Goal: Information Seeking & Learning: Learn about a topic

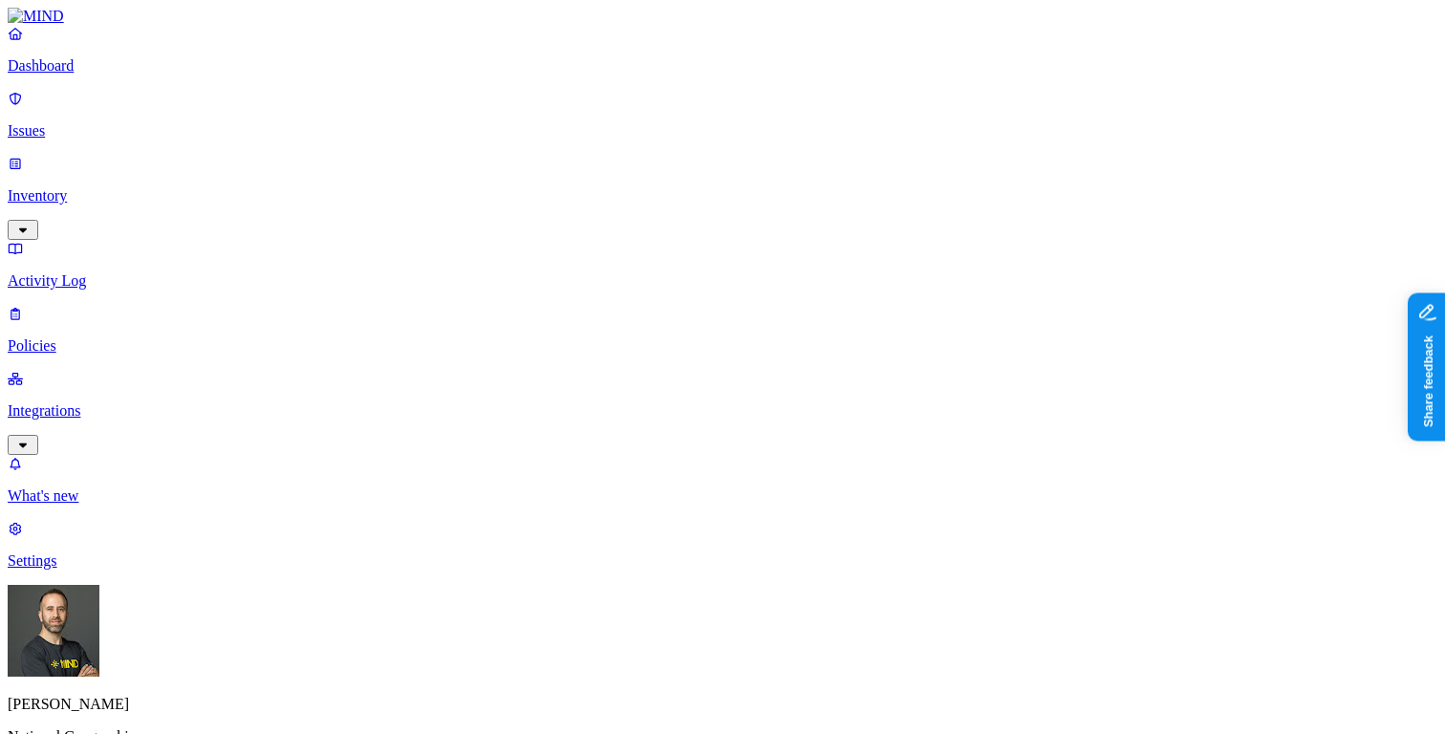
scroll to position [757, 0]
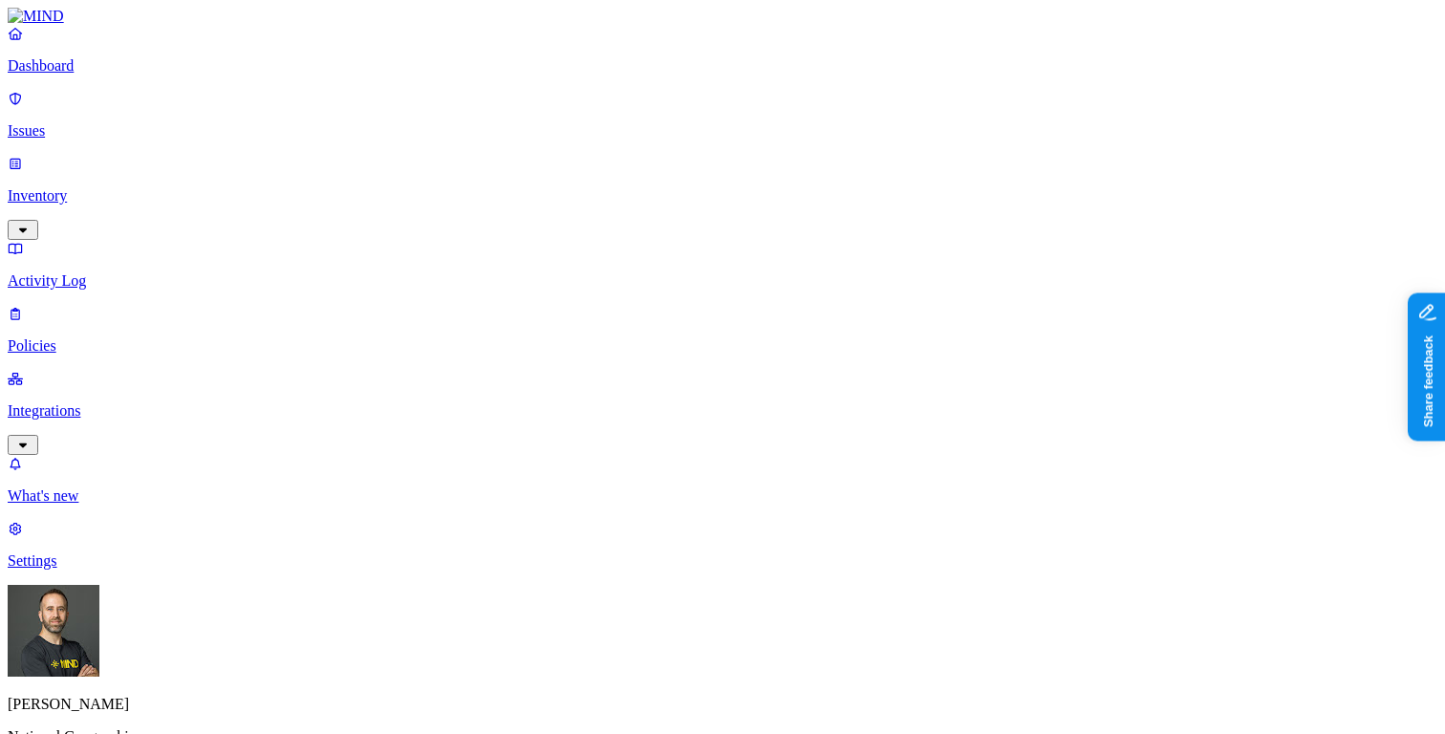
scroll to position [150, 0]
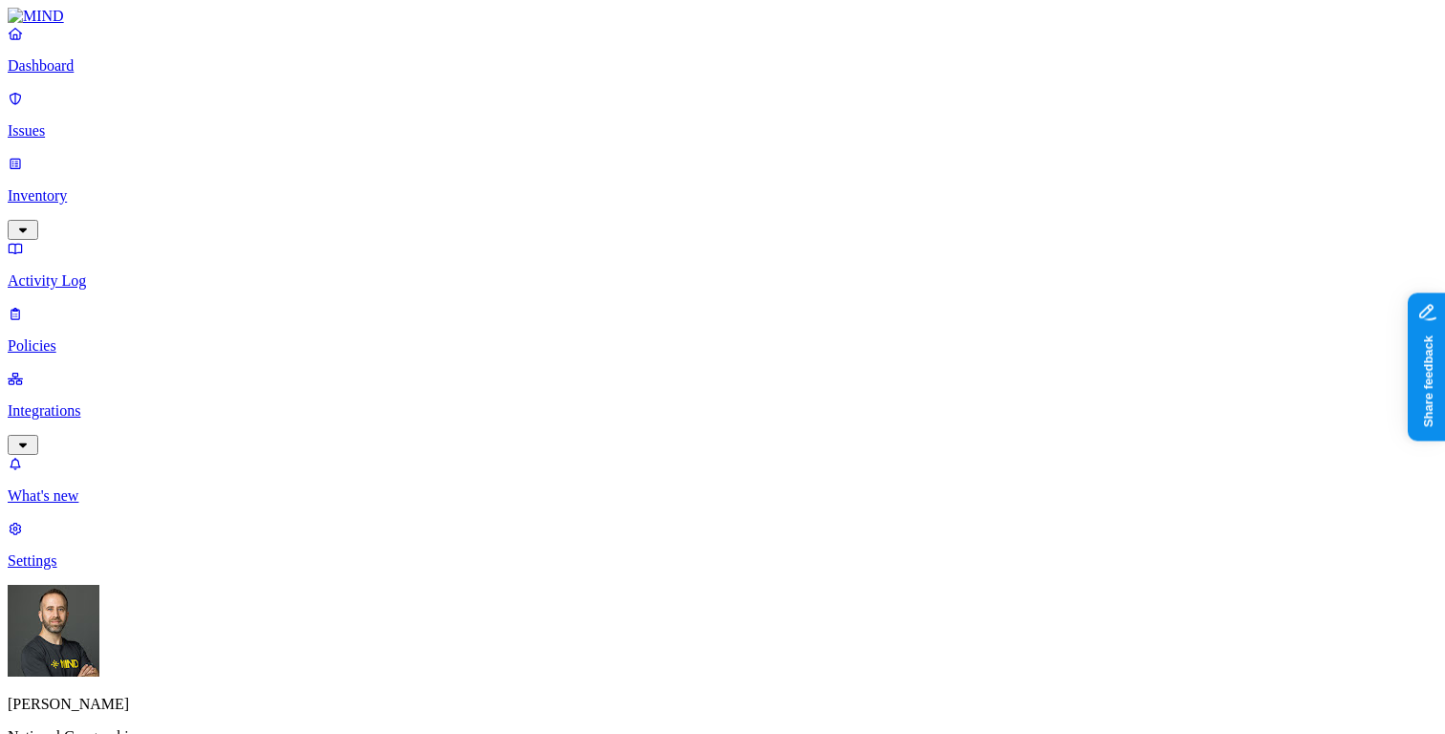
scroll to position [261, 0]
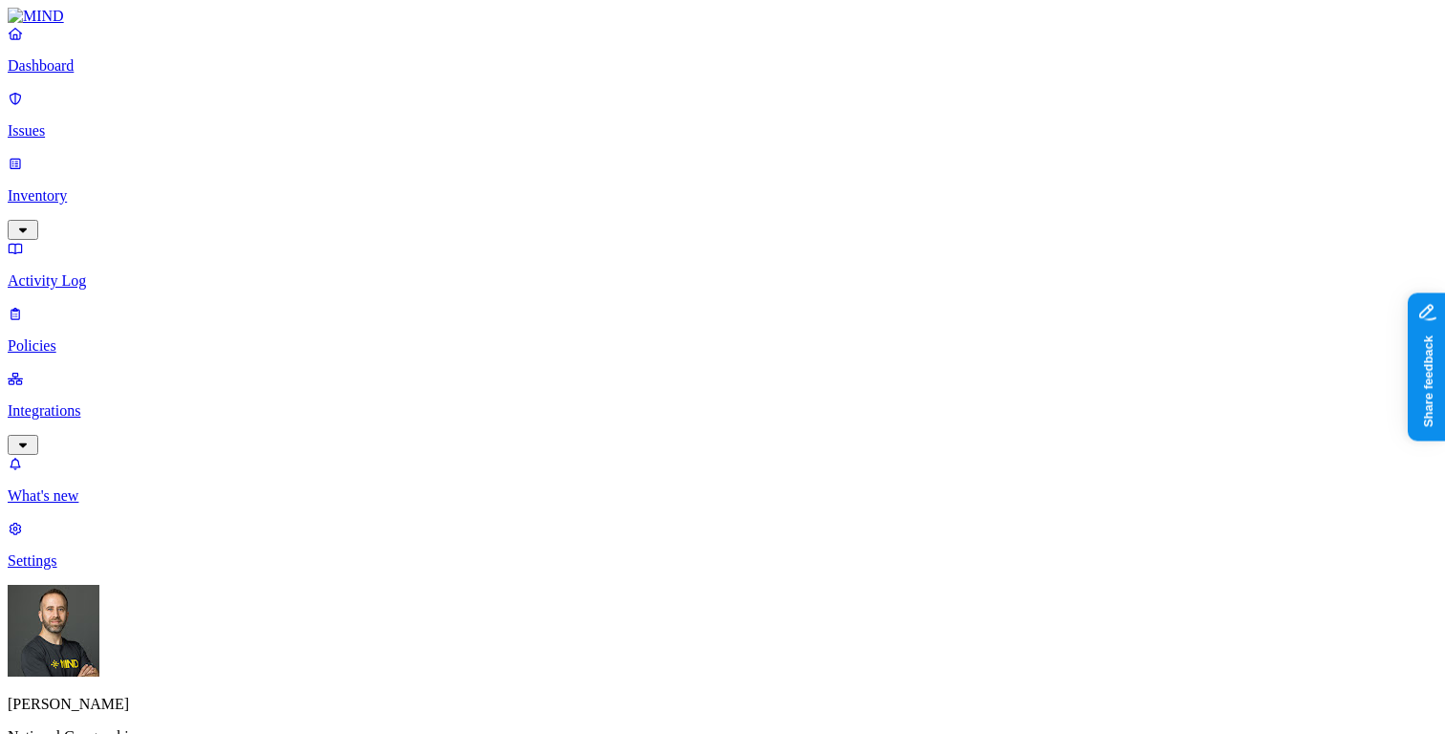
scroll to position [648, 139]
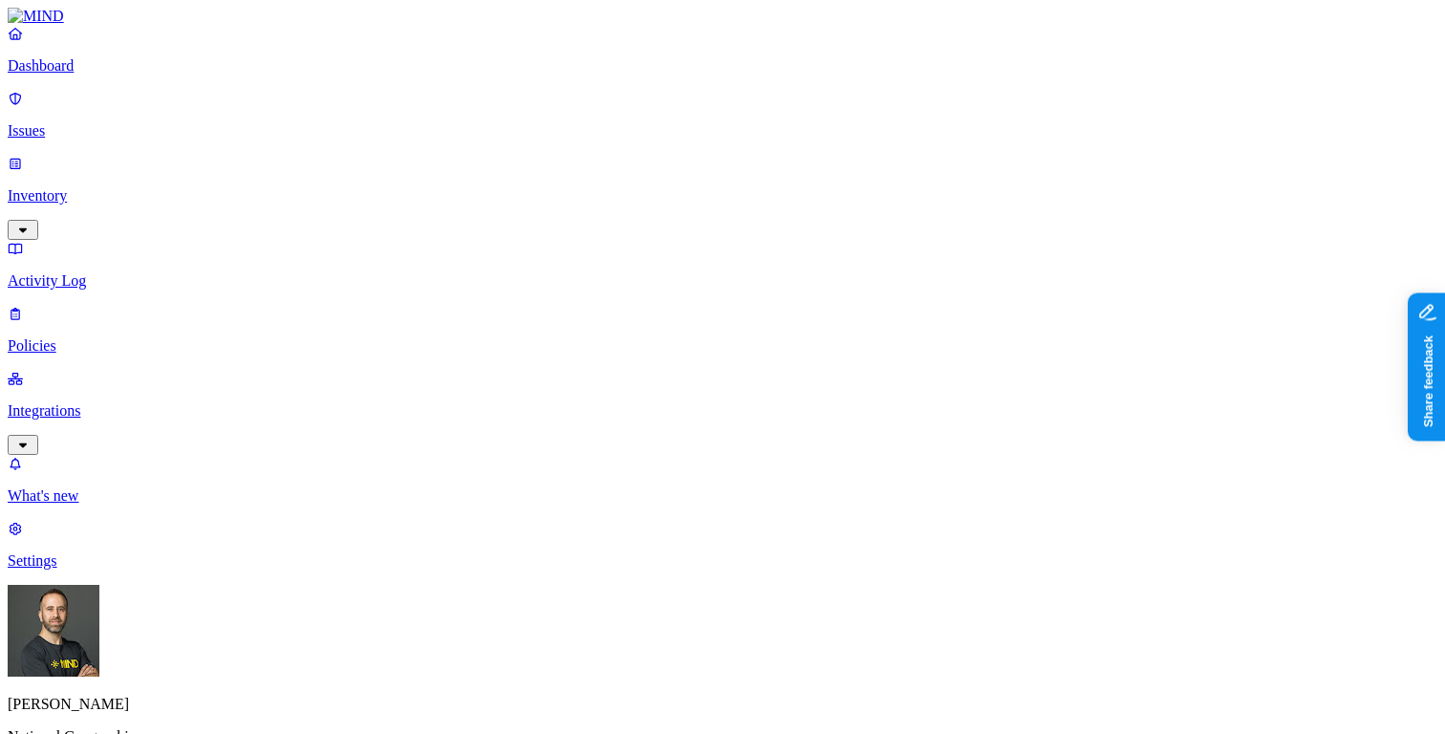
scroll to position [648, 139]
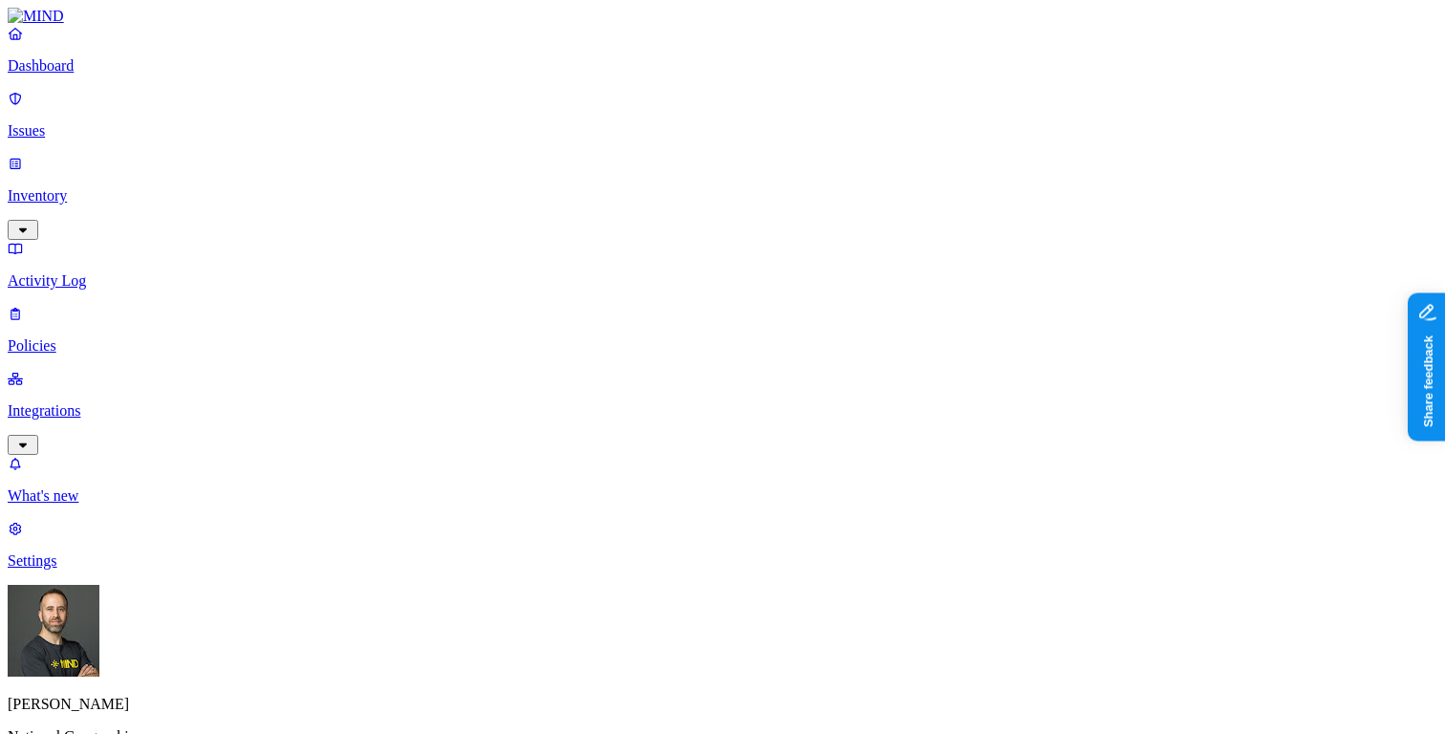
scroll to position [189, 139]
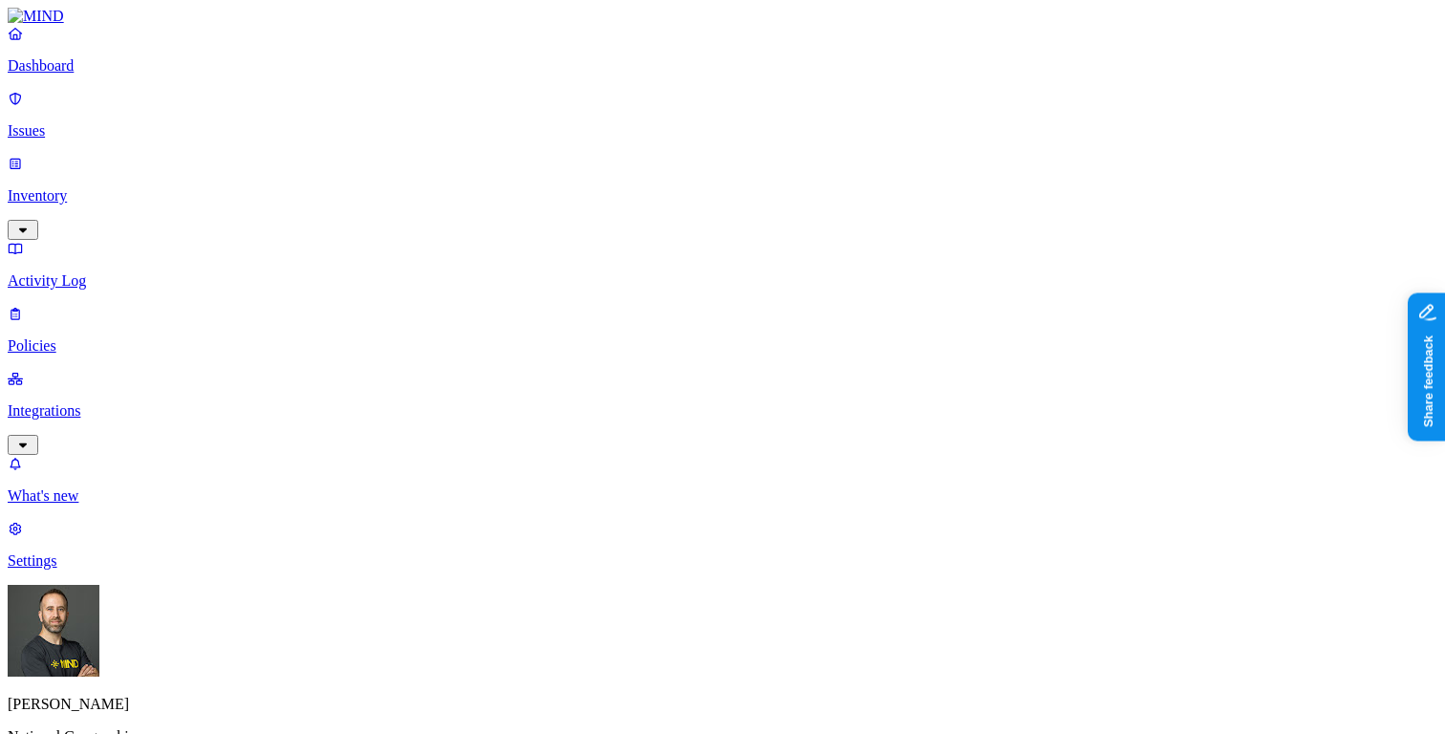
click at [97, 337] on p "Policies" at bounding box center [723, 345] width 1430 height 17
click at [86, 75] on p "Dashboard" at bounding box center [723, 65] width 1430 height 17
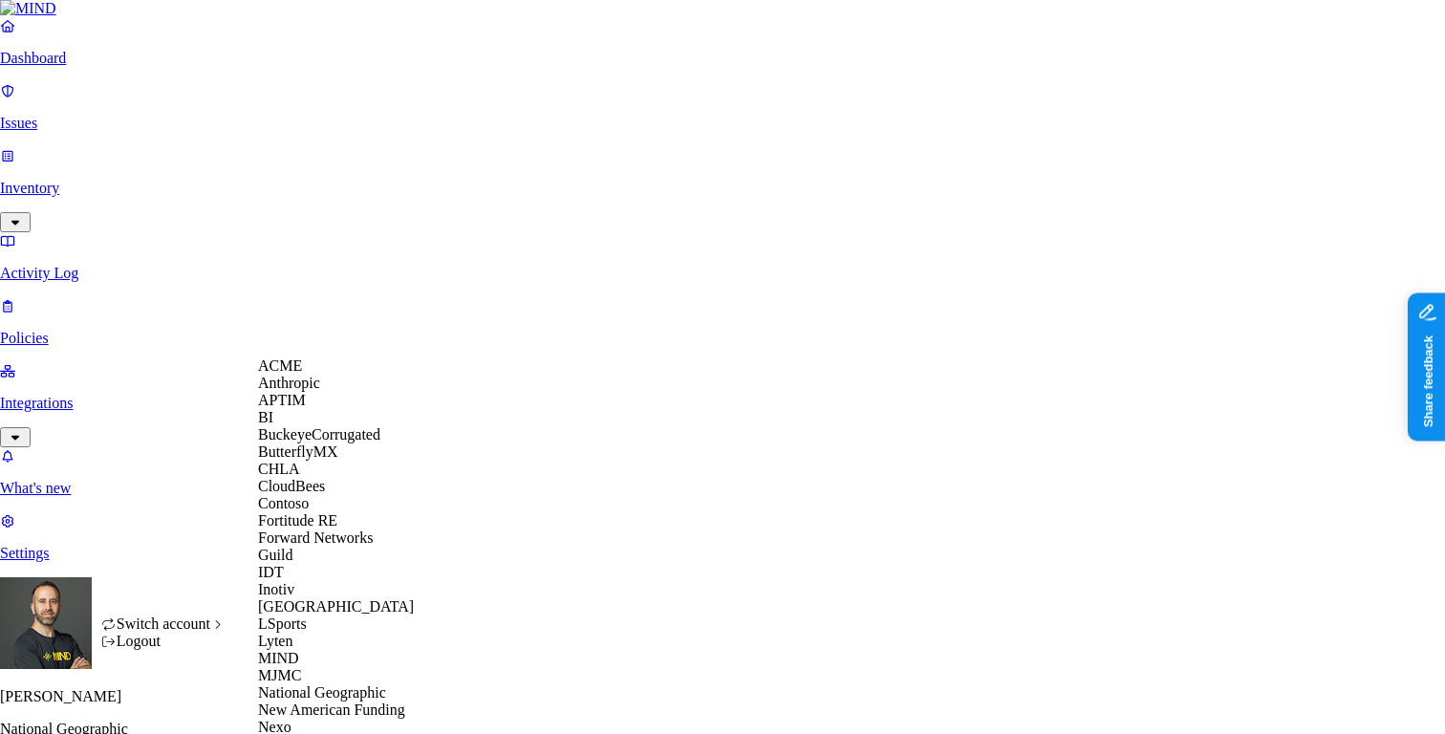
scroll to position [27, 0]
click at [298, 494] on span "CloudBees" at bounding box center [291, 486] width 67 height 16
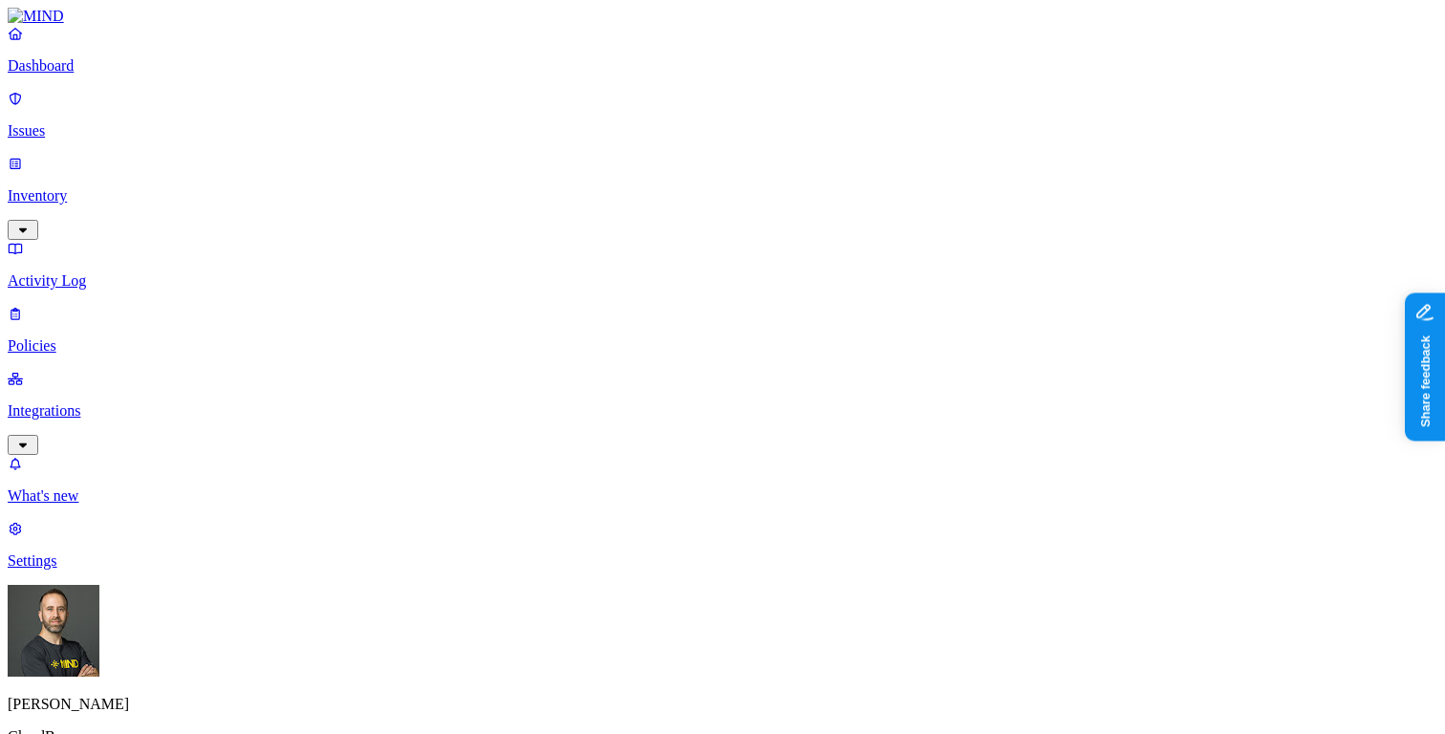
click at [138, 187] on p "Inventory" at bounding box center [723, 195] width 1430 height 17
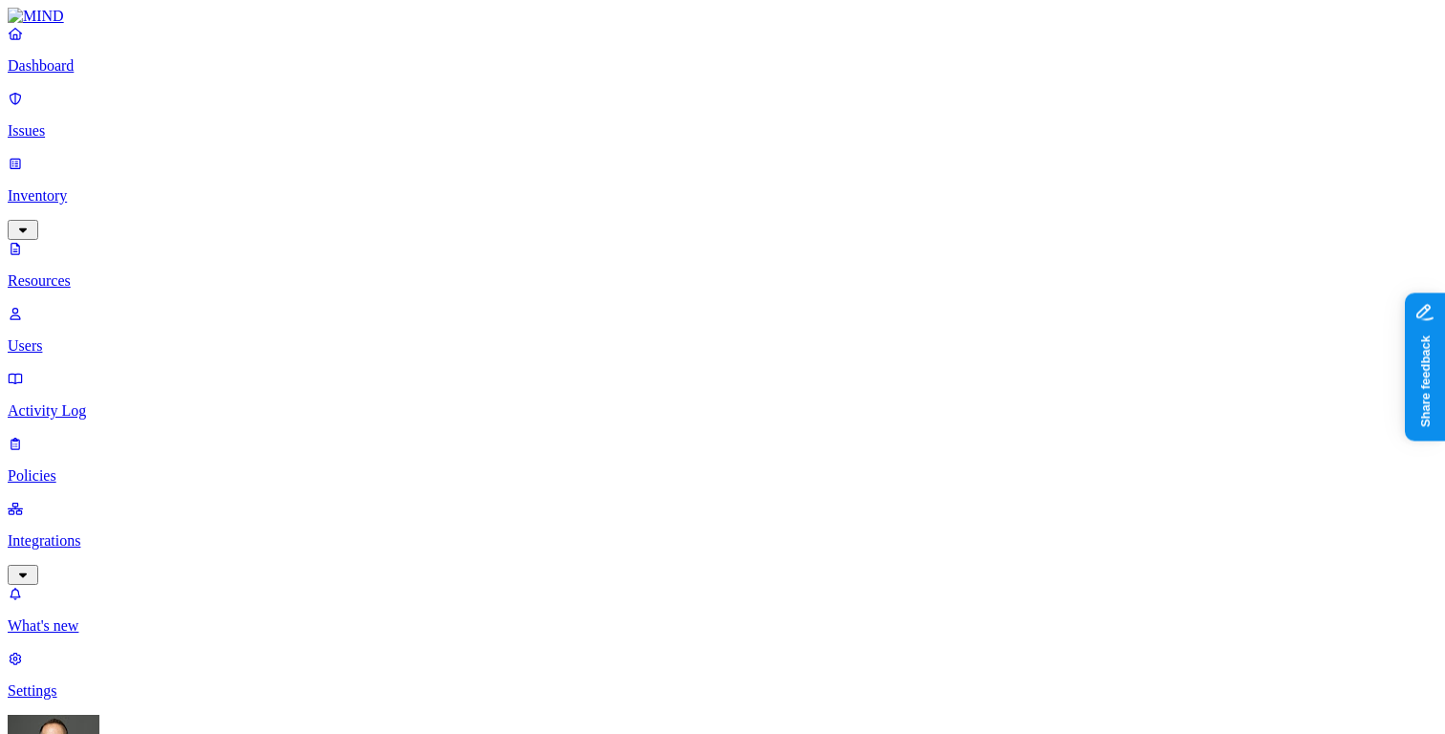
click at [142, 122] on p "Issues" at bounding box center [723, 130] width 1430 height 17
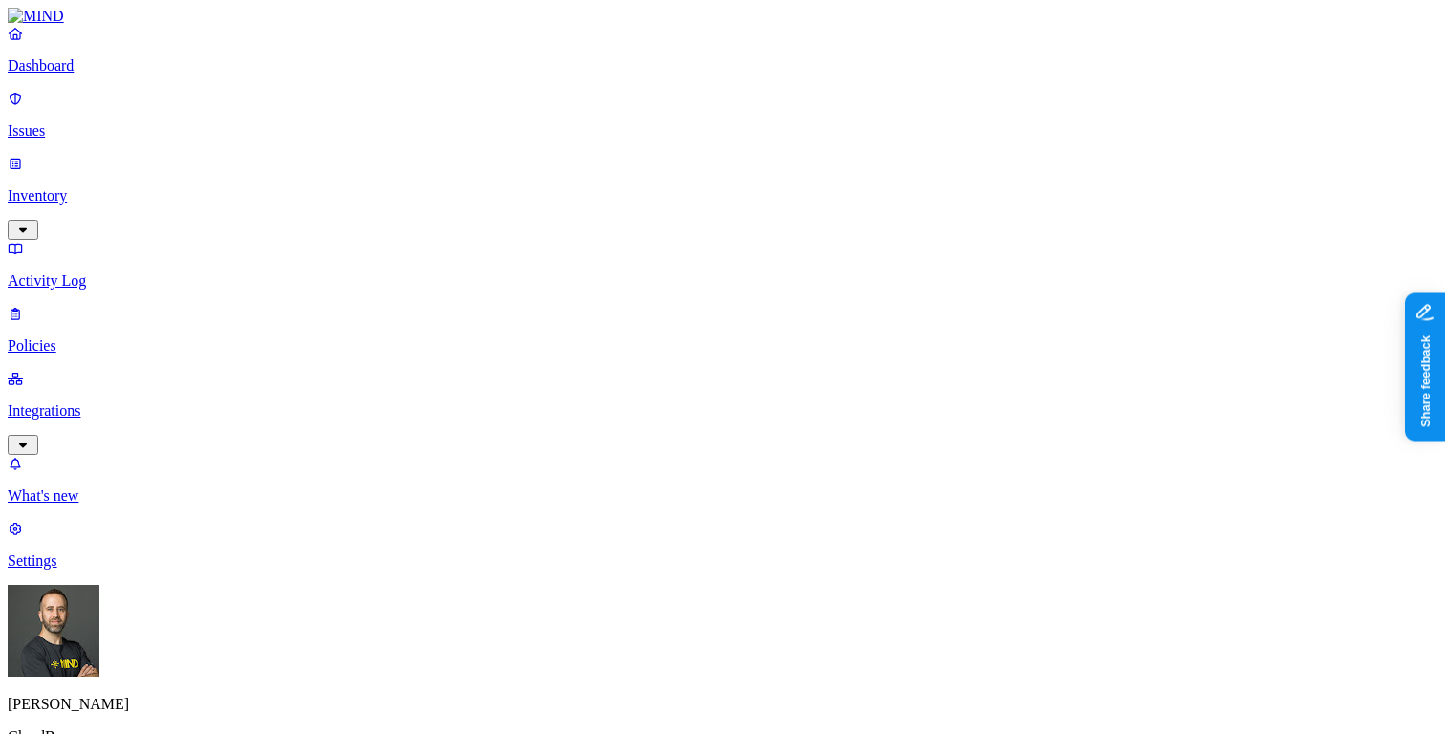
click at [347, 276] on div "Resolved" at bounding box center [347, 303] width 0 height 54
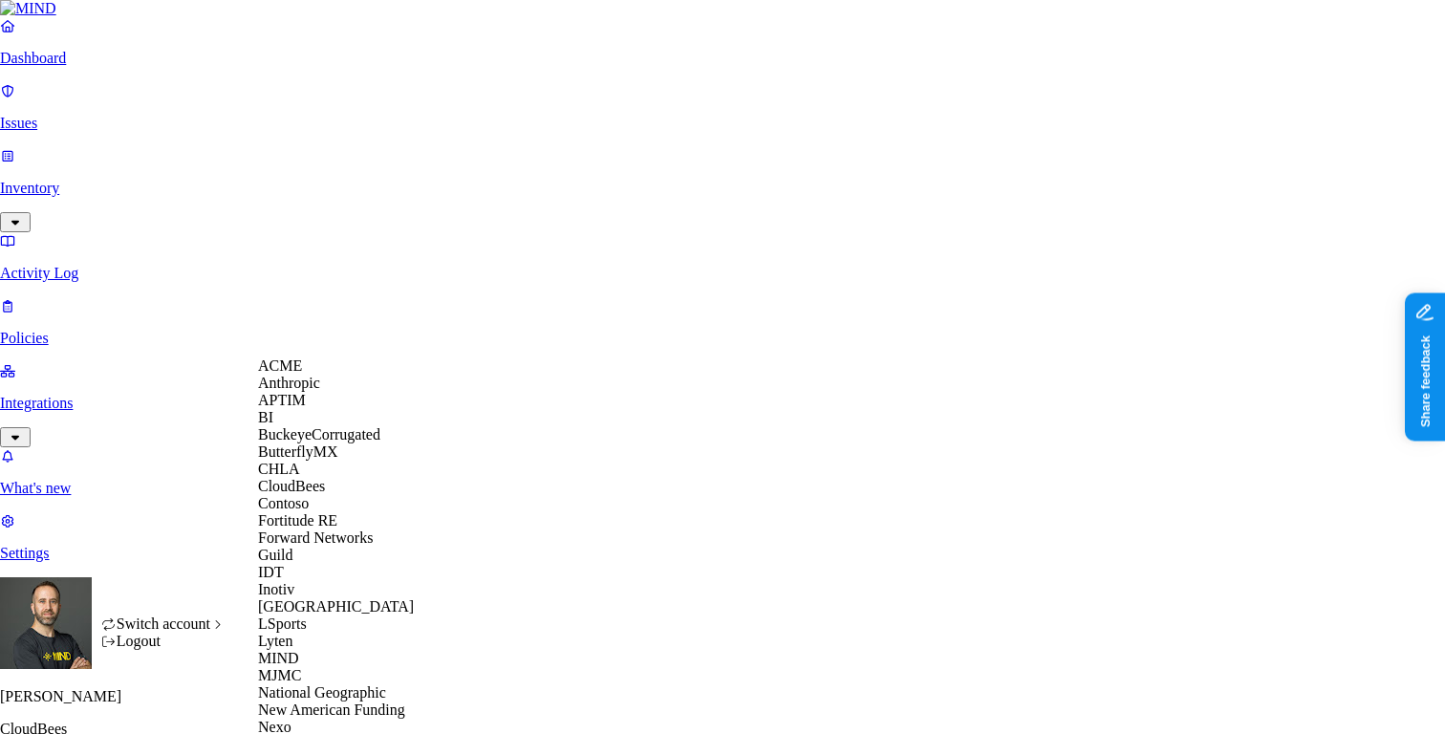
scroll to position [472, 0]
click at [338, 701] on span "New American Funding" at bounding box center [331, 709] width 147 height 16
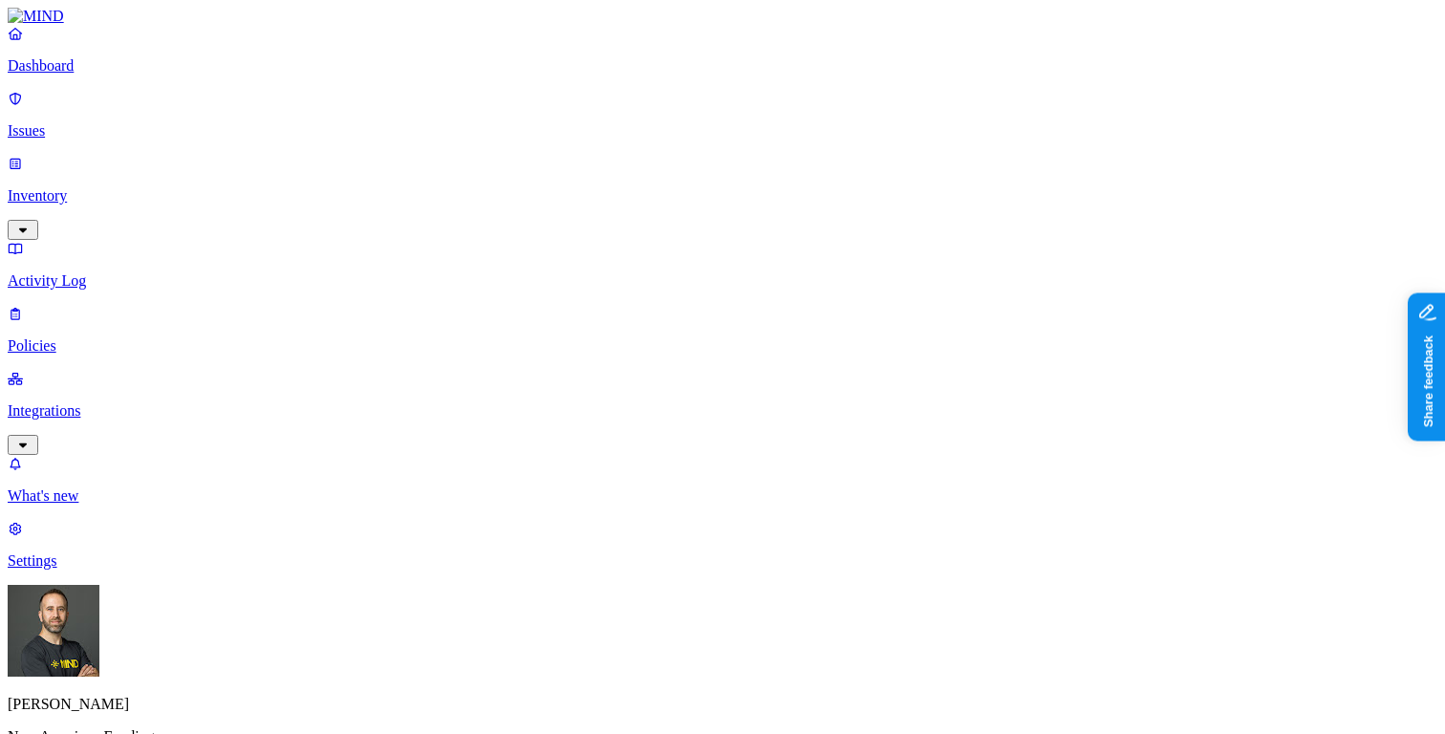
click at [101, 75] on p "Dashboard" at bounding box center [723, 65] width 1430 height 17
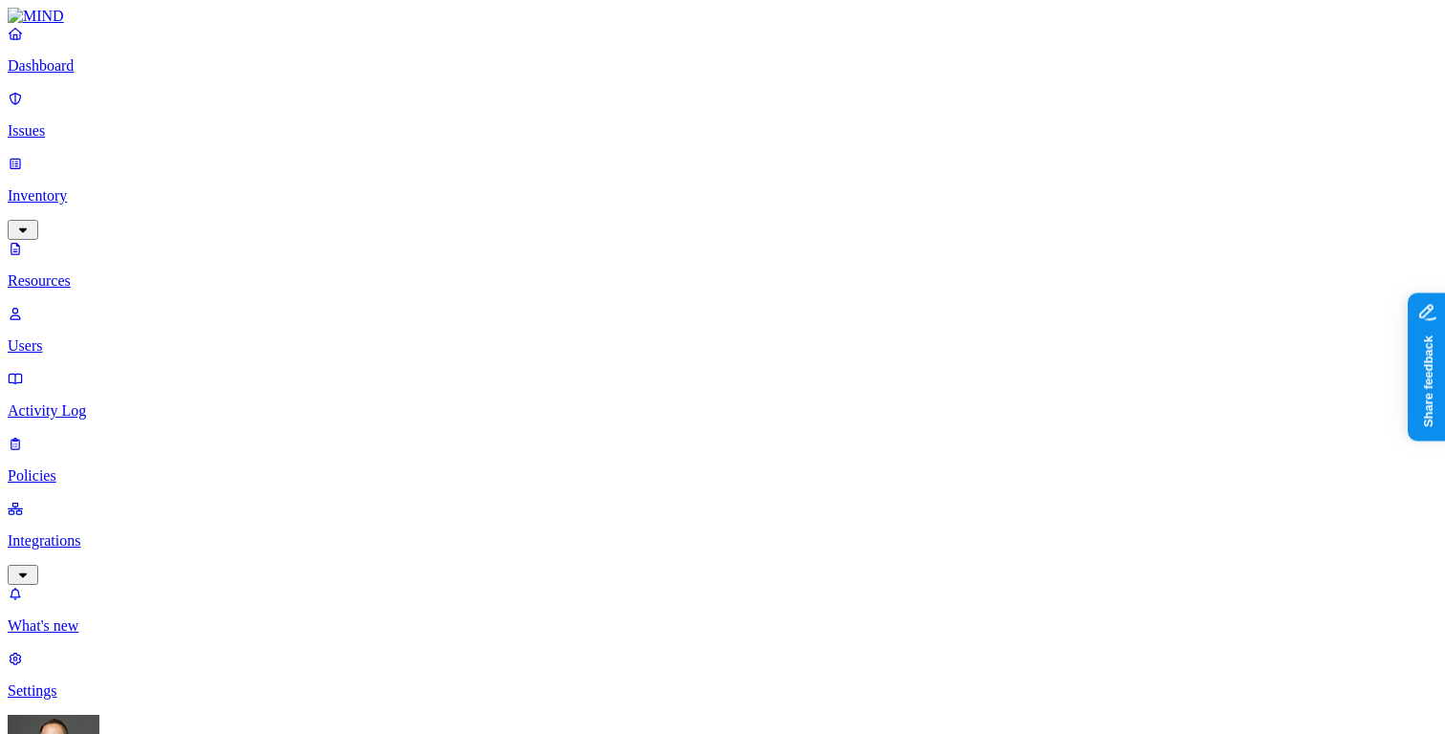
click at [182, 74] on p "Dashboard" at bounding box center [723, 65] width 1430 height 17
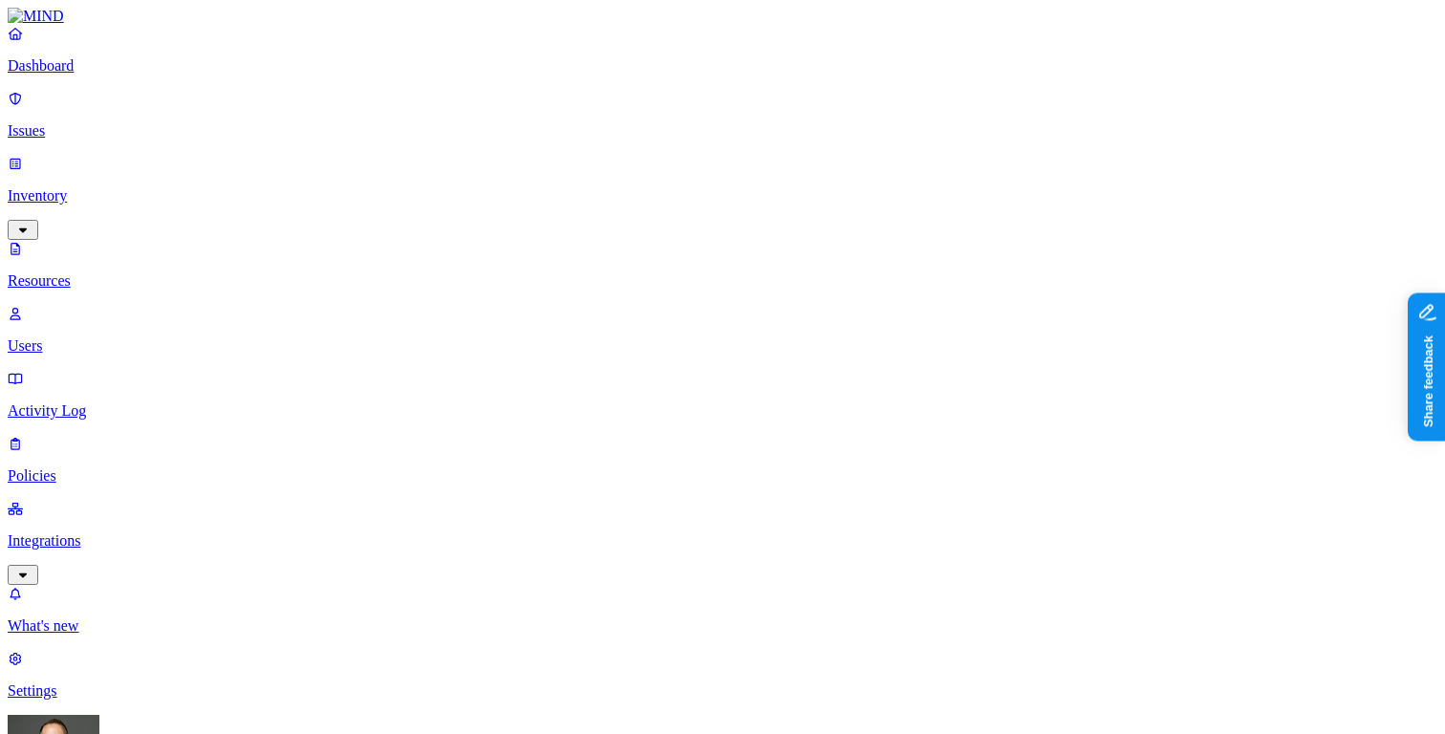
click at [104, 75] on p "Dashboard" at bounding box center [723, 65] width 1430 height 17
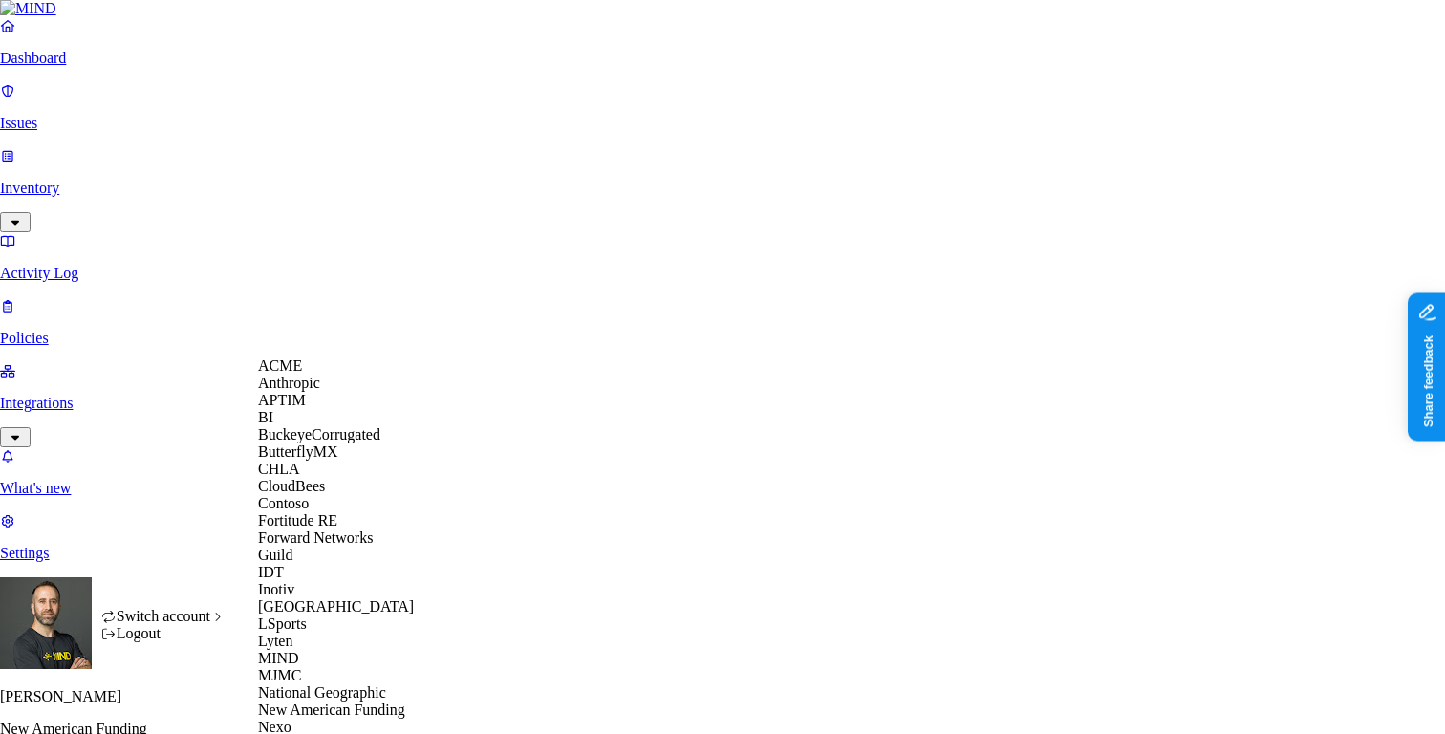
click at [340, 443] on div "BuckeyeCorrugated" at bounding box center [350, 434] width 185 height 17
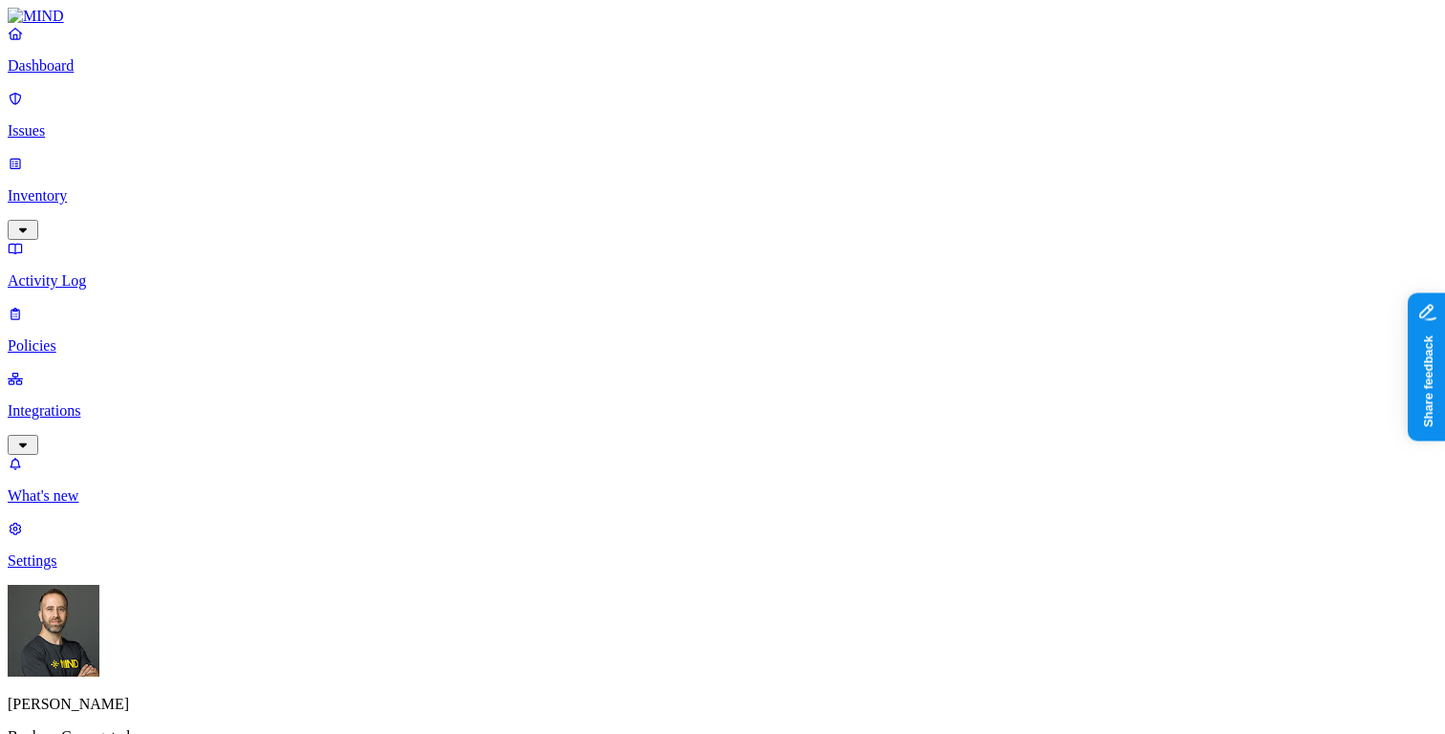
click at [113, 187] on p "Inventory" at bounding box center [723, 195] width 1430 height 17
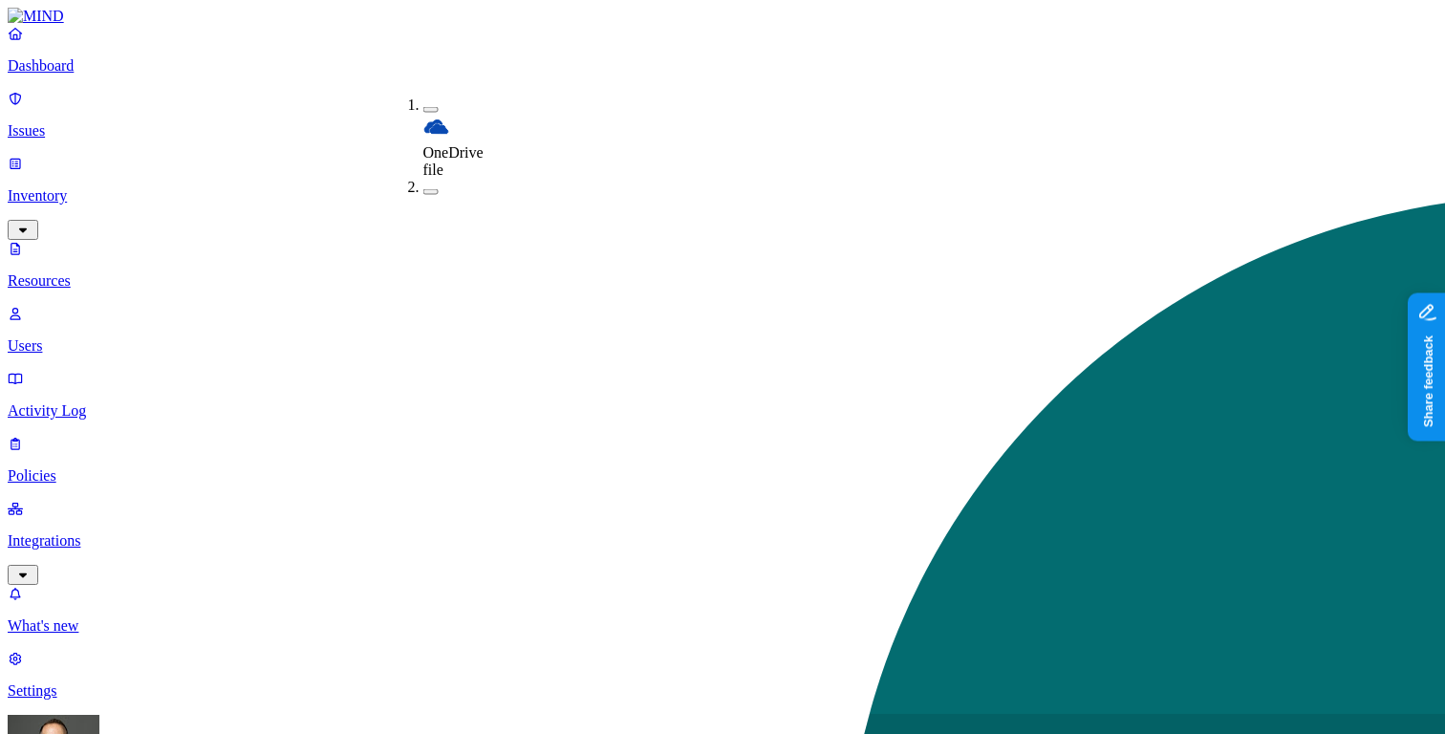
click at [423, 107] on button "button" at bounding box center [430, 110] width 15 height 6
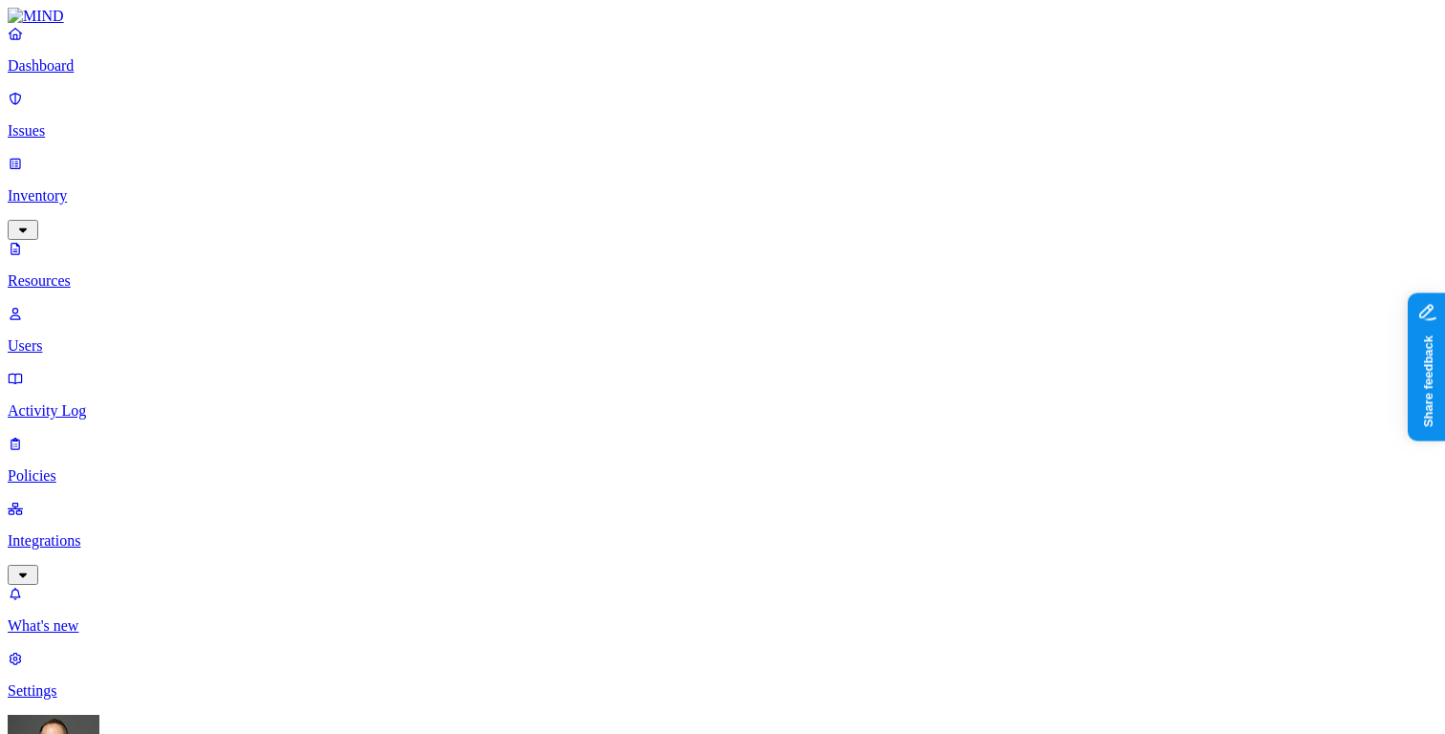
click at [88, 467] on p "Policies" at bounding box center [723, 475] width 1430 height 17
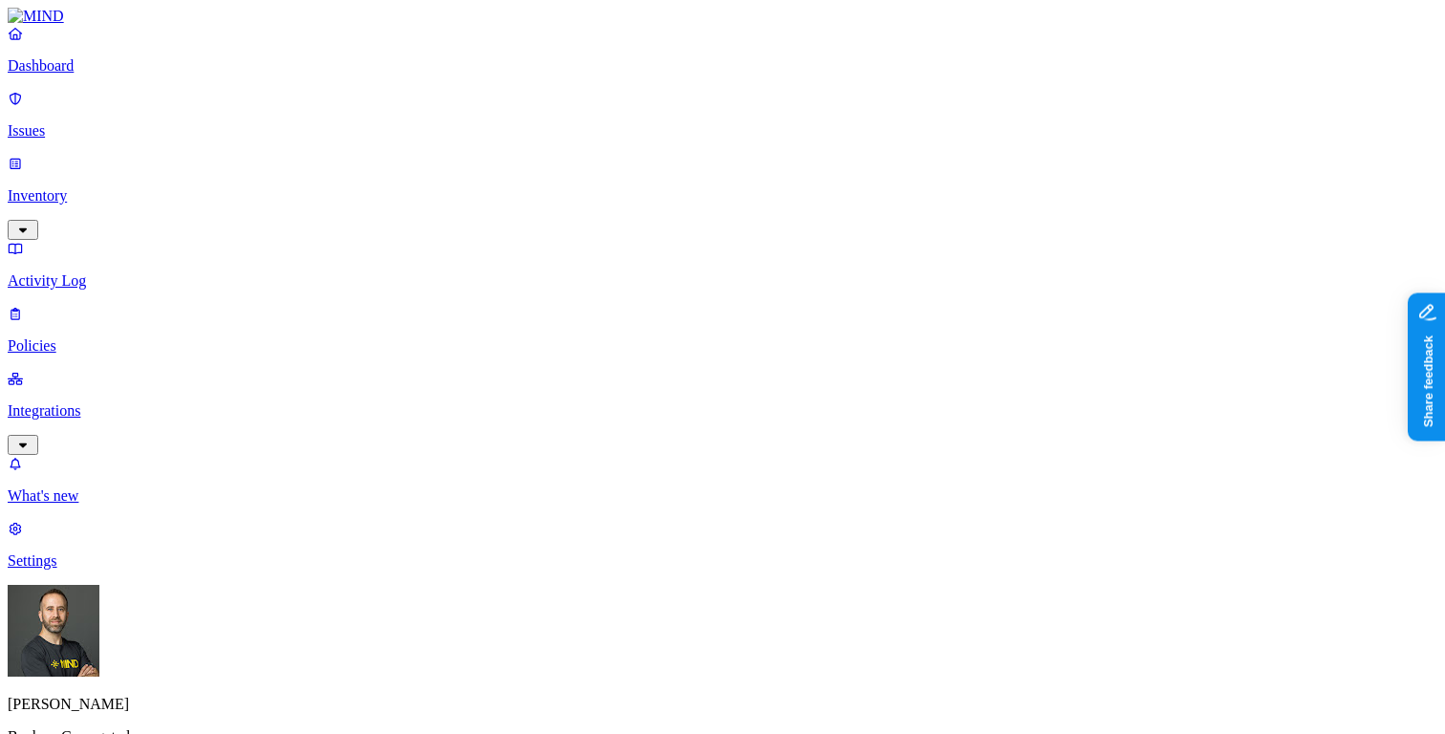
click at [117, 75] on p "Dashboard" at bounding box center [723, 65] width 1430 height 17
click at [100, 187] on p "Inventory" at bounding box center [723, 195] width 1430 height 17
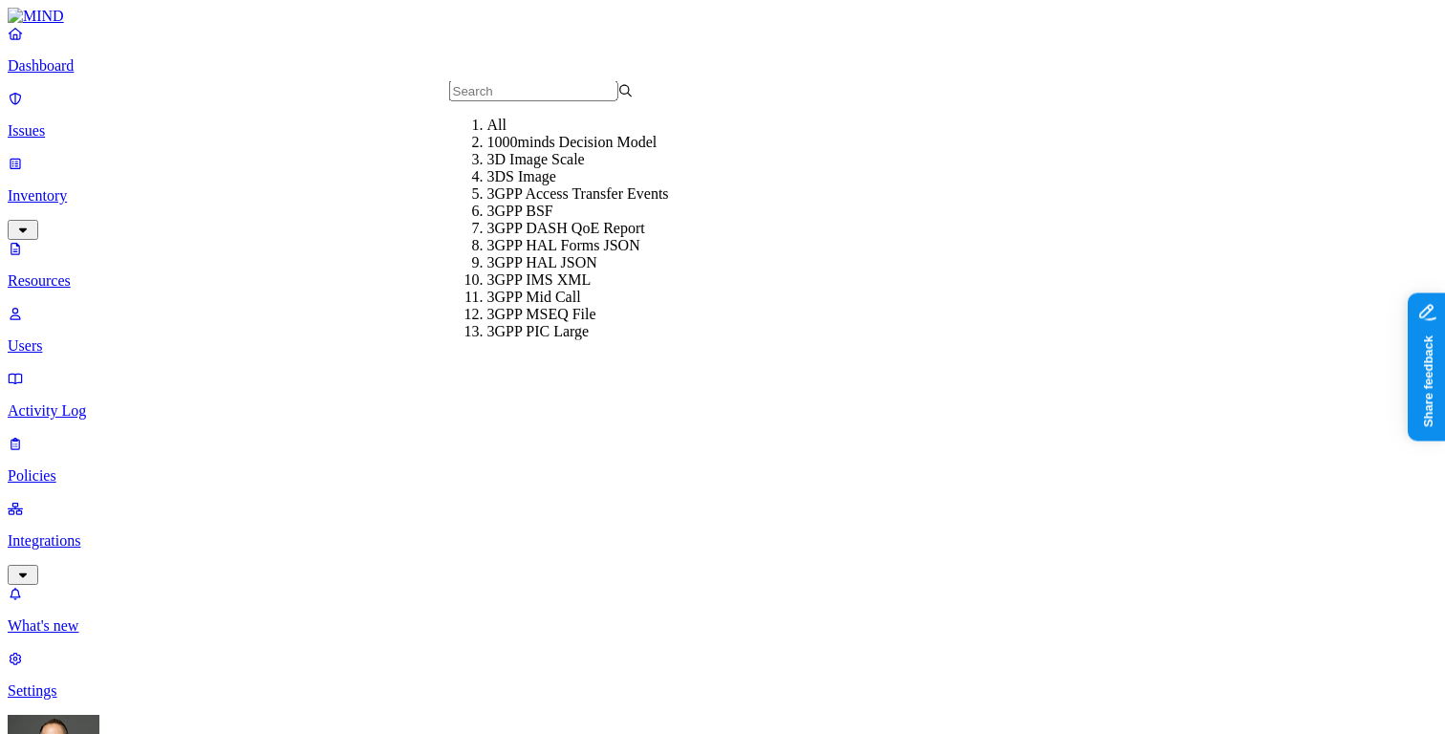
click at [100, 75] on p "Dashboard" at bounding box center [723, 65] width 1430 height 17
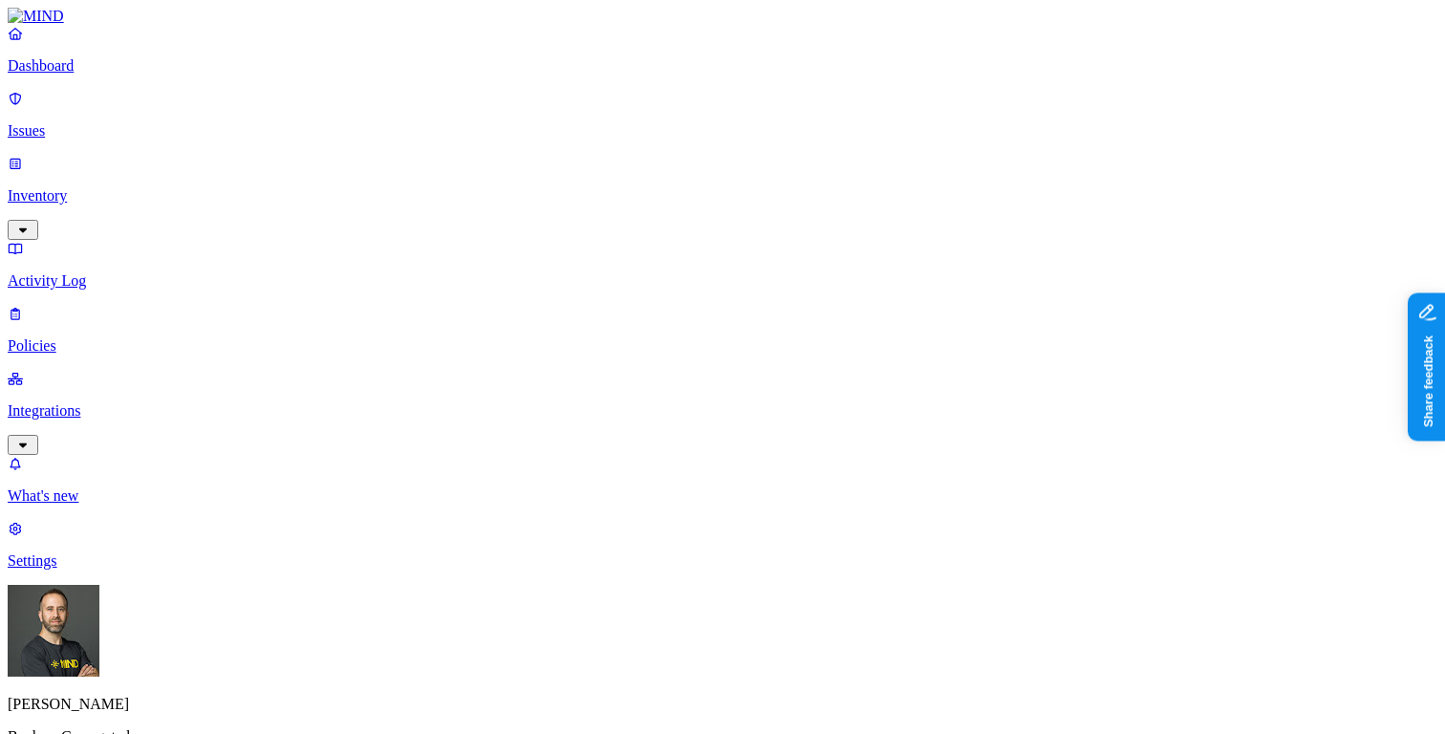
click at [116, 187] on p "Inventory" at bounding box center [723, 195] width 1430 height 17
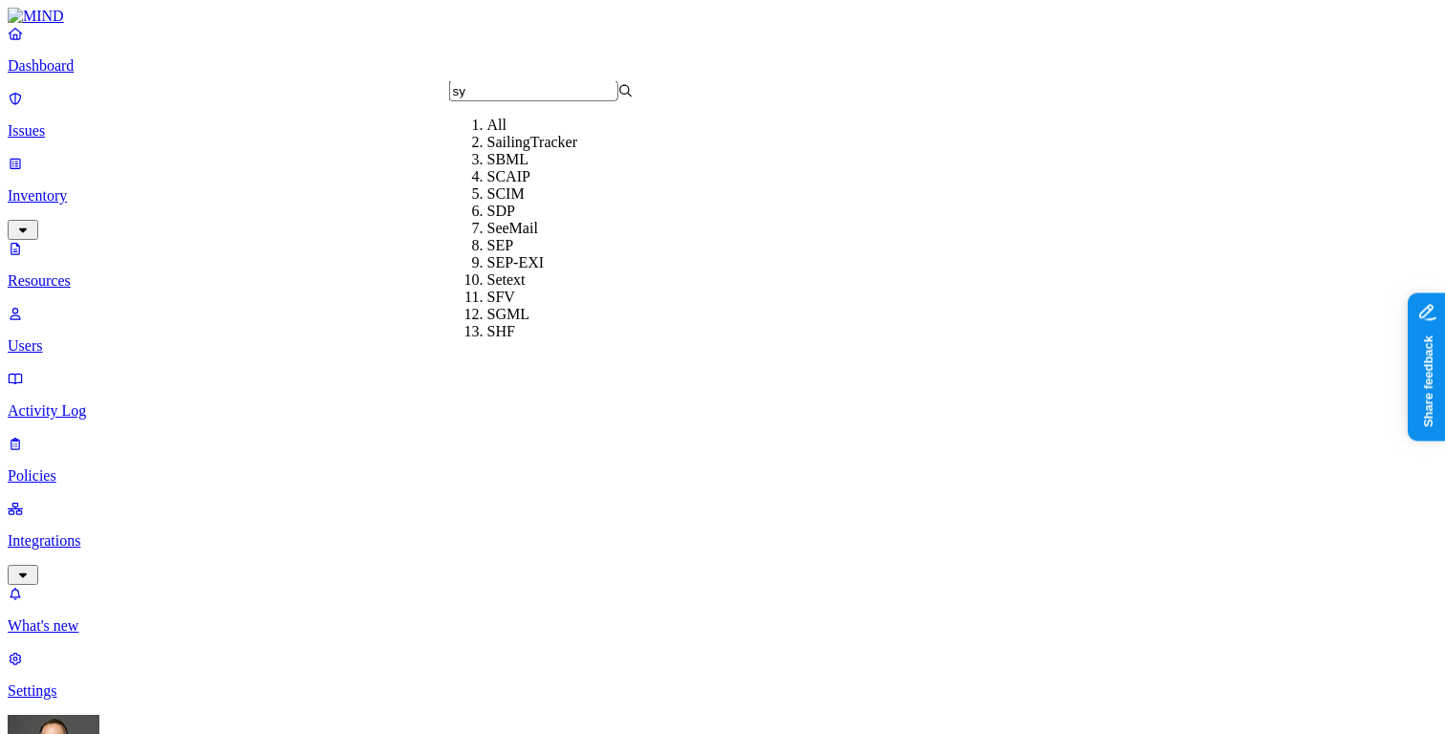
type input "sys"
type input "p"
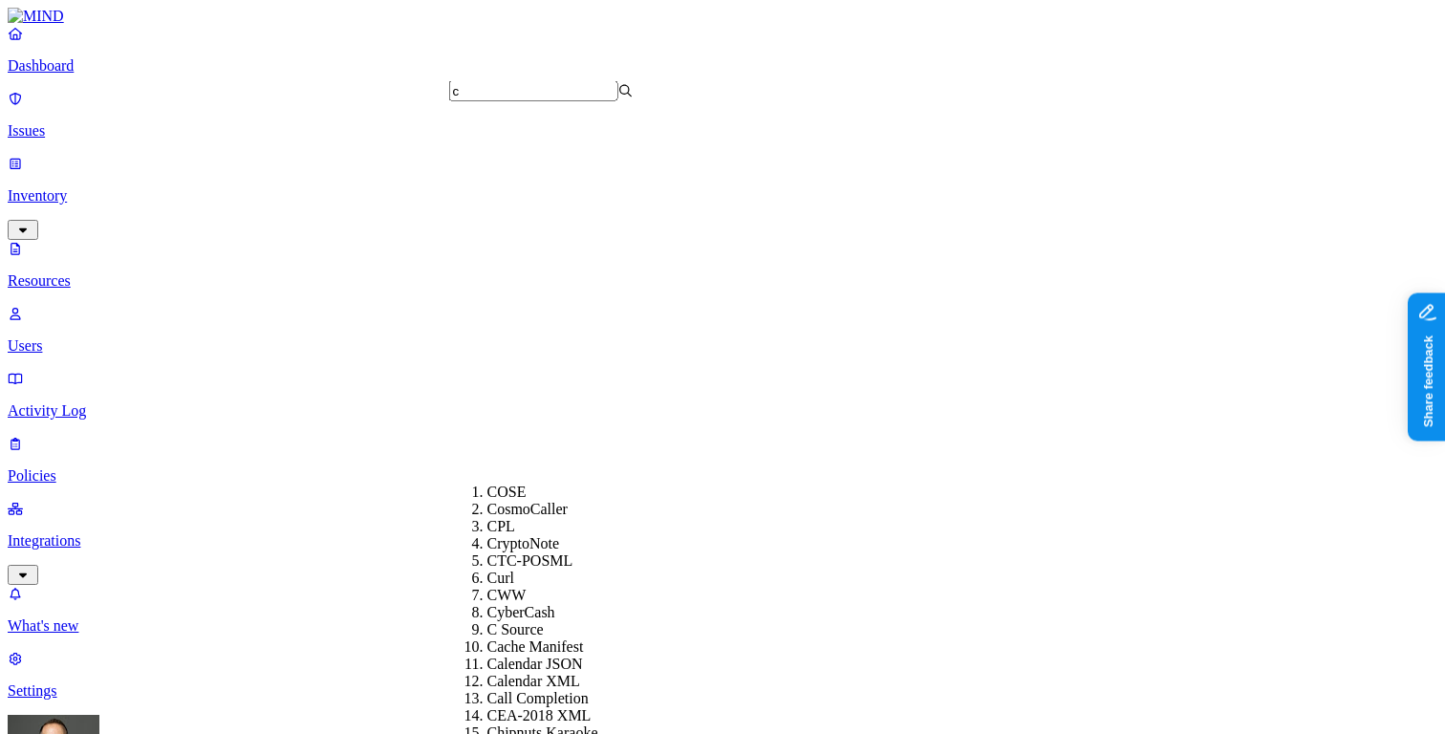
scroll to position [567, 0]
type input "c"
click at [536, 635] on div "C Source" at bounding box center [579, 643] width 184 height 17
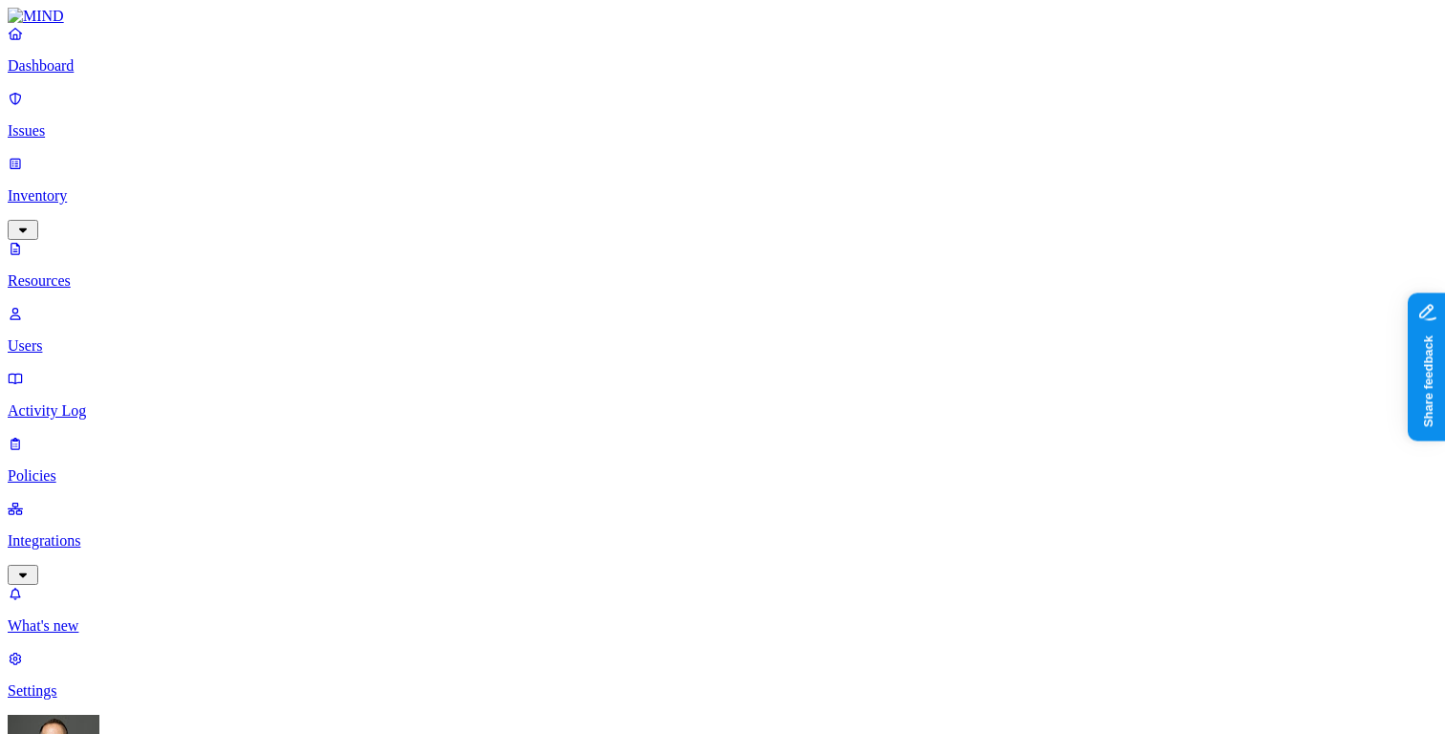
click at [510, 101] on input "p" at bounding box center [533, 91] width 169 height 20
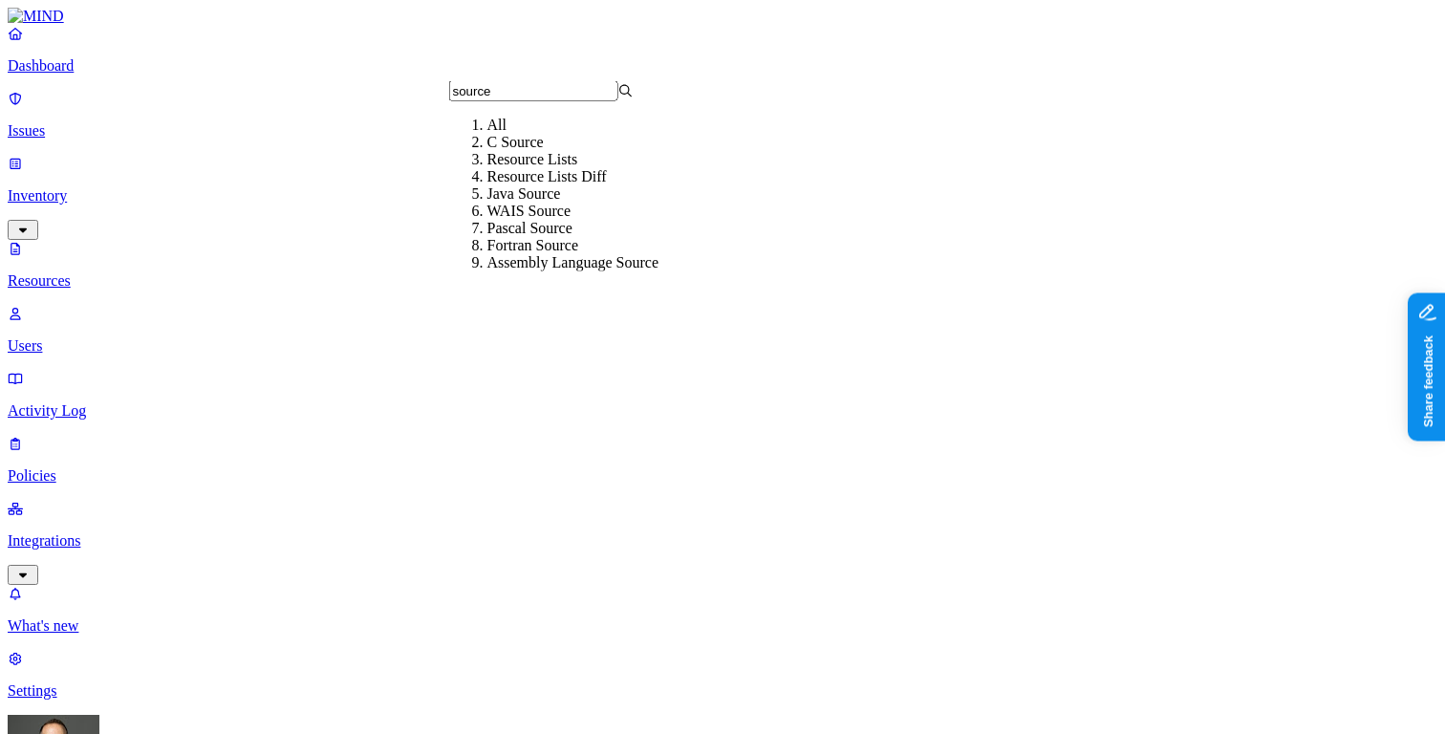
scroll to position [81, 0]
type input "source"
click at [529, 195] on div "Java Source" at bounding box center [579, 193] width 184 height 17
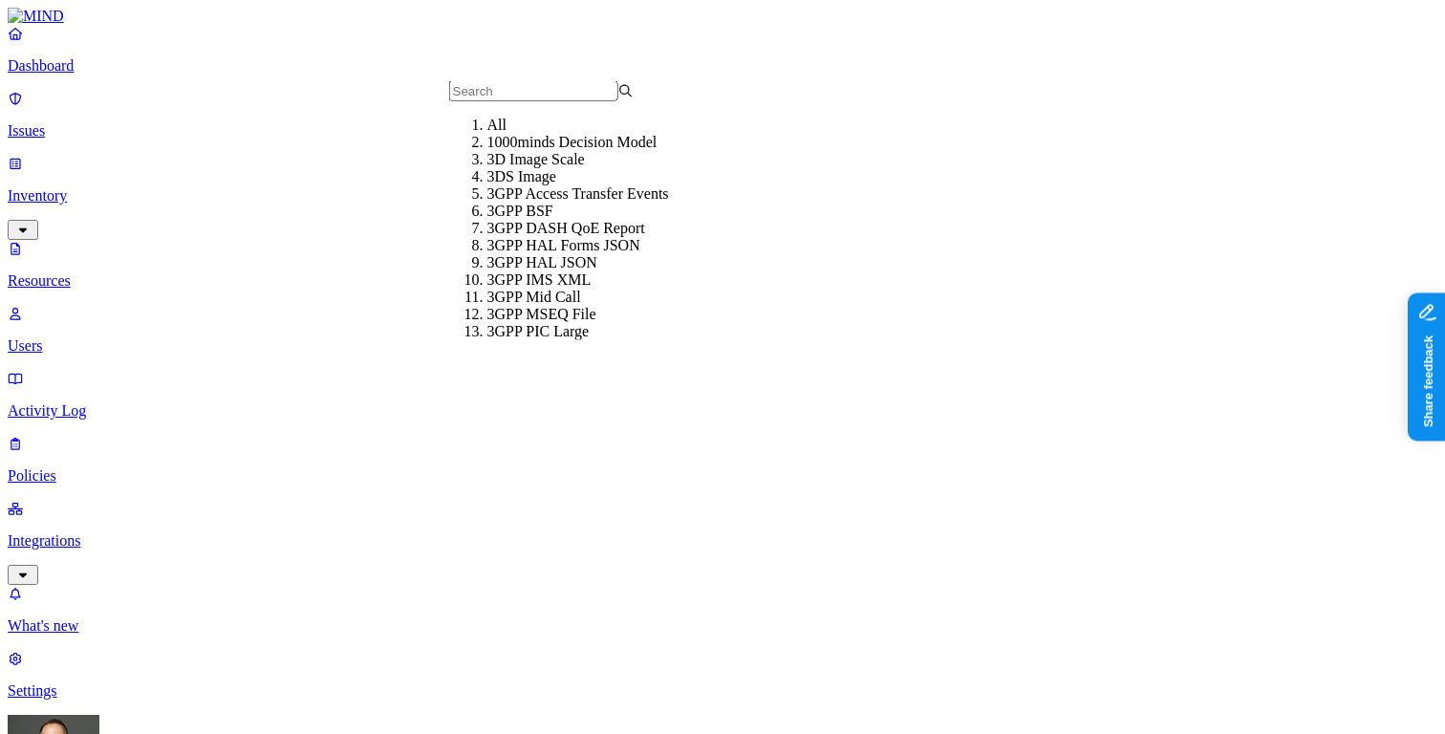
click at [535, 101] on input "text" at bounding box center [533, 91] width 169 height 20
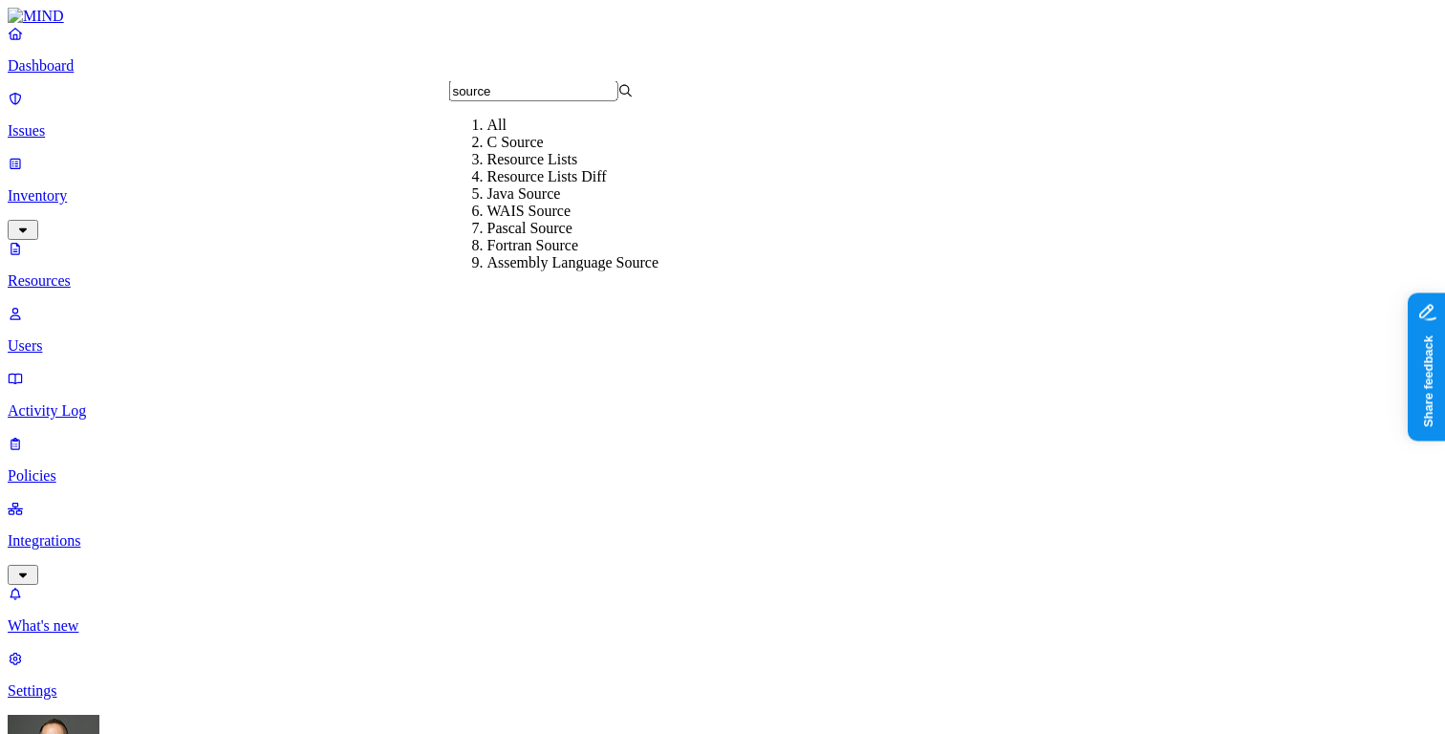
scroll to position [81, 0]
type input "source"
click at [575, 271] on div "Assembly Language Source" at bounding box center [579, 262] width 184 height 17
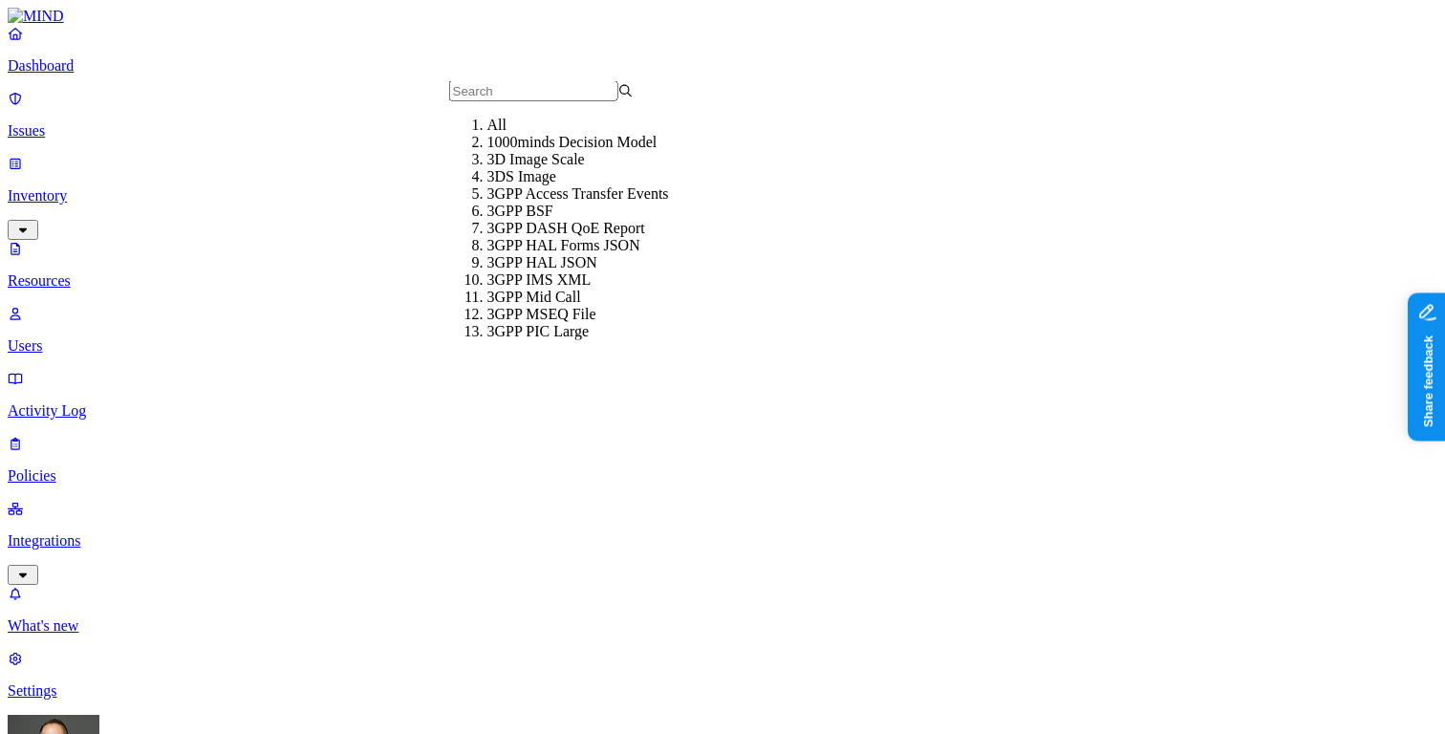
click at [490, 130] on div "All" at bounding box center [579, 125] width 184 height 17
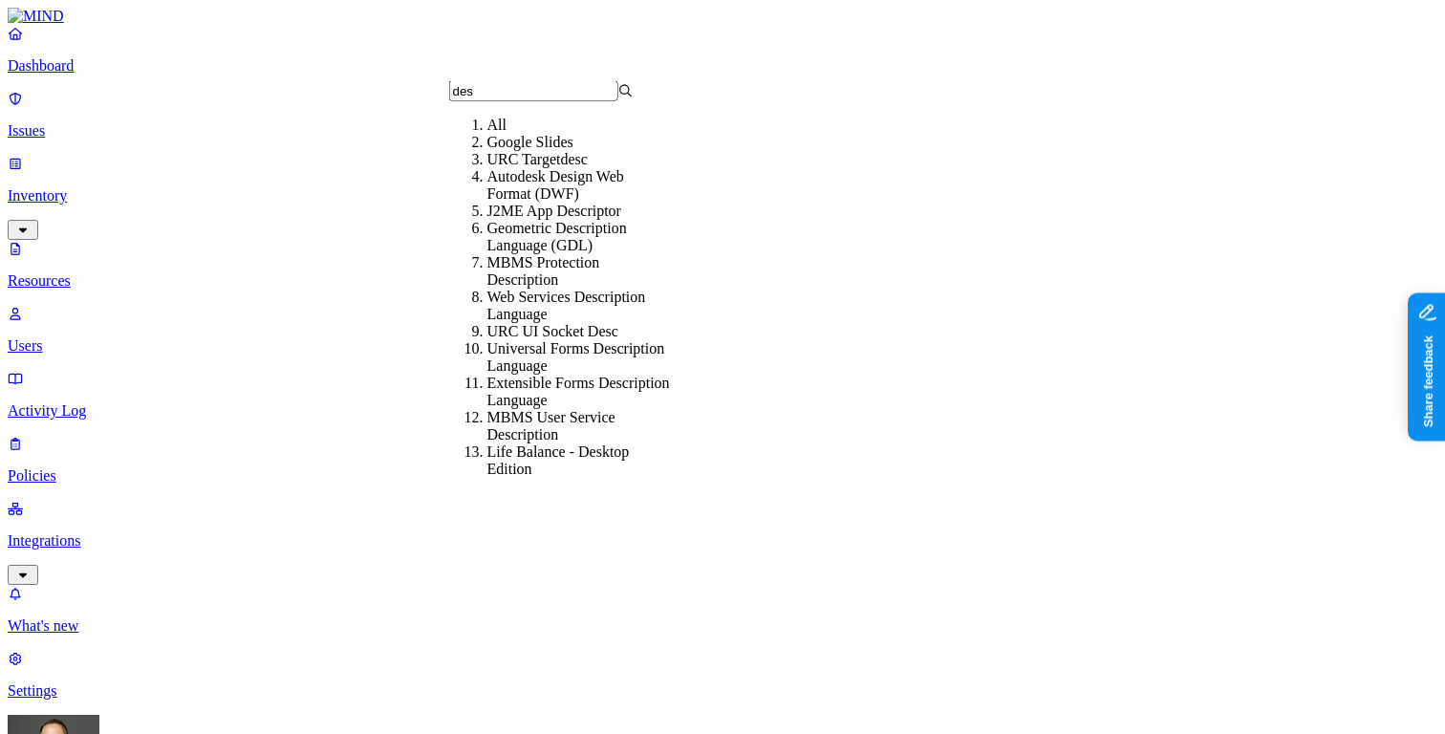
type input "desi"
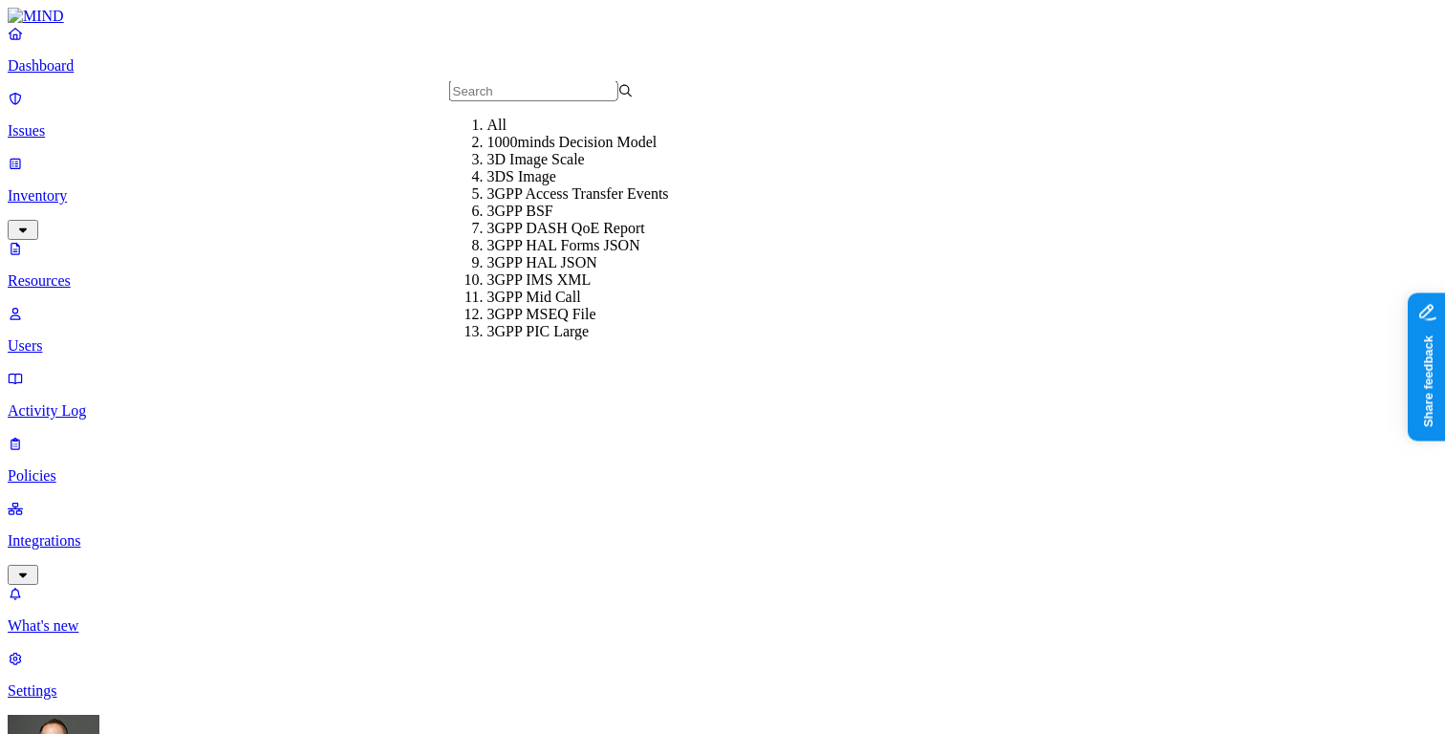
click at [196, 369] on nav "Dashboard Issues Inventory Resources Users Activity Log Policies Integrations W…" at bounding box center [723, 362] width 1430 height 675
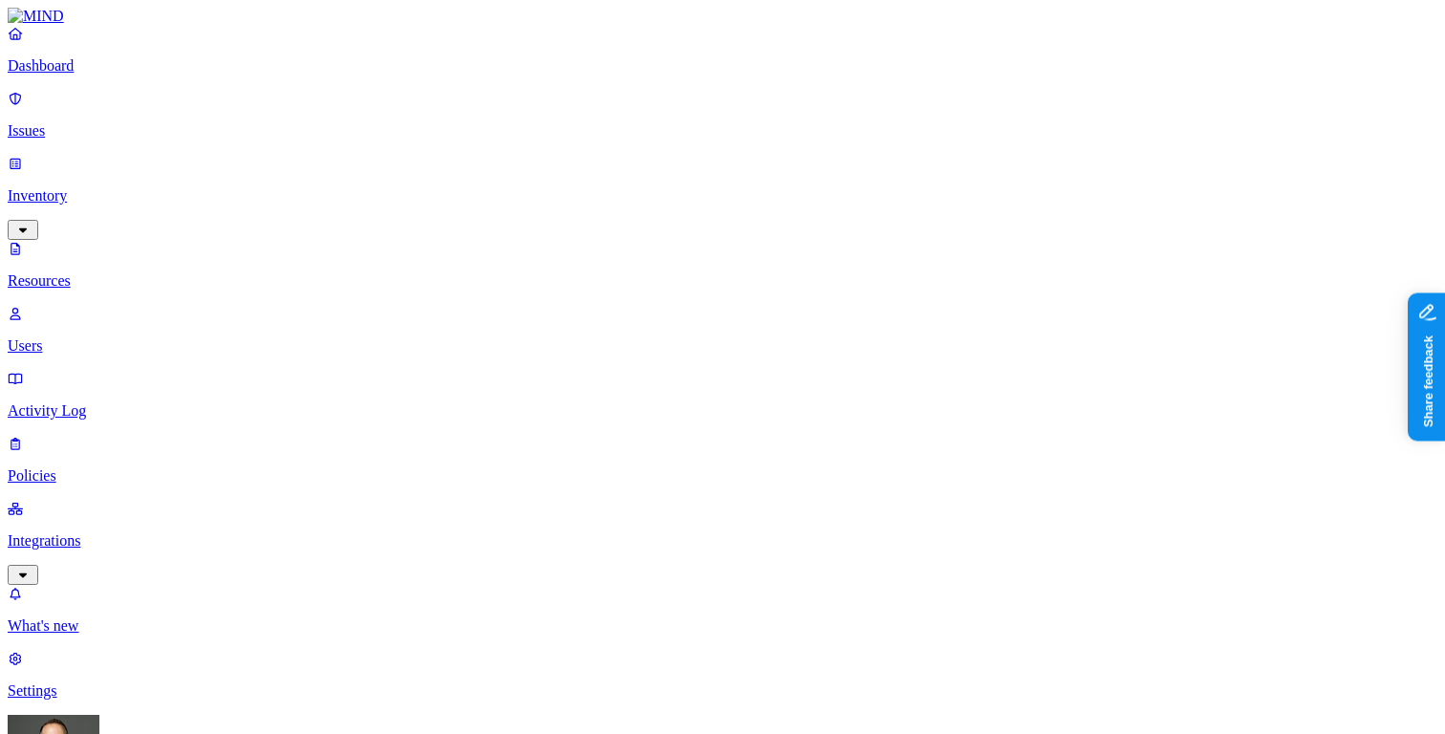
click at [146, 467] on p "Policies" at bounding box center [723, 475] width 1430 height 17
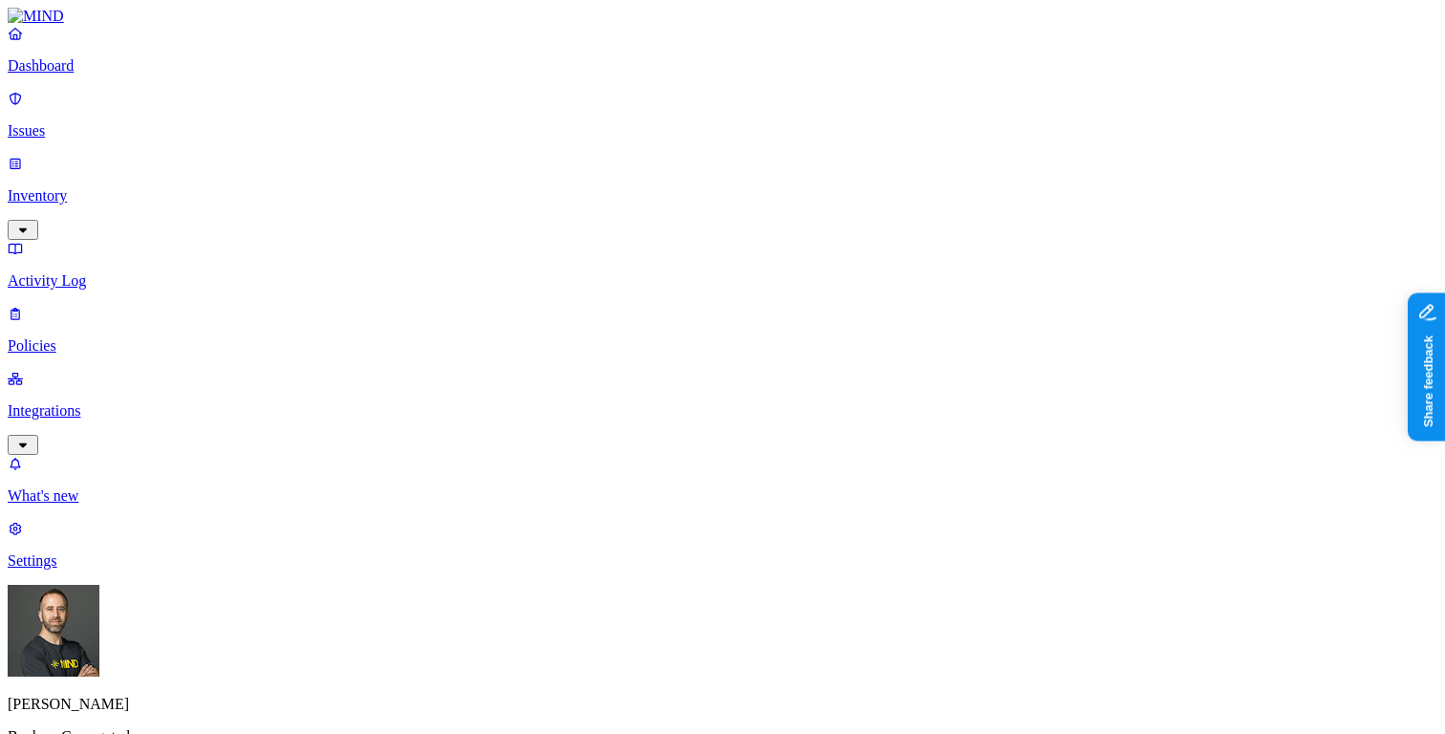
click at [115, 75] on p "Dashboard" at bounding box center [723, 65] width 1430 height 17
click at [101, 187] on p "Inventory" at bounding box center [723, 195] width 1430 height 17
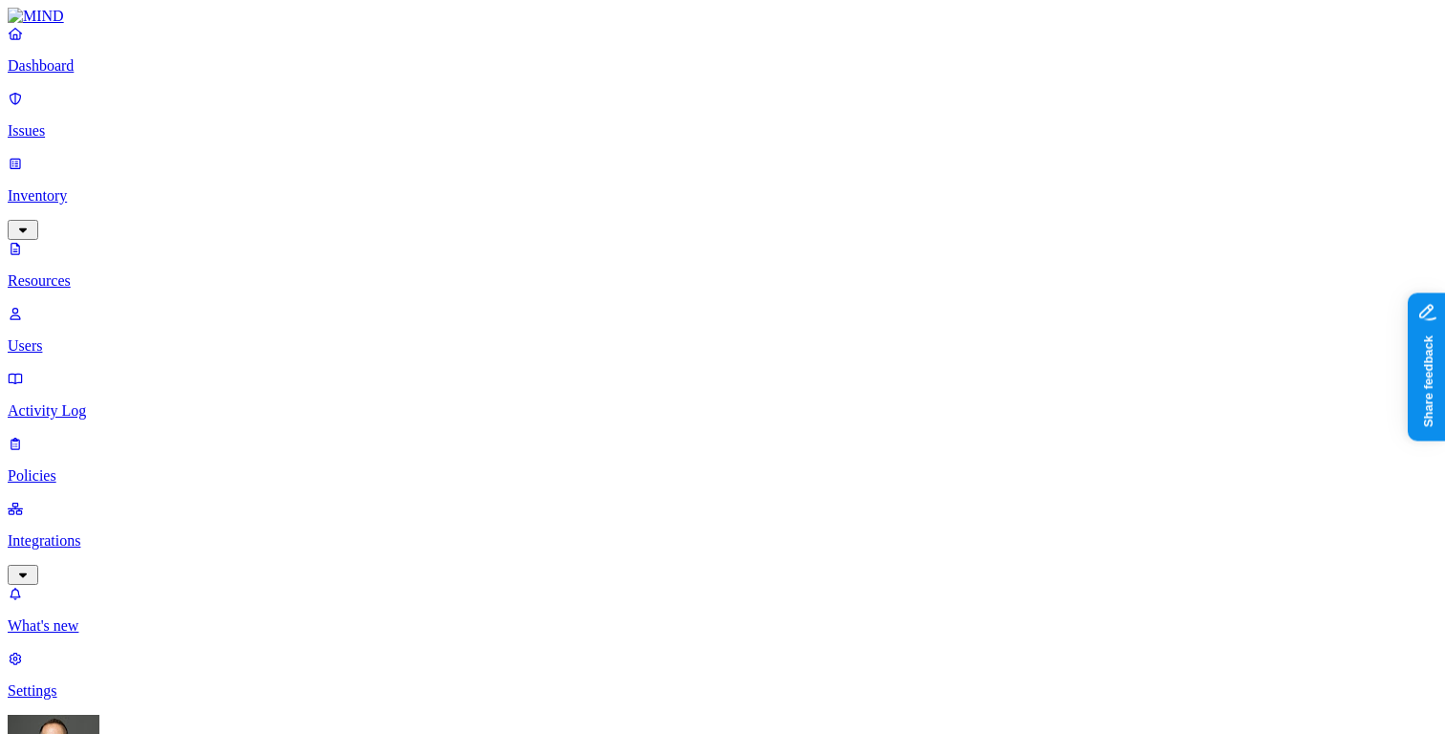
click at [863, 313] on button "button" at bounding box center [870, 316] width 15 height 6
click at [863, 303] on button "button" at bounding box center [870, 313] width 15 height 20
click at [863, 382] on button "button" at bounding box center [870, 385] width 15 height 6
click at [863, 372] on button "button" at bounding box center [870, 382] width 15 height 20
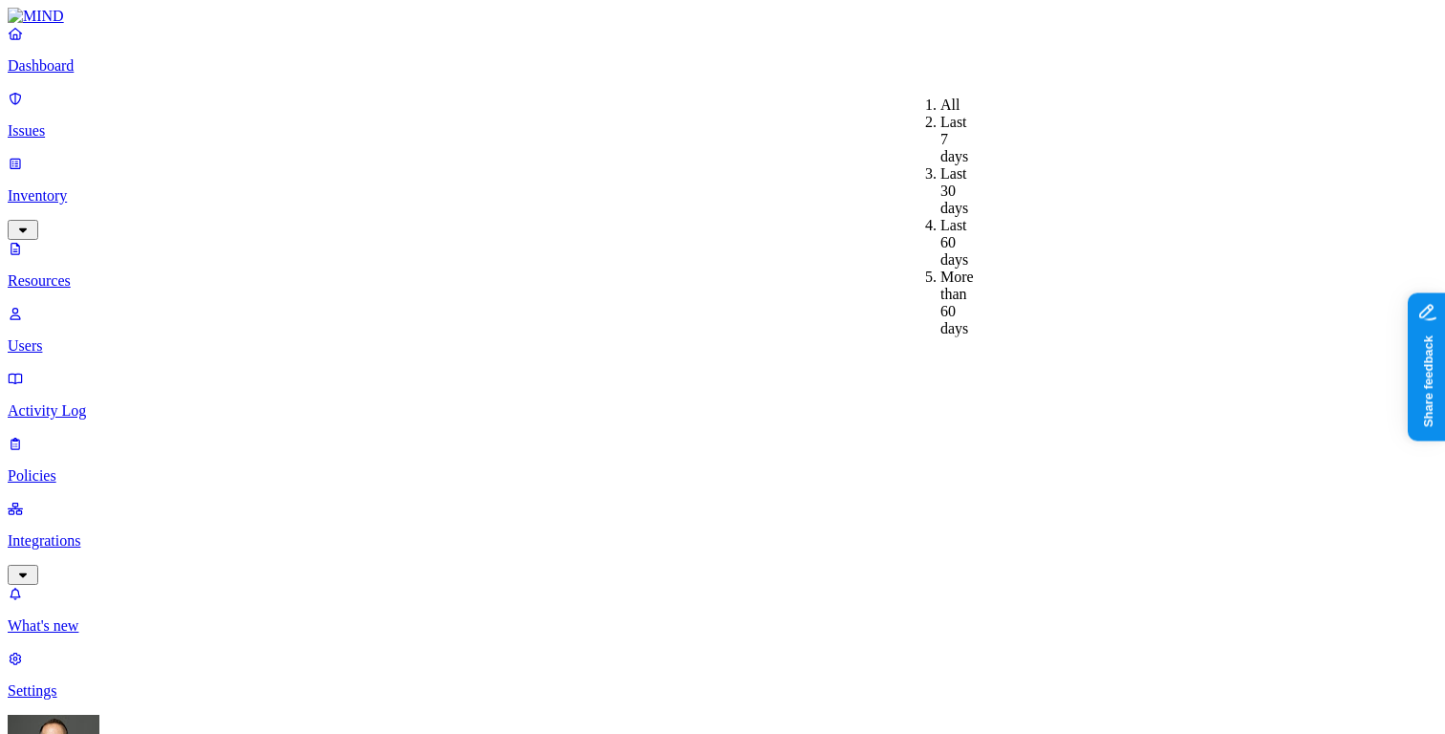
click at [97, 337] on p "Users" at bounding box center [723, 345] width 1430 height 17
click at [101, 272] on p "Resources" at bounding box center [723, 280] width 1430 height 17
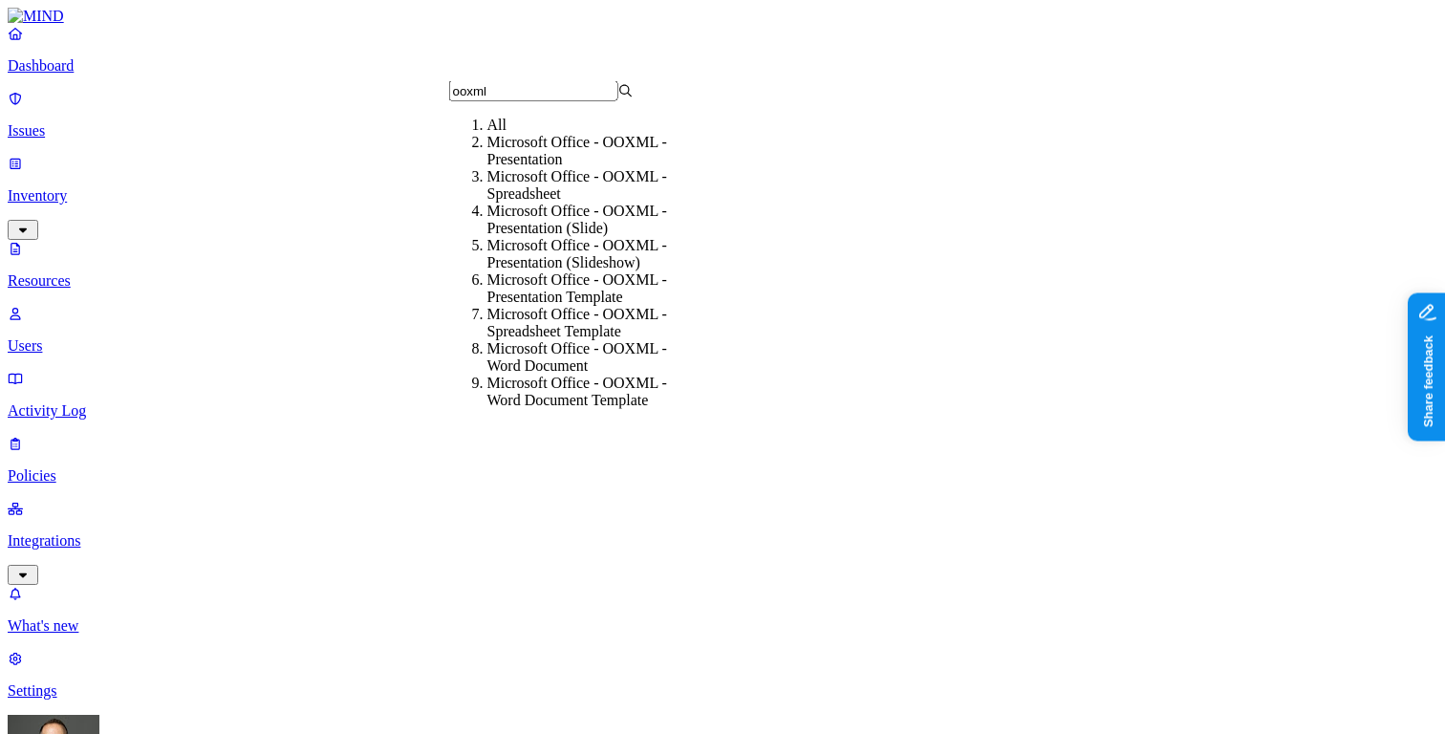
type input "ooxml"
click at [594, 202] on div "Microsoft Office - OOXML - Spreadsheet" at bounding box center [579, 185] width 184 height 34
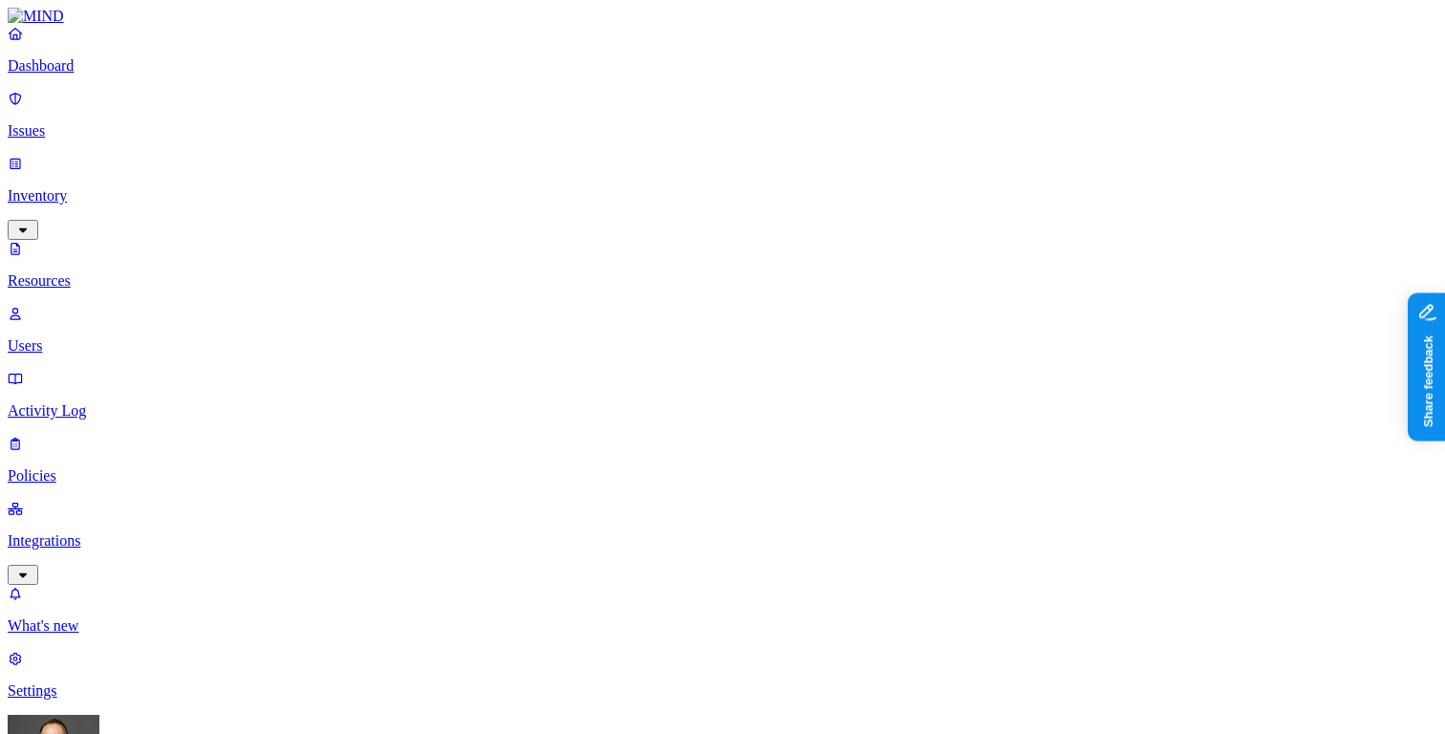
scroll to position [38, 0]
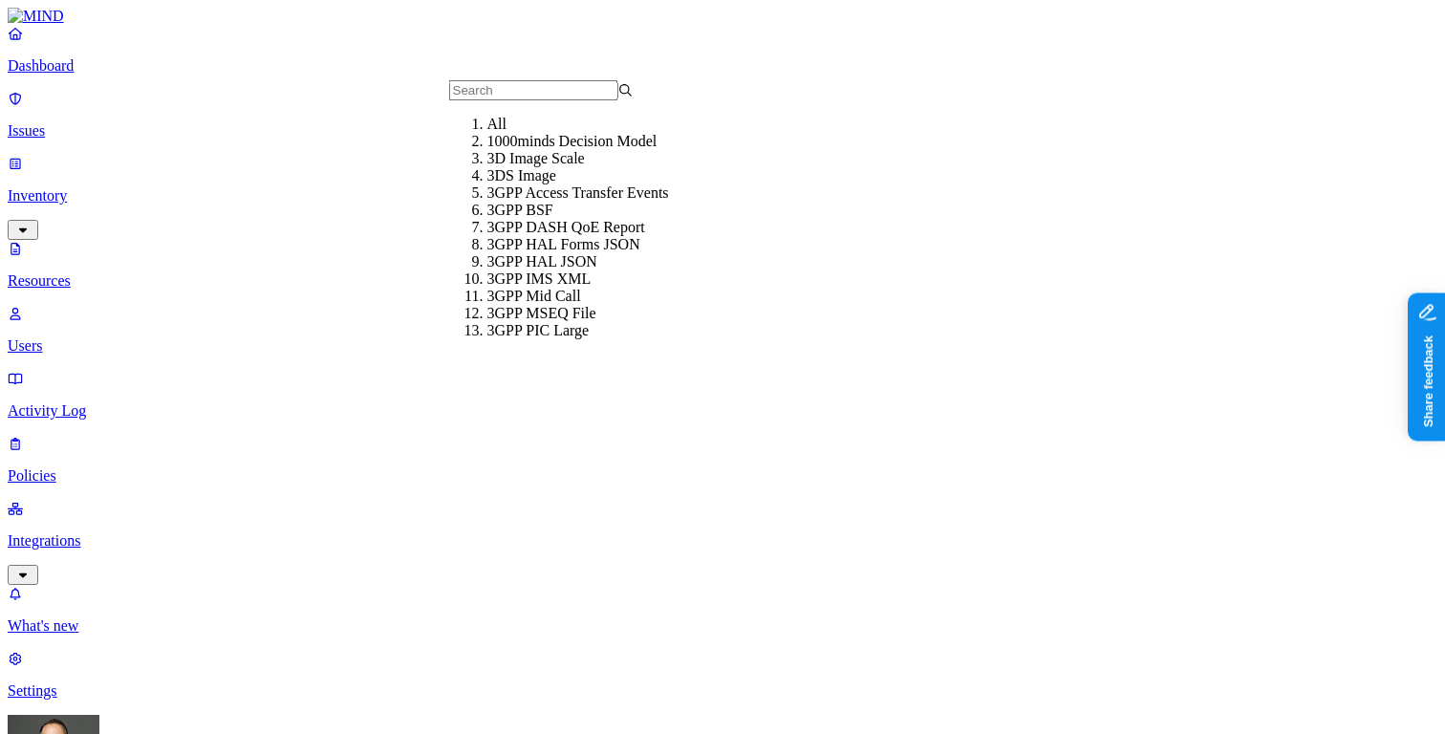
click at [489, 124] on div "All" at bounding box center [579, 124] width 184 height 17
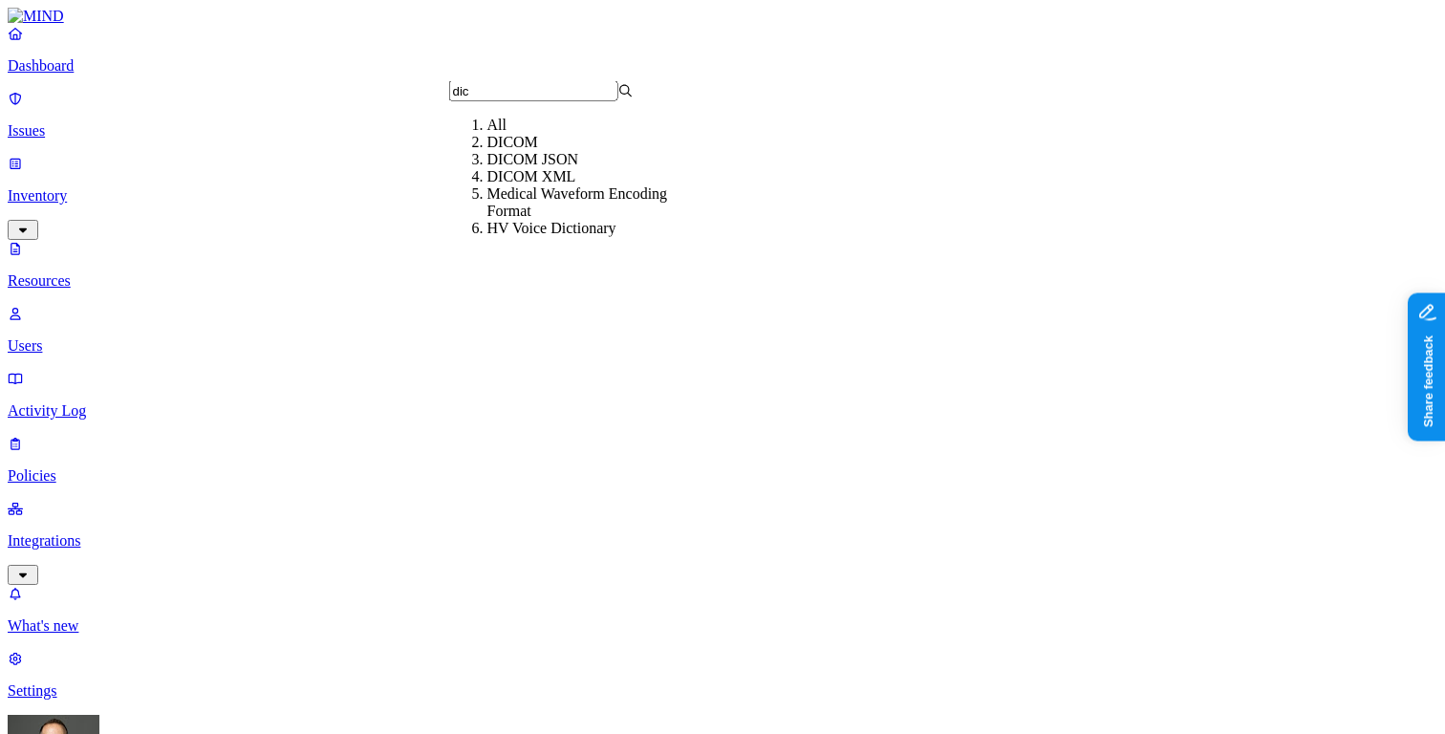
type input "dic"
click at [495, 151] on div "DICOM" at bounding box center [579, 142] width 184 height 17
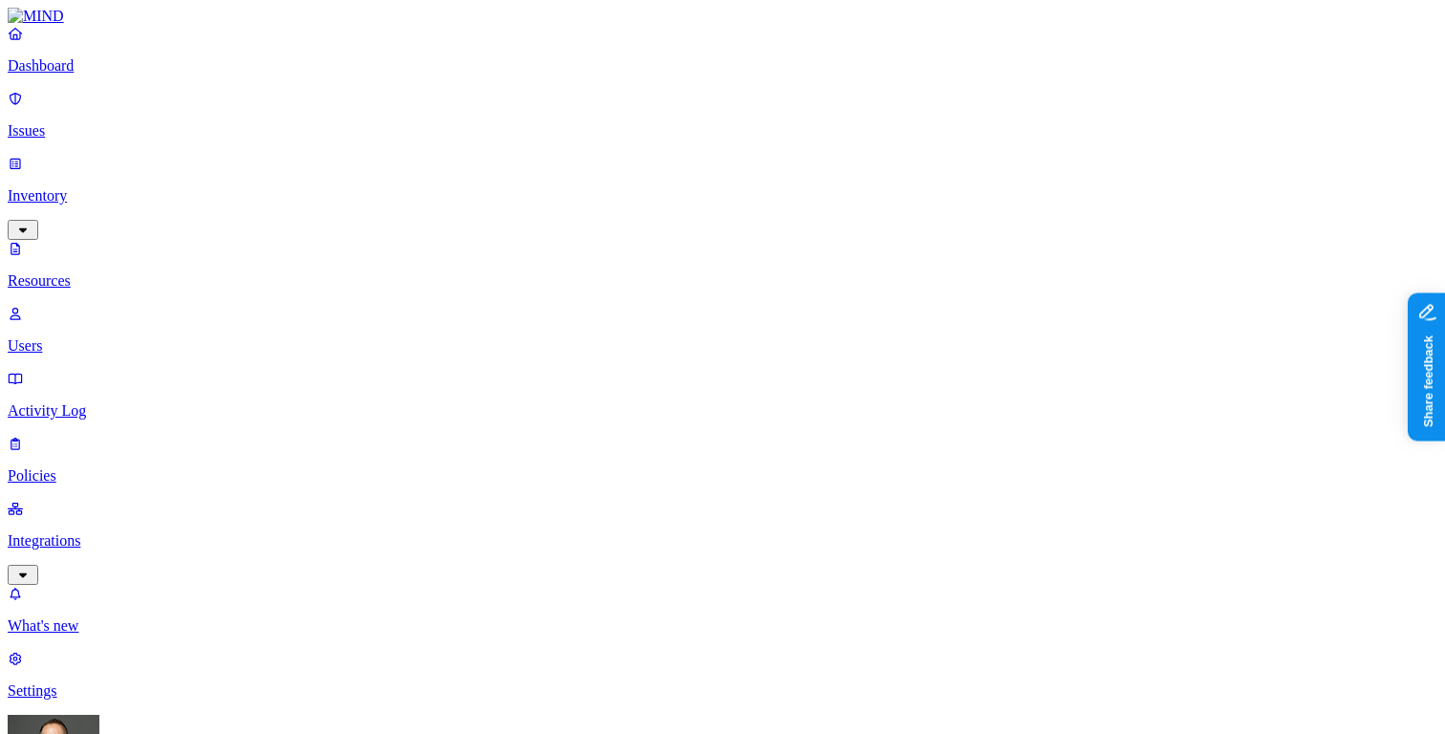
type input "hl"
click at [498, 151] on div "HL7" at bounding box center [579, 142] width 184 height 17
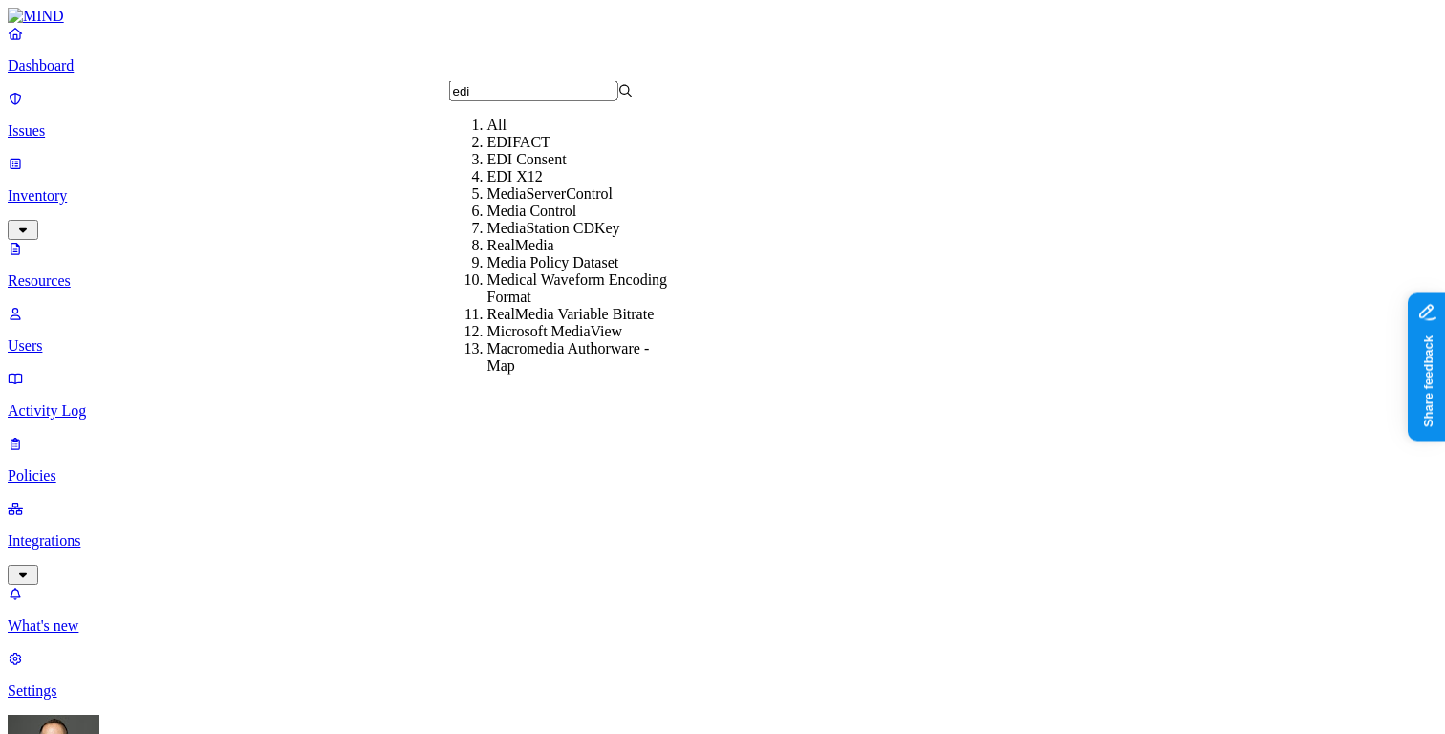
type input "edi"
click at [501, 185] on div "EDI X12" at bounding box center [579, 176] width 184 height 17
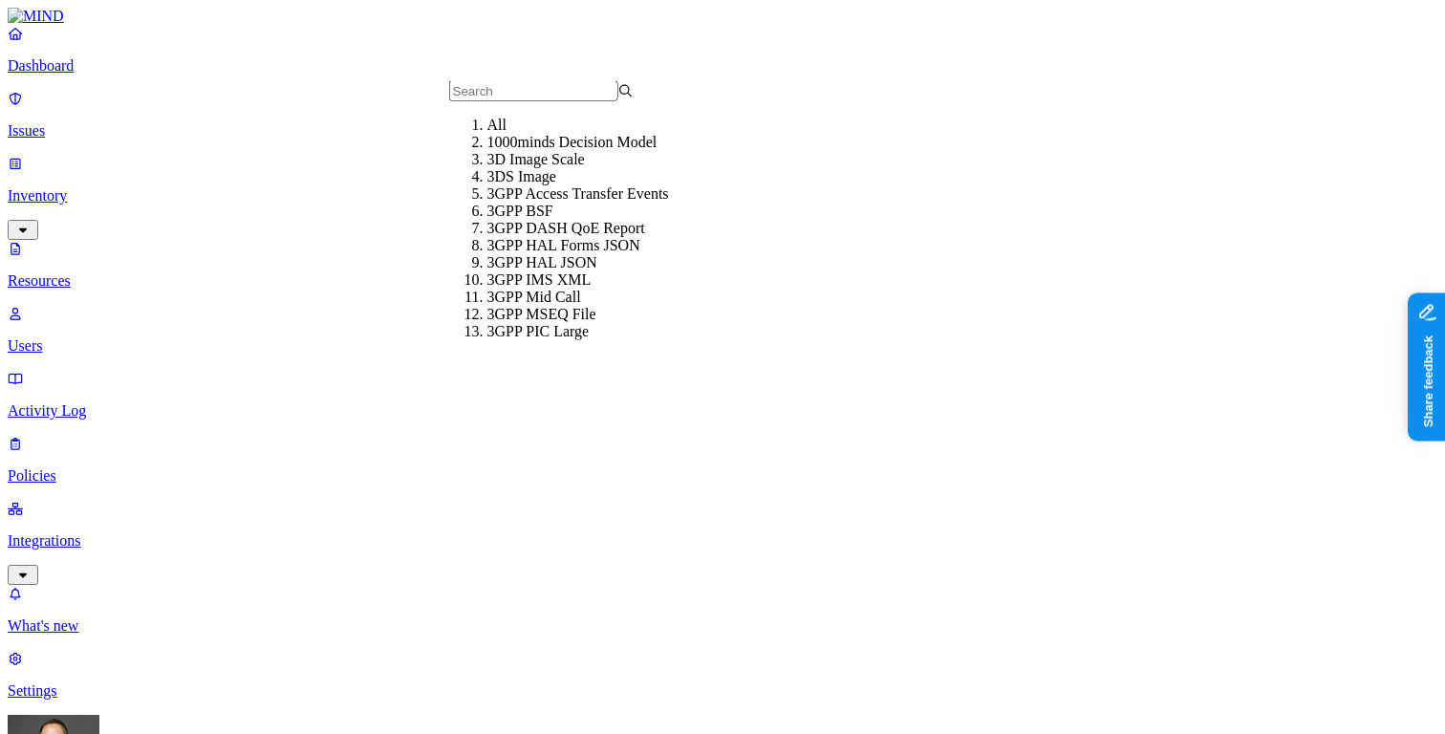
click at [487, 134] on div "All" at bounding box center [579, 125] width 184 height 17
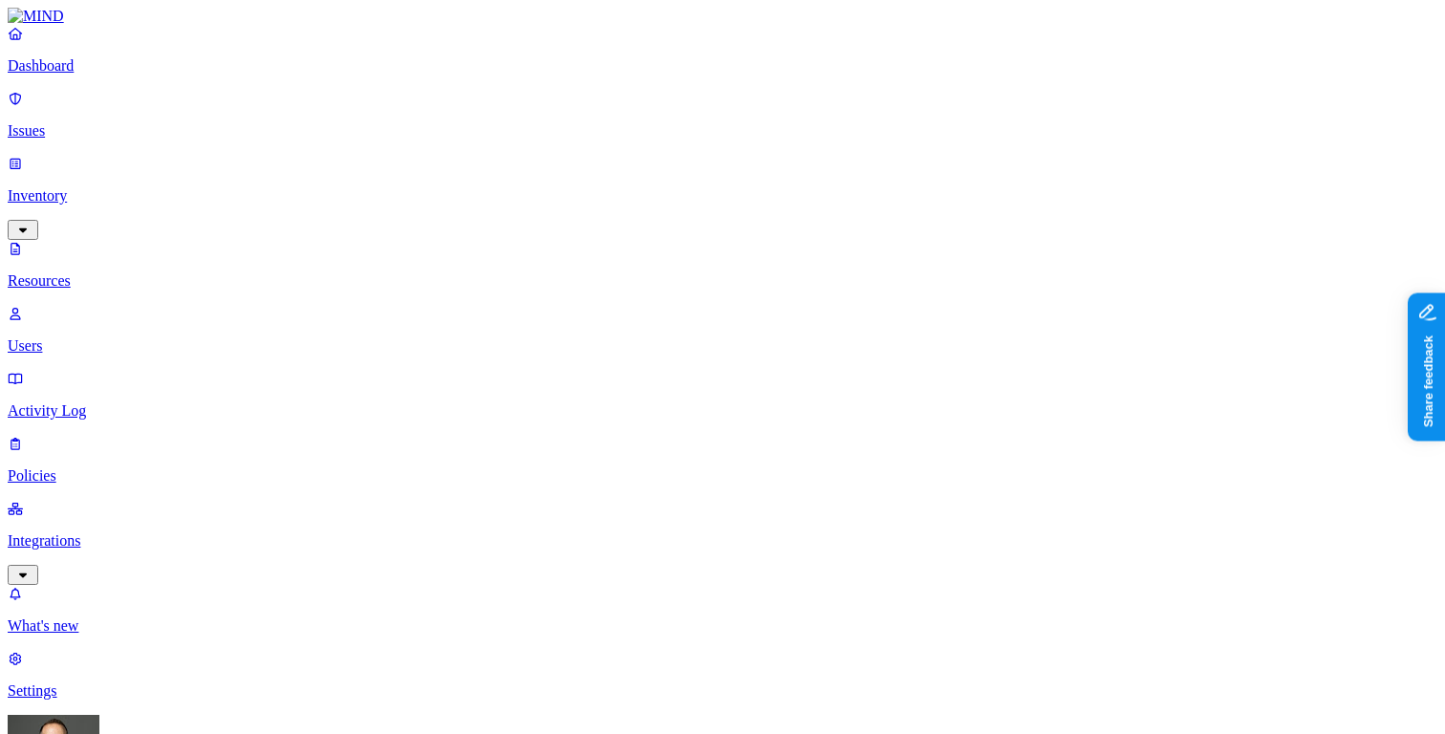
type input "nif"
click at [490, 151] on div "NIfTI" at bounding box center [579, 142] width 184 height 17
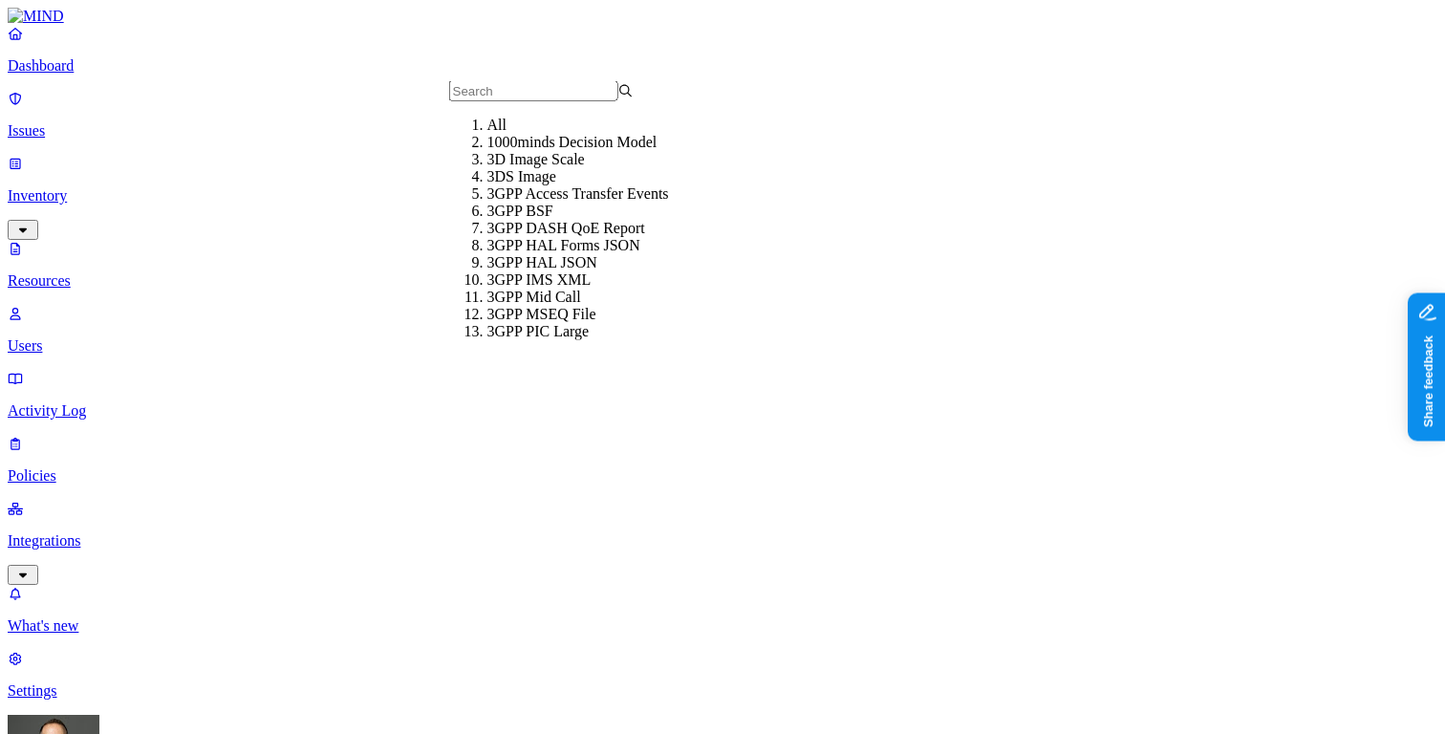
click at [487, 133] on div "All" at bounding box center [579, 125] width 184 height 17
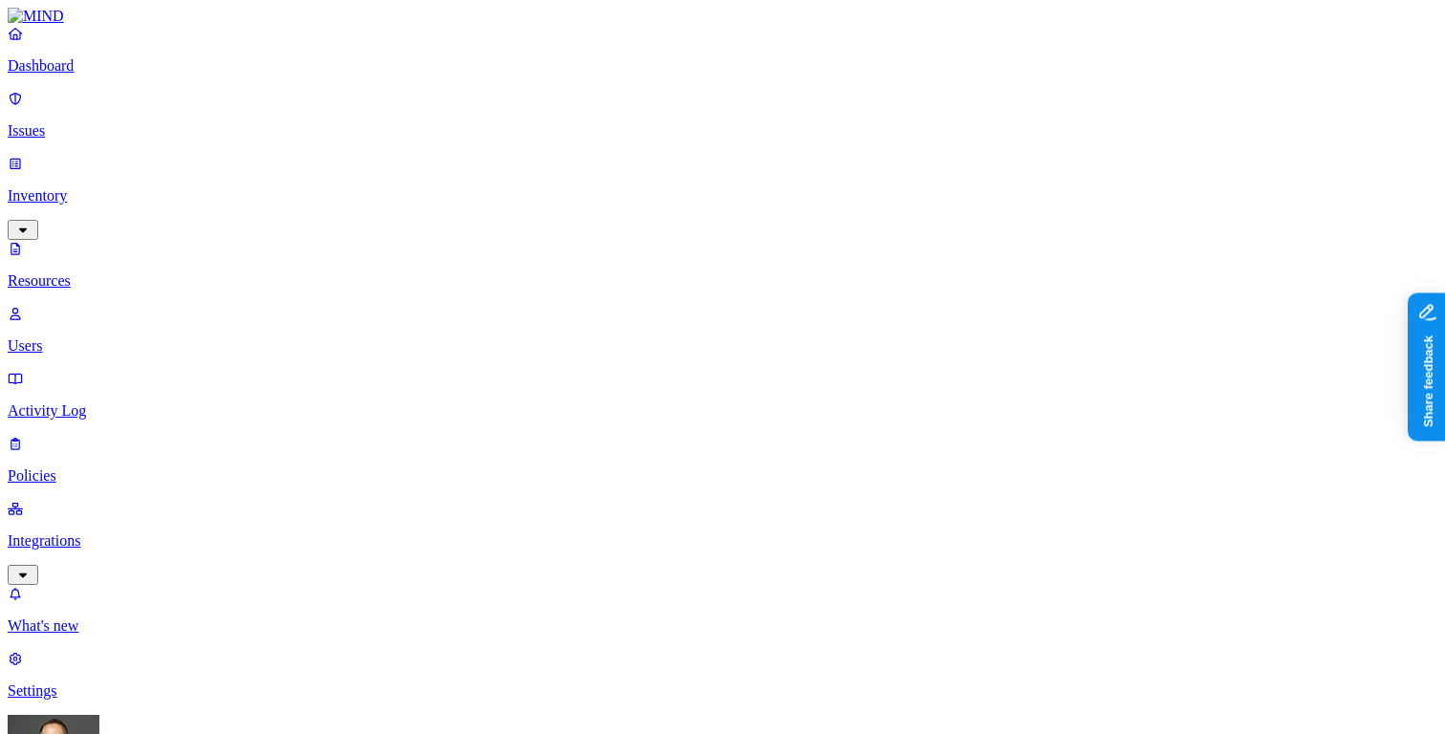
type input "pdf"
click at [487, 151] on div "PDF" at bounding box center [579, 142] width 184 height 17
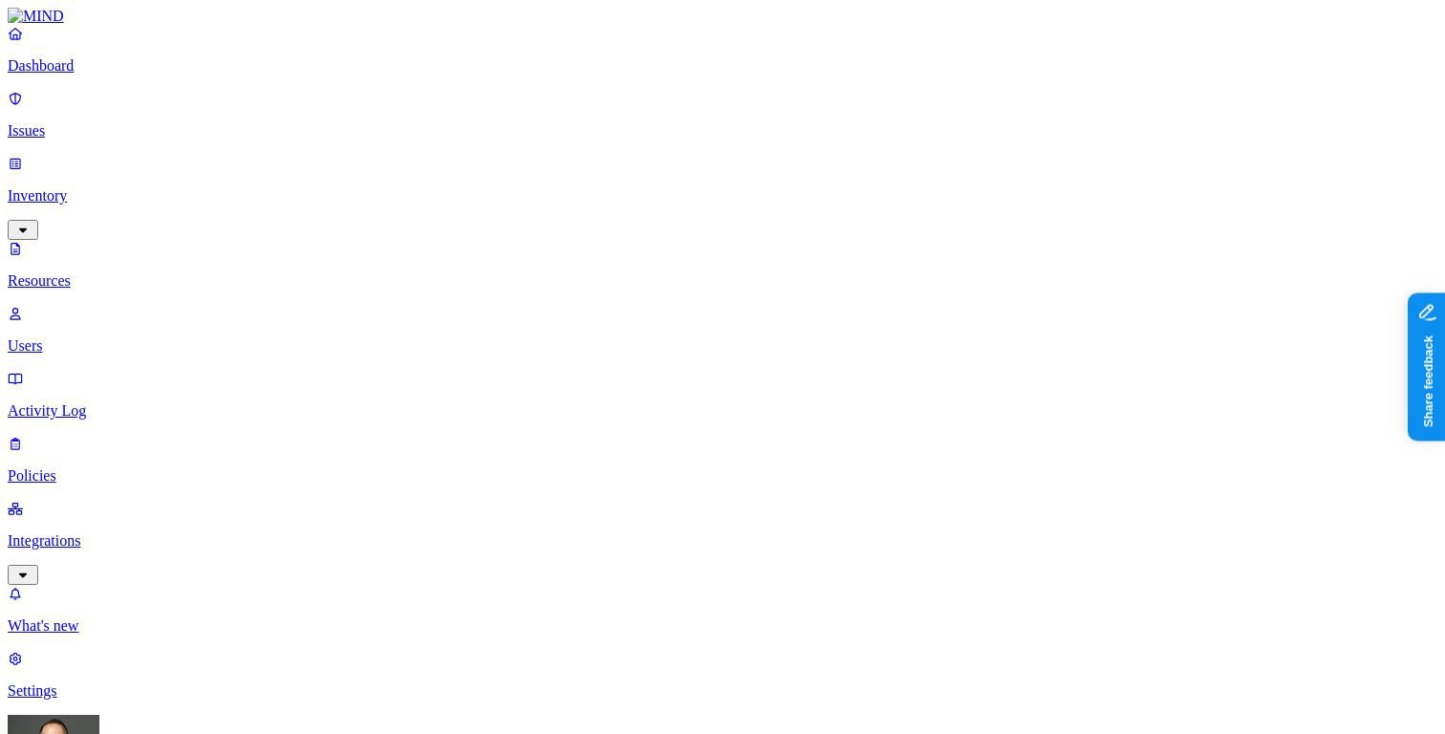
click at [92, 75] on p "Dashboard" at bounding box center [723, 65] width 1430 height 17
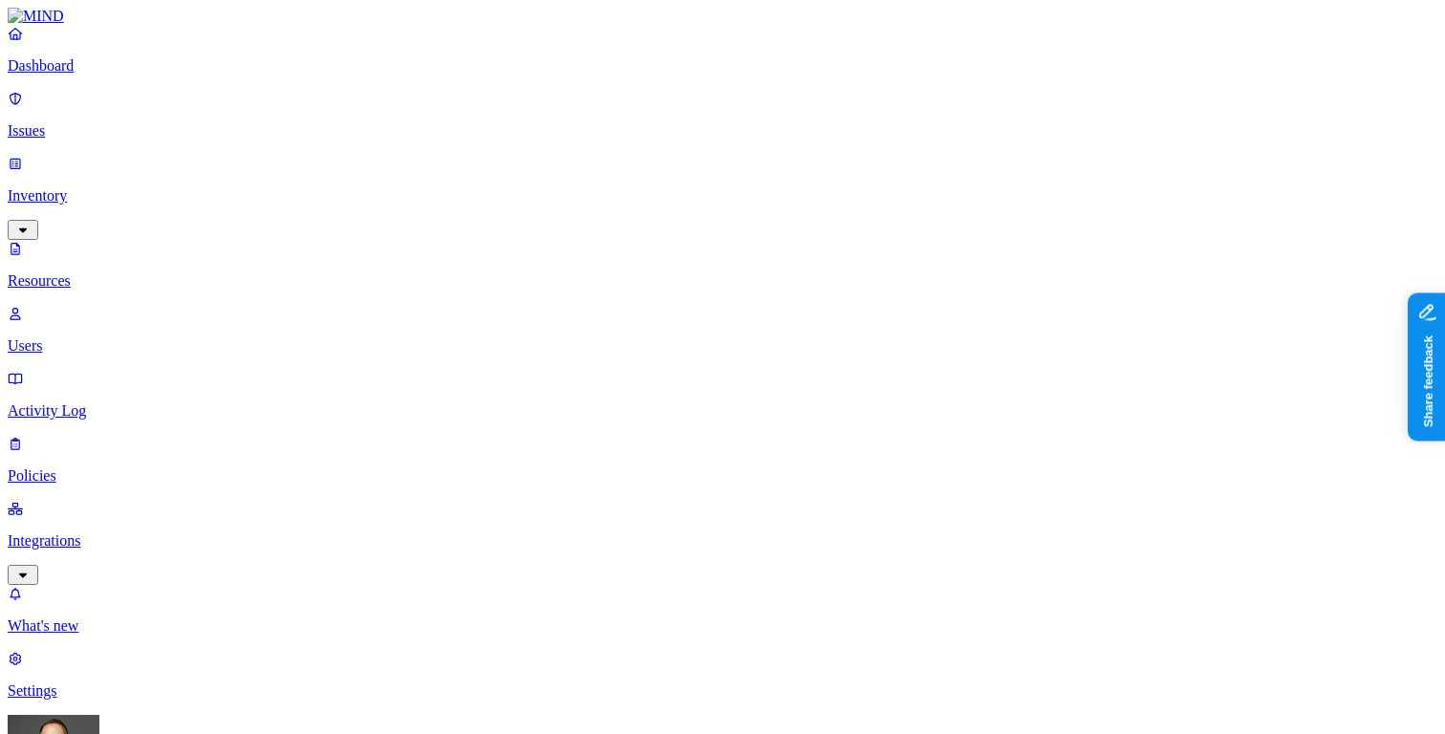
click at [136, 75] on p "Dashboard" at bounding box center [723, 65] width 1430 height 17
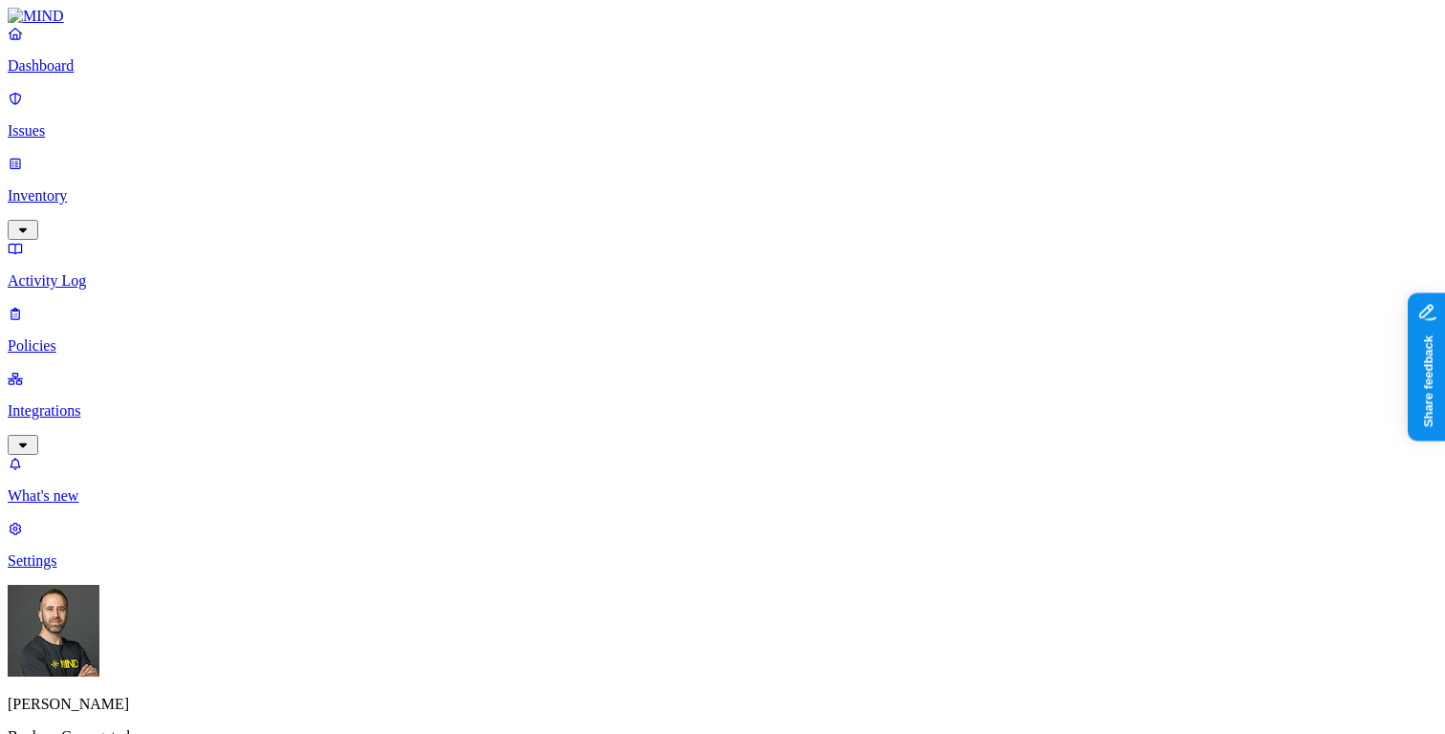
click at [117, 187] on p "Inventory" at bounding box center [723, 195] width 1430 height 17
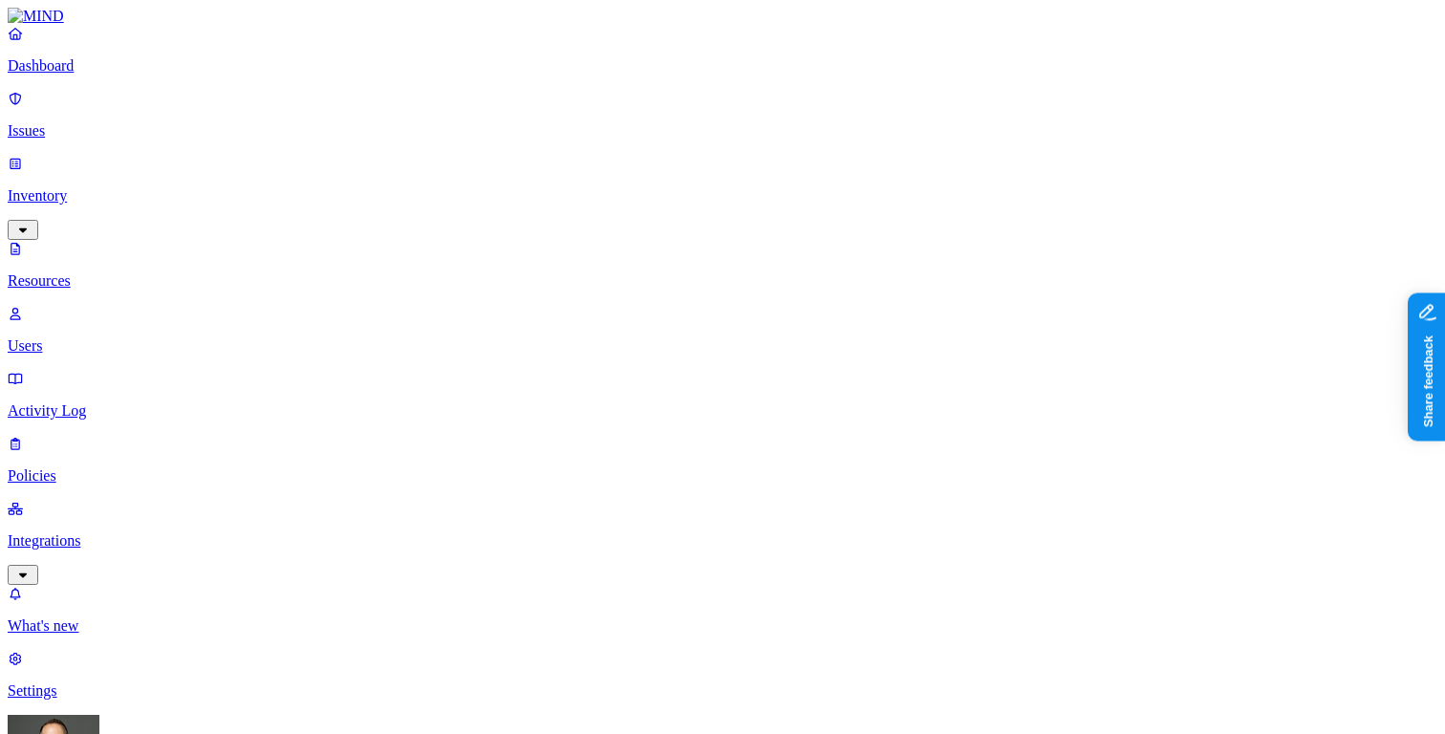
type input "confidential"
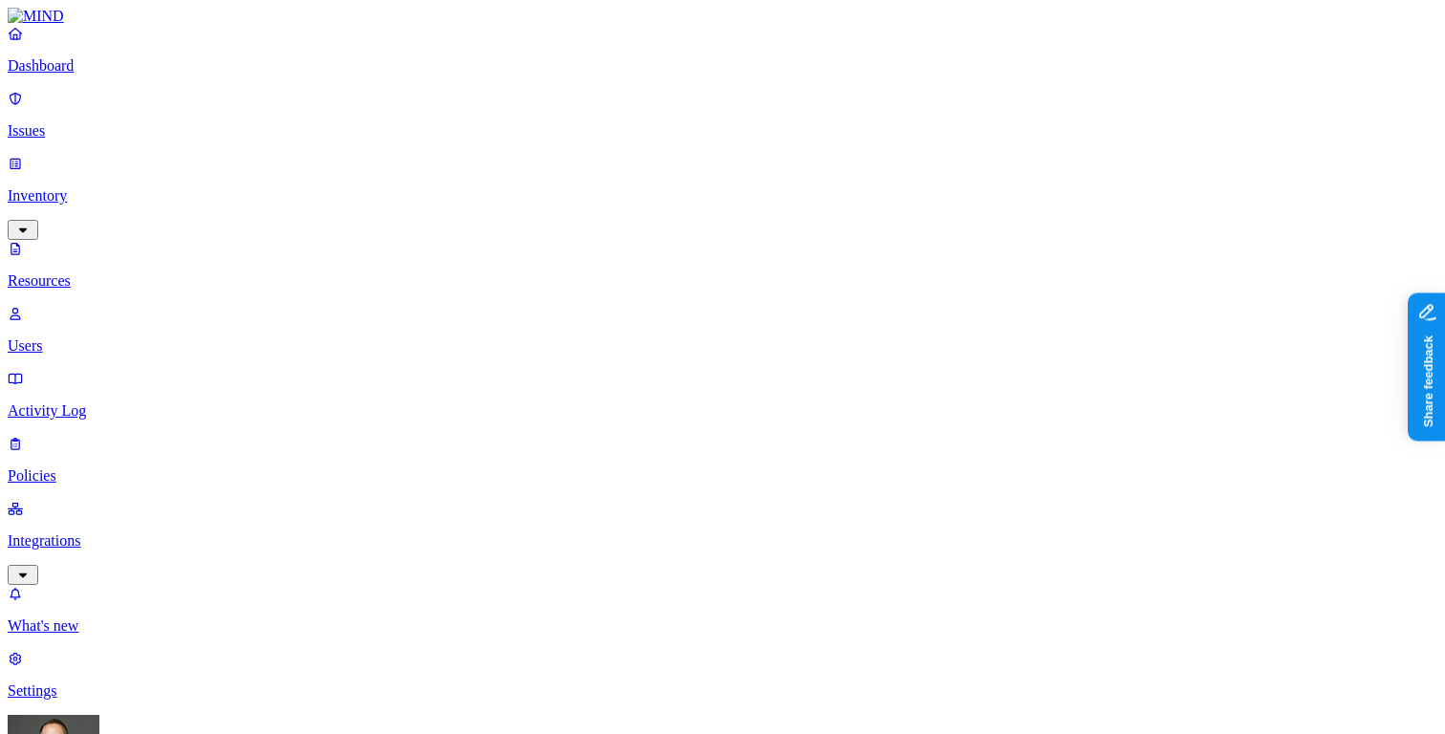
scroll to position [3, 0]
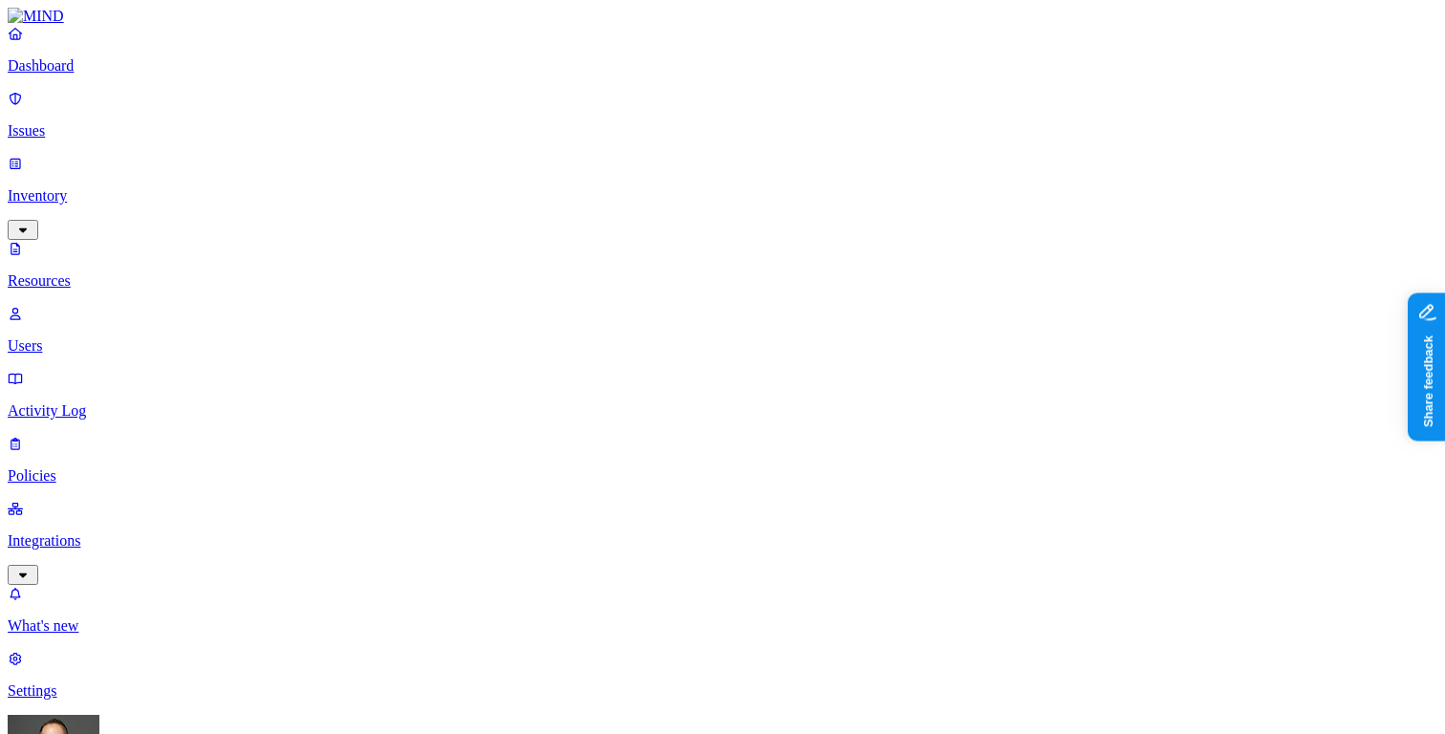
scroll to position [3, 0]
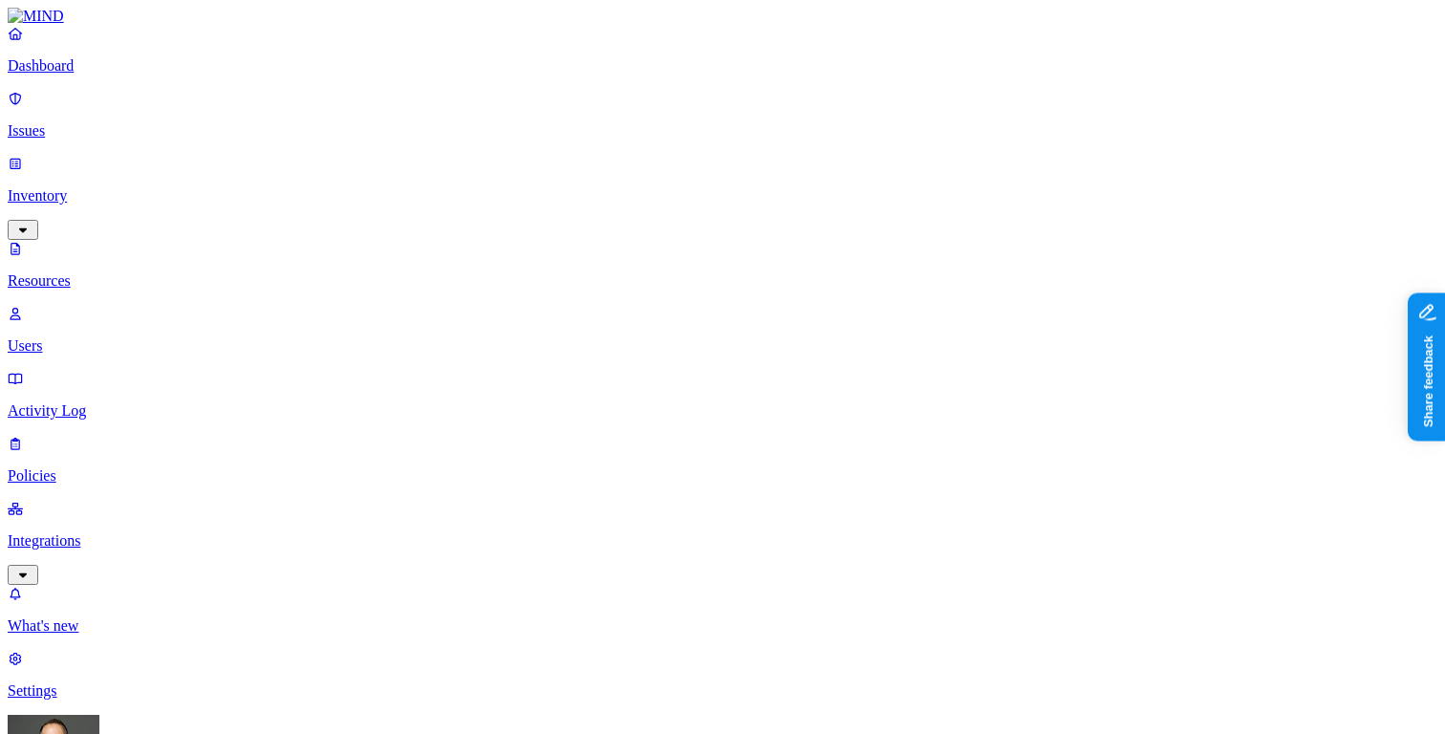
scroll to position [3, 0]
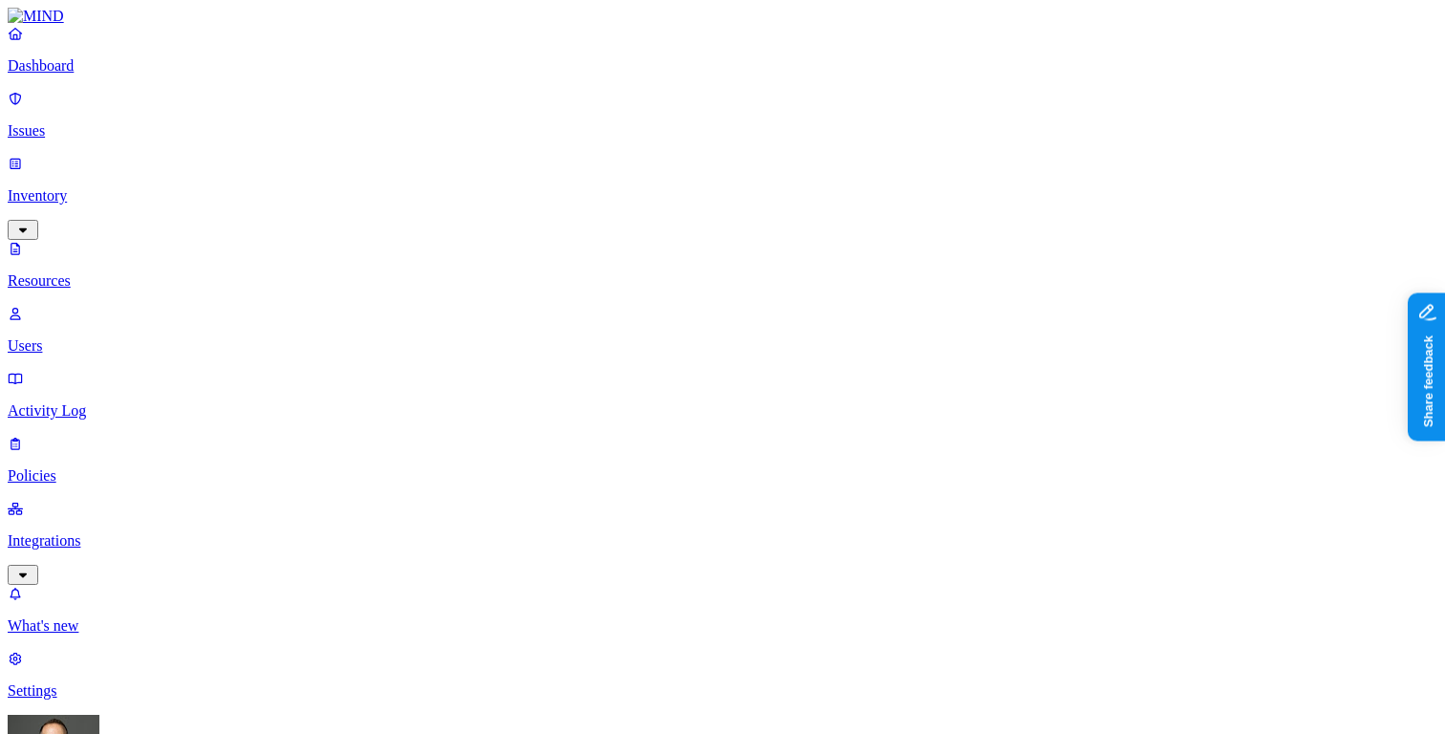
scroll to position [38, 0]
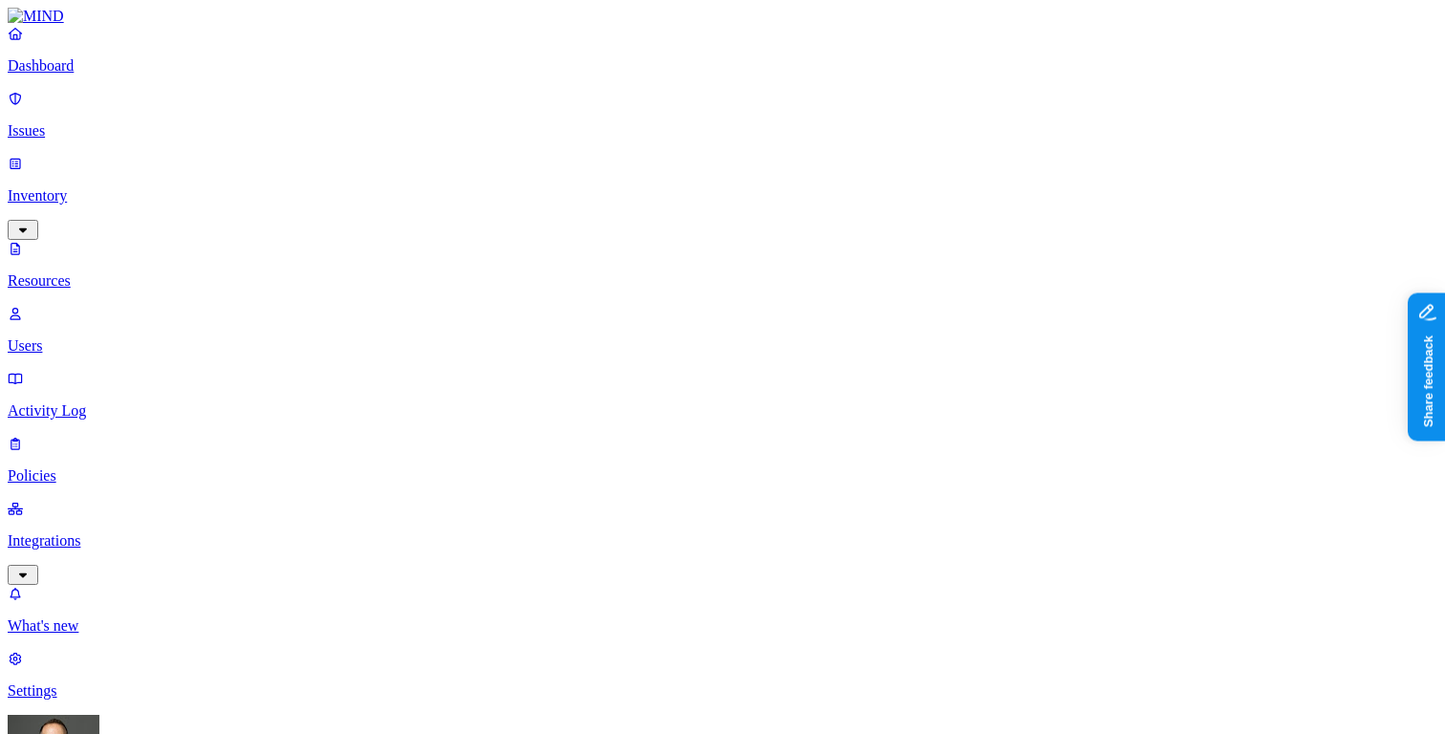
scroll to position [38, 0]
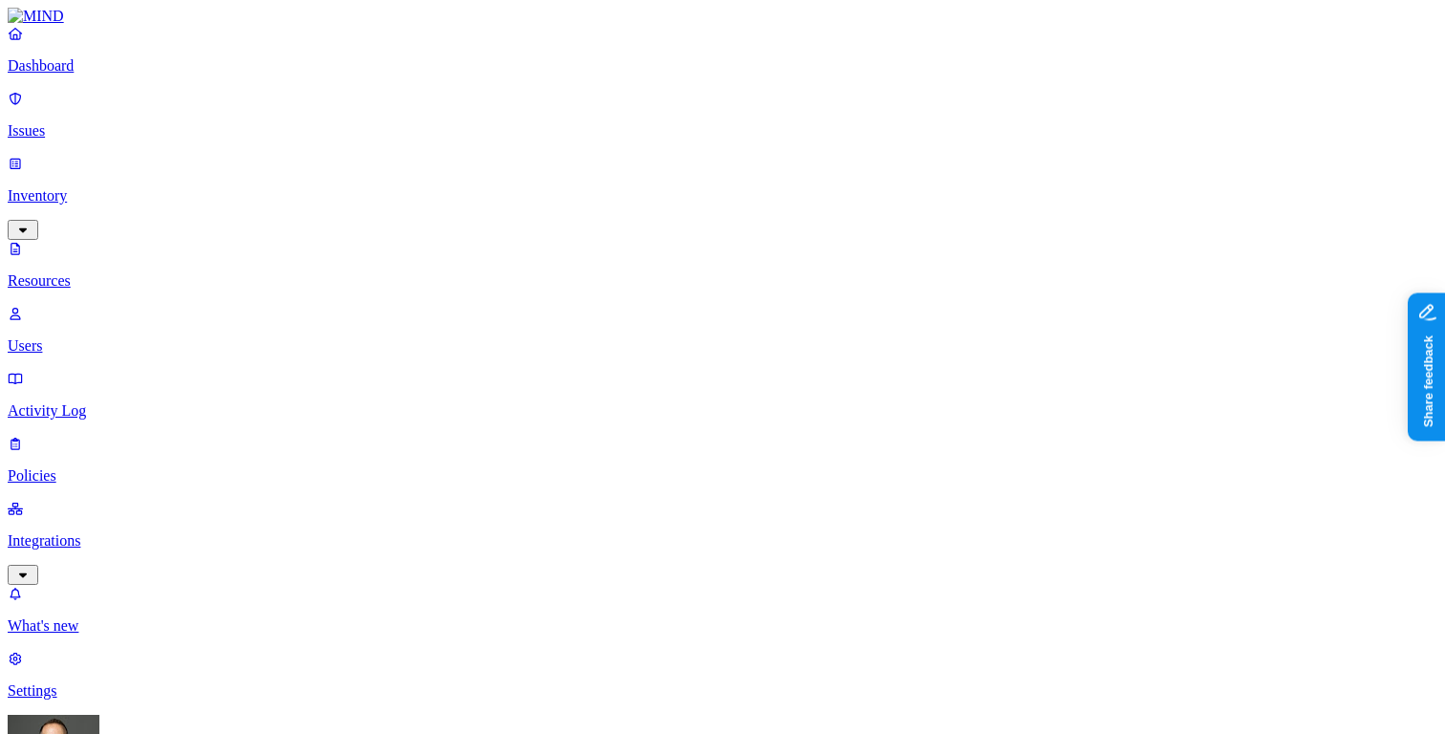
type input "leads"
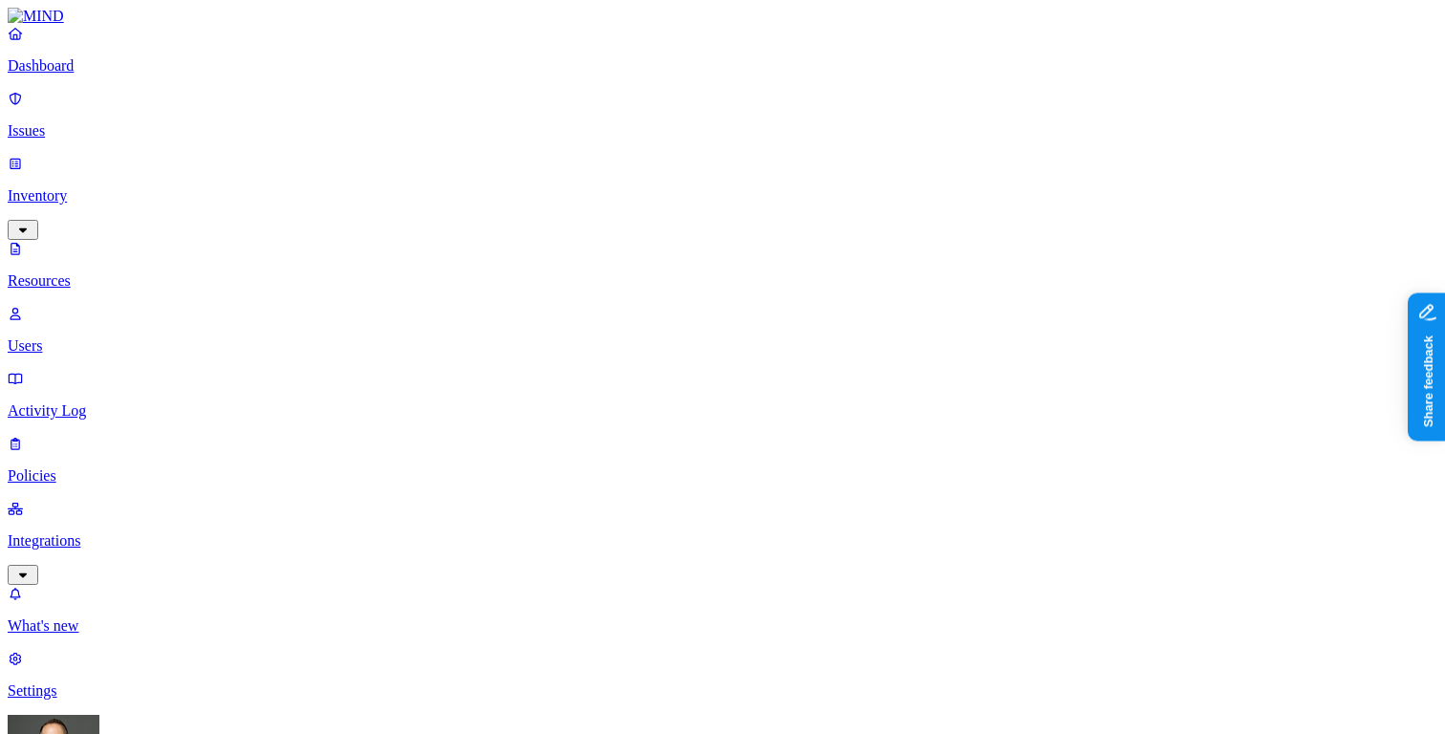
type input "contact"
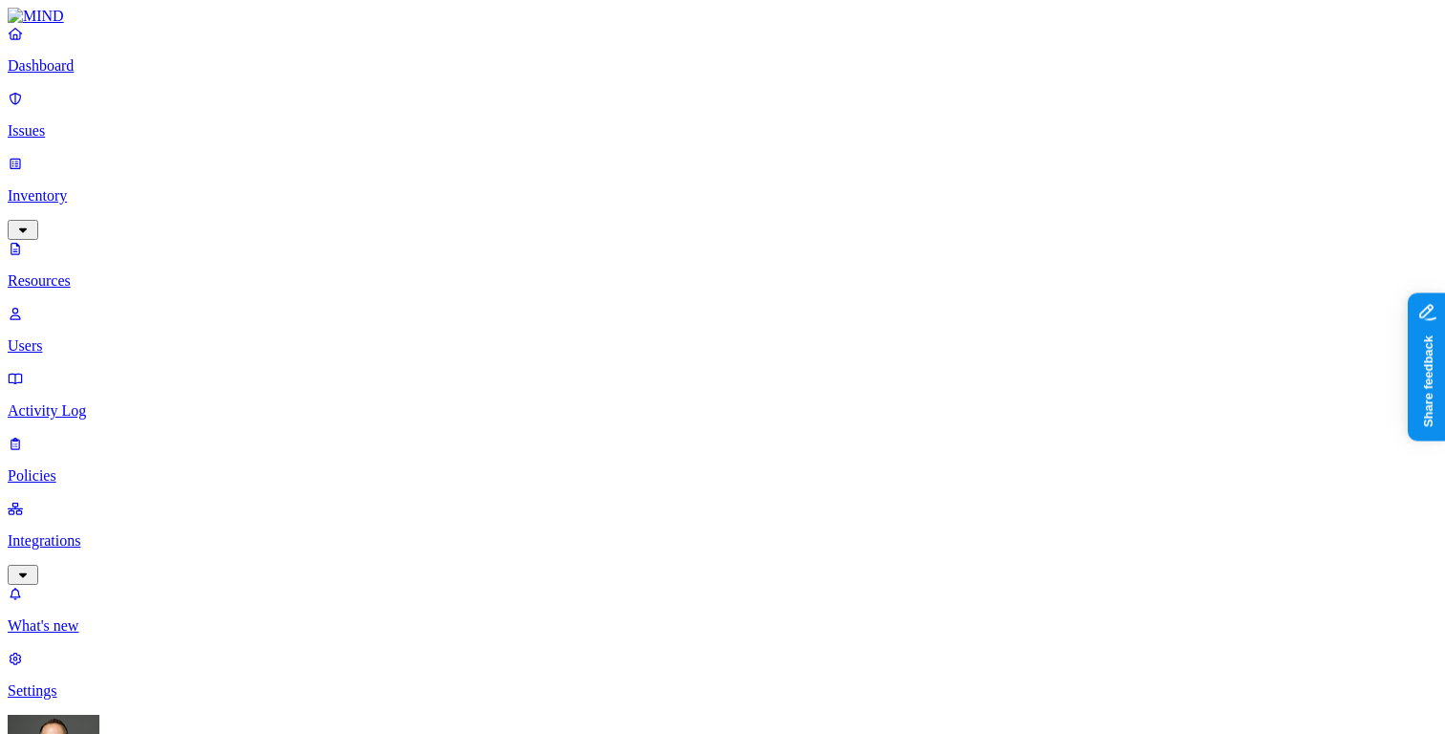
type input "contacts"
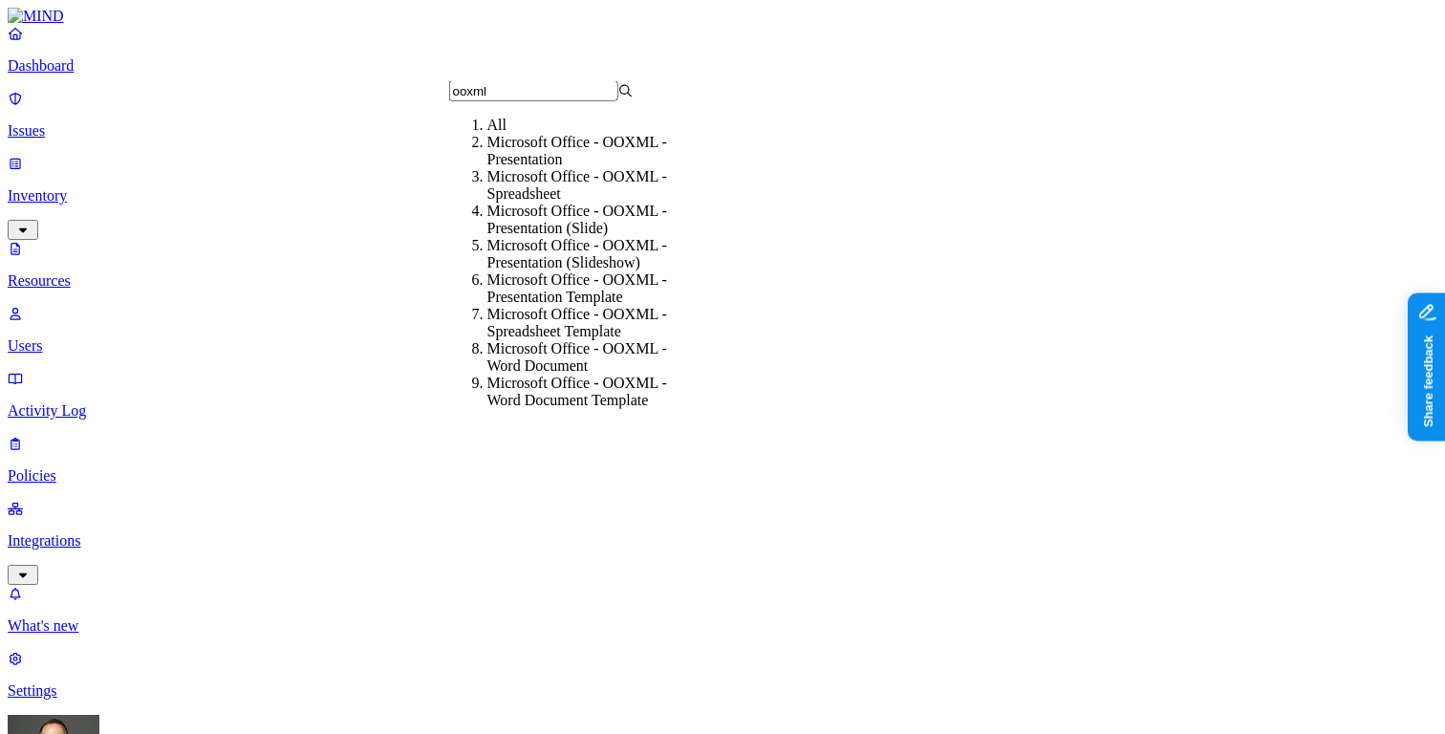
type input "ooxml"
click at [567, 196] on div "Microsoft Office - OOXML - Spreadsheet" at bounding box center [579, 185] width 184 height 34
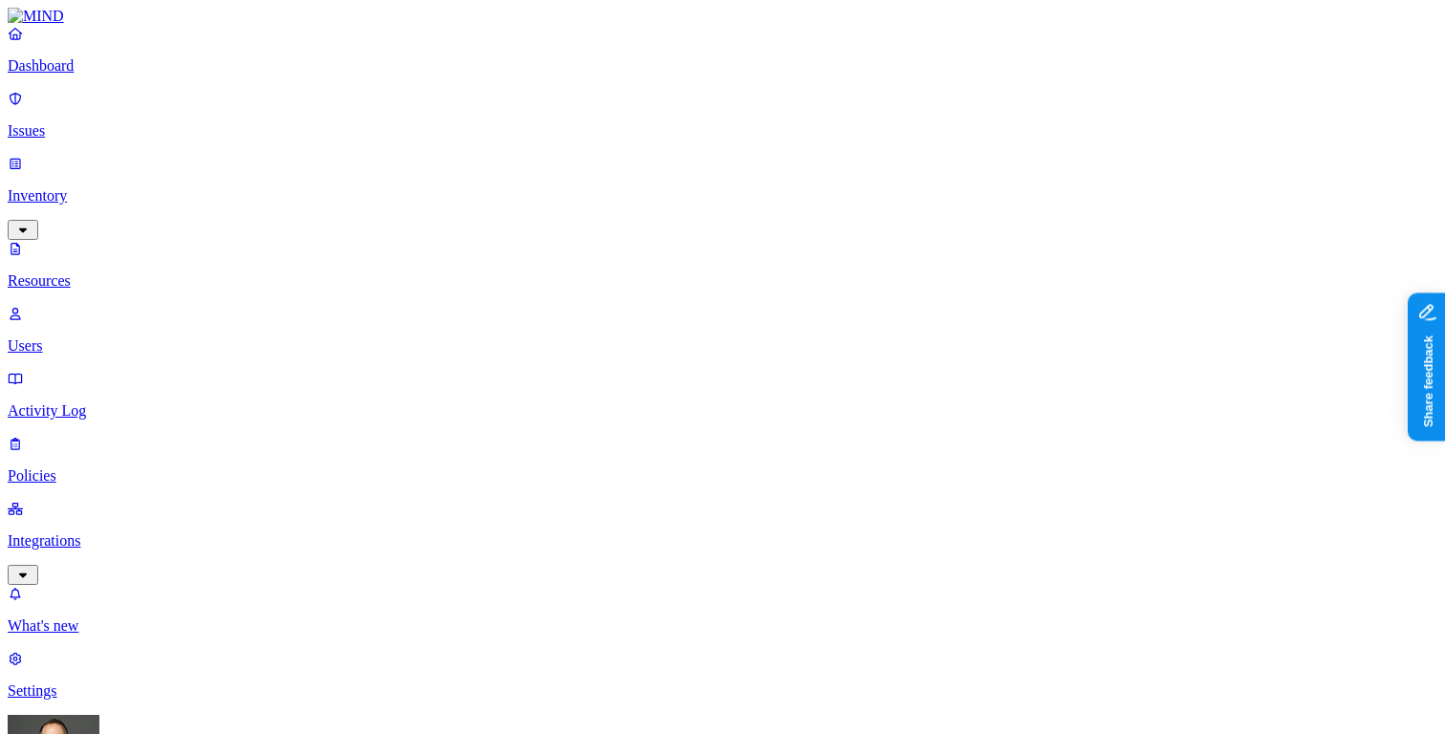
scroll to position [625, 0]
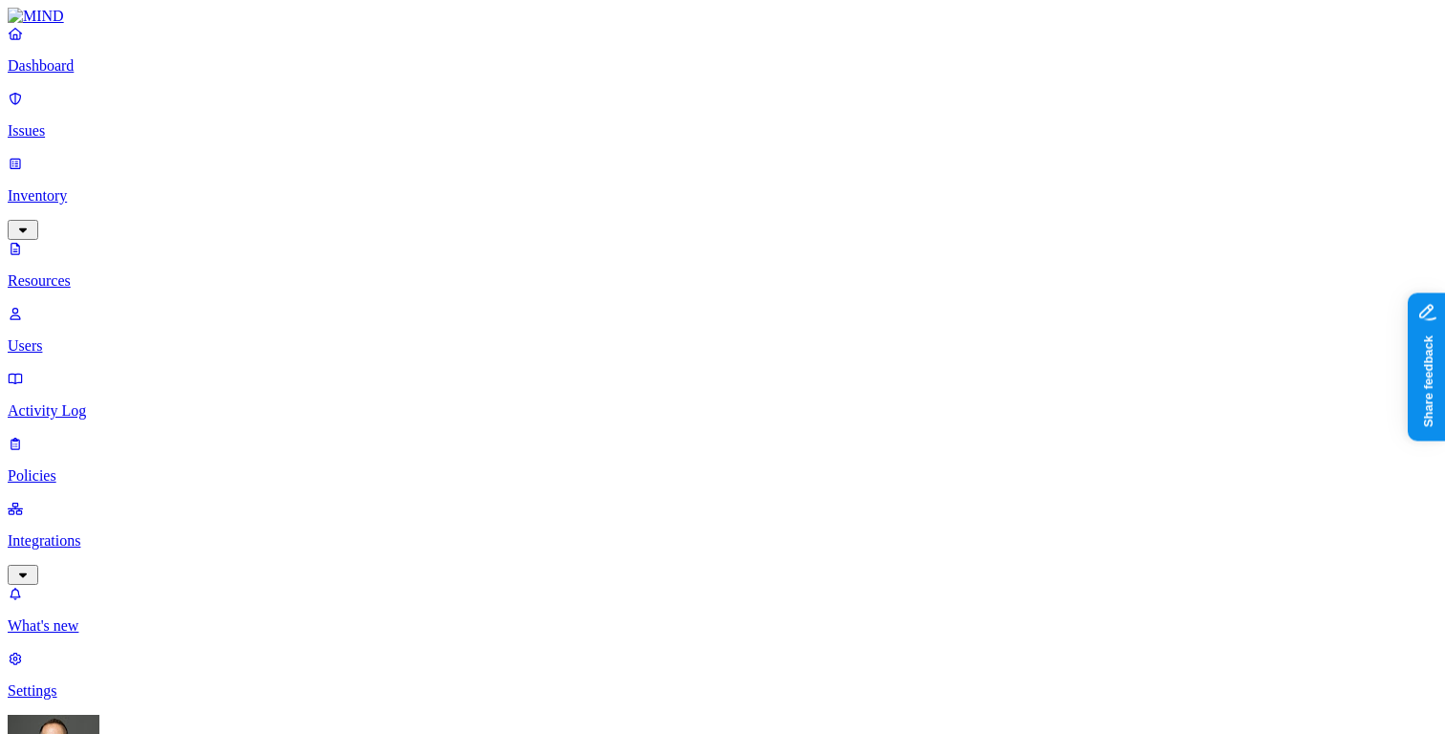
type input "contract"
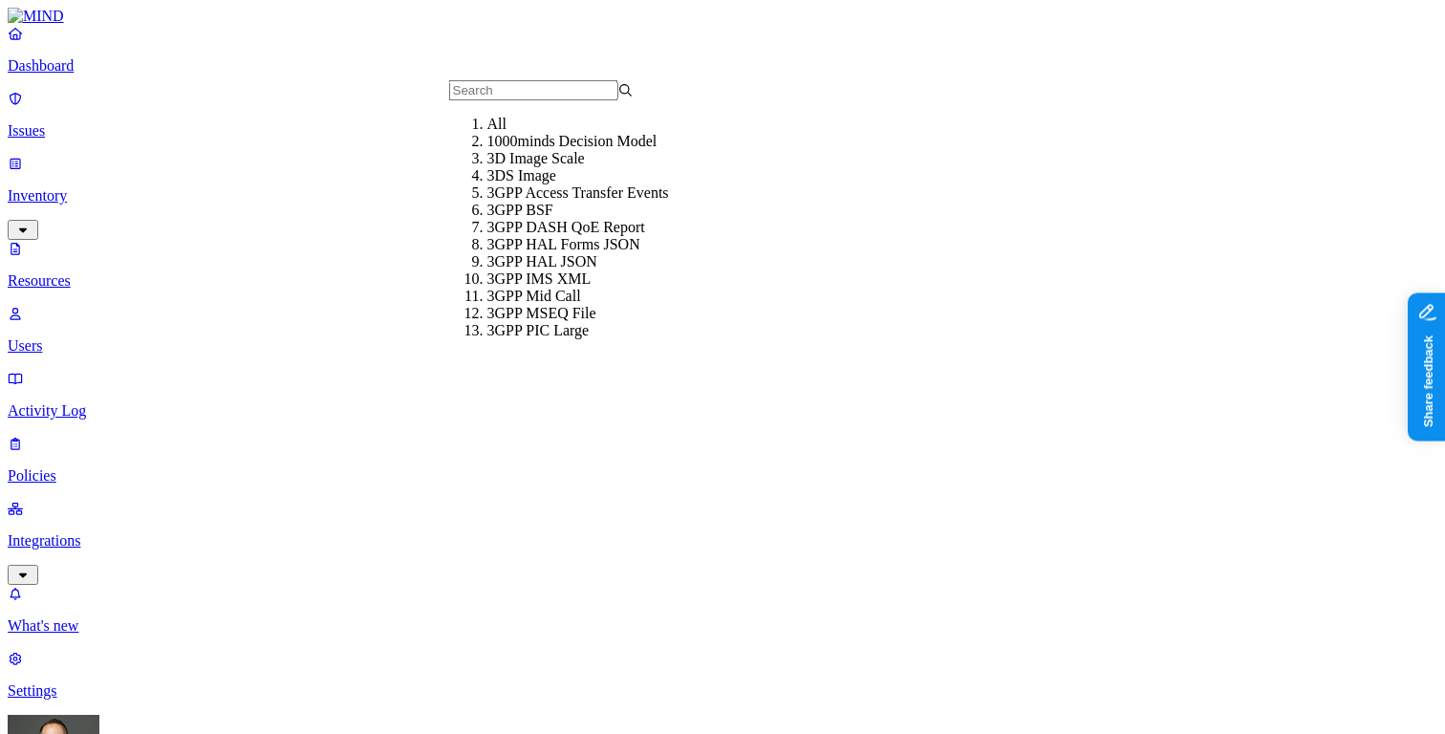
click at [489, 133] on div "All" at bounding box center [579, 124] width 184 height 17
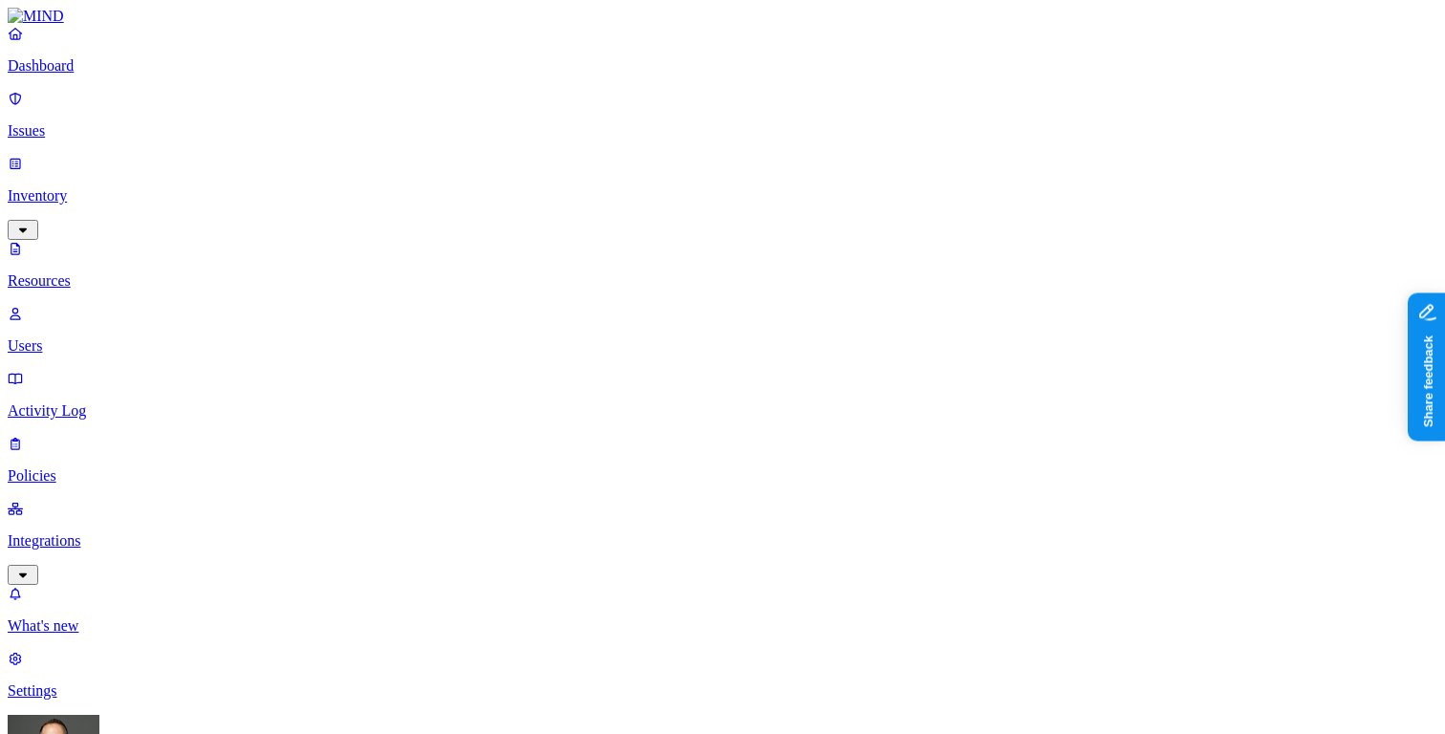
type input "board meeting"
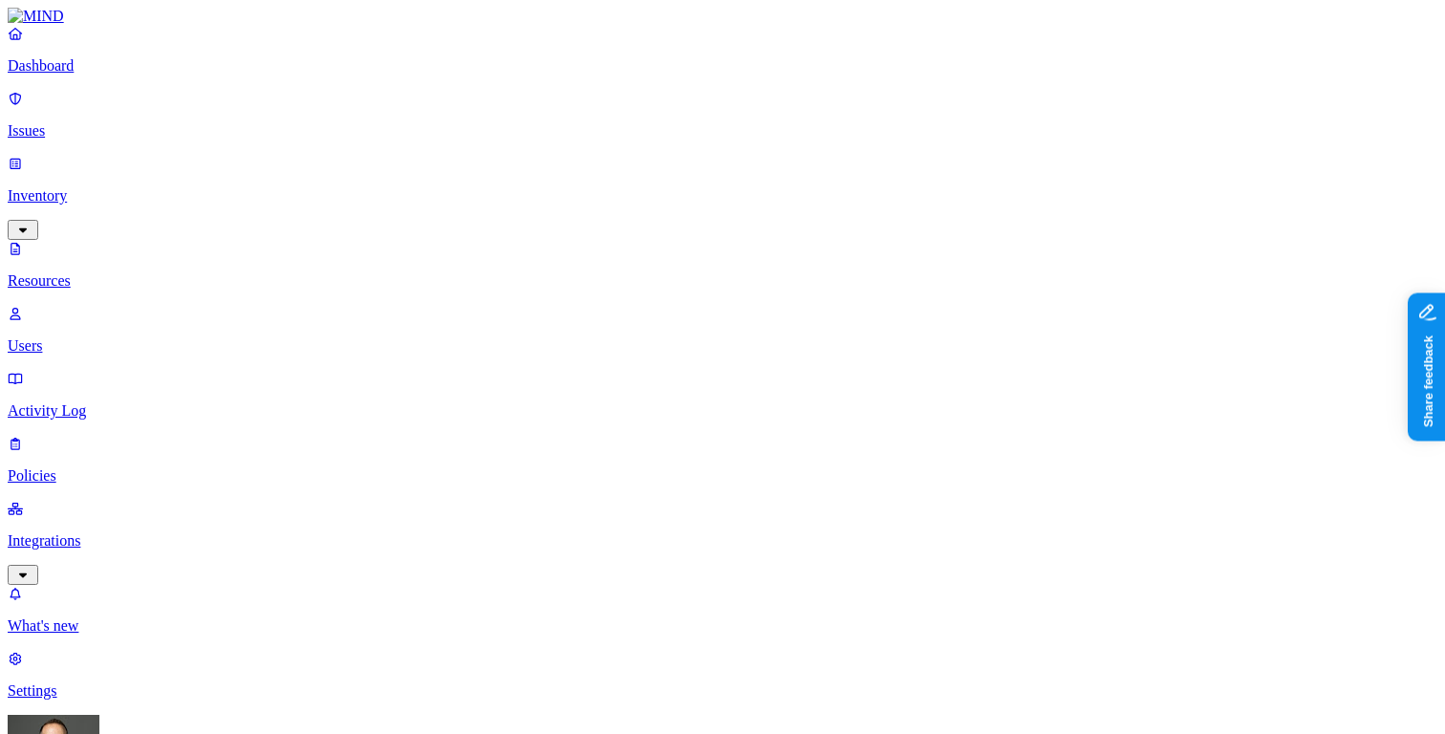
scroll to position [37, 0]
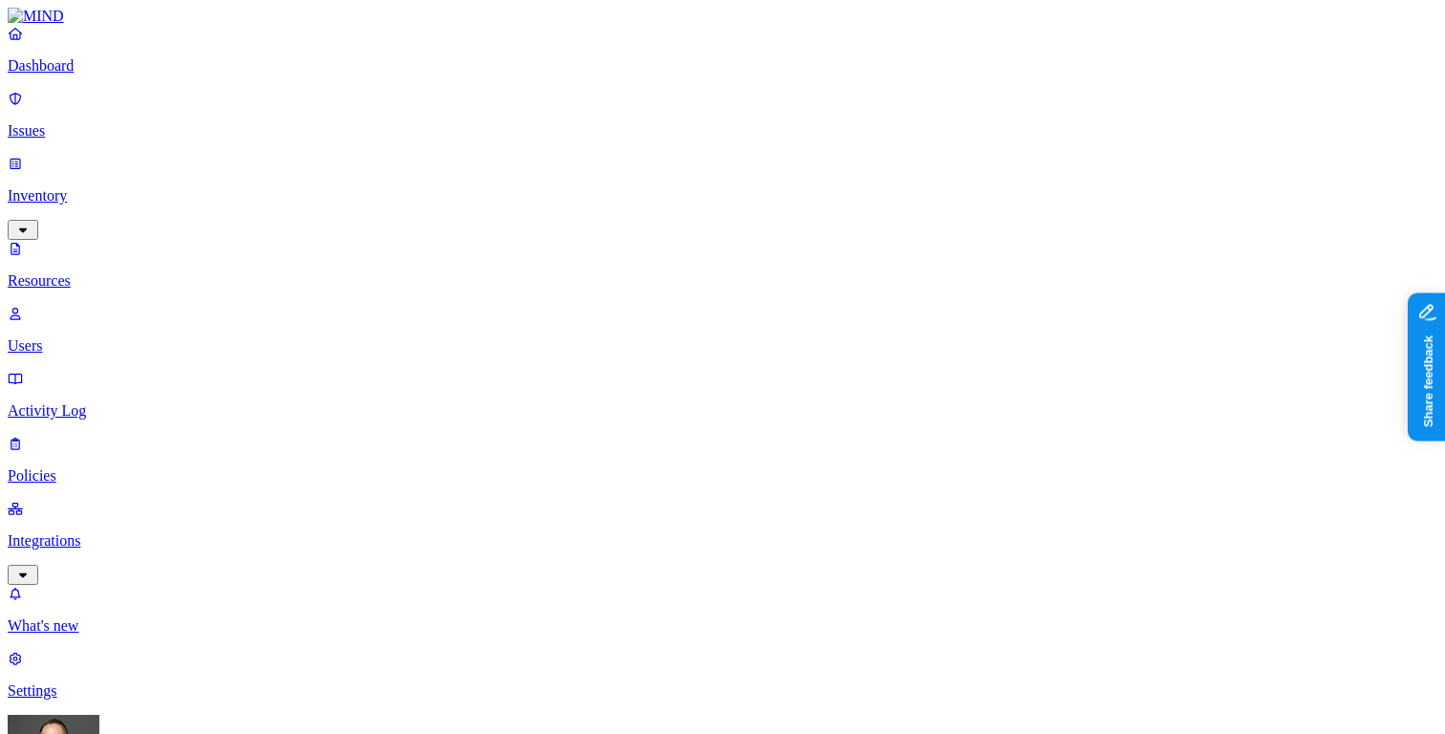
type input "executive"
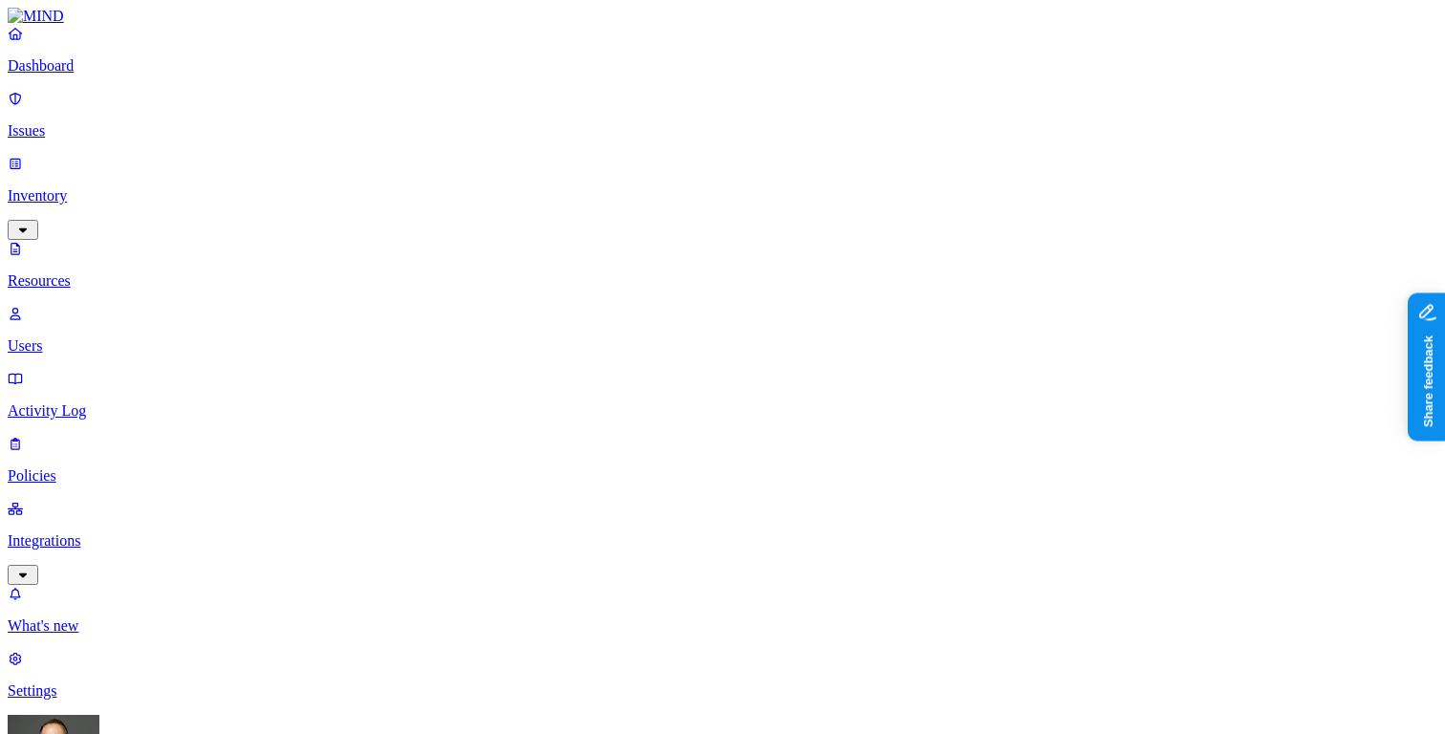
type input "card"
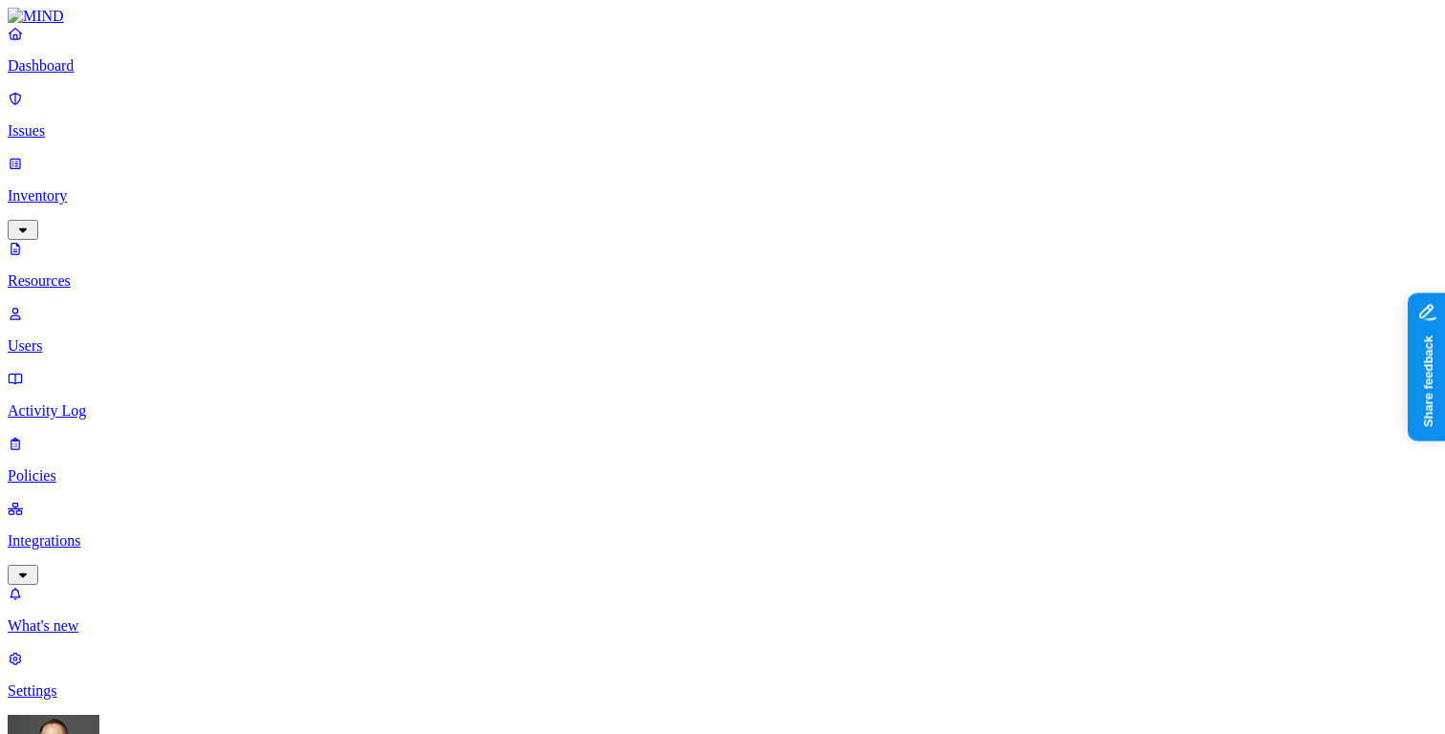
scroll to position [37, 0]
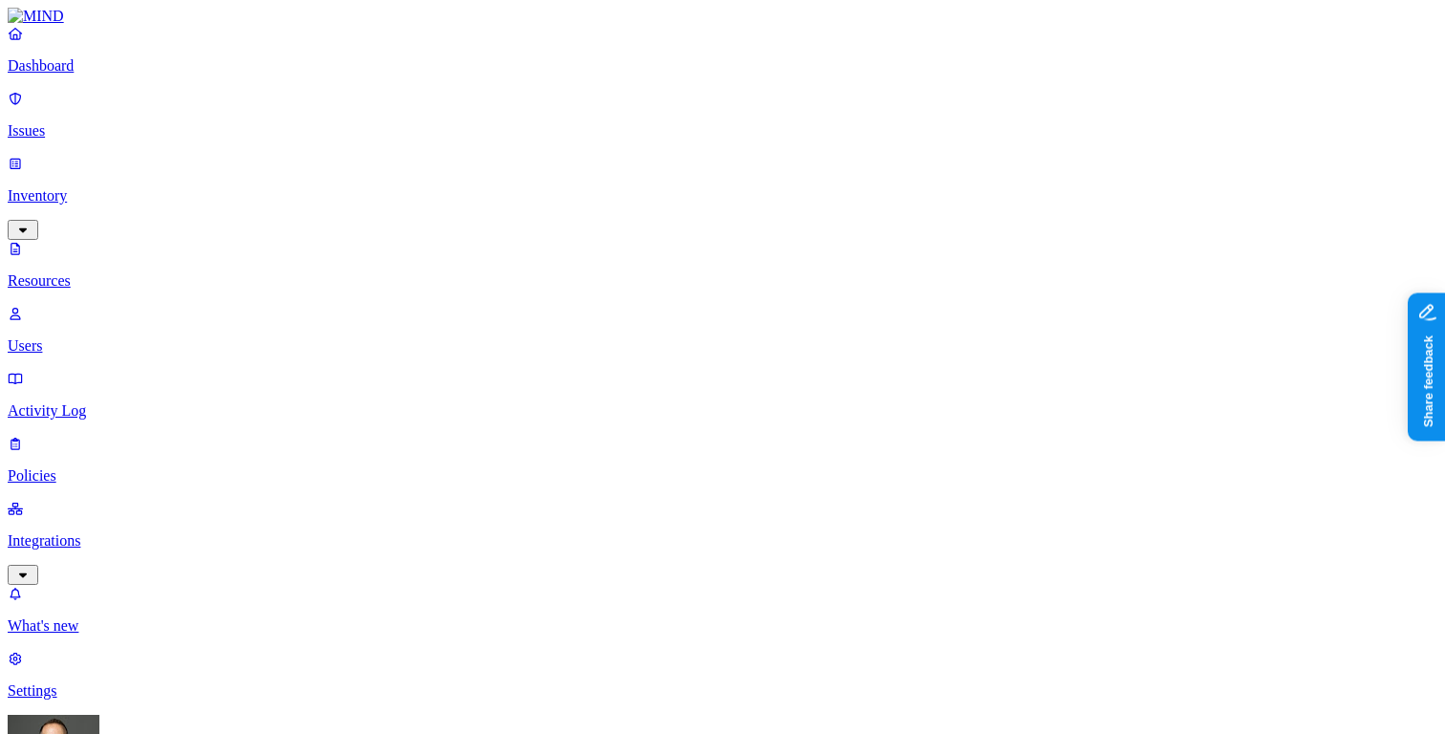
scroll to position [37, 0]
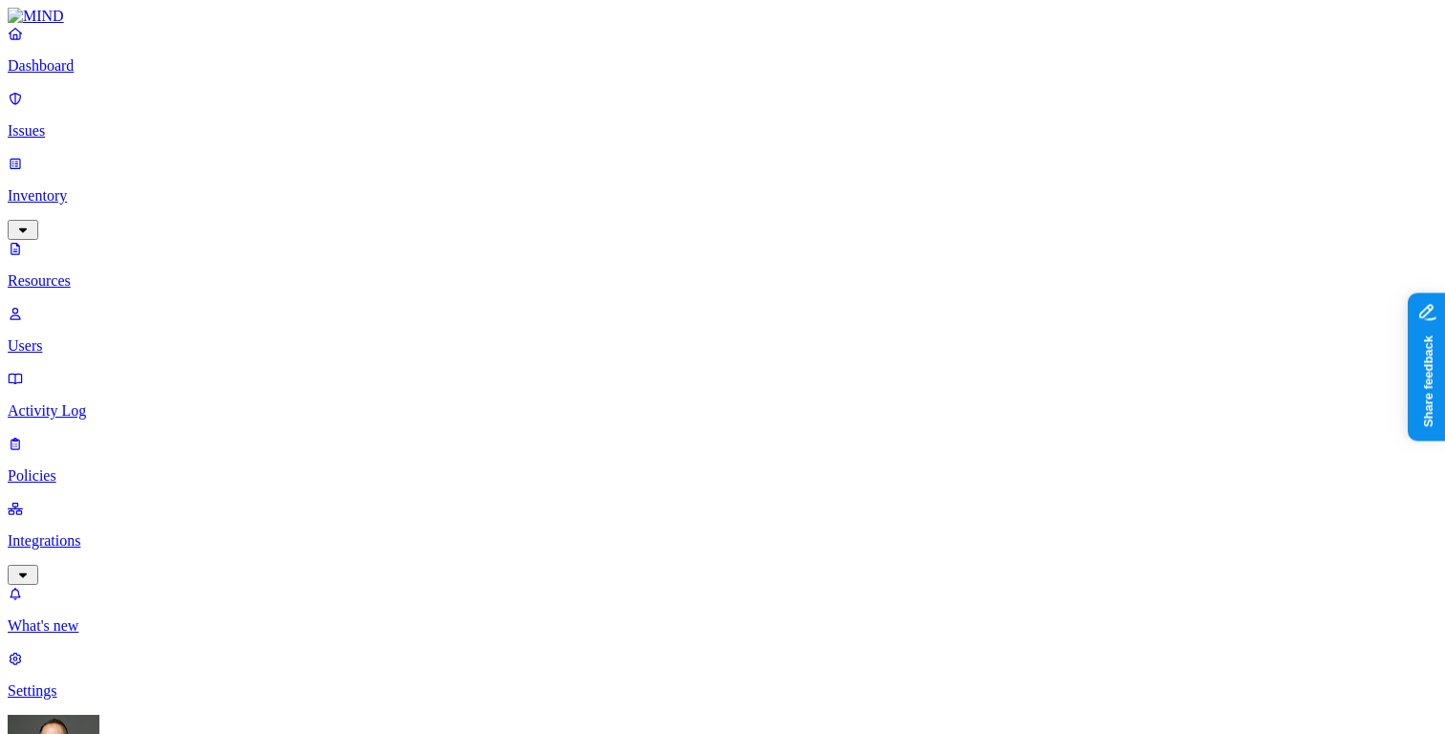
type input "password"
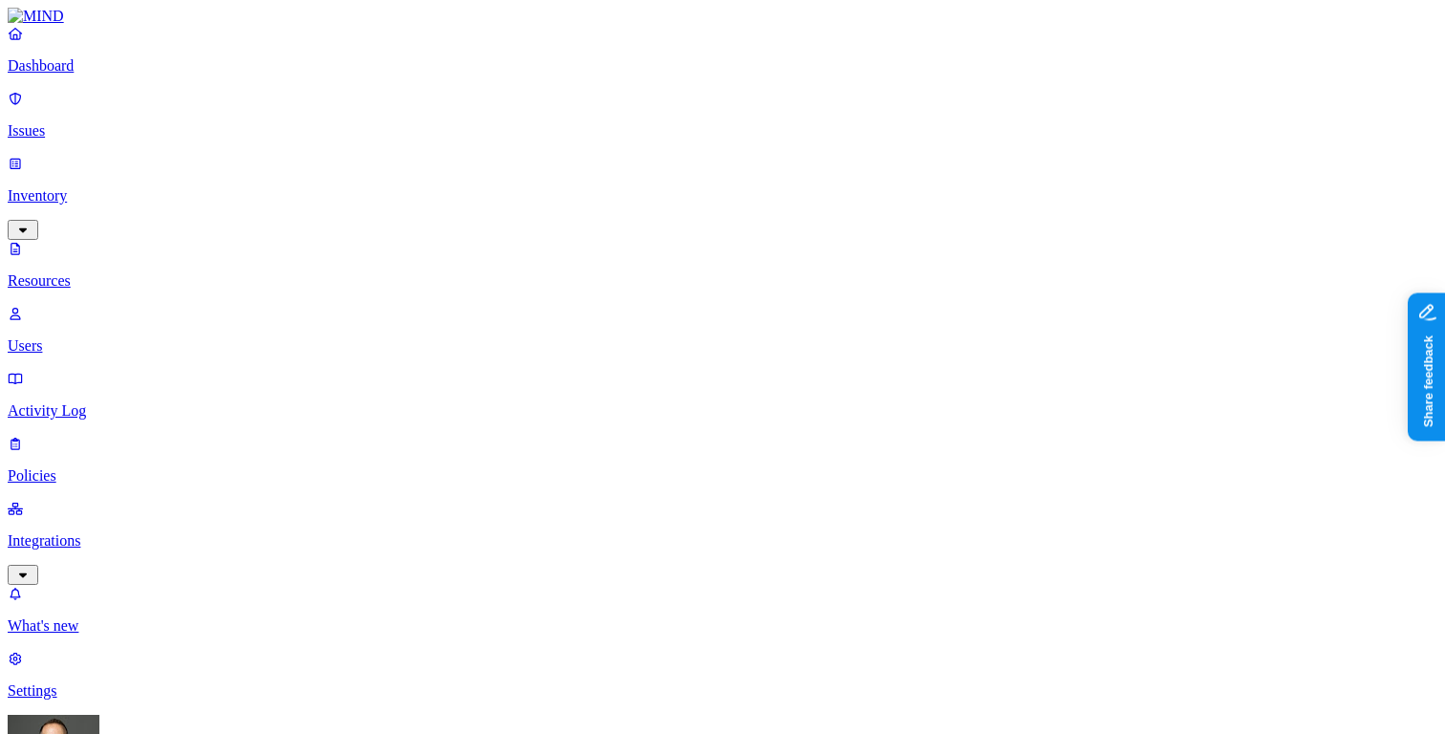
scroll to position [419, 0]
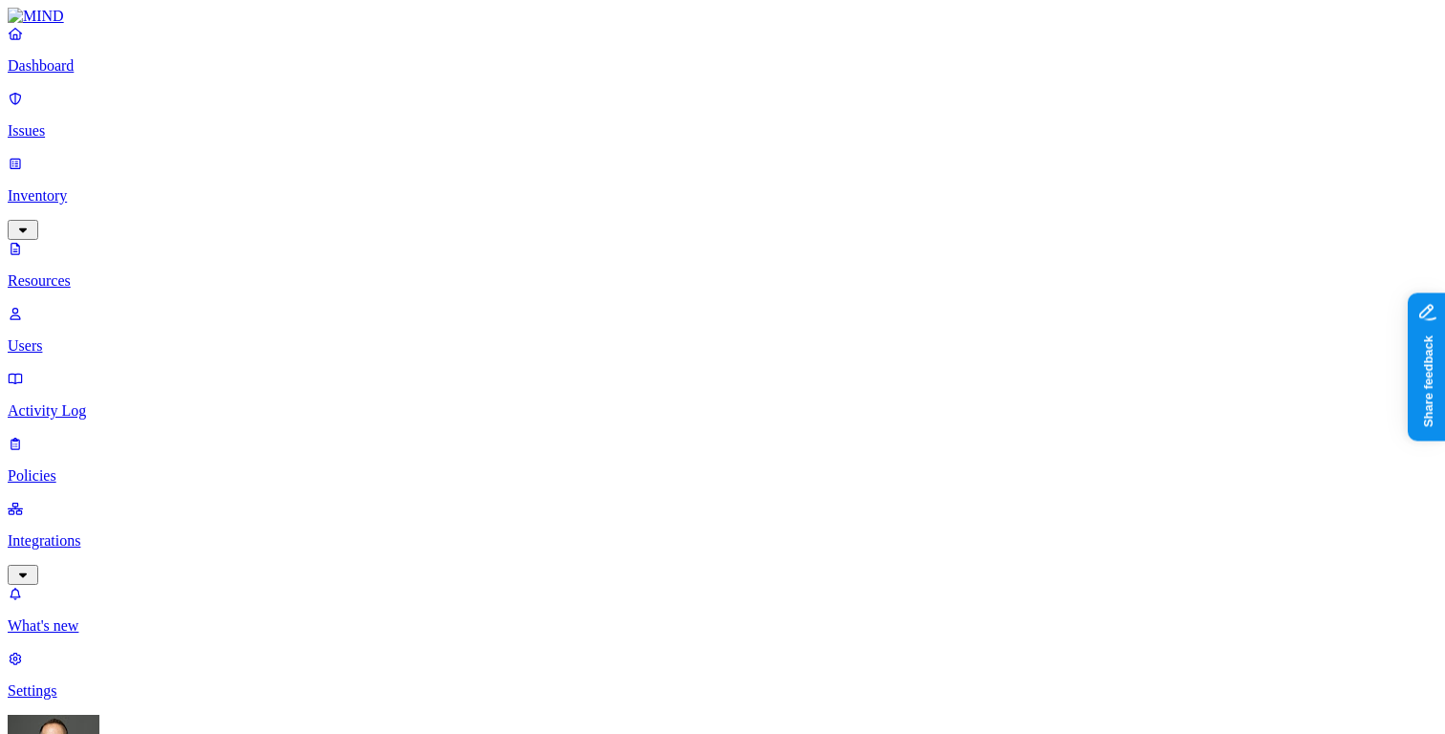
scroll to position [37, 0]
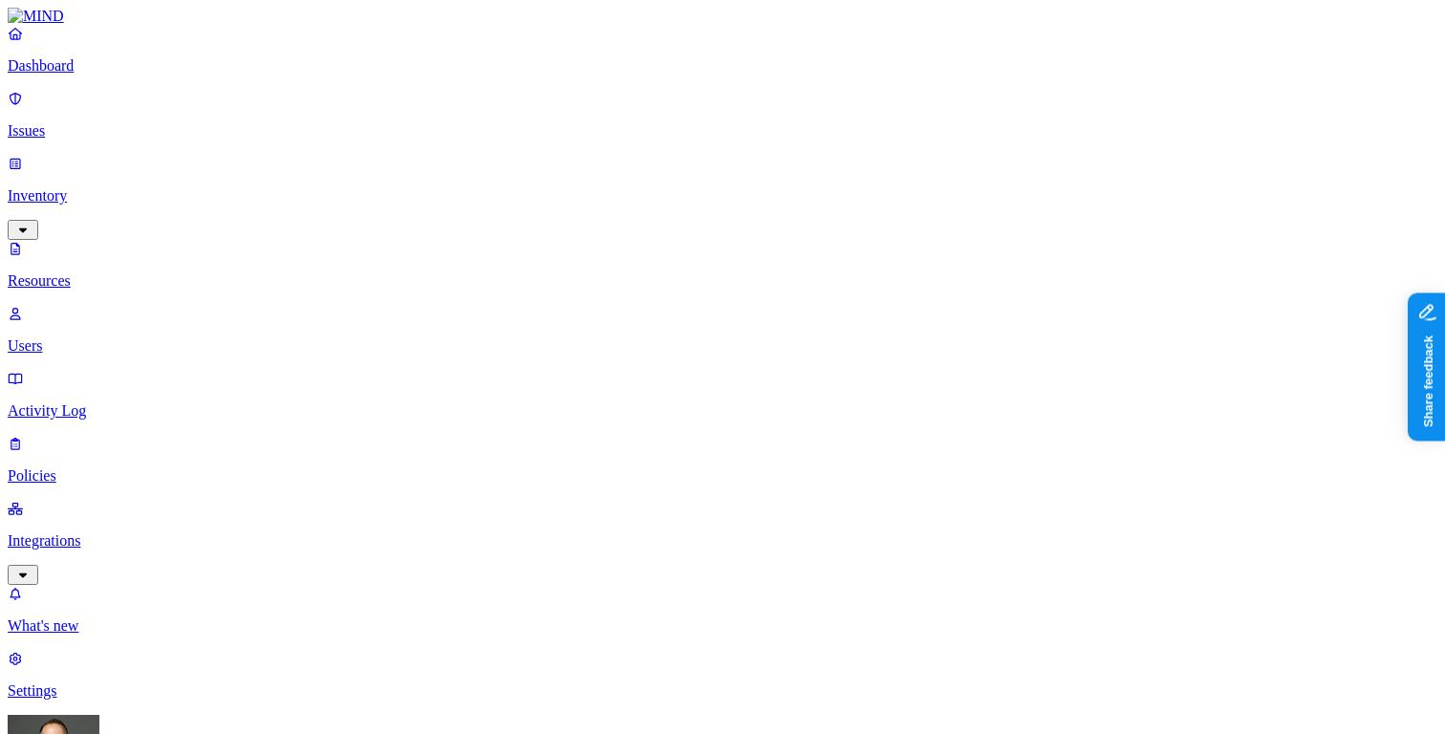
type input "gcp"
type input "expense"
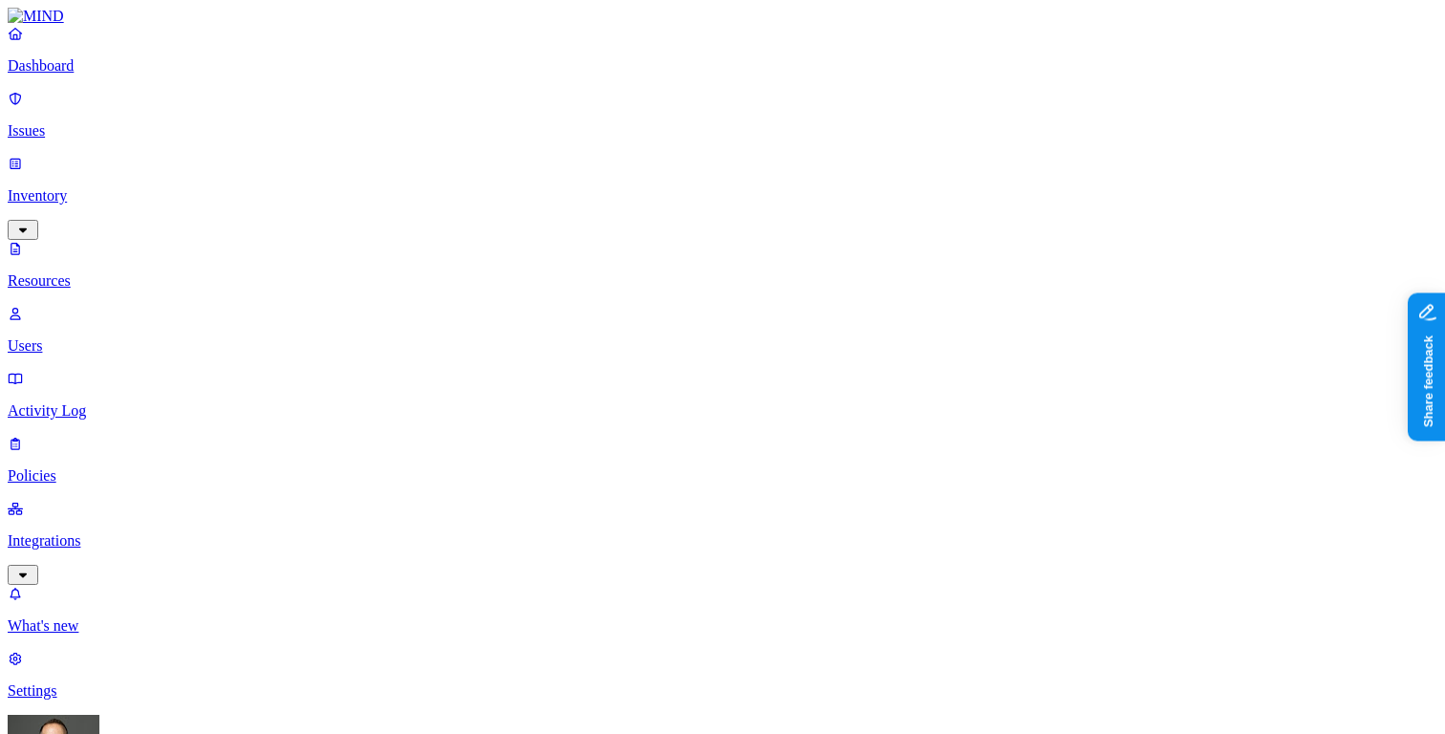
scroll to position [33, 0]
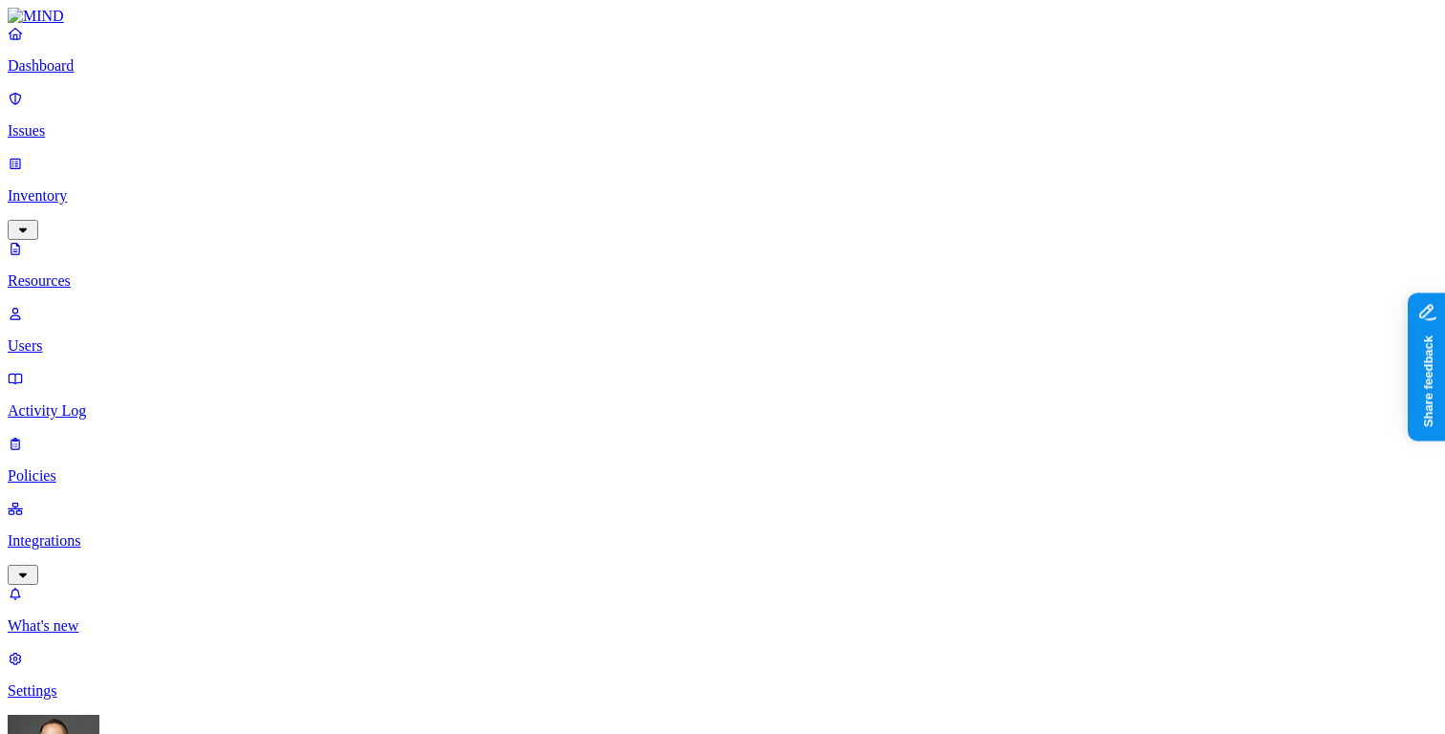
scroll to position [33, 0]
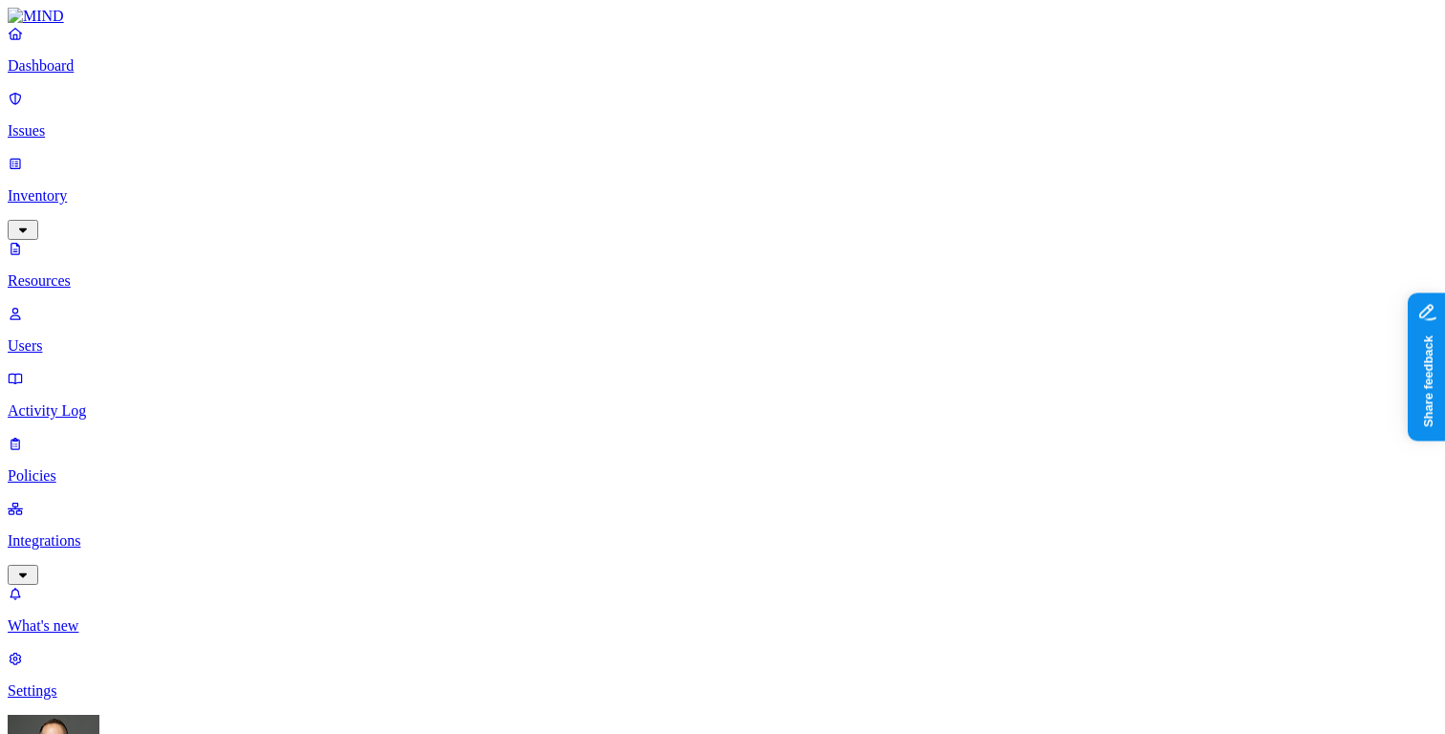
type input "strategy"
type input "medical"
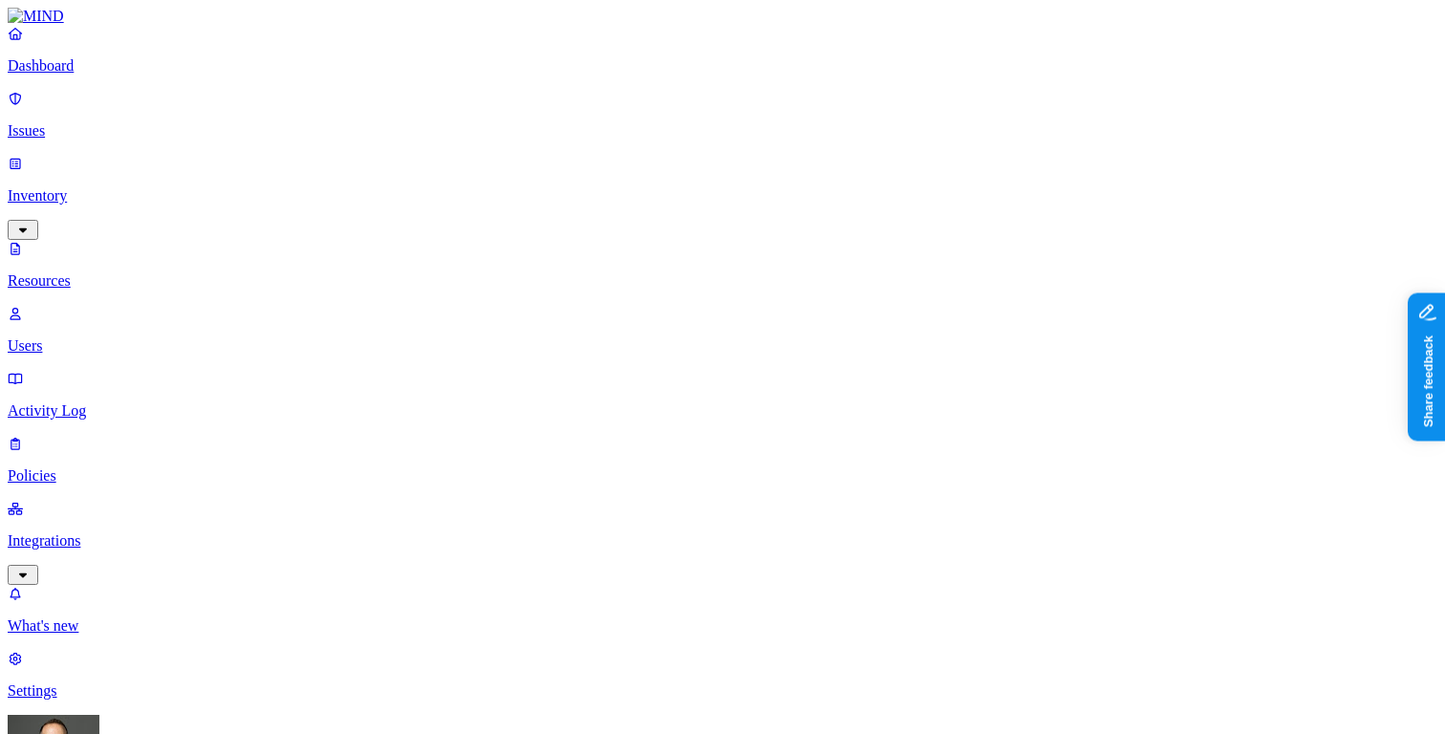
scroll to position [38, 0]
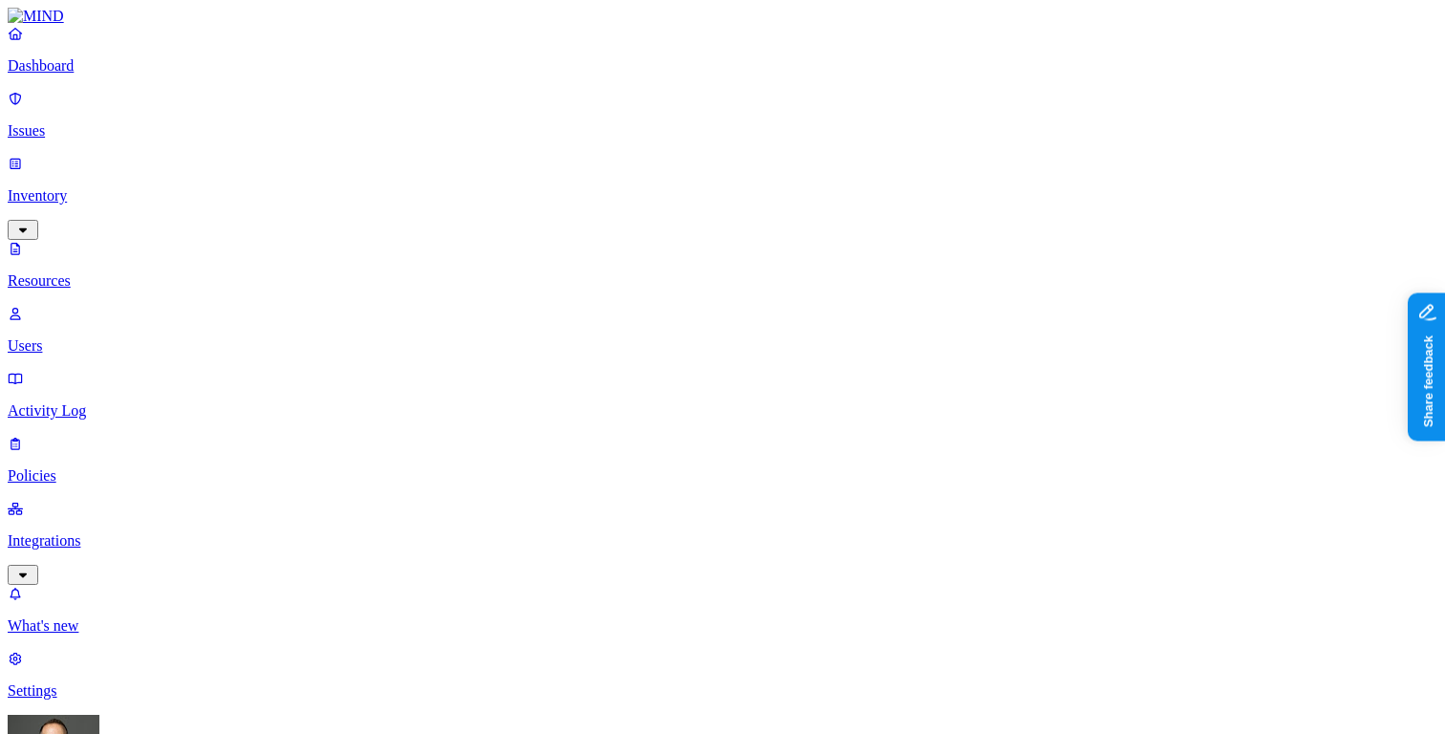
scroll to position [76, 0]
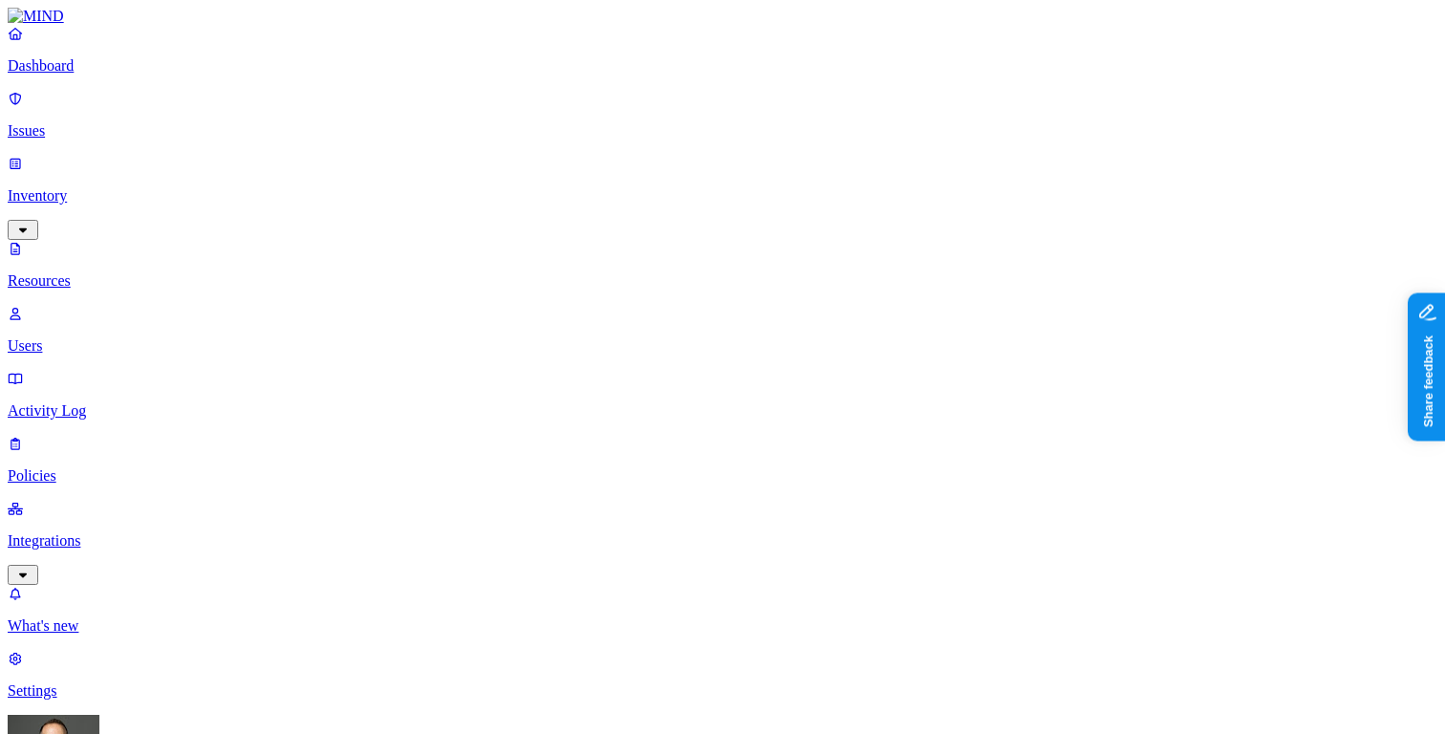
scroll to position [38, 0]
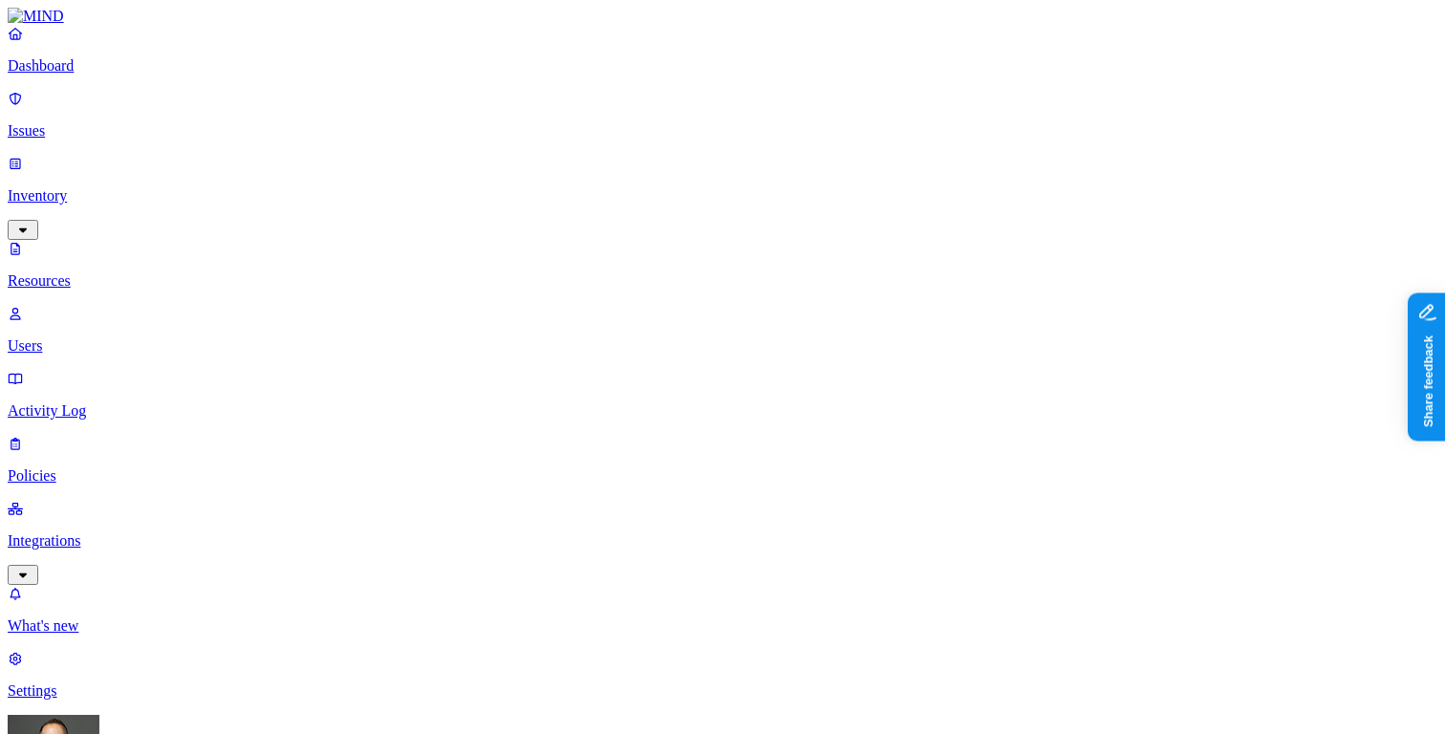
scroll to position [442, 0]
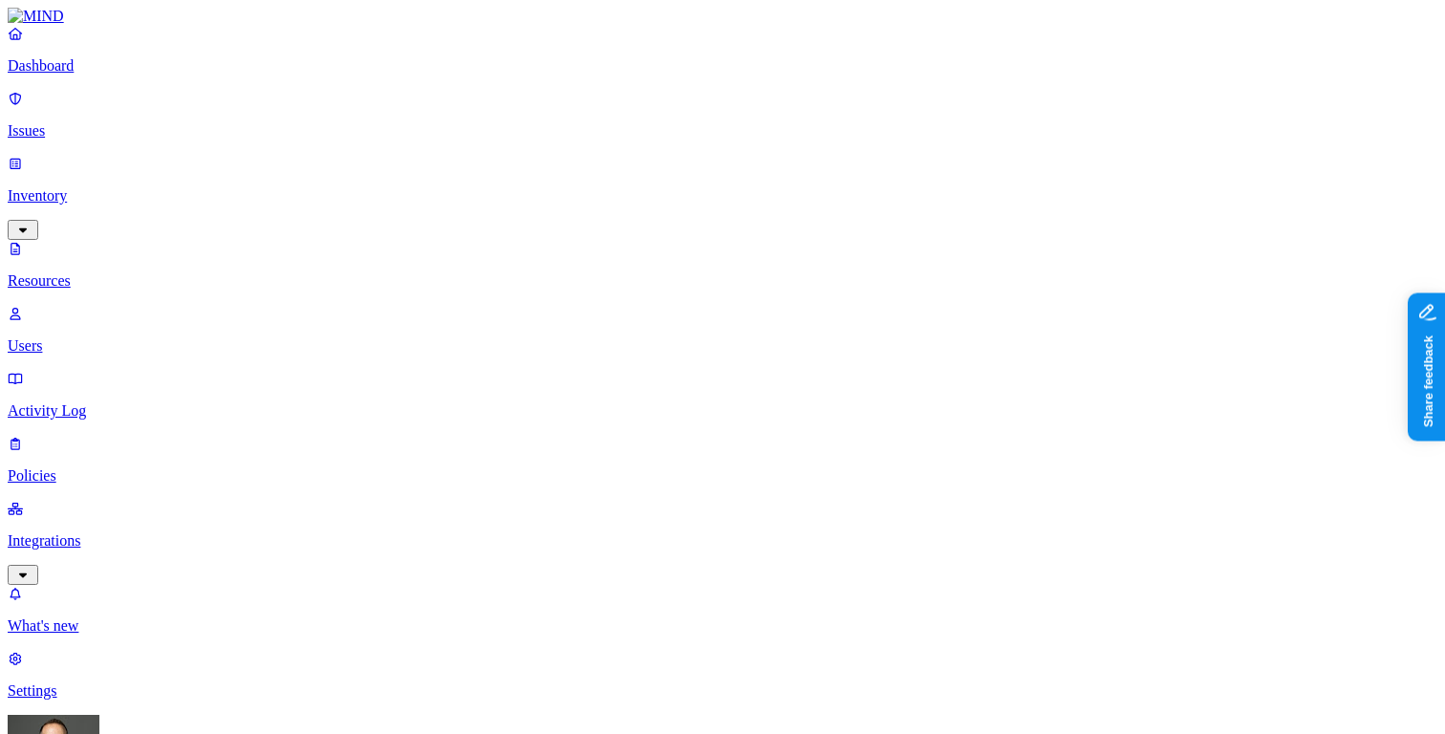
scroll to position [38, 0]
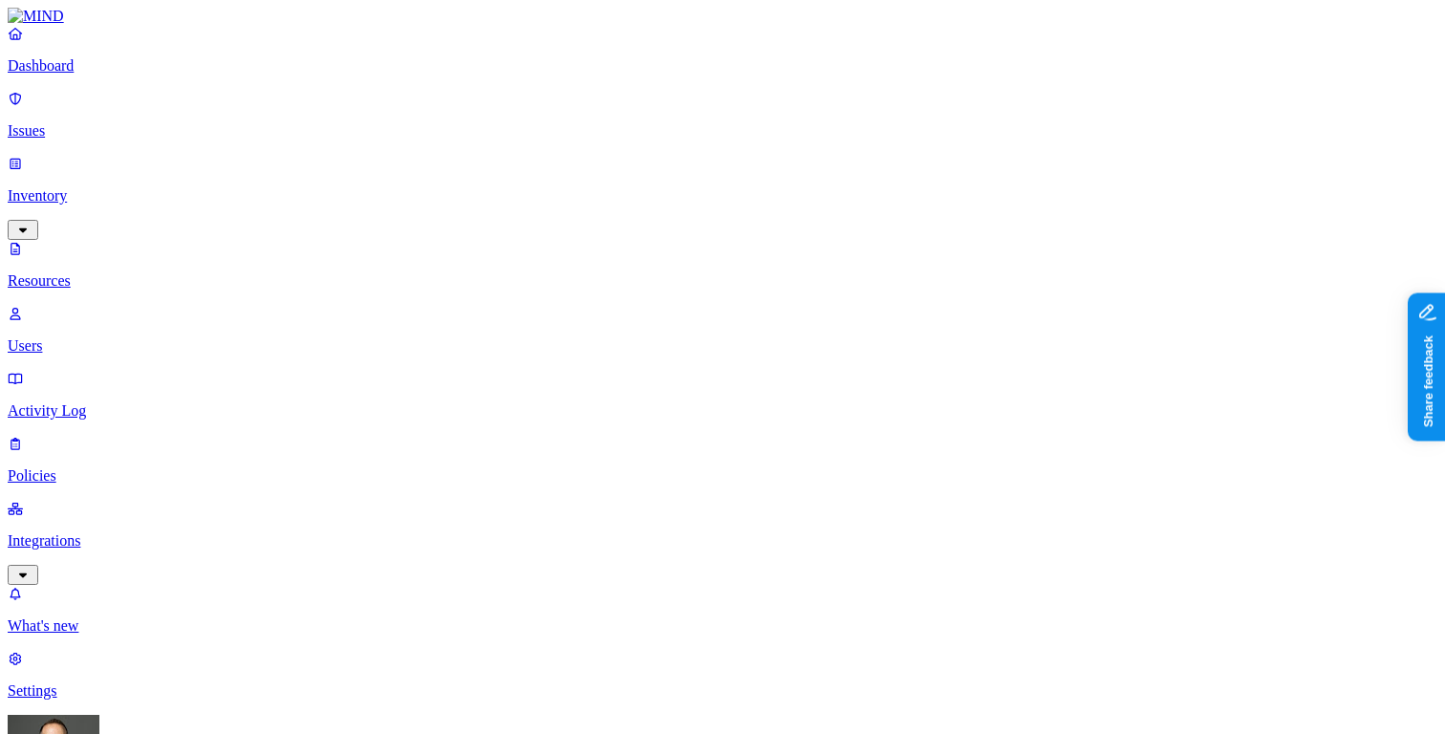
scroll to position [38, 0]
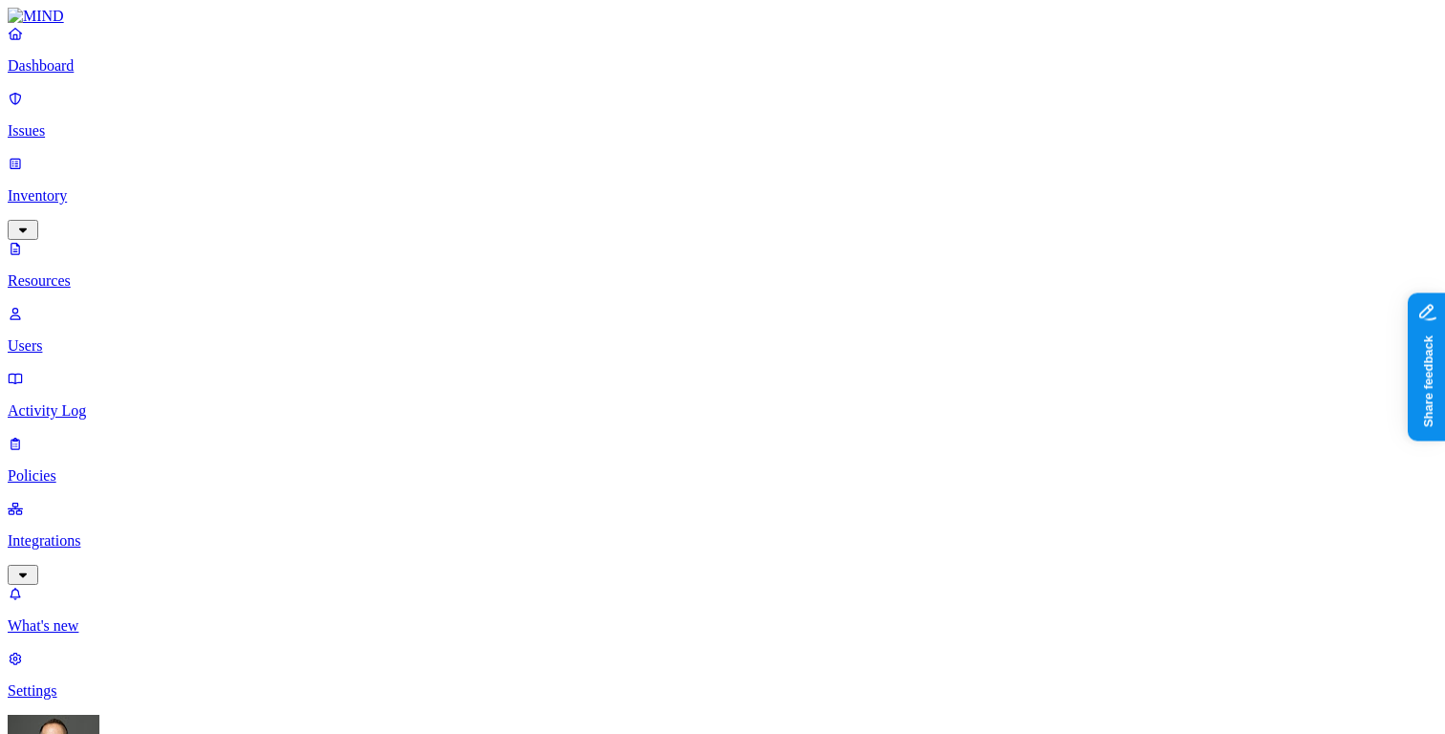
type input "termination"
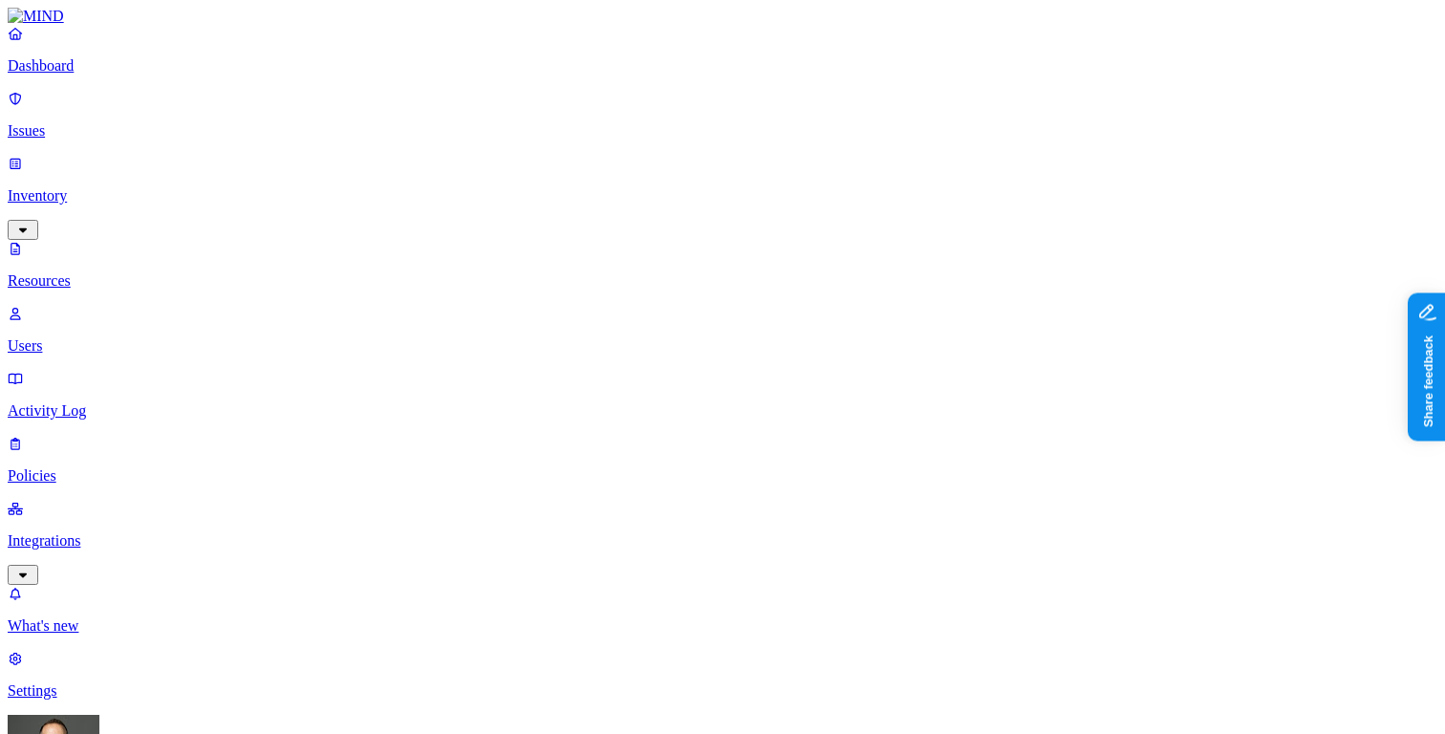
scroll to position [38, 0]
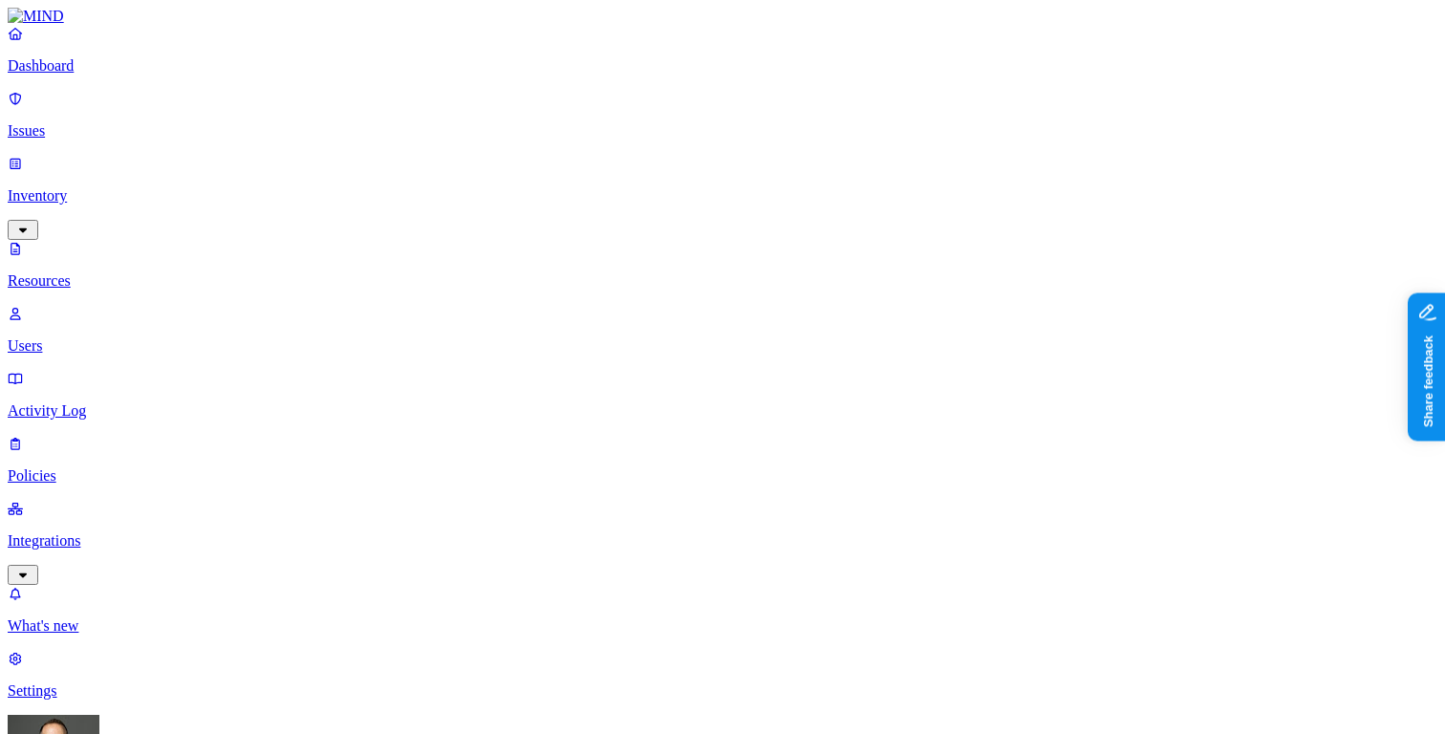
scroll to position [38, 0]
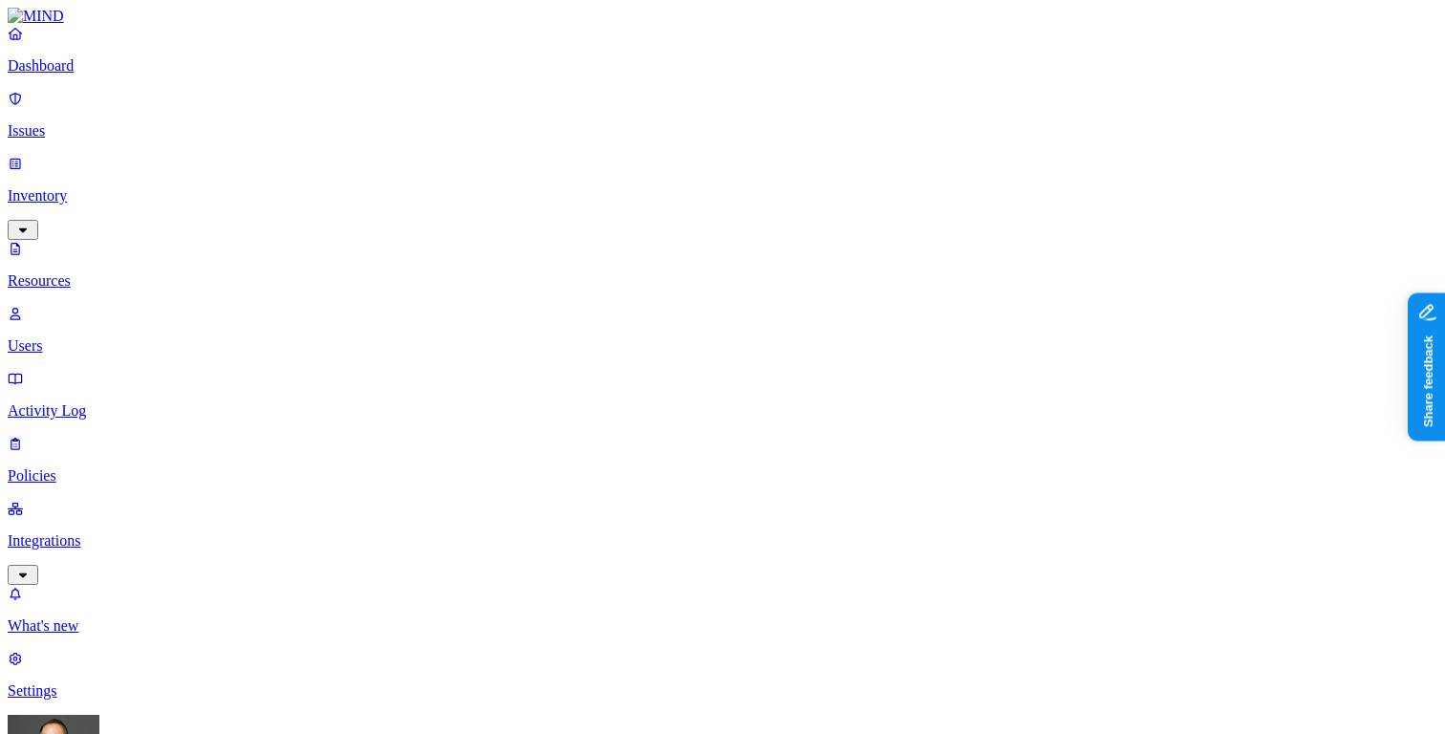
scroll to position [38, 0]
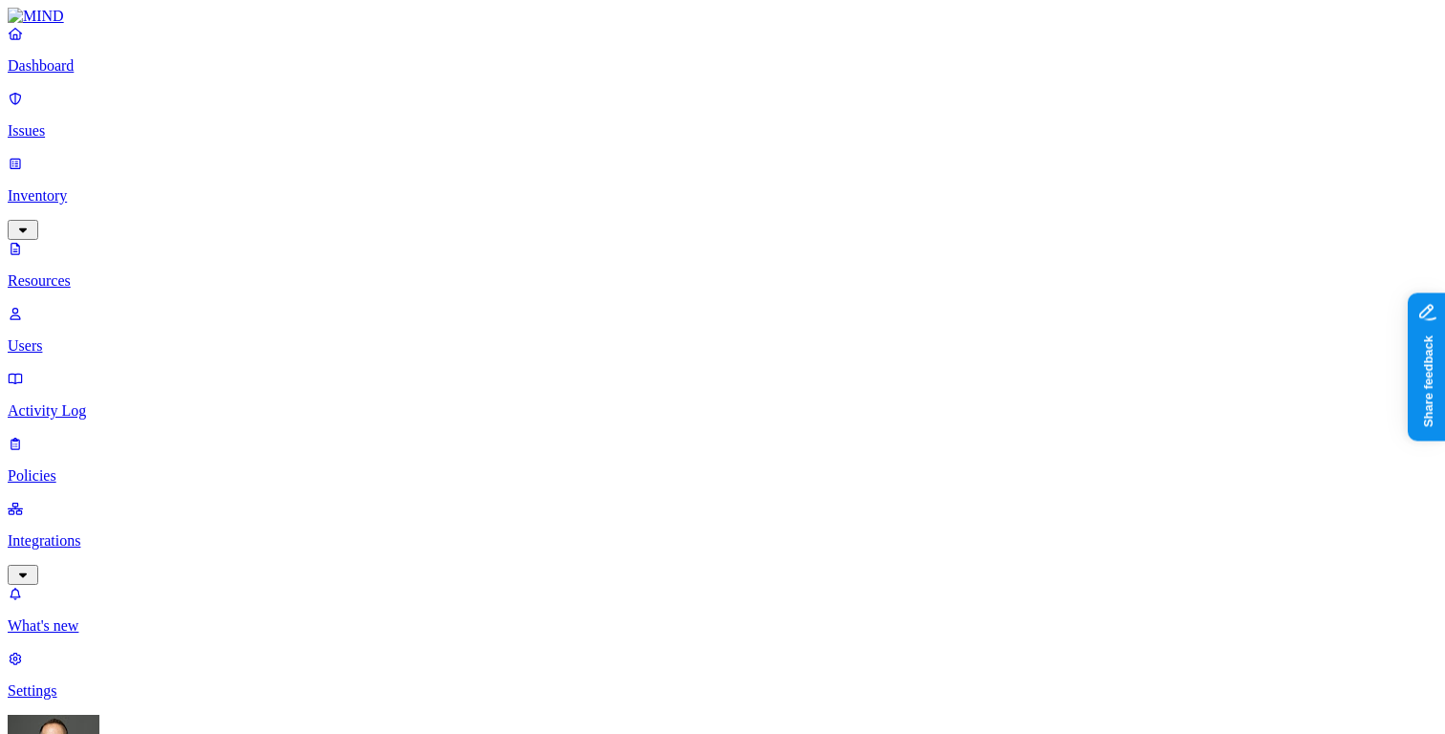
scroll to position [598, 0]
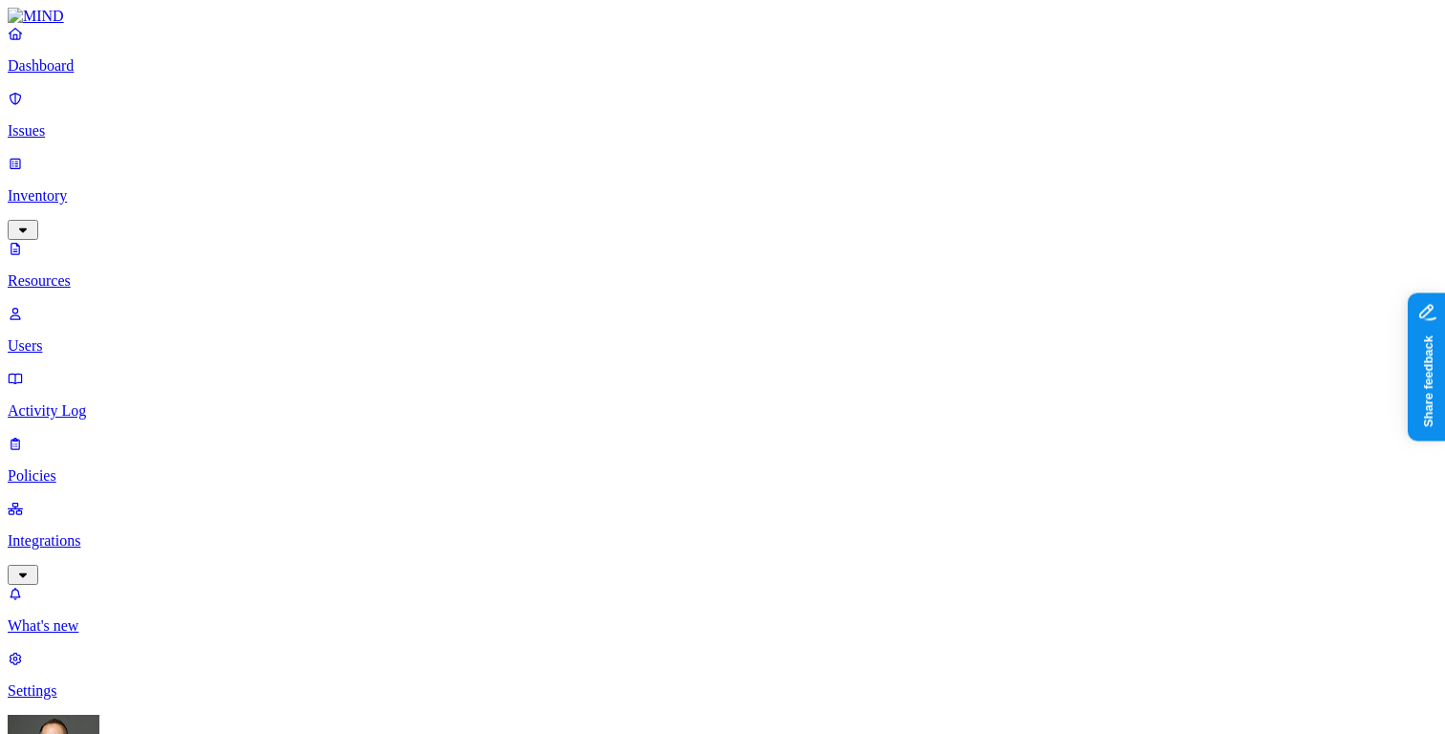
type input "offensive"
type input "layoff"
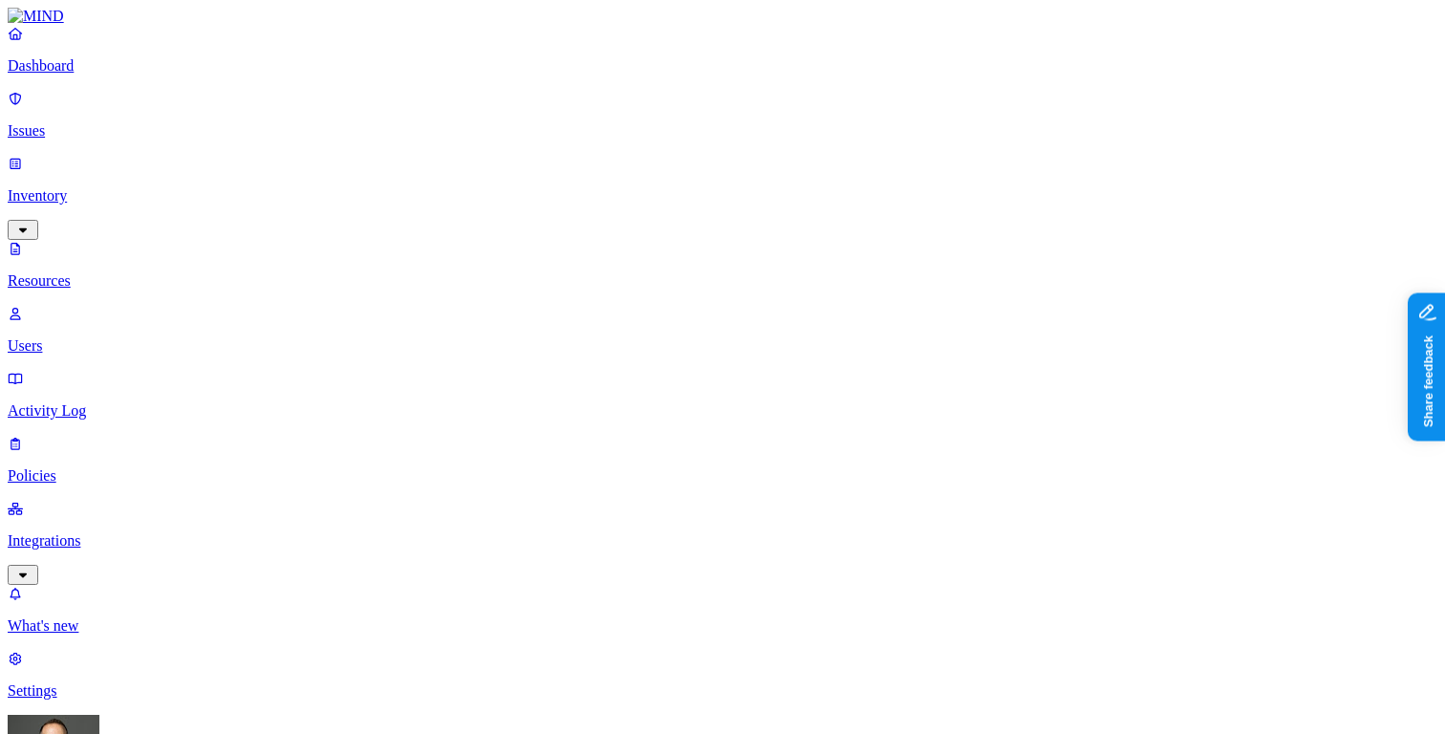
scroll to position [38, 0]
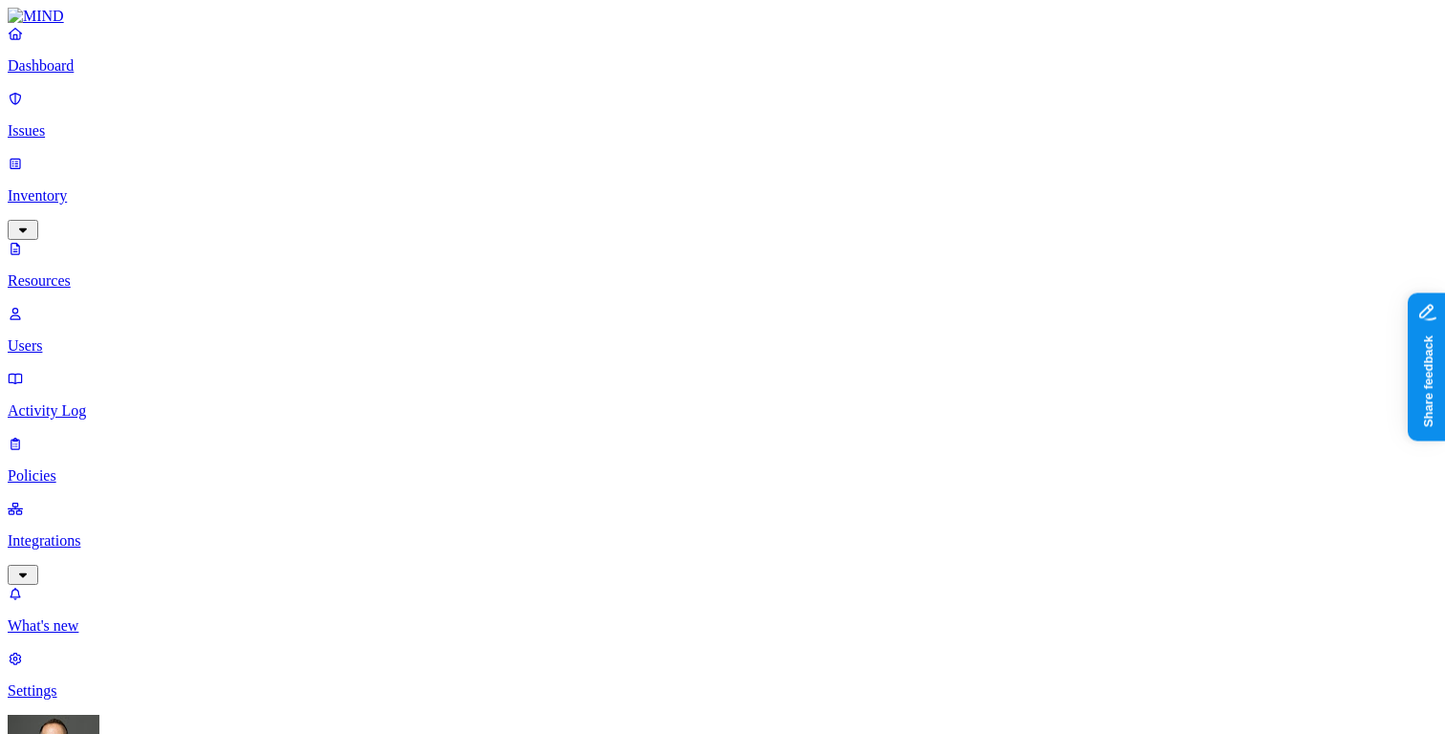
scroll to position [38, 0]
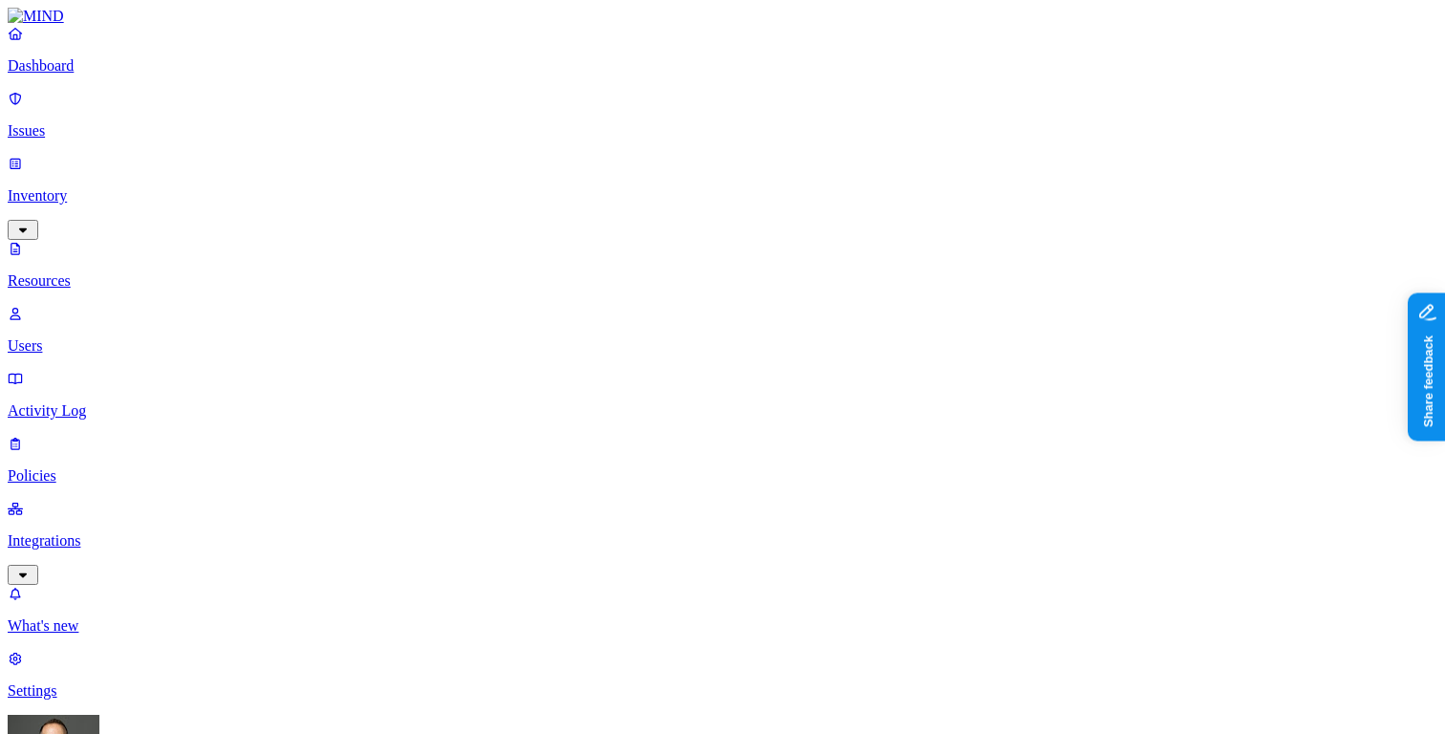
scroll to position [38, 0]
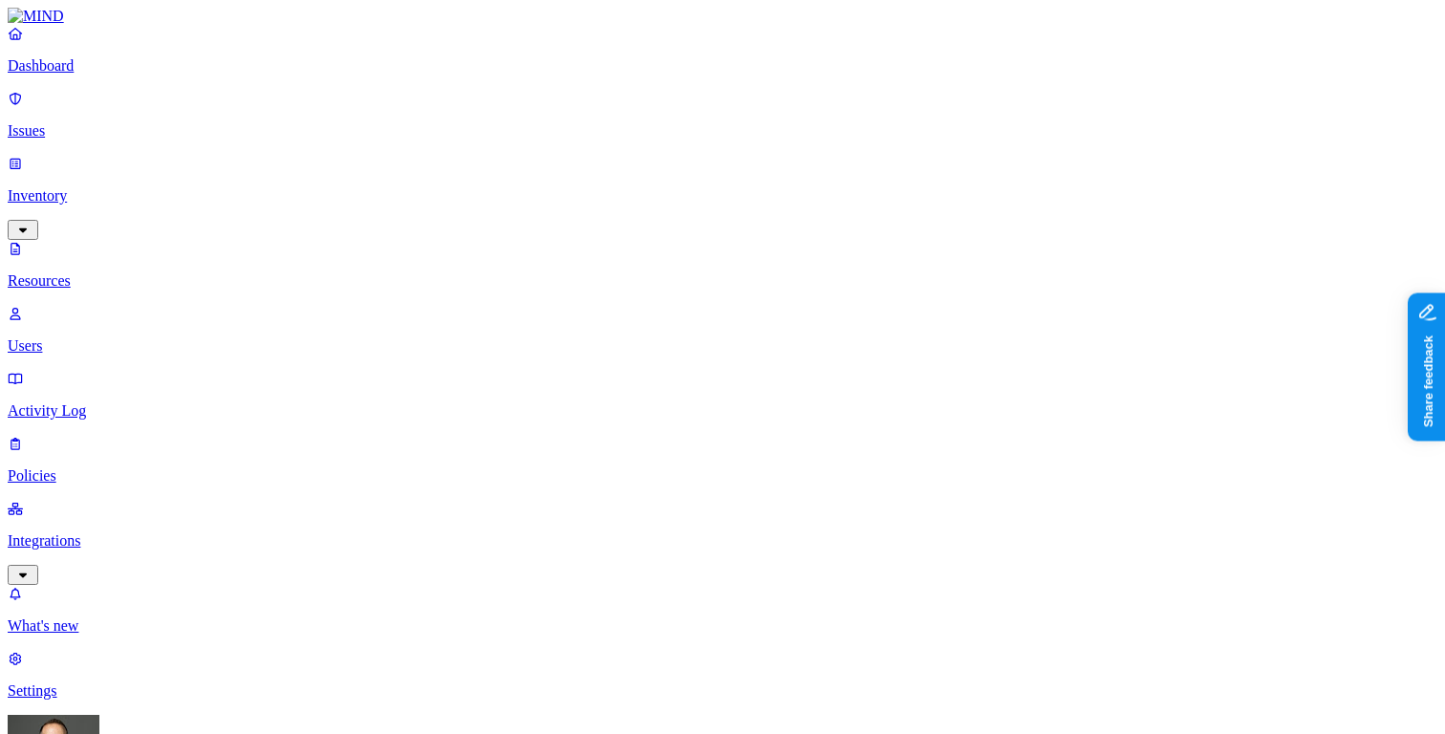
type input "personal"
type input "design"
type input "forecast"
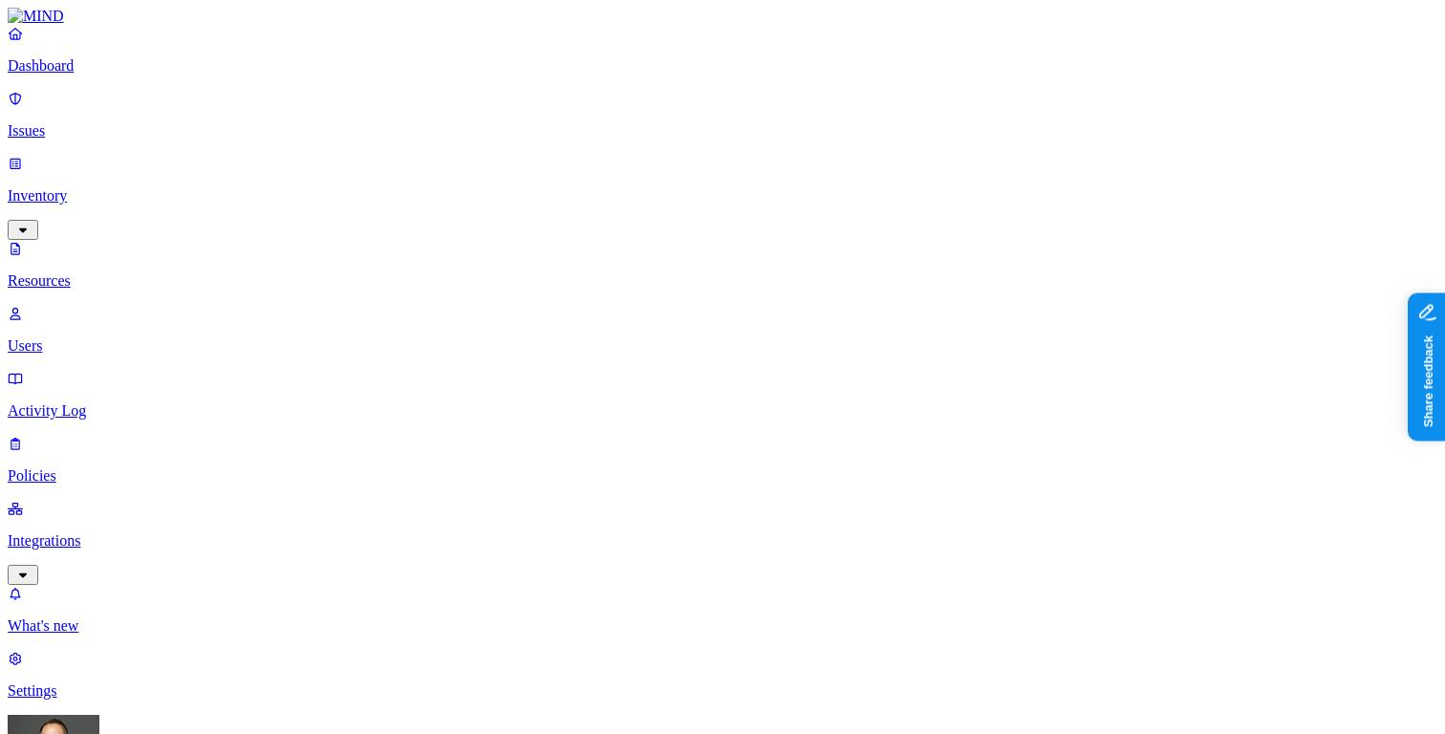
scroll to position [38, 0]
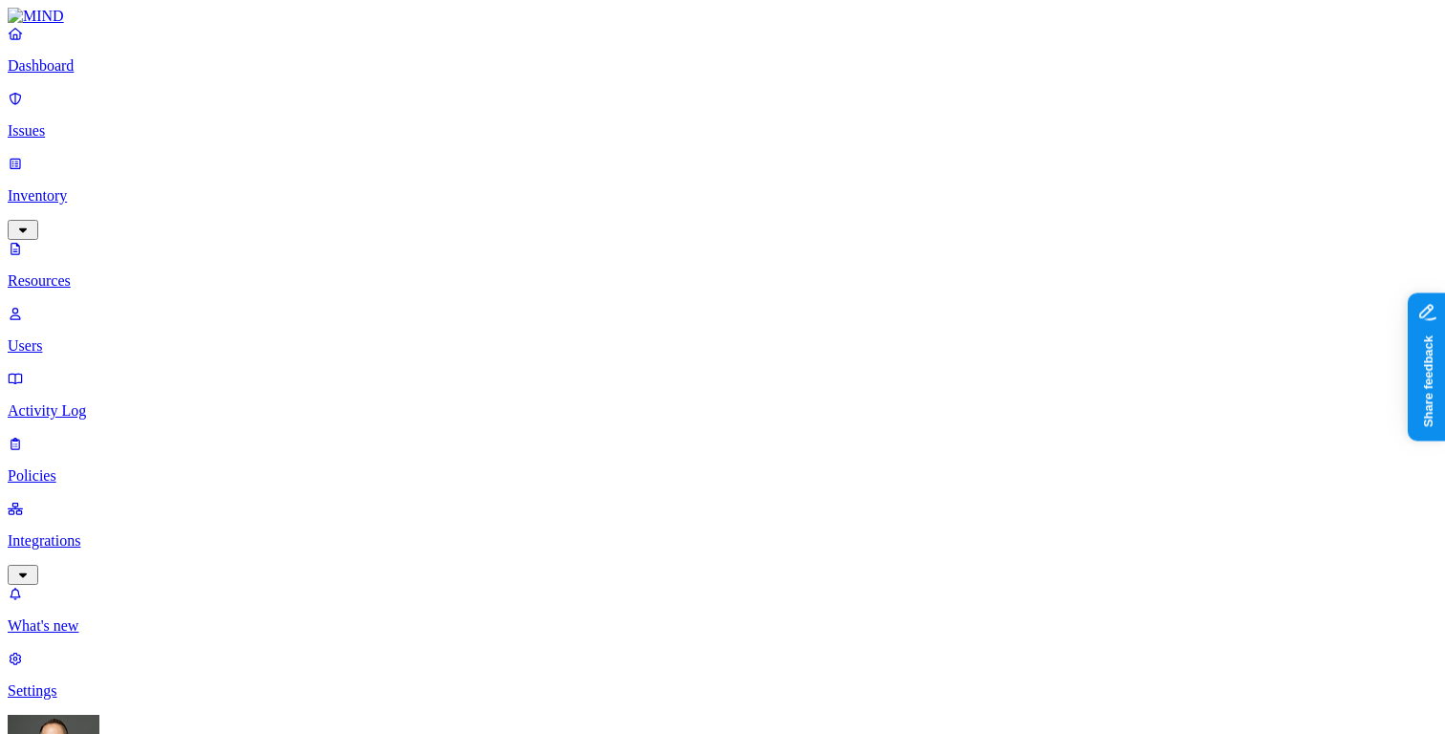
scroll to position [38, 0]
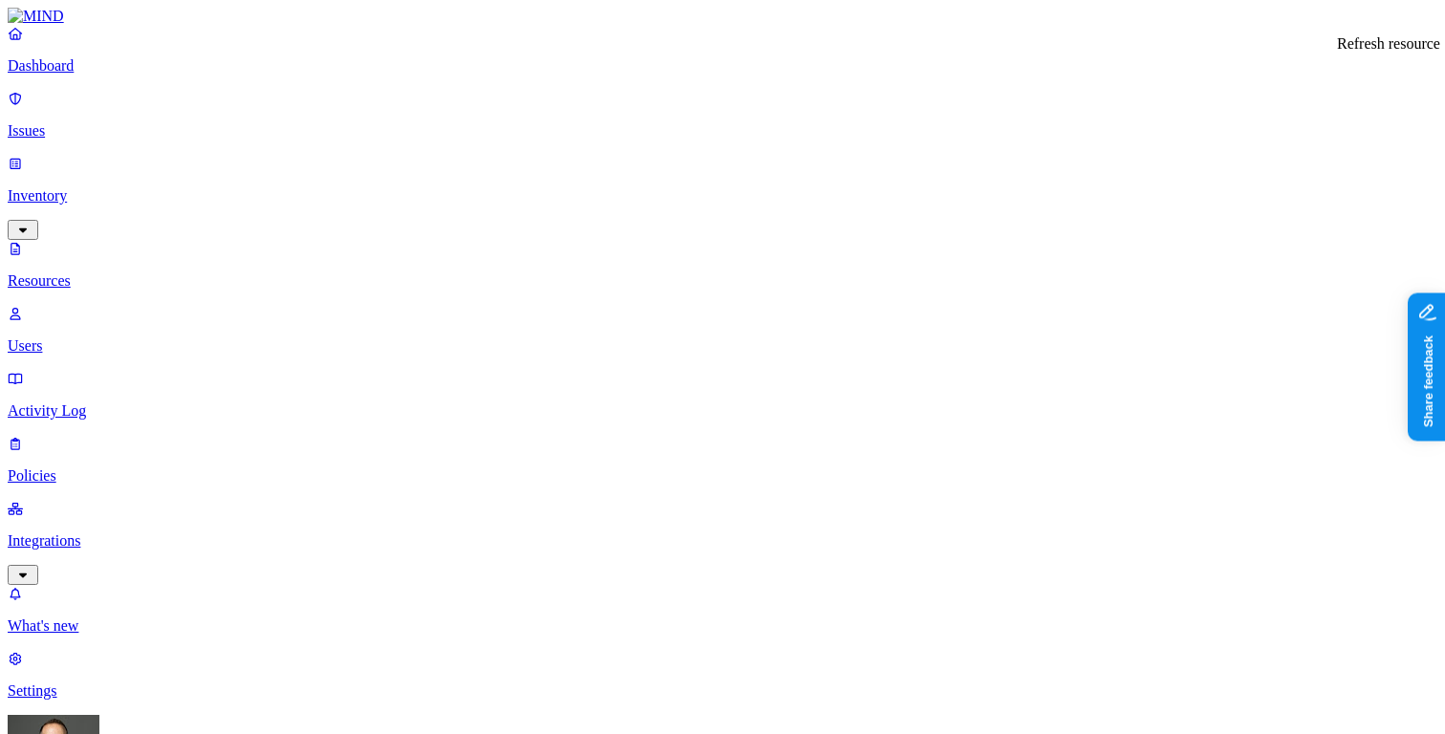
type input "human"
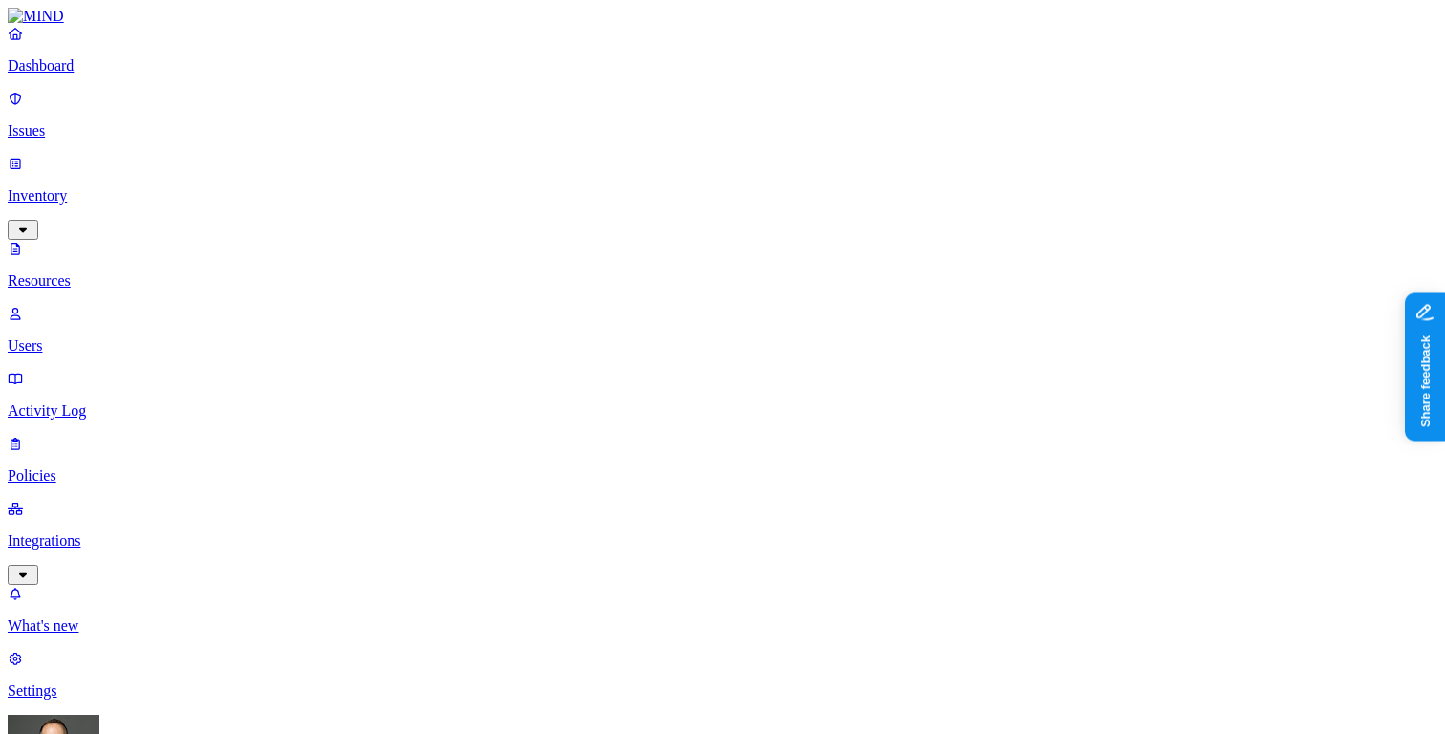
type input "amex"
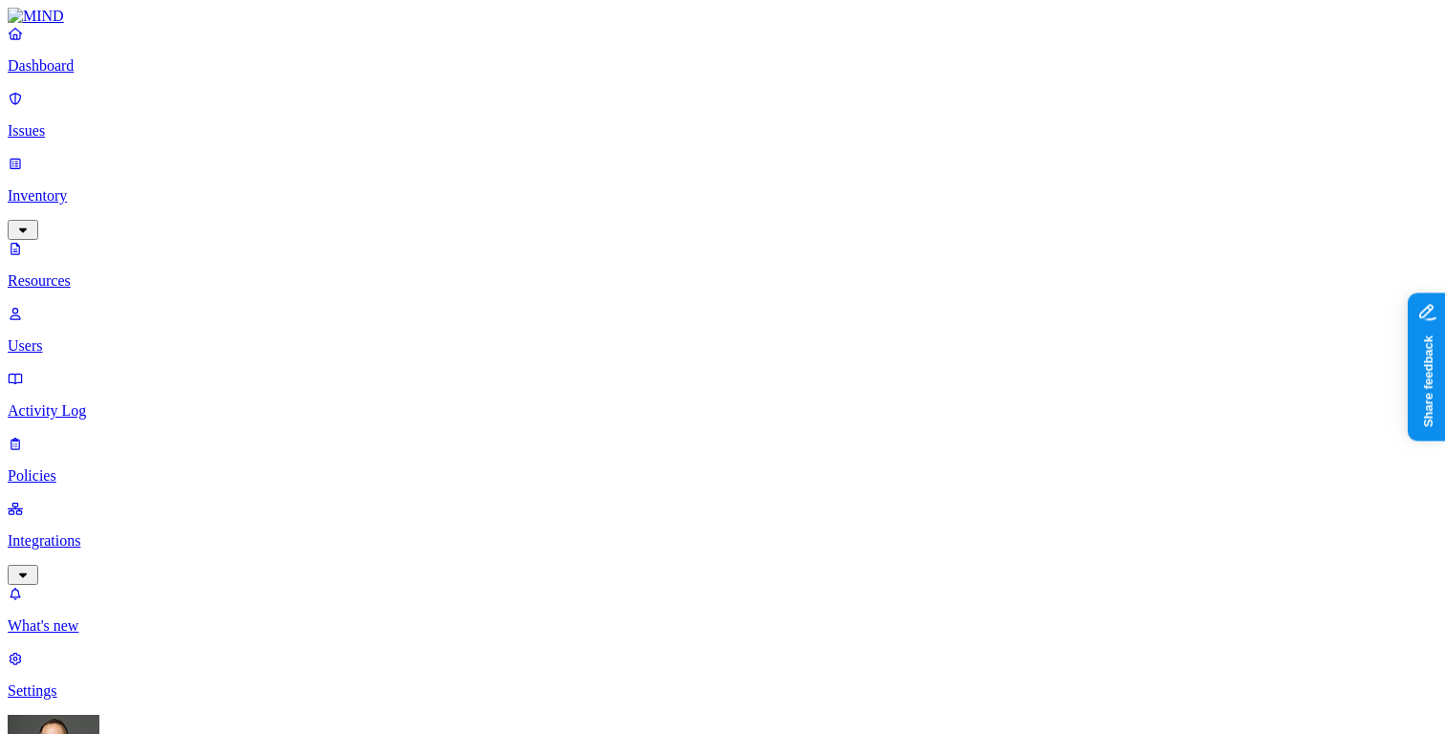
type input "visa"
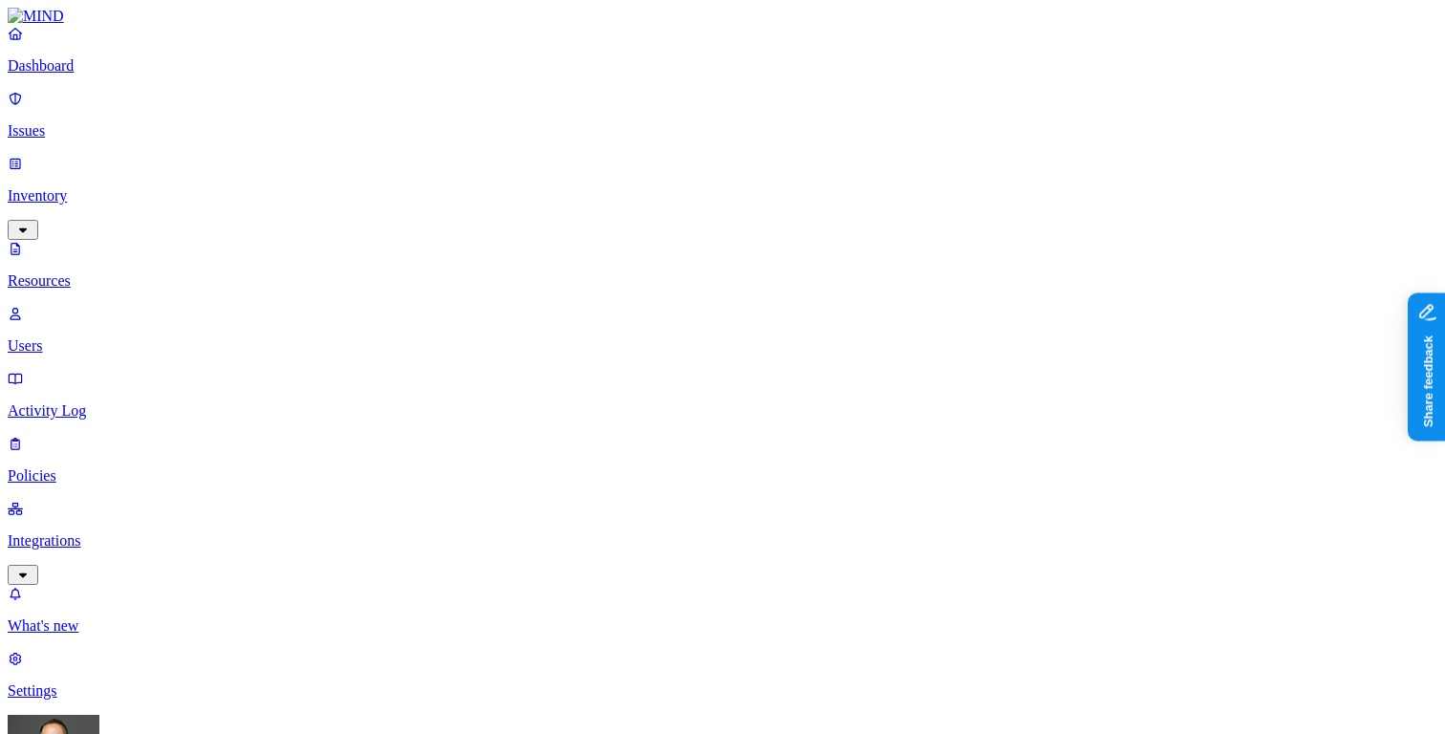
type input "mastercard"
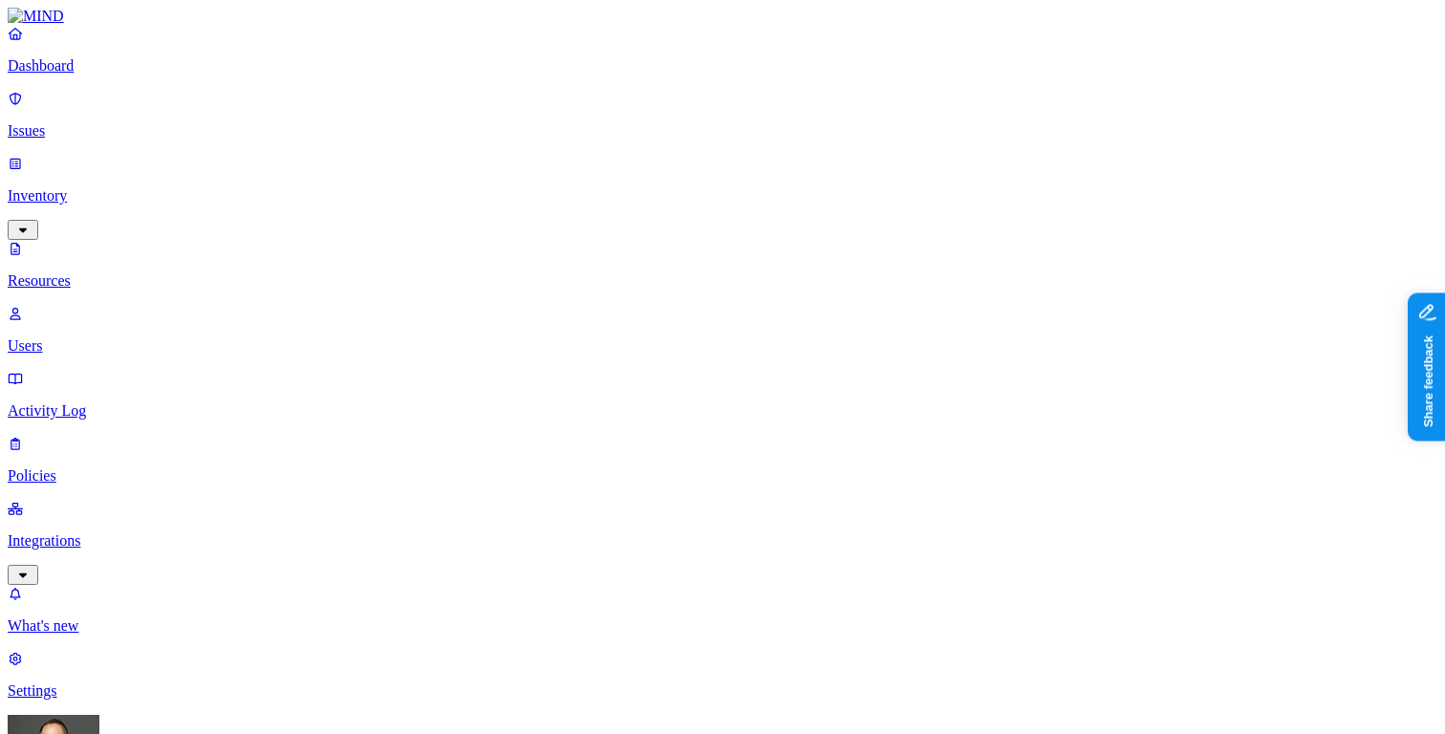
scroll to position [5, 0]
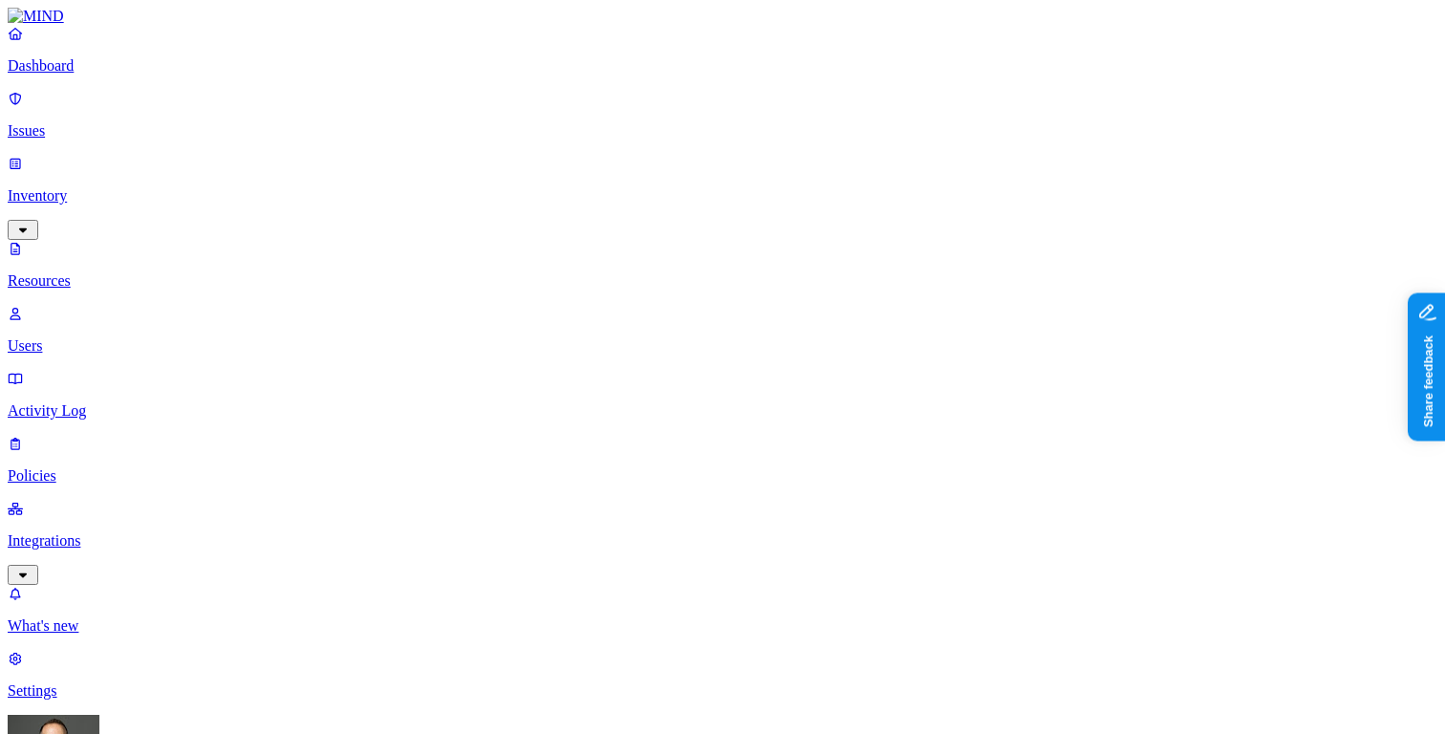
scroll to position [5, 0]
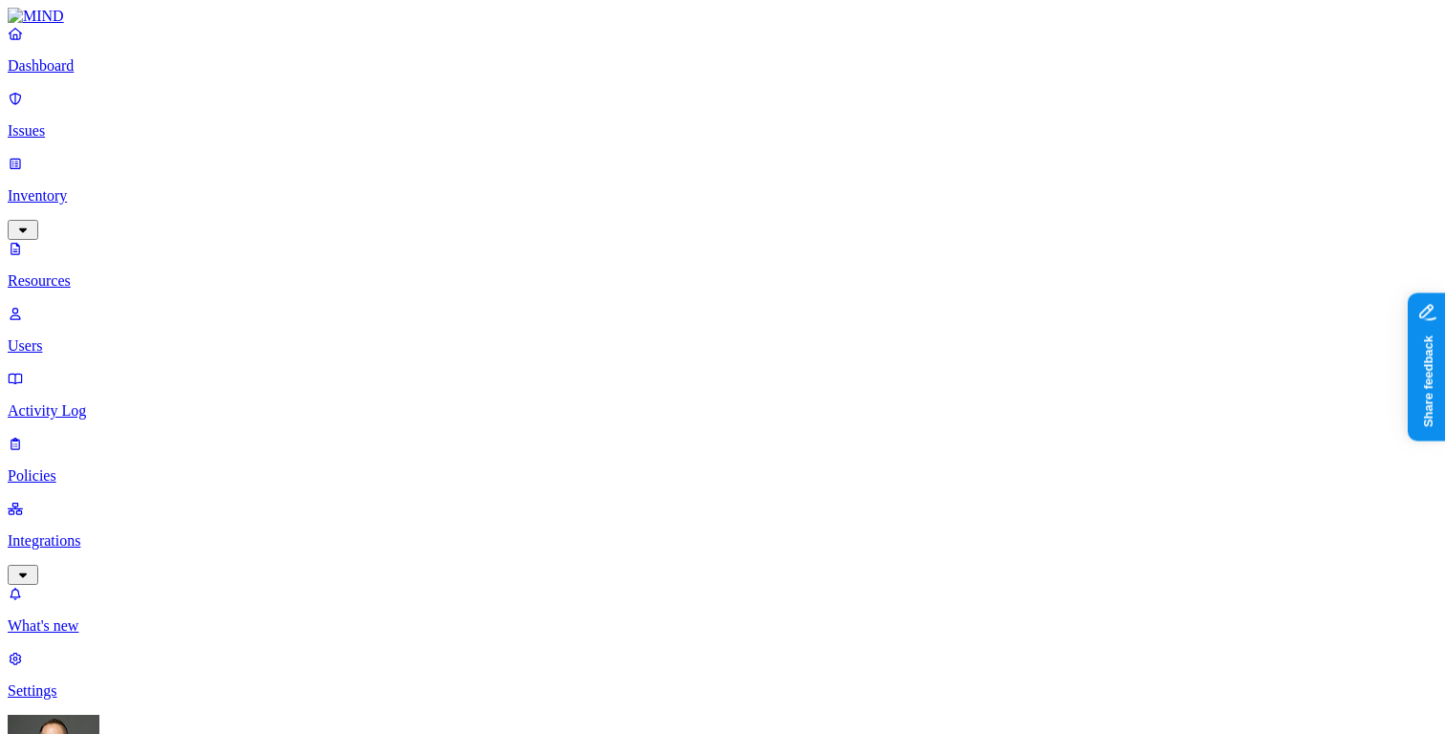
scroll to position [5, 0]
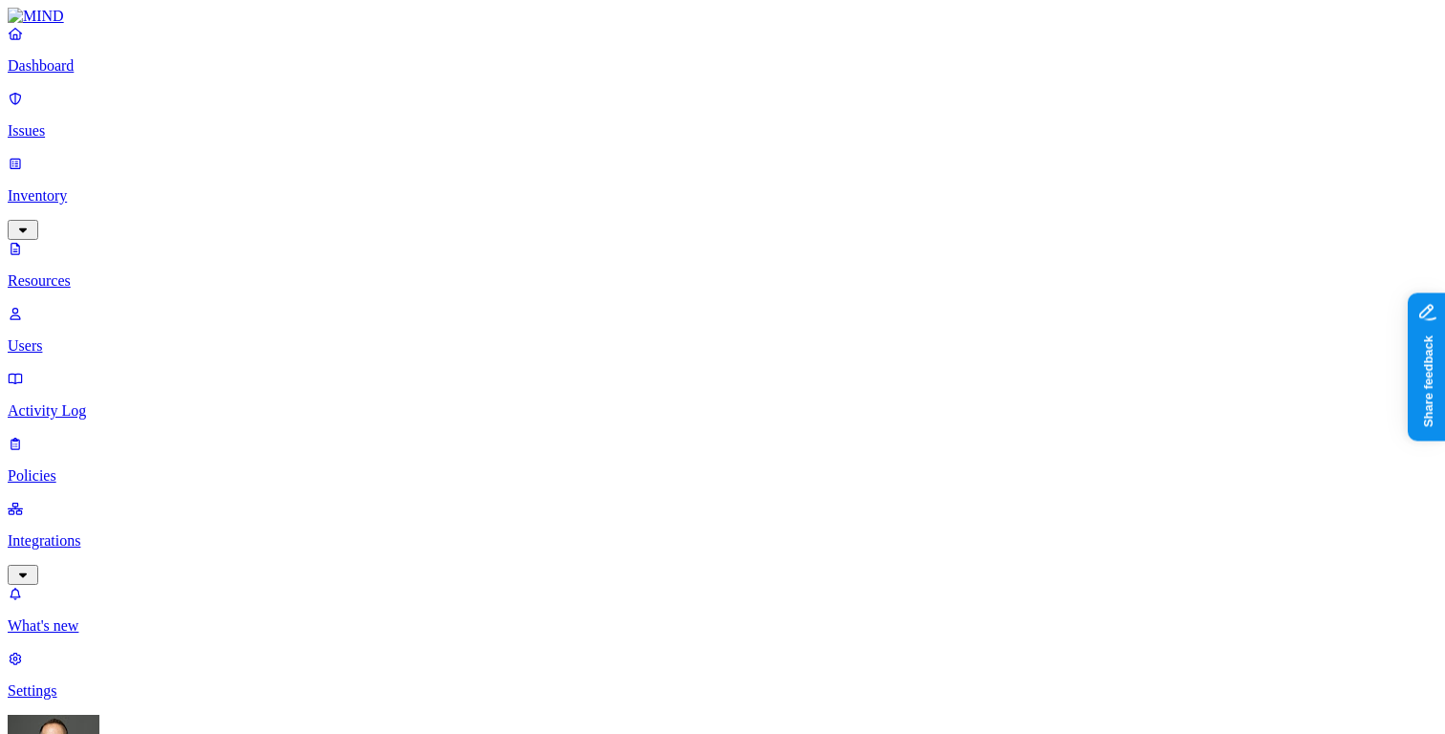
type input "america"
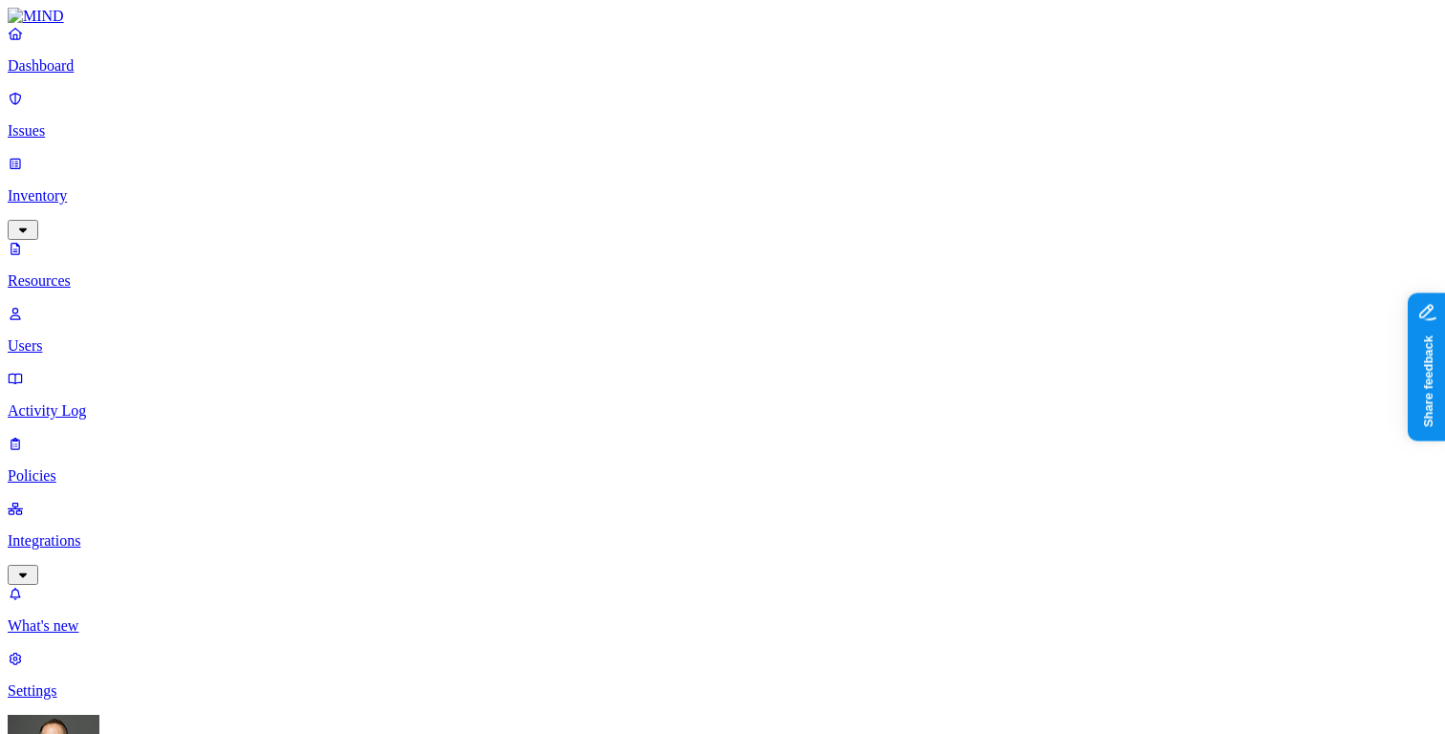
type input "purchase"
type input "sales"
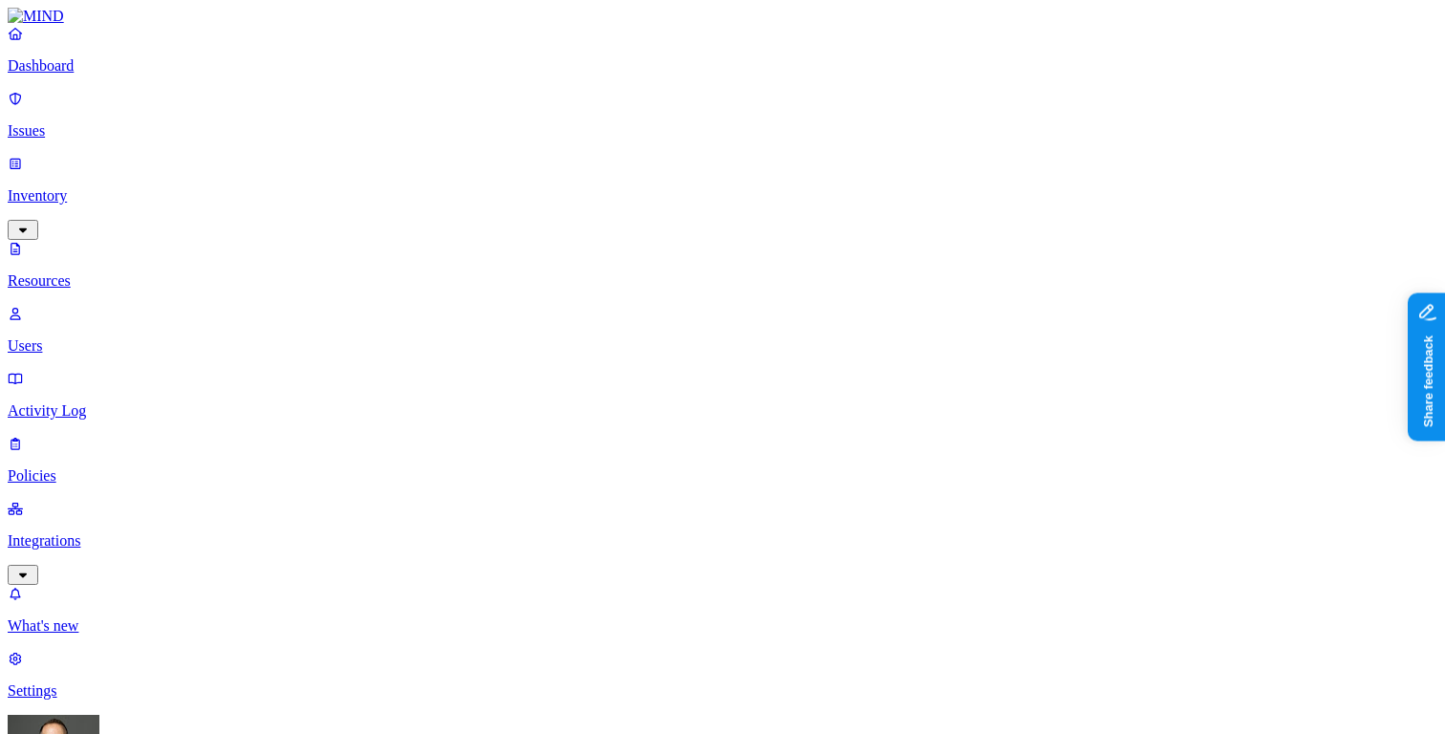
scroll to position [33, 0]
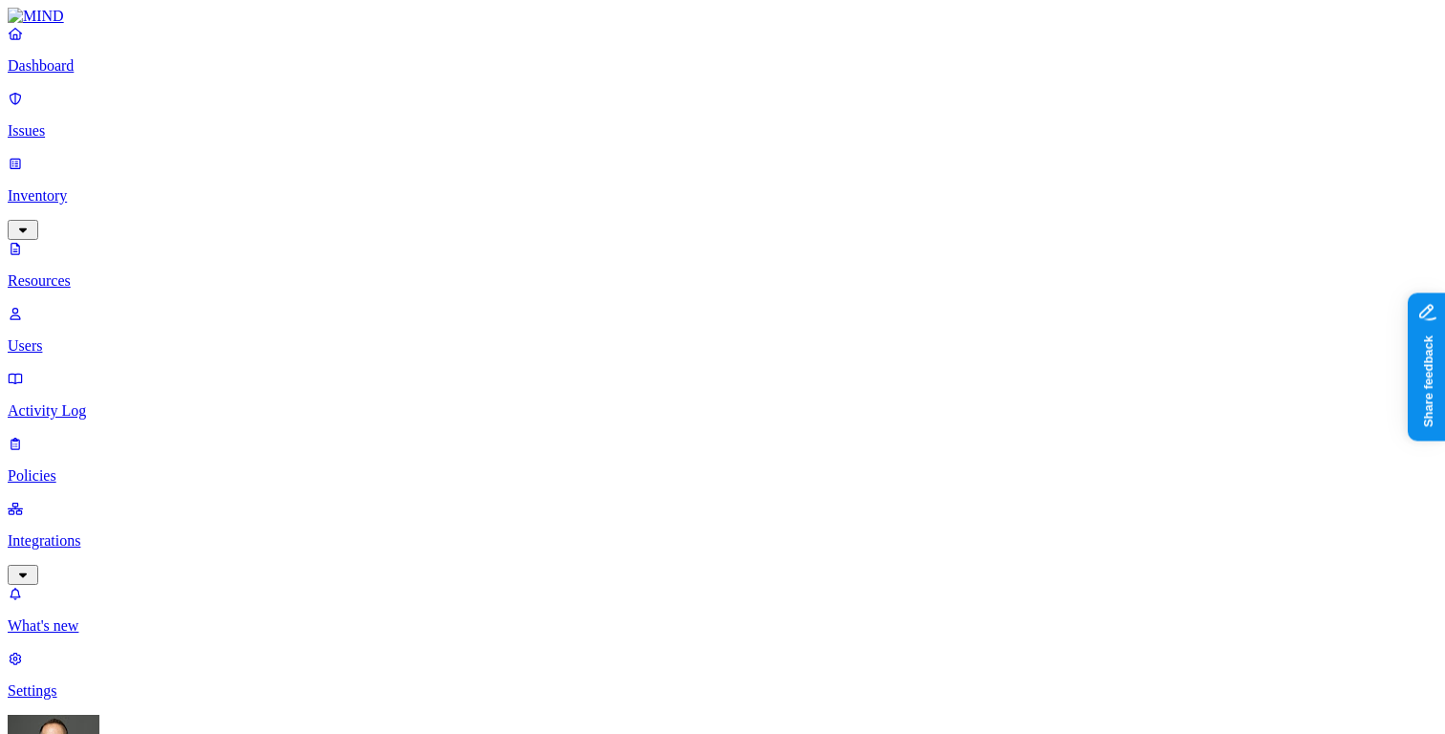
click at [140, 75] on p "Dashboard" at bounding box center [723, 65] width 1430 height 17
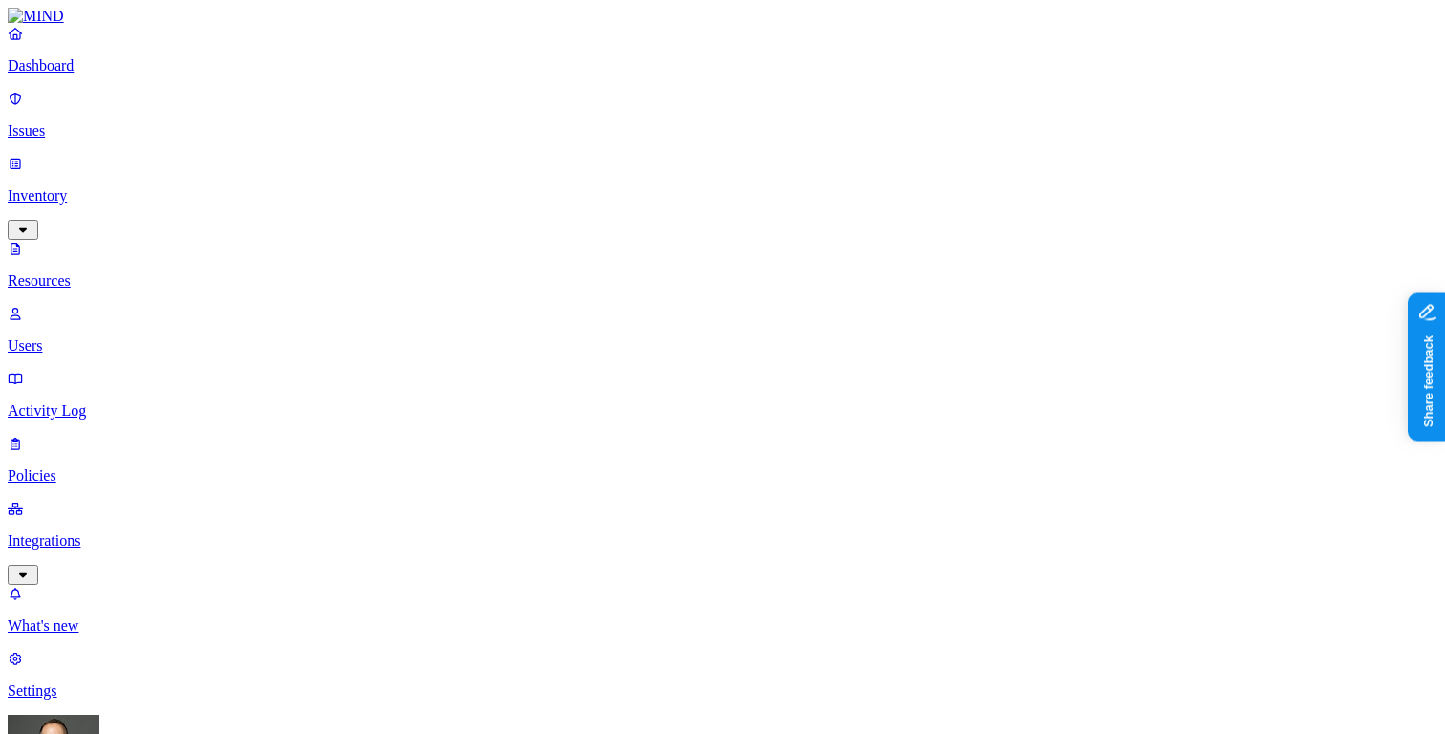
click at [162, 75] on p "Dashboard" at bounding box center [723, 65] width 1430 height 17
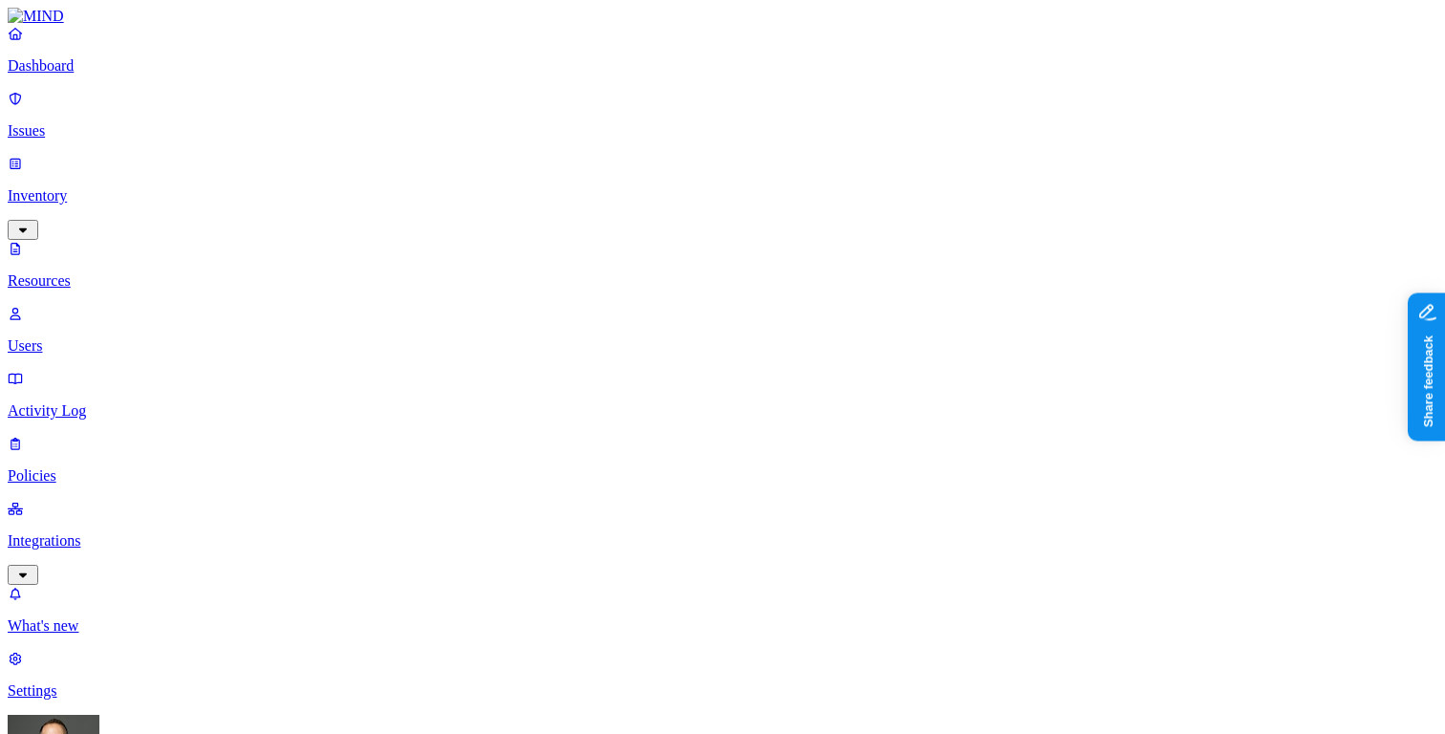
click at [129, 75] on p "Dashboard" at bounding box center [723, 65] width 1430 height 17
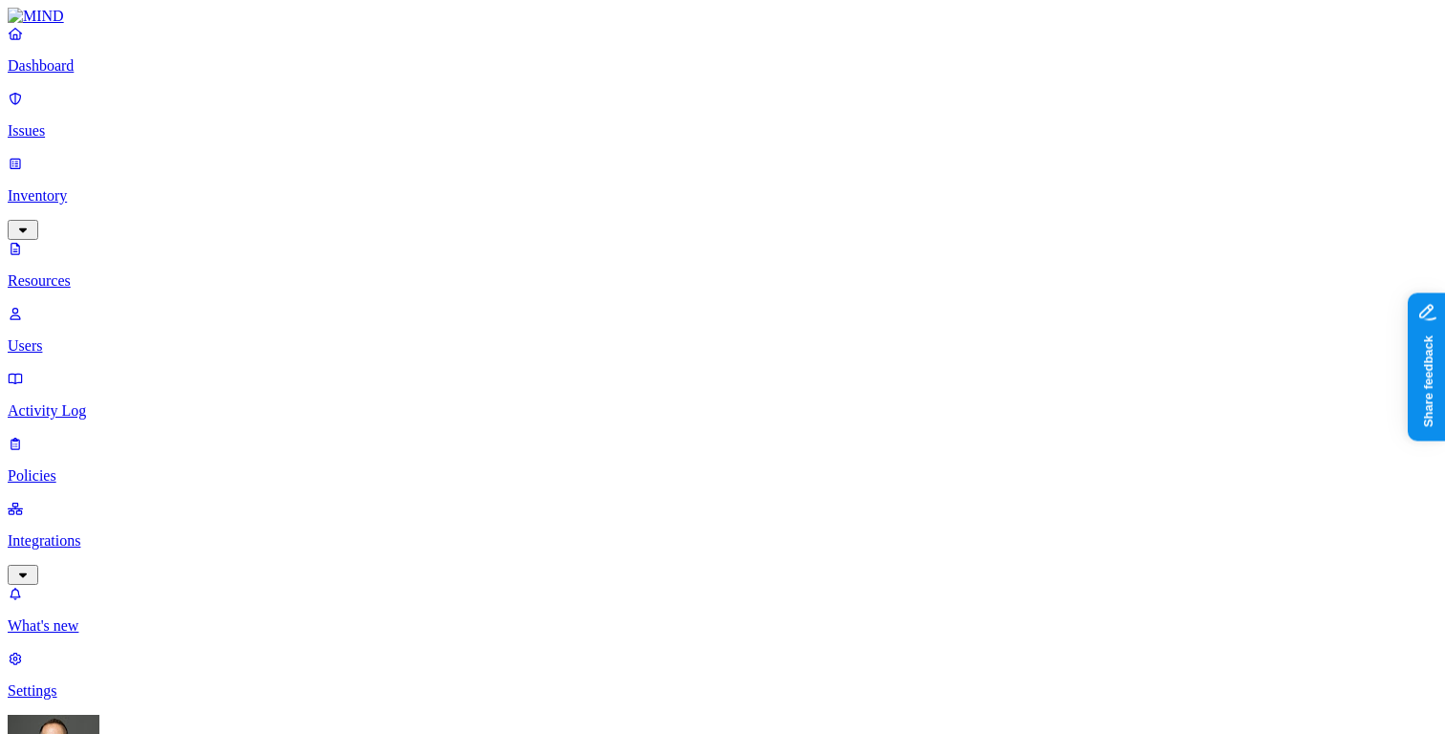
click at [132, 75] on p "Dashboard" at bounding box center [723, 65] width 1430 height 17
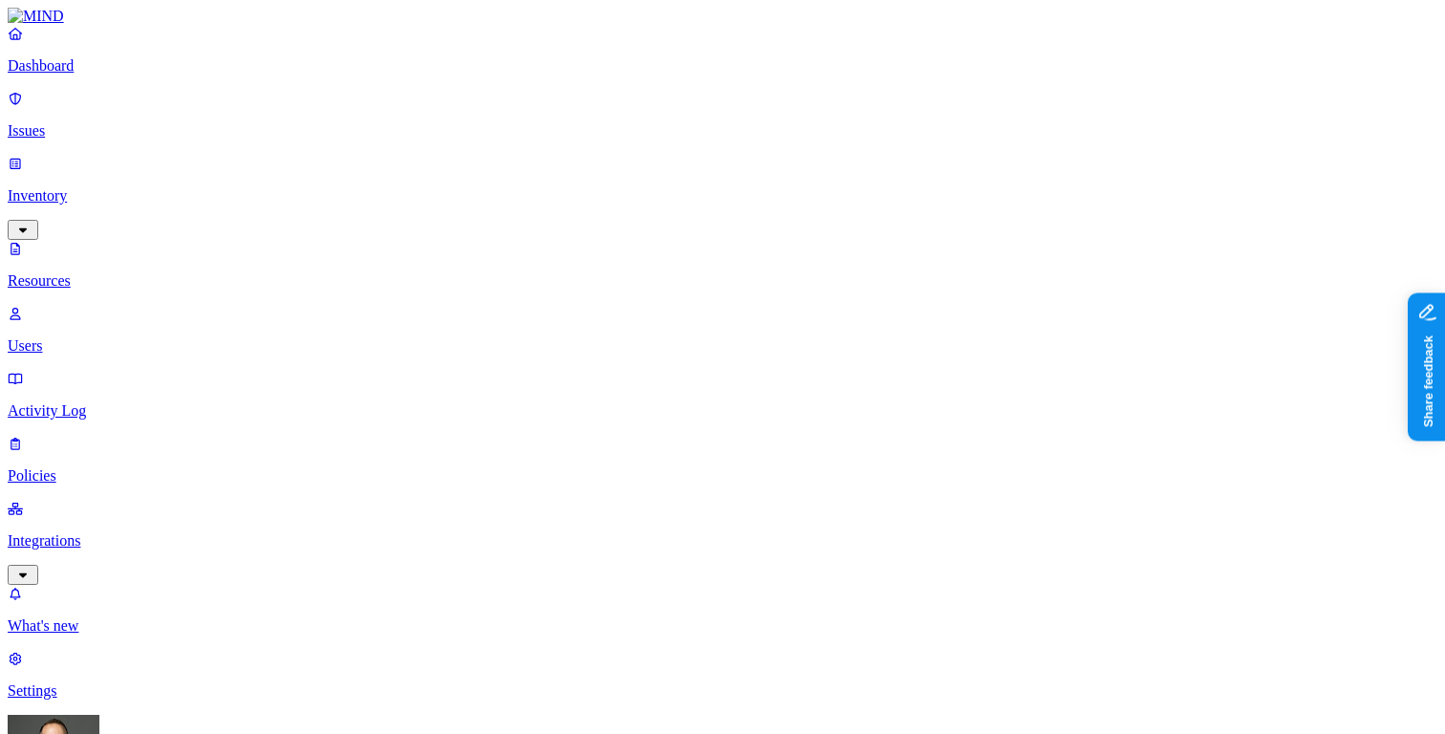
click at [131, 75] on p "Dashboard" at bounding box center [723, 65] width 1430 height 17
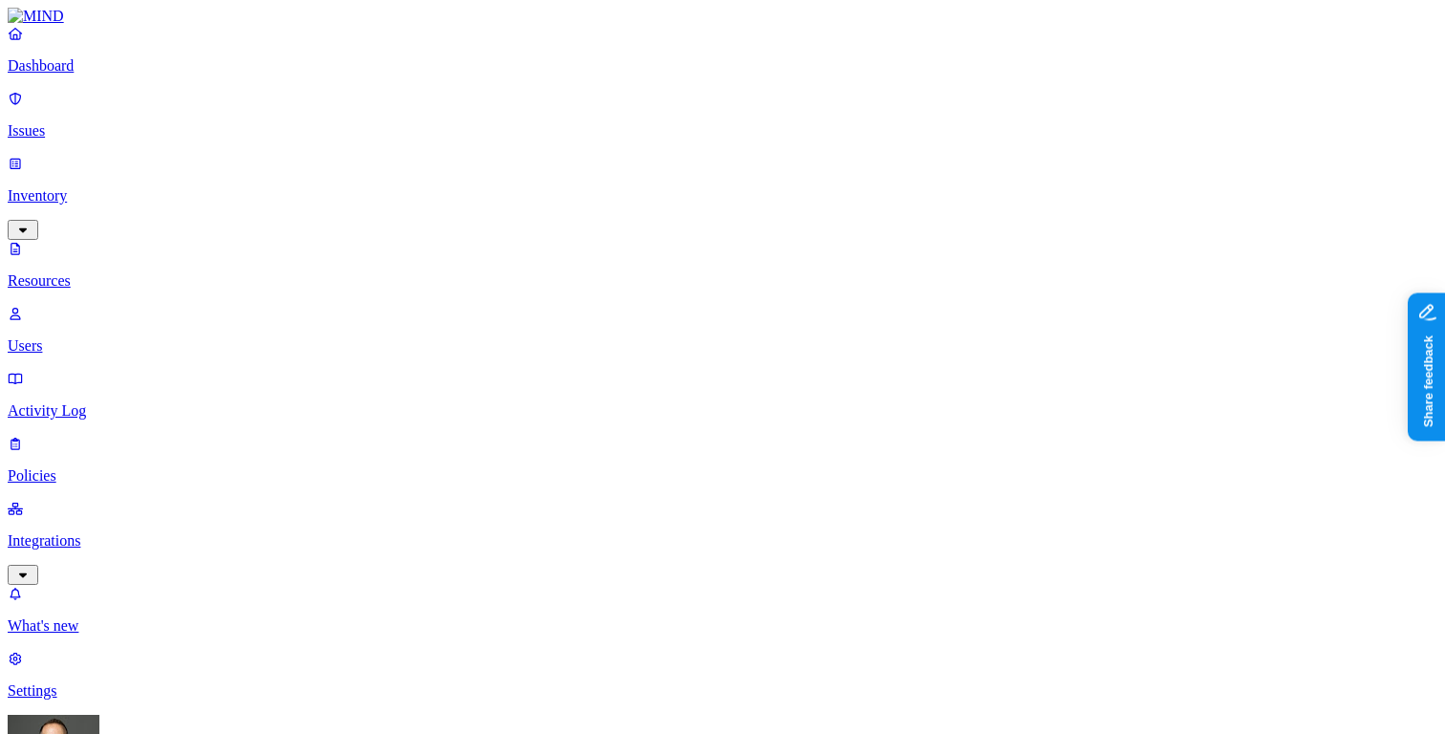
click at [128, 75] on p "Dashboard" at bounding box center [723, 65] width 1430 height 17
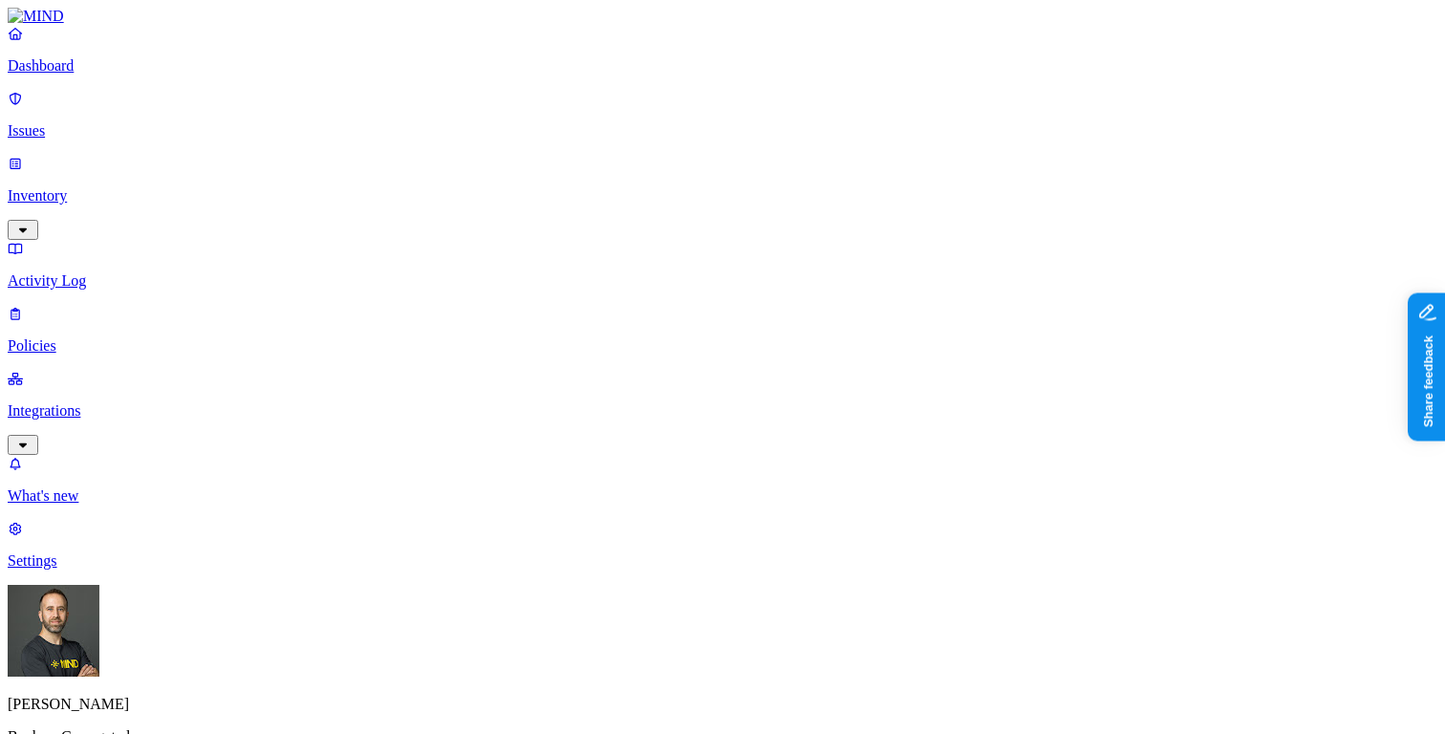
click at [140, 187] on p "Inventory" at bounding box center [723, 195] width 1430 height 17
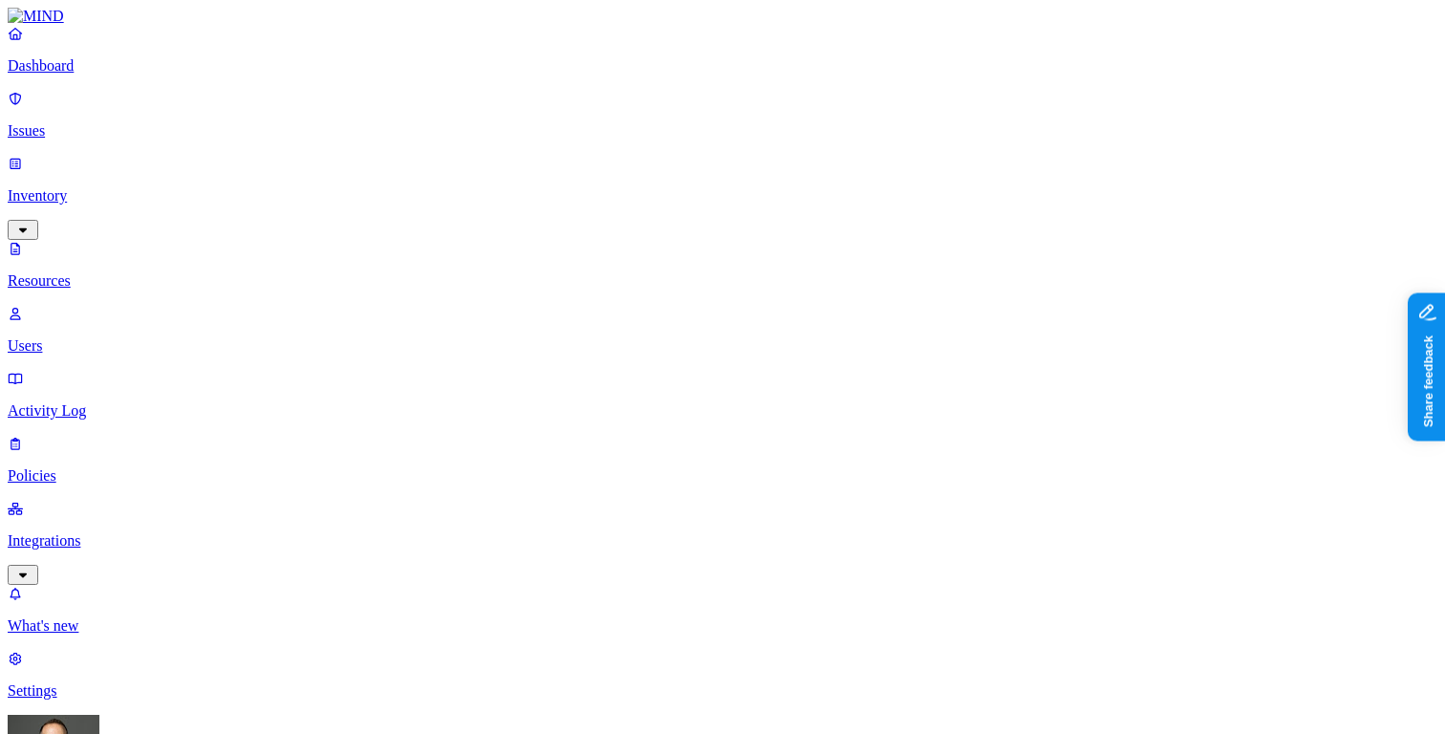
type input "customer"
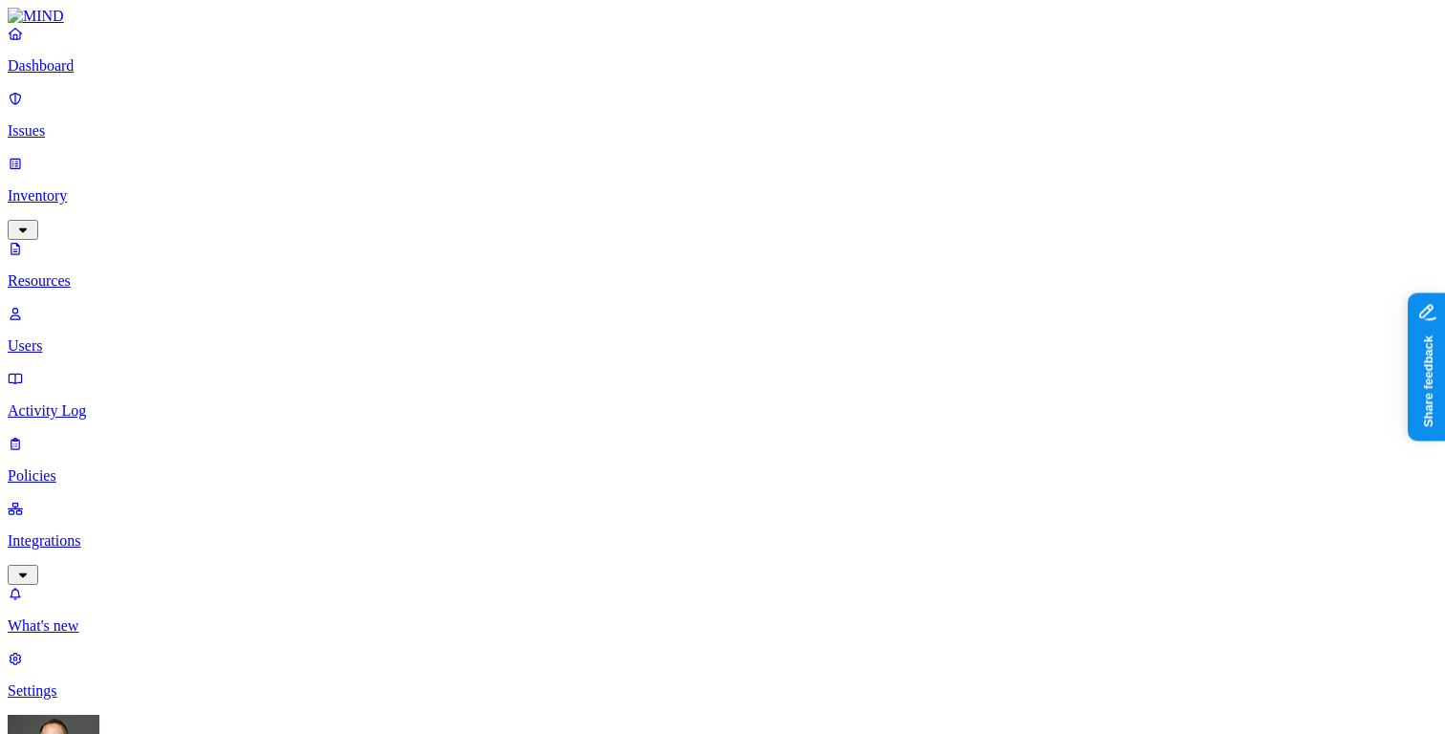
type input "customer"
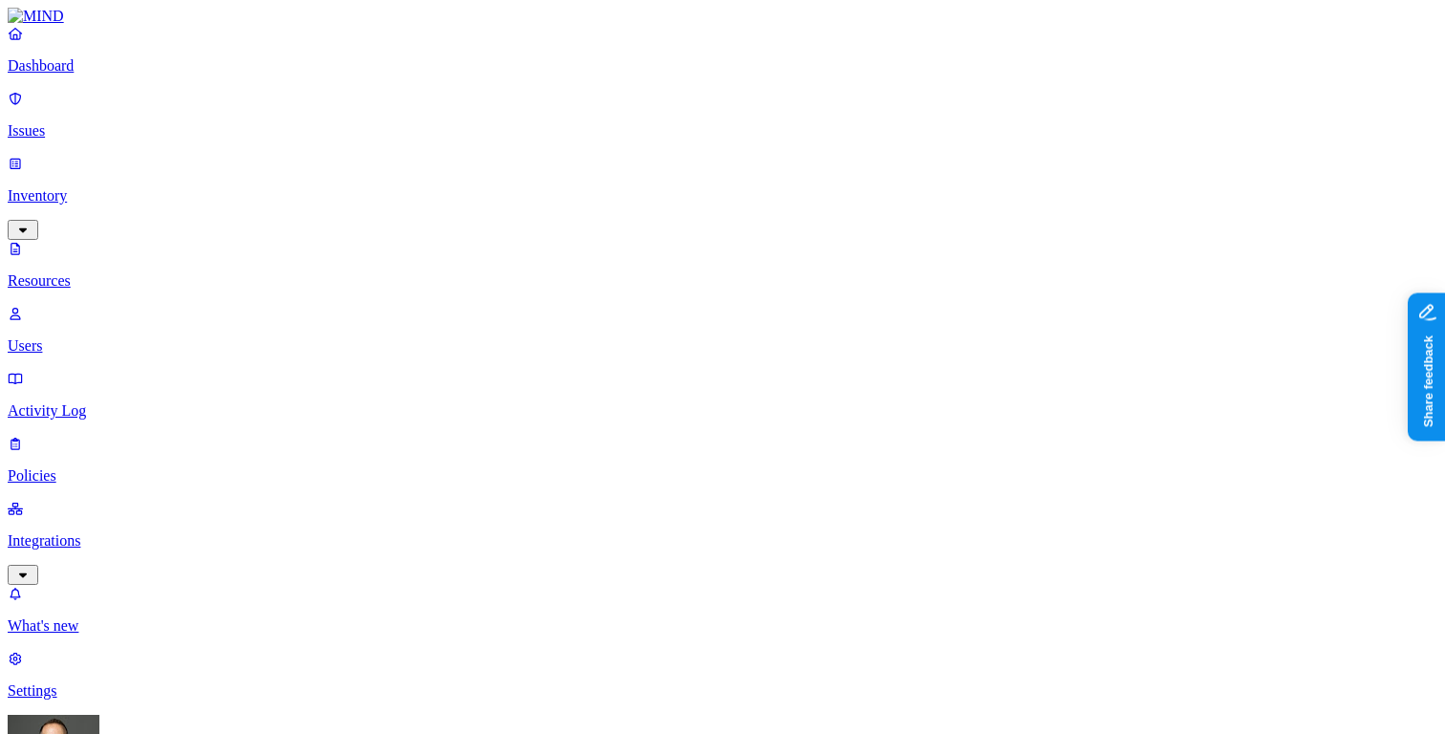
scroll to position [38, 0]
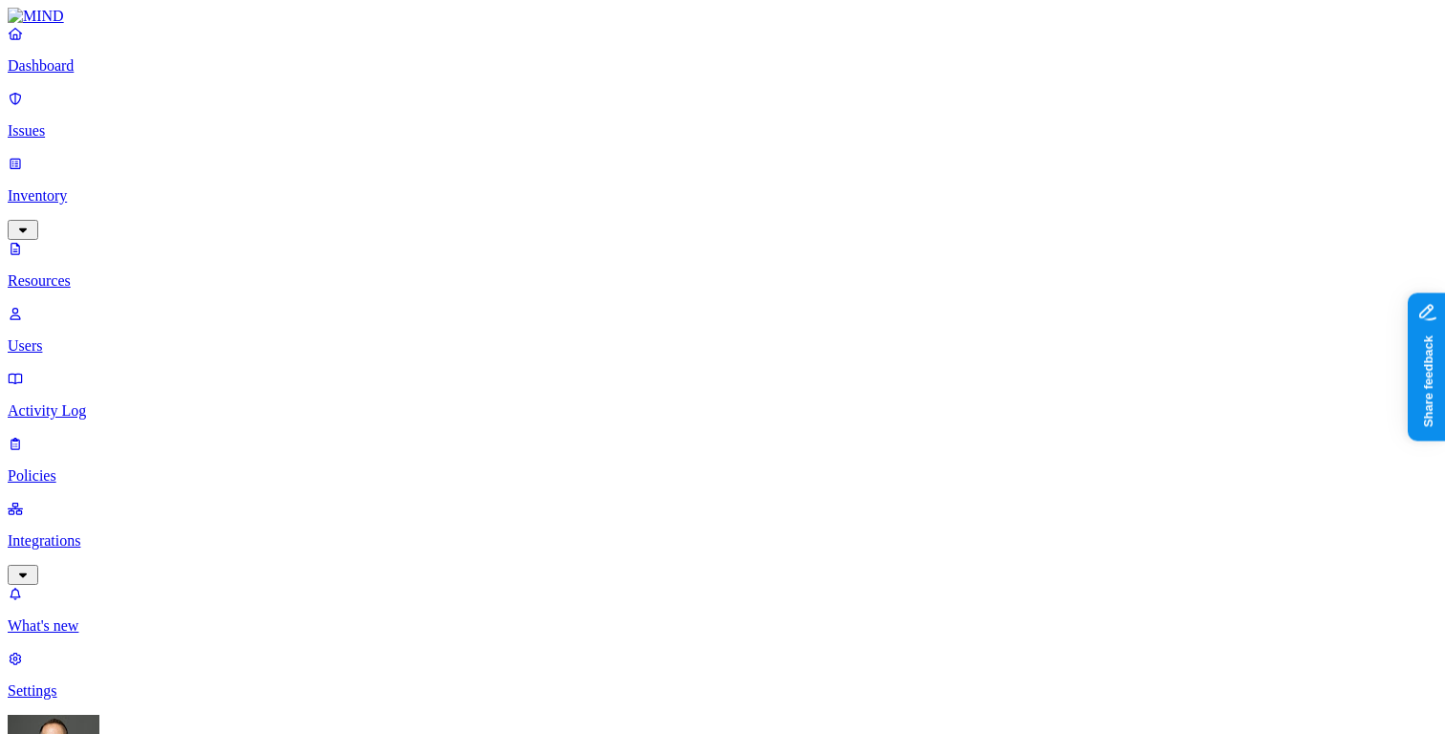
scroll to position [598, 0]
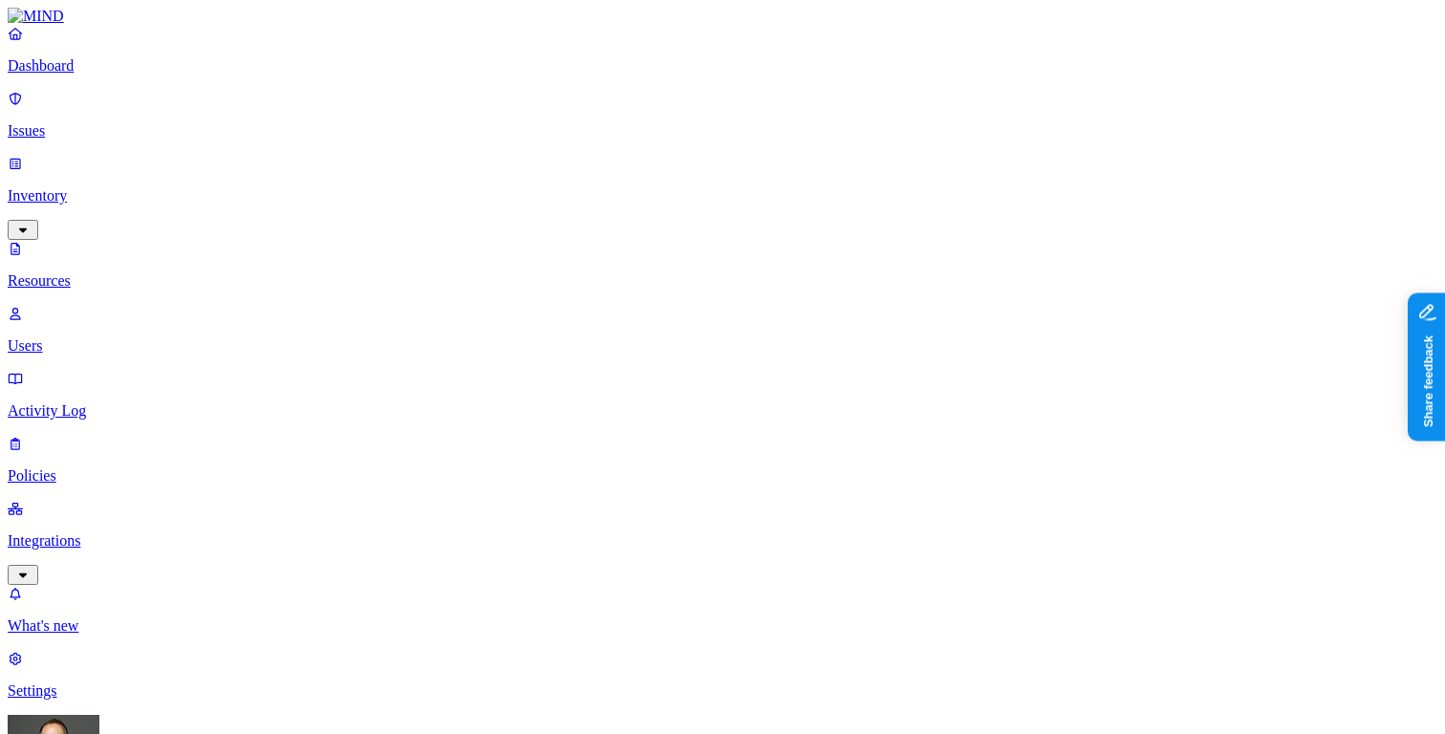
scroll to position [38, 0]
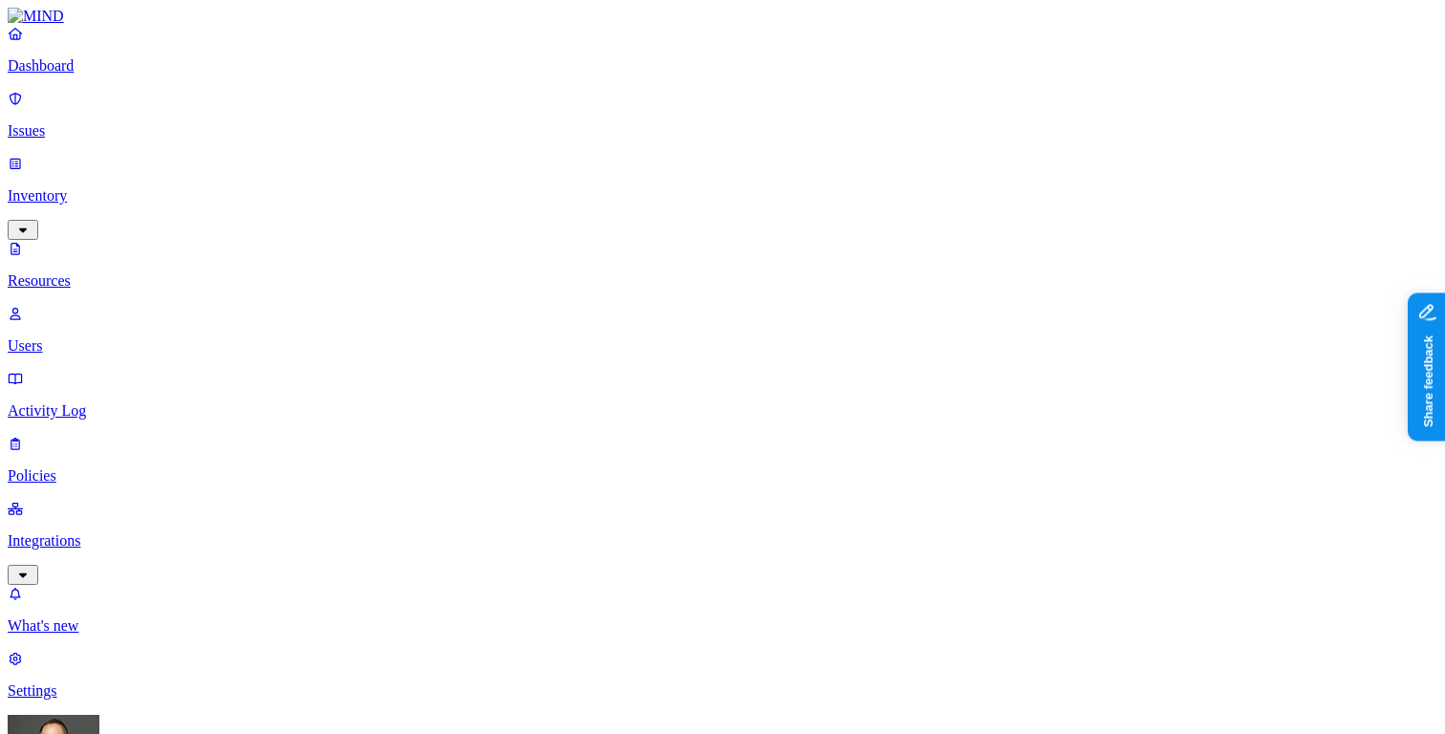
scroll to position [38, 0]
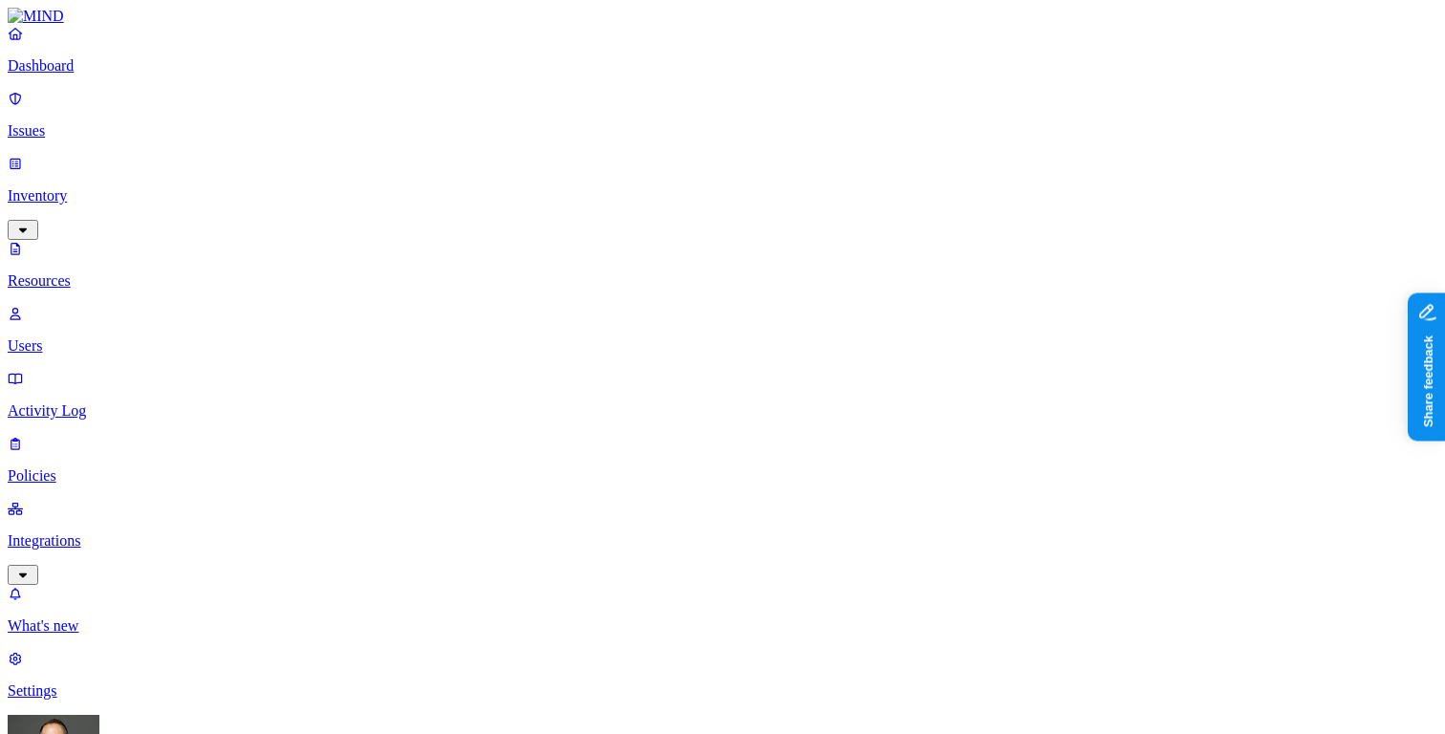
scroll to position [151, 0]
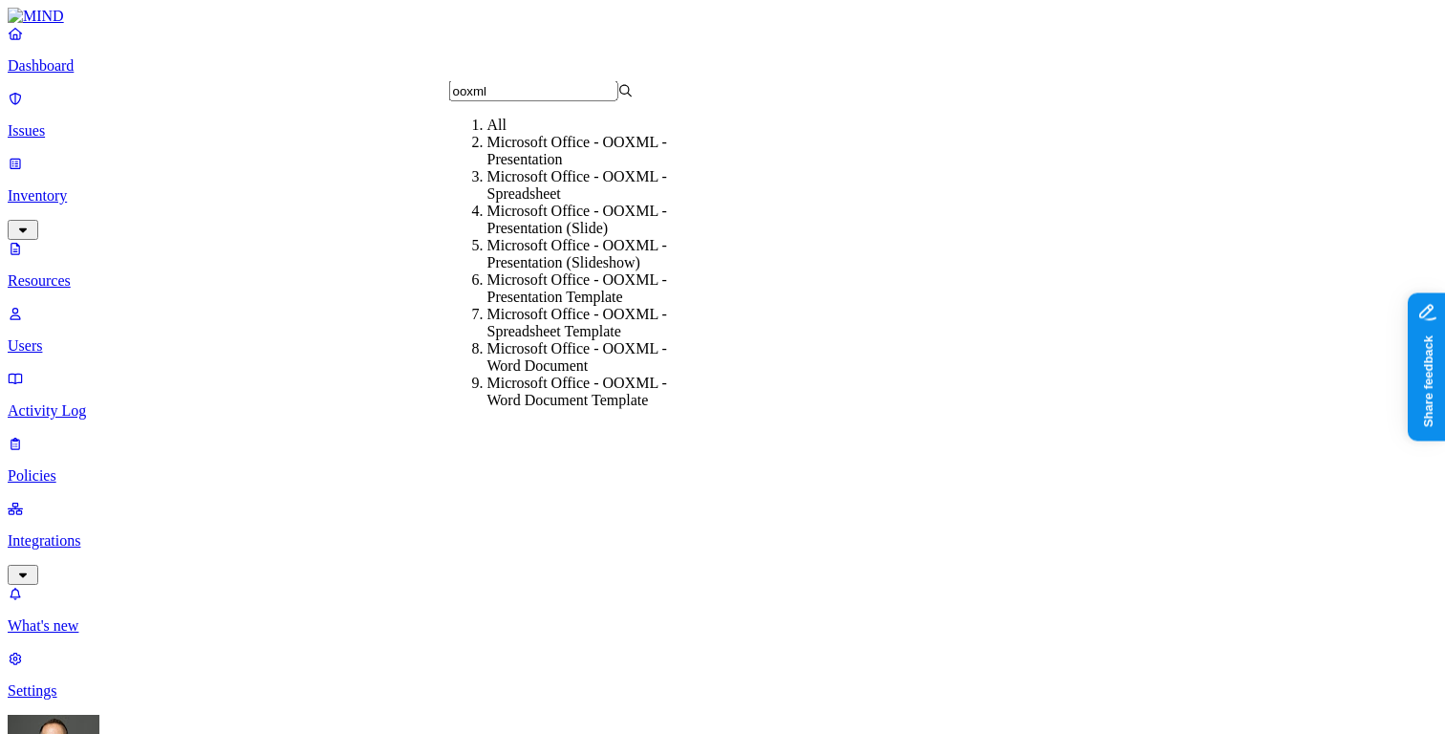
type input "ooxml"
click at [658, 203] on div "Microsoft Office - OOXML - Spreadsheet" at bounding box center [579, 185] width 184 height 34
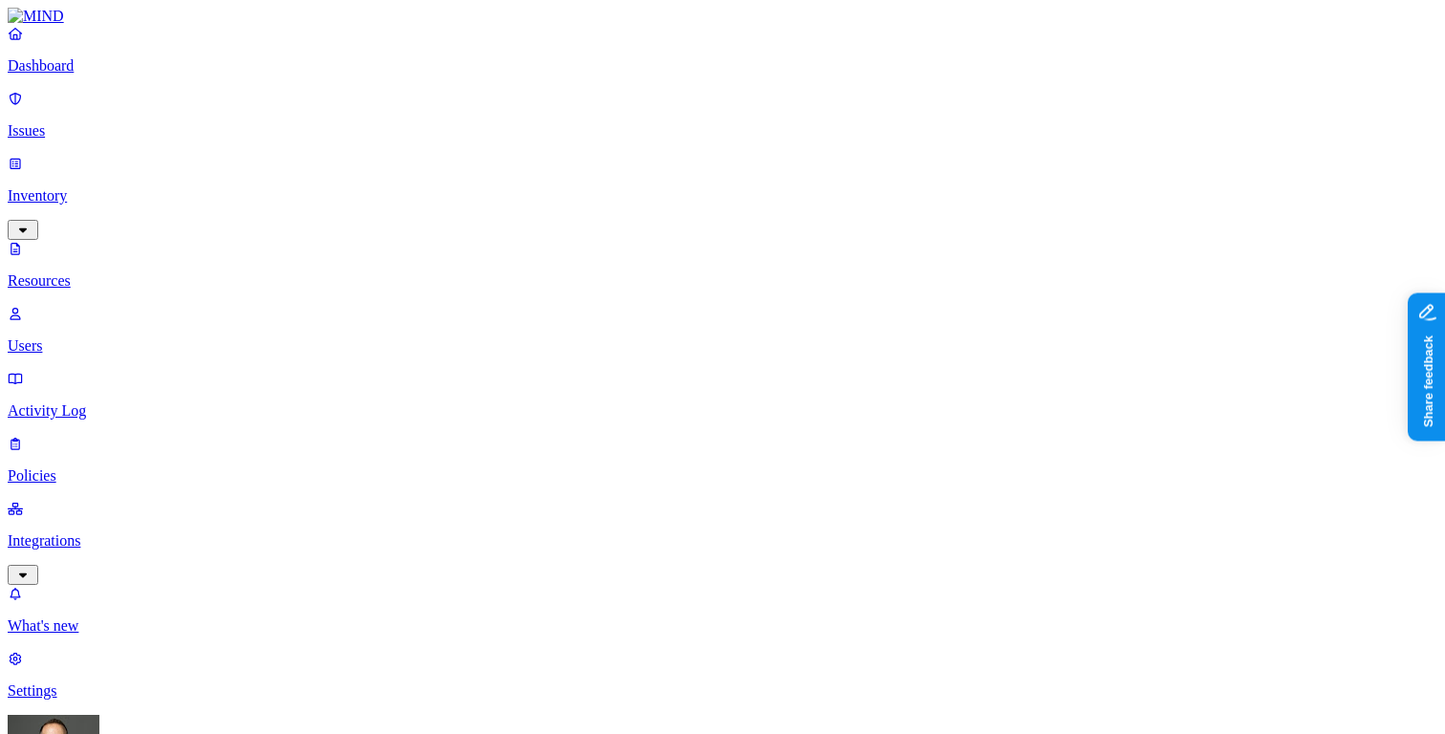
scroll to position [5, 0]
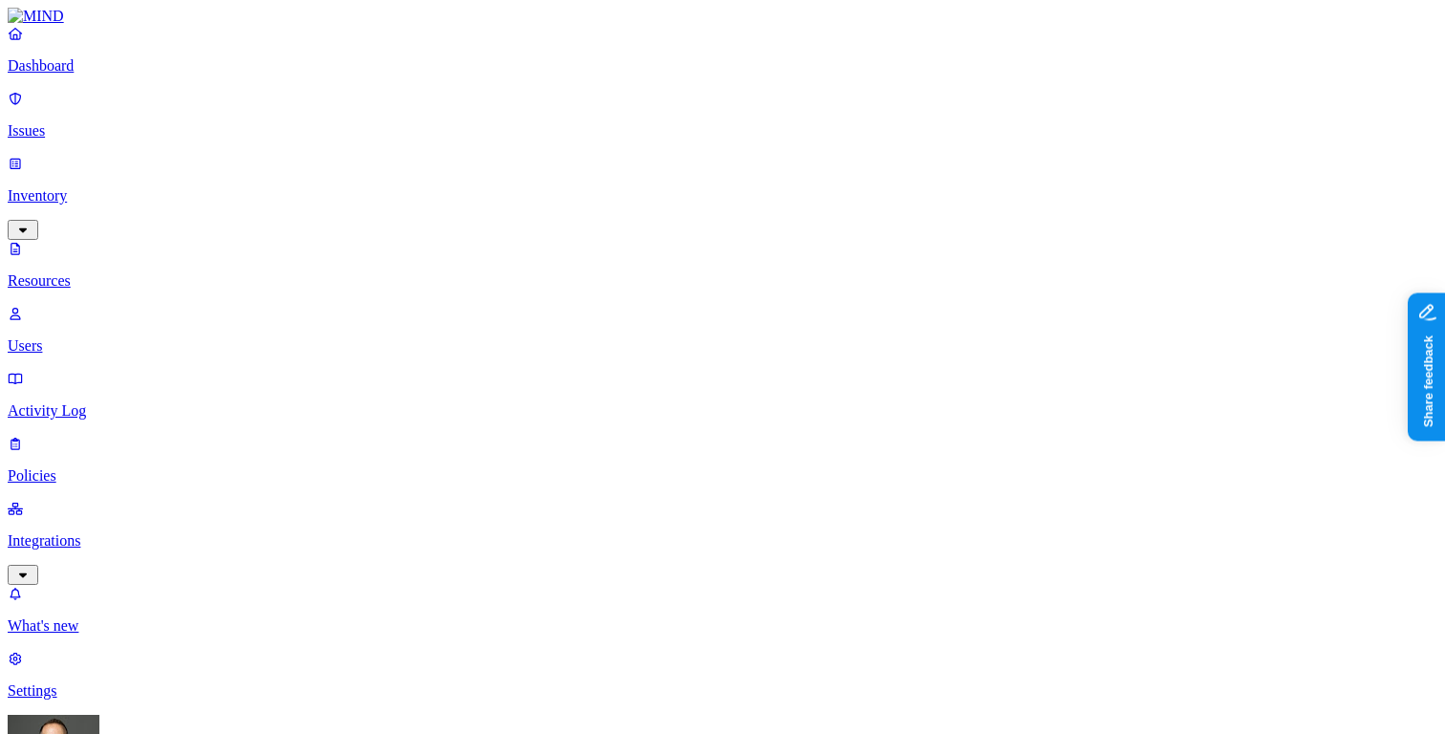
scroll to position [5, 0]
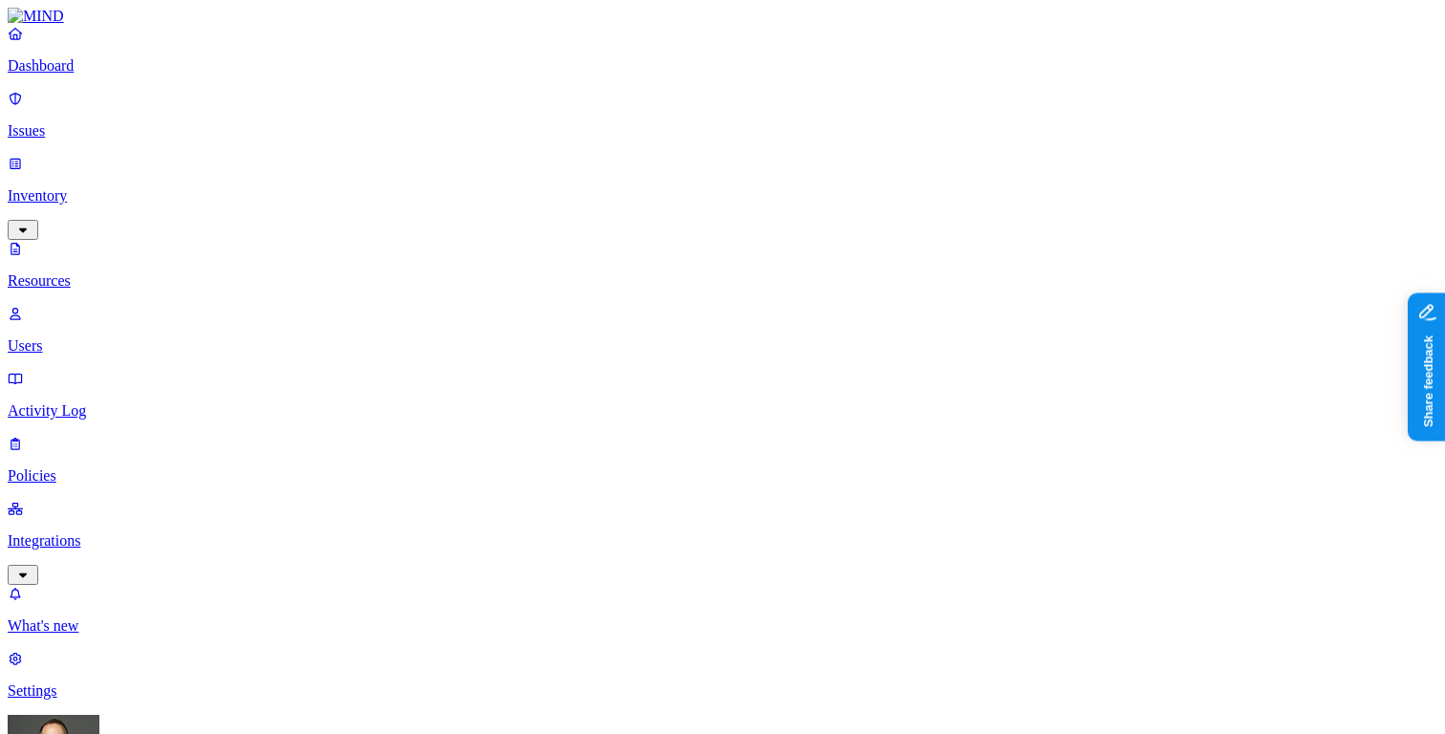
type input "employee"
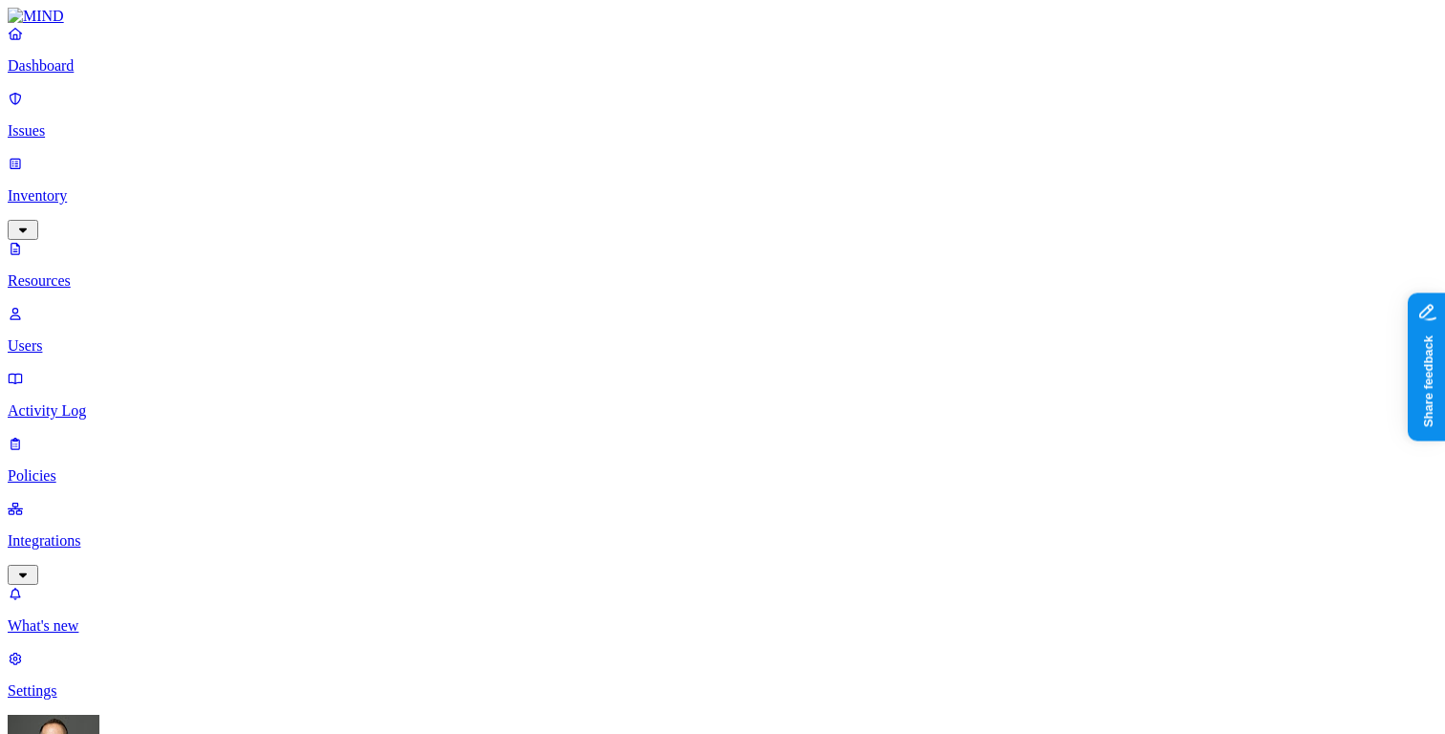
click at [719, 106] on button "button" at bounding box center [726, 109] width 15 height 6
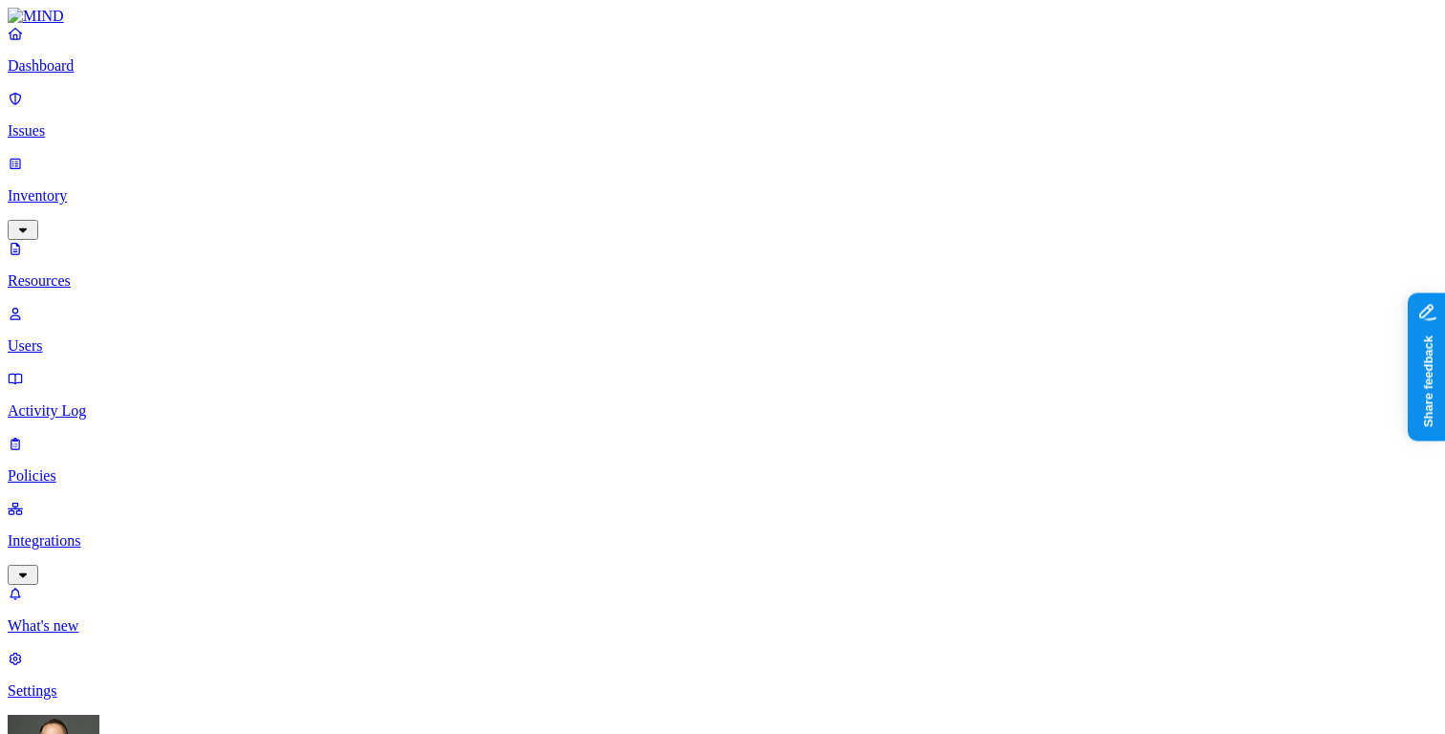
scroll to position [3, 0]
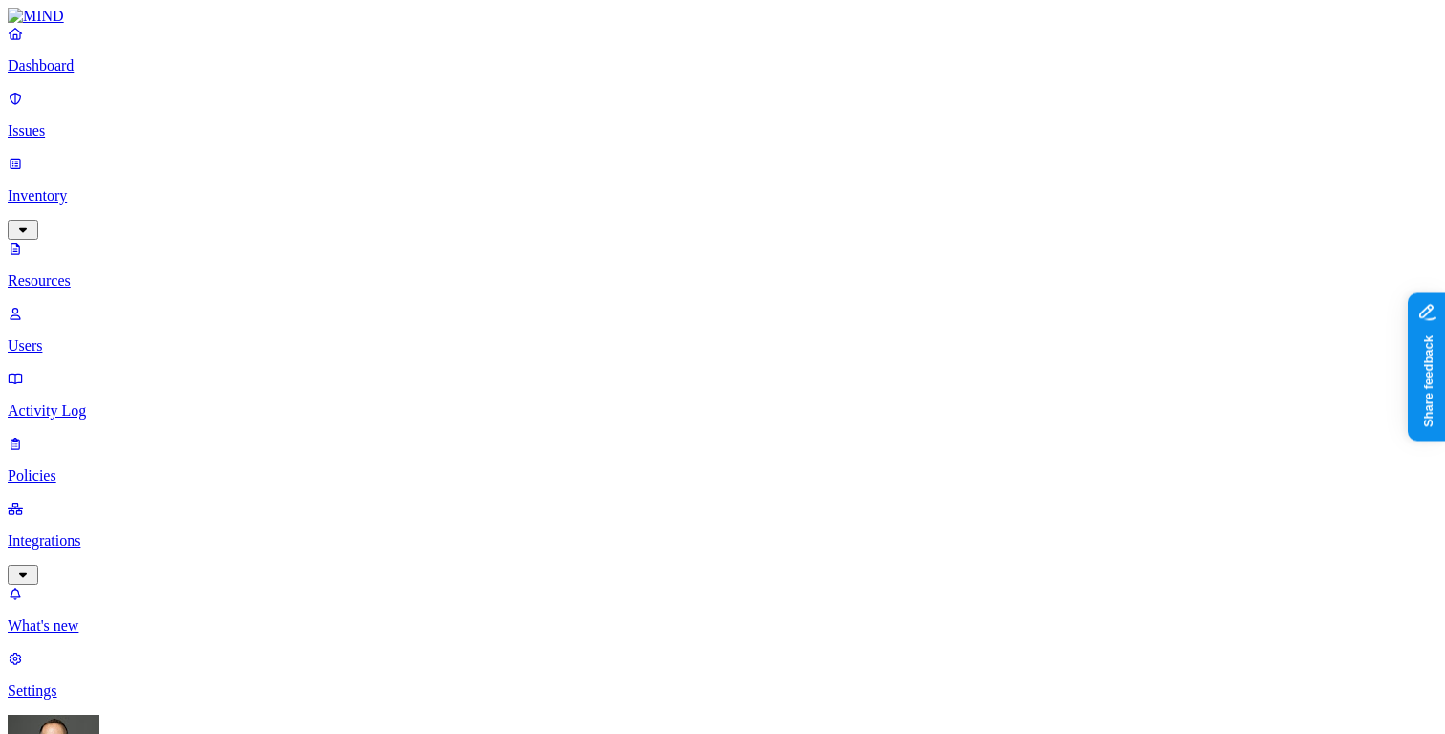
click at [121, 75] on p "Dashboard" at bounding box center [723, 65] width 1430 height 17
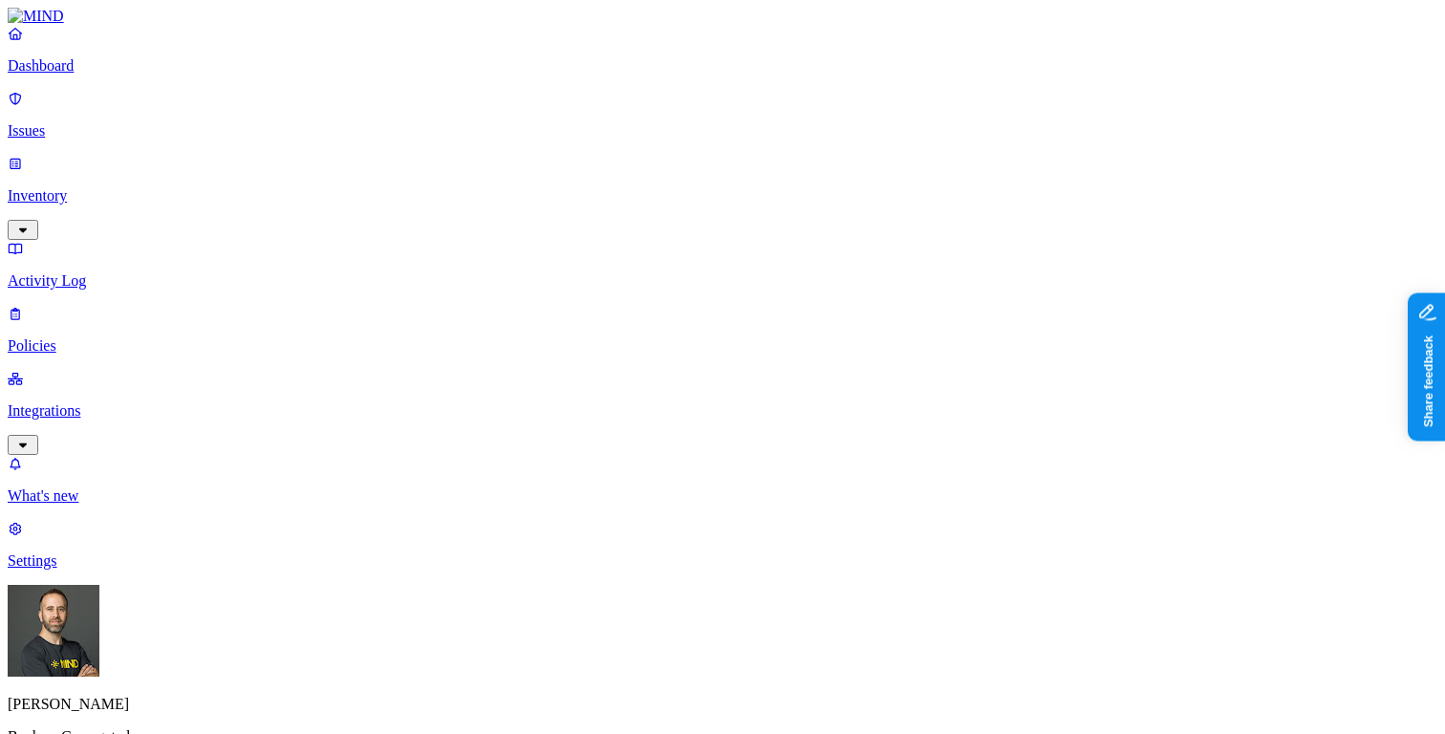
click at [84, 337] on p "Policies" at bounding box center [723, 345] width 1430 height 17
click at [430, 116] on icon at bounding box center [430, 122] width 15 height 12
click at [108, 75] on p "Dashboard" at bounding box center [723, 65] width 1430 height 17
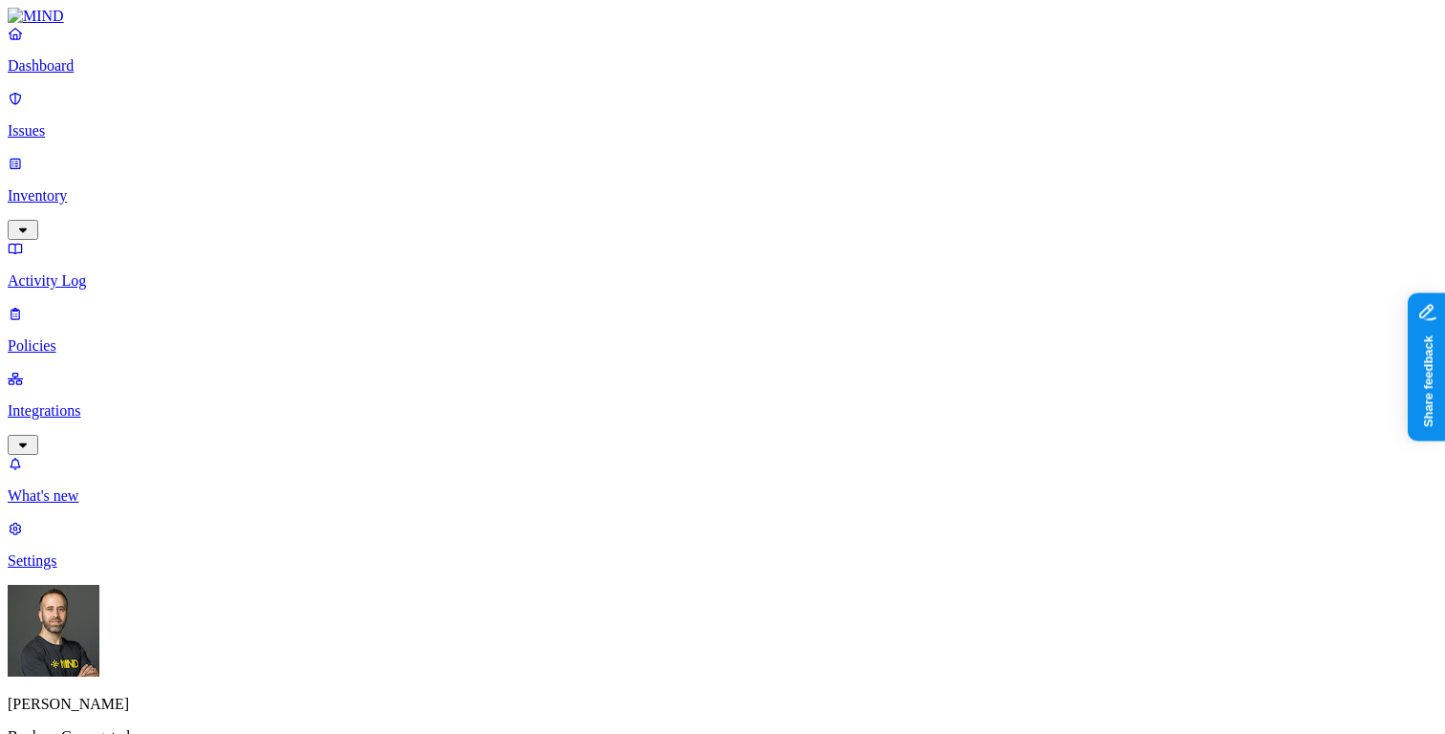
click at [98, 187] on p "Inventory" at bounding box center [723, 195] width 1430 height 17
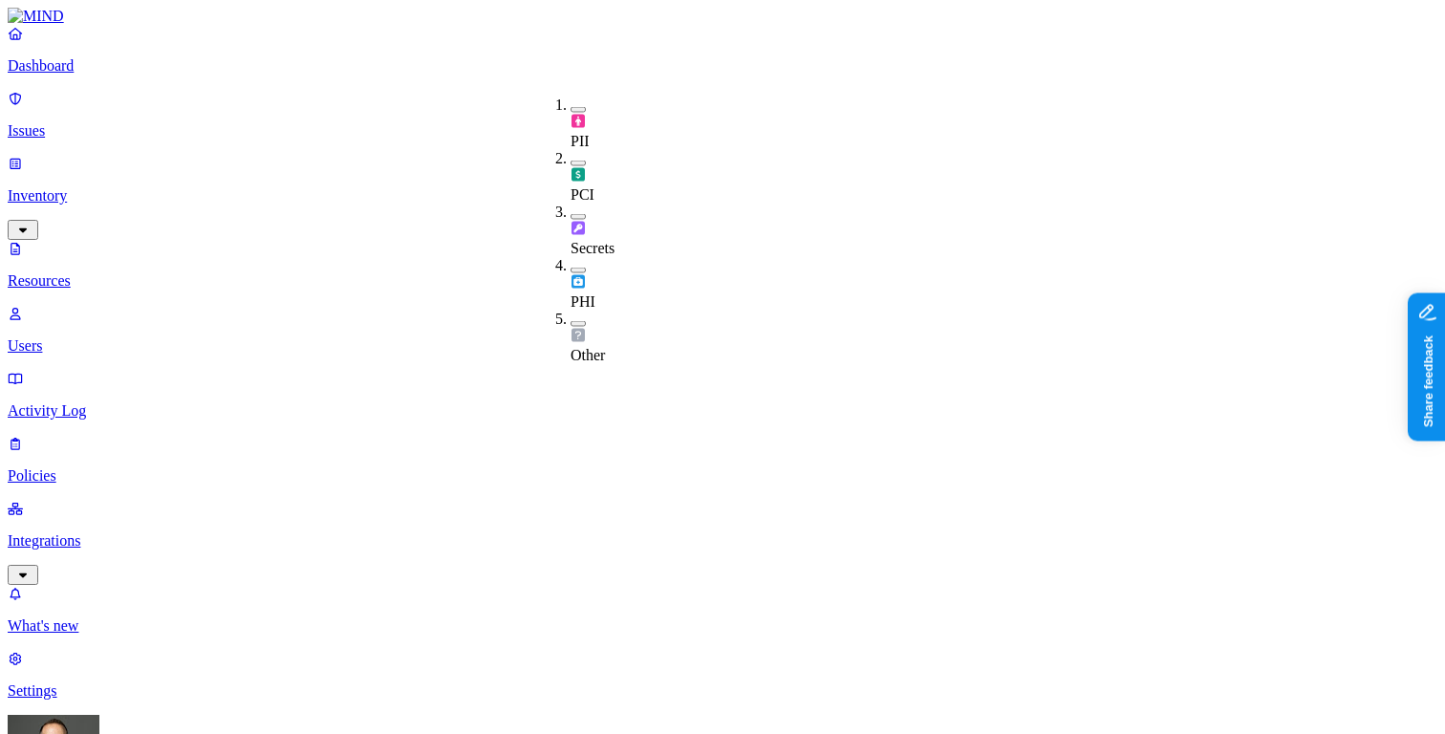
click at [571, 161] on button "button" at bounding box center [578, 164] width 15 height 6
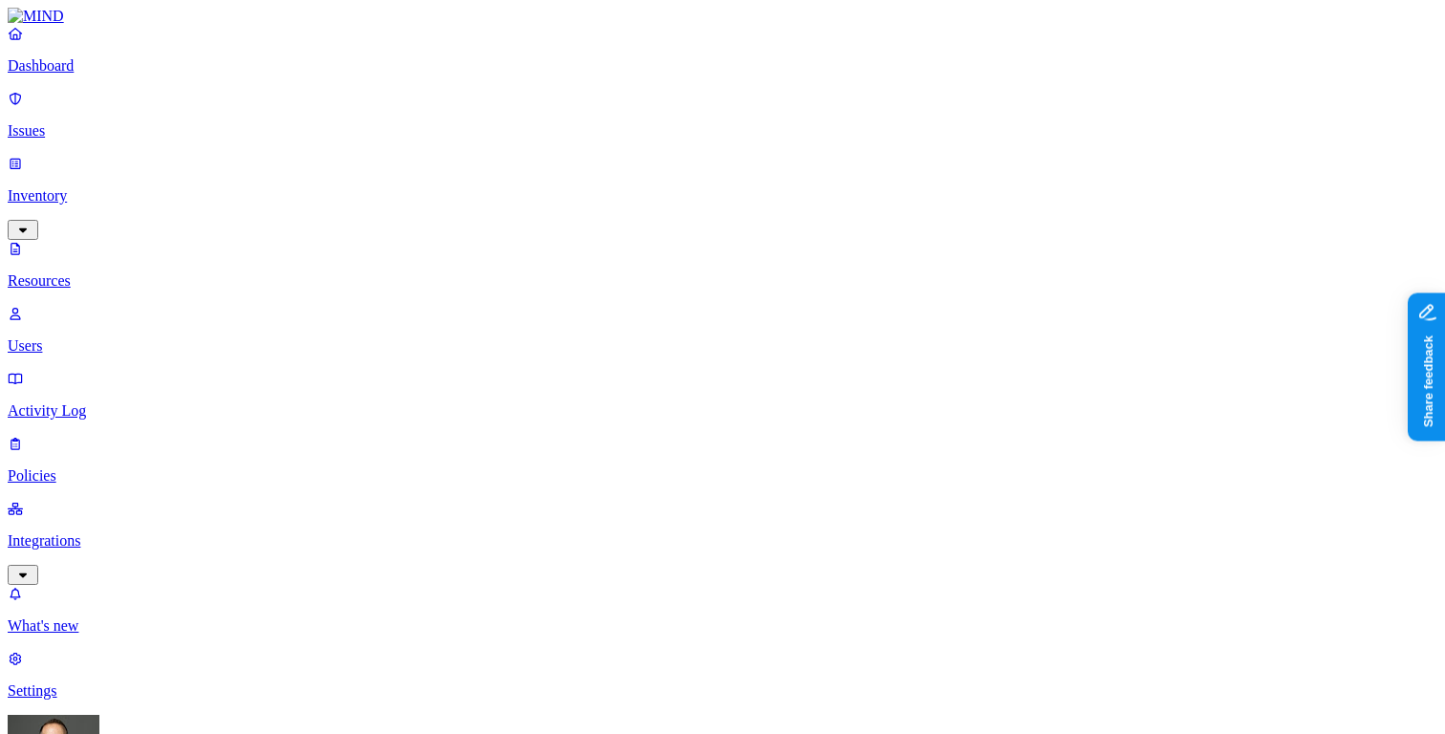
scroll to position [38, 0]
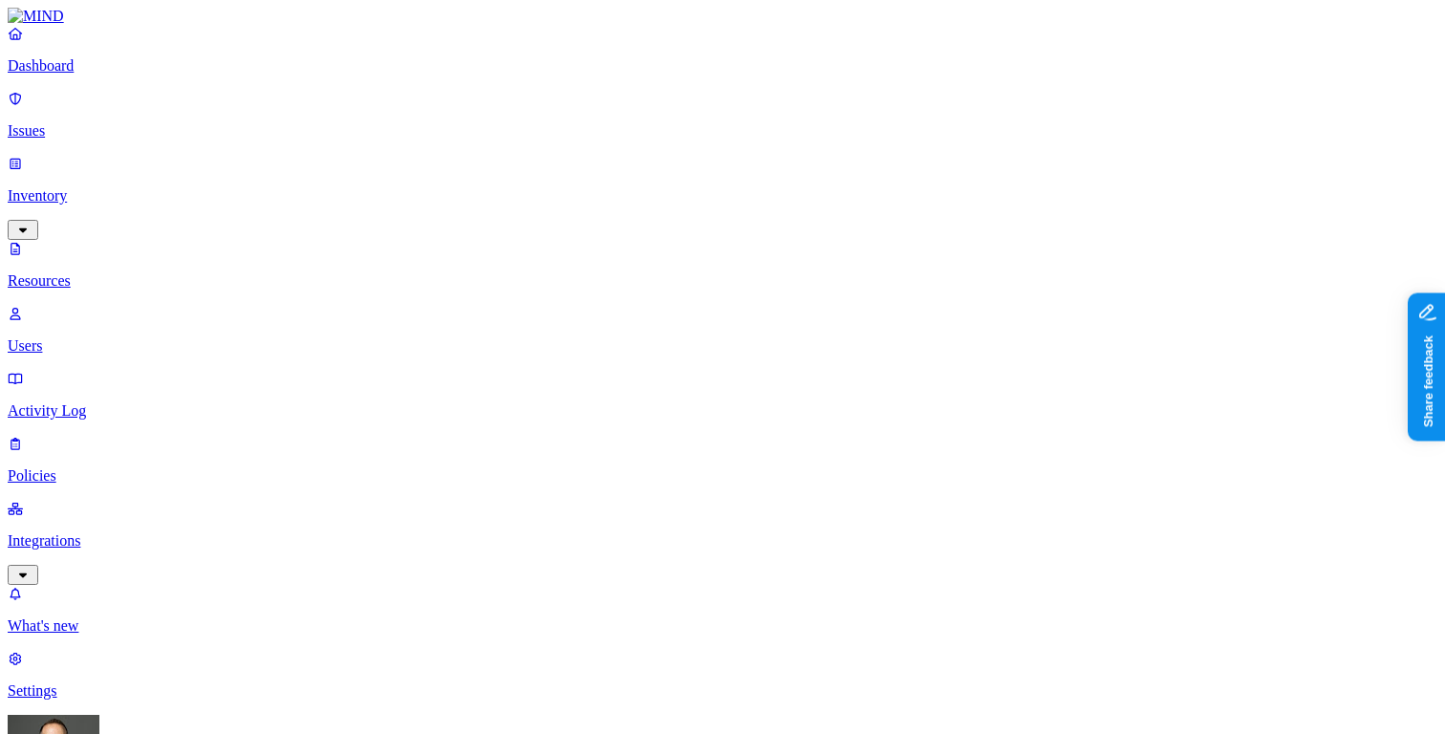
scroll to position [38, 0]
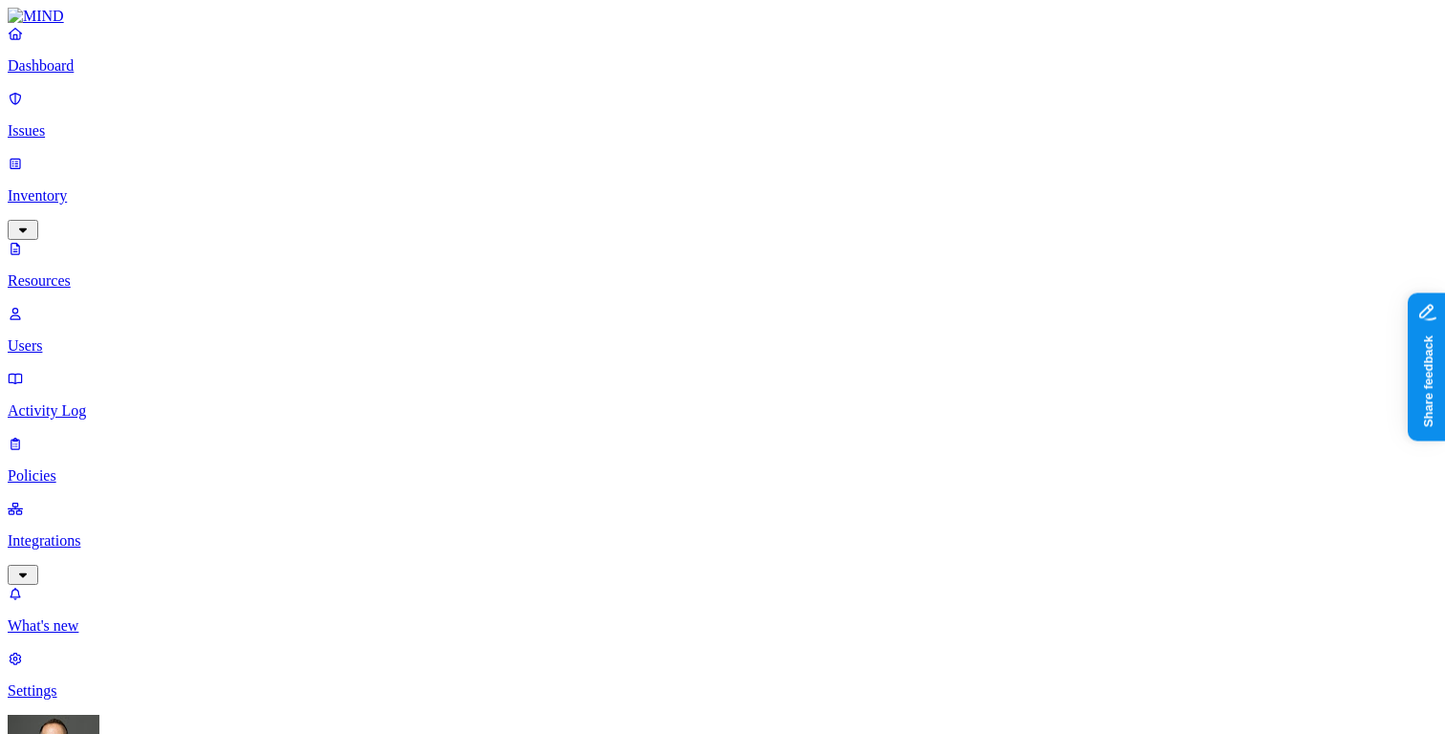
scroll to position [38, 0]
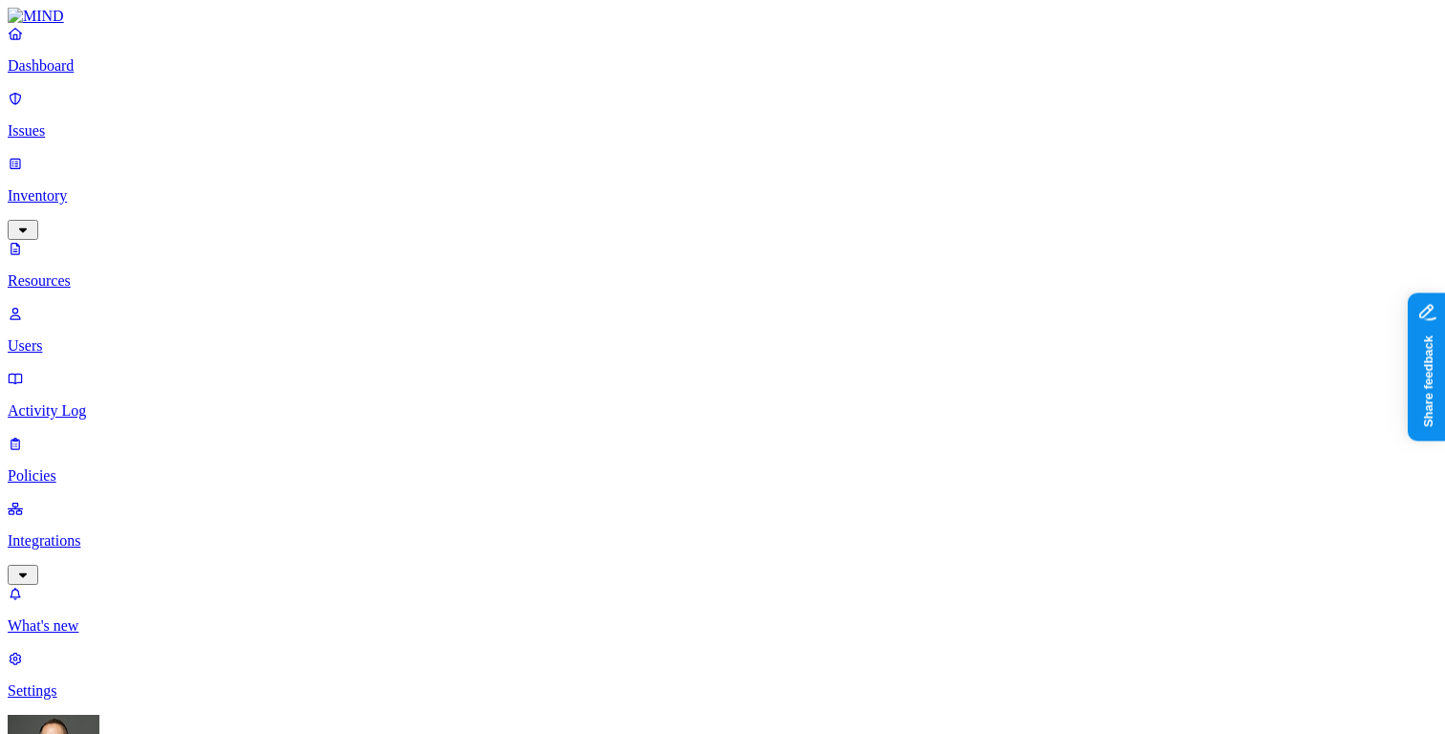
scroll to position [38, 0]
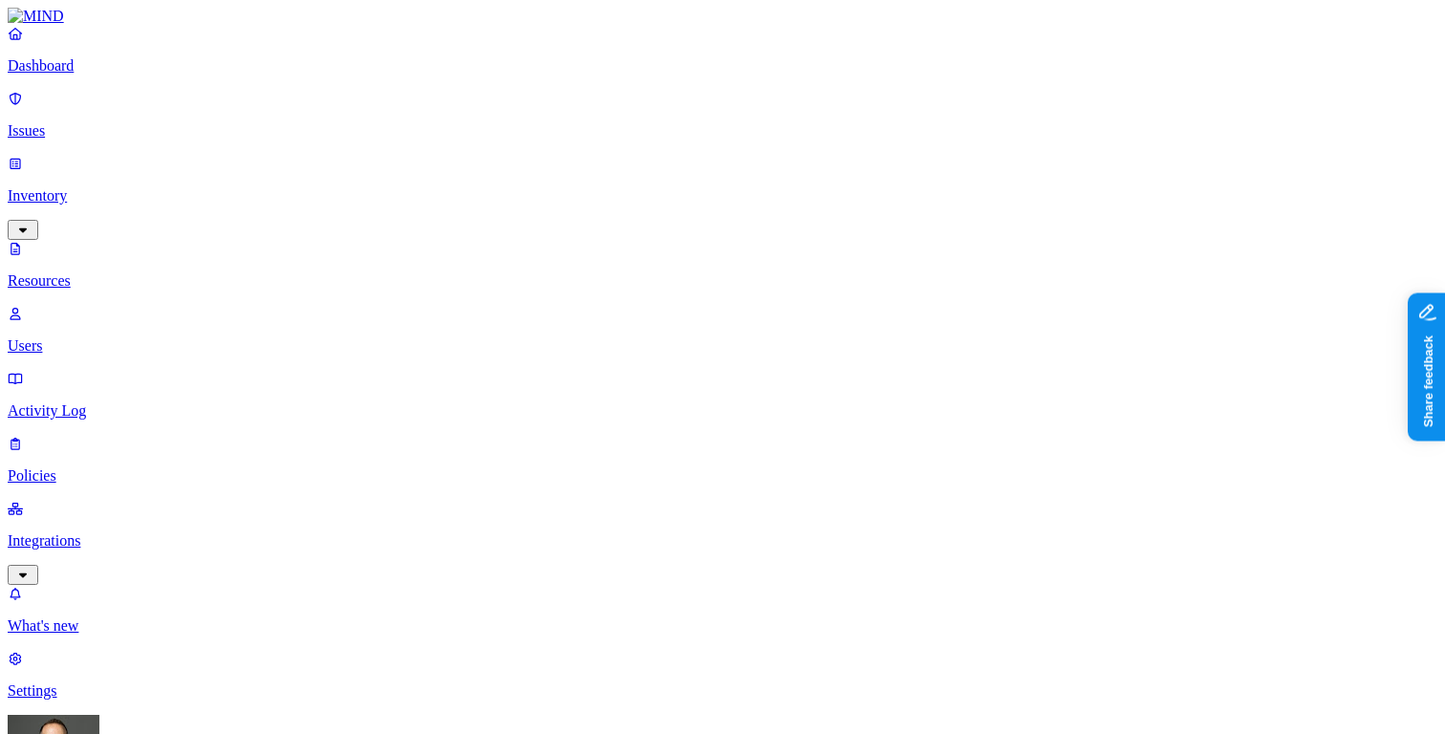
click at [153, 75] on p "Dashboard" at bounding box center [723, 65] width 1430 height 17
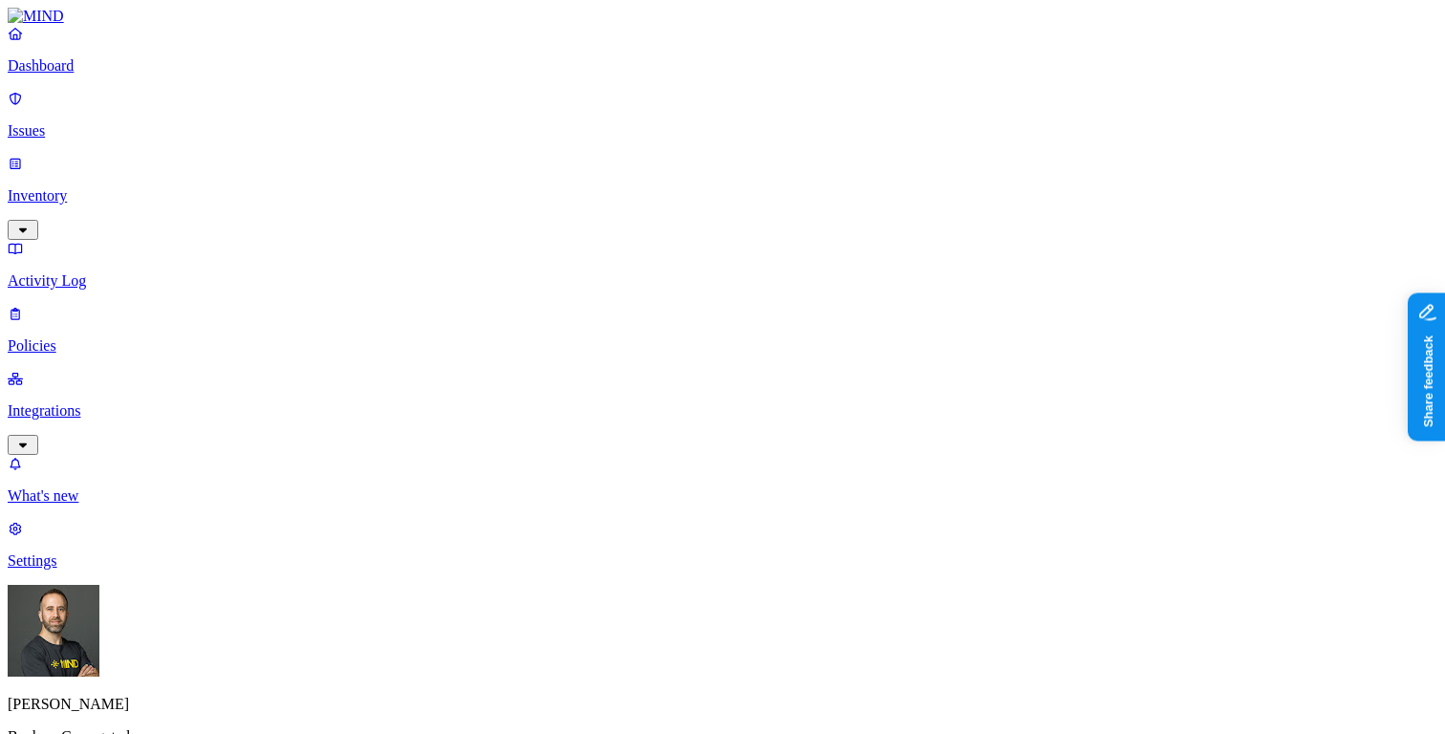
click at [120, 187] on p "Inventory" at bounding box center [723, 195] width 1430 height 17
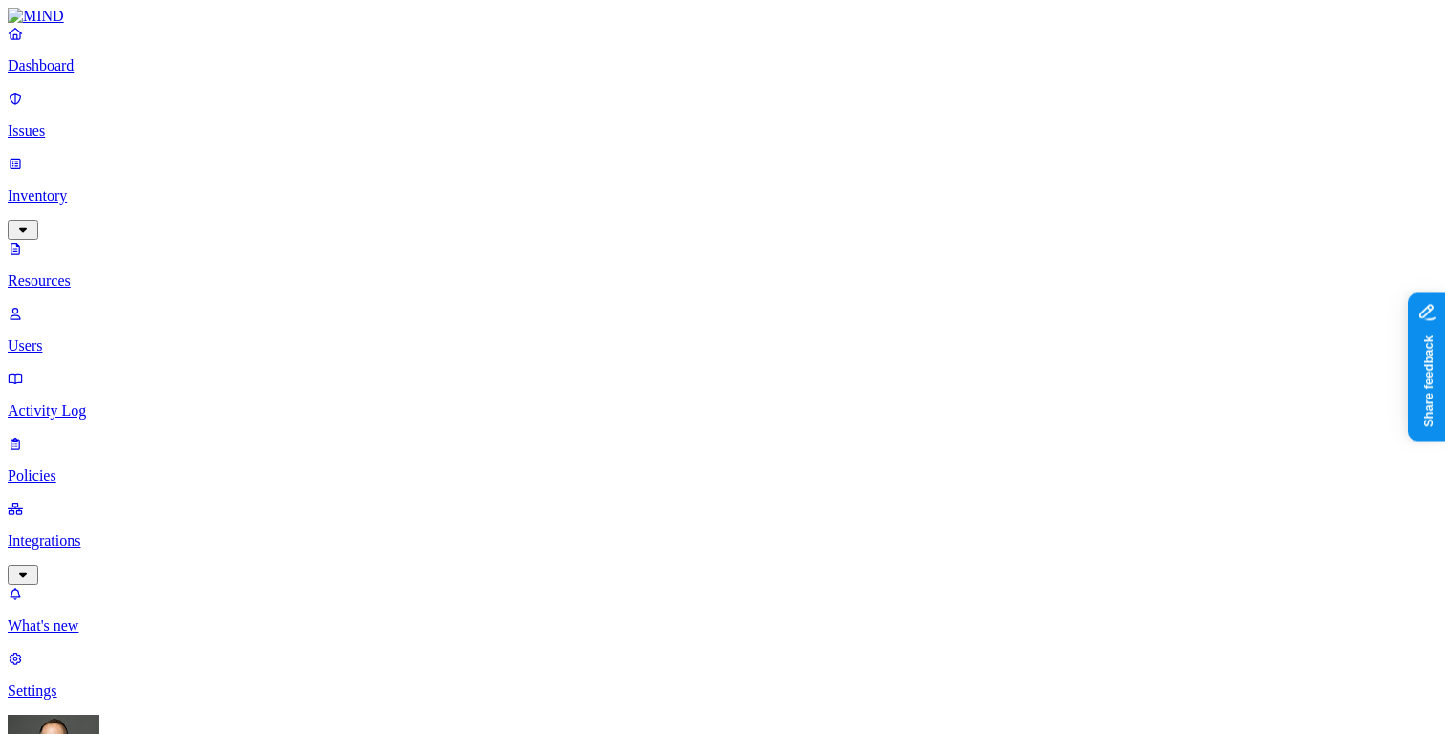
click at [571, 204] on div "Secrets" at bounding box center [571, 231] width 0 height 54
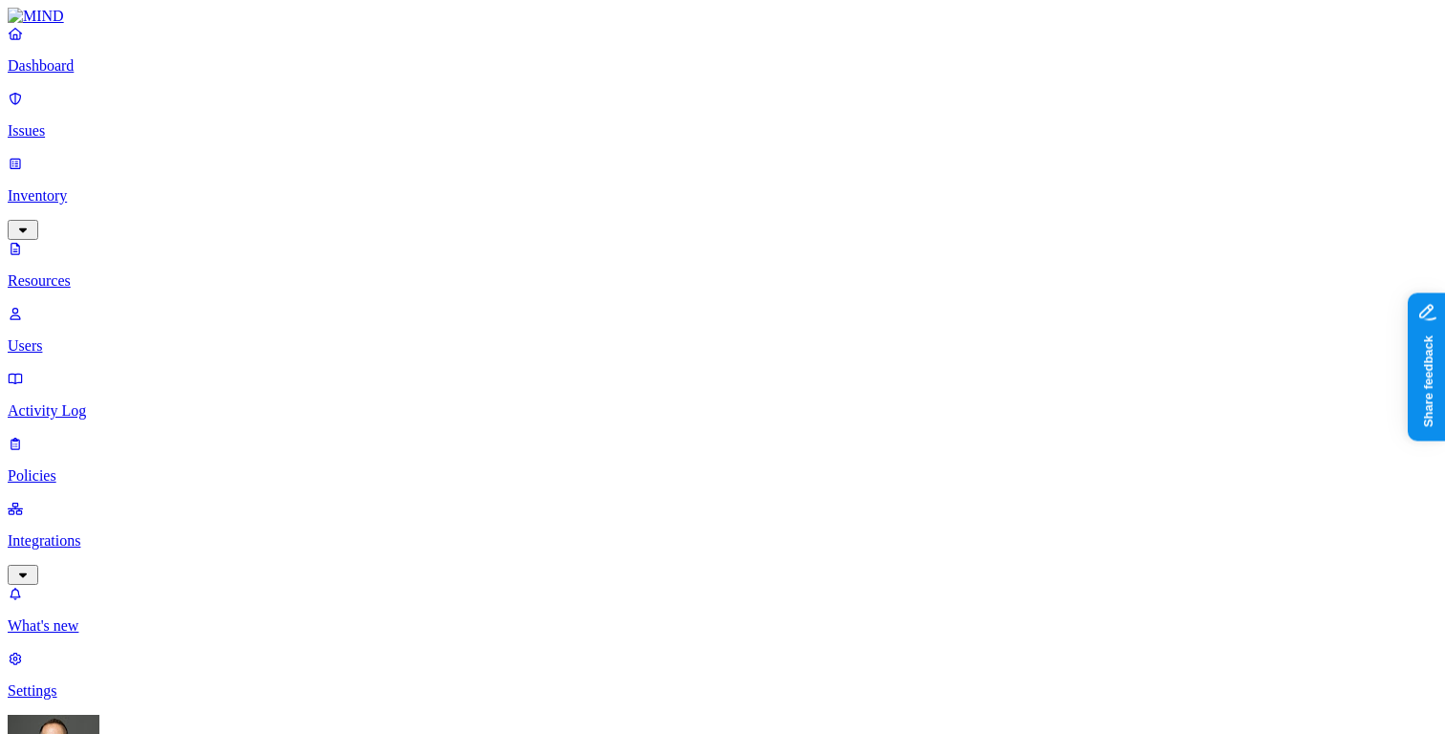
scroll to position [38, 0]
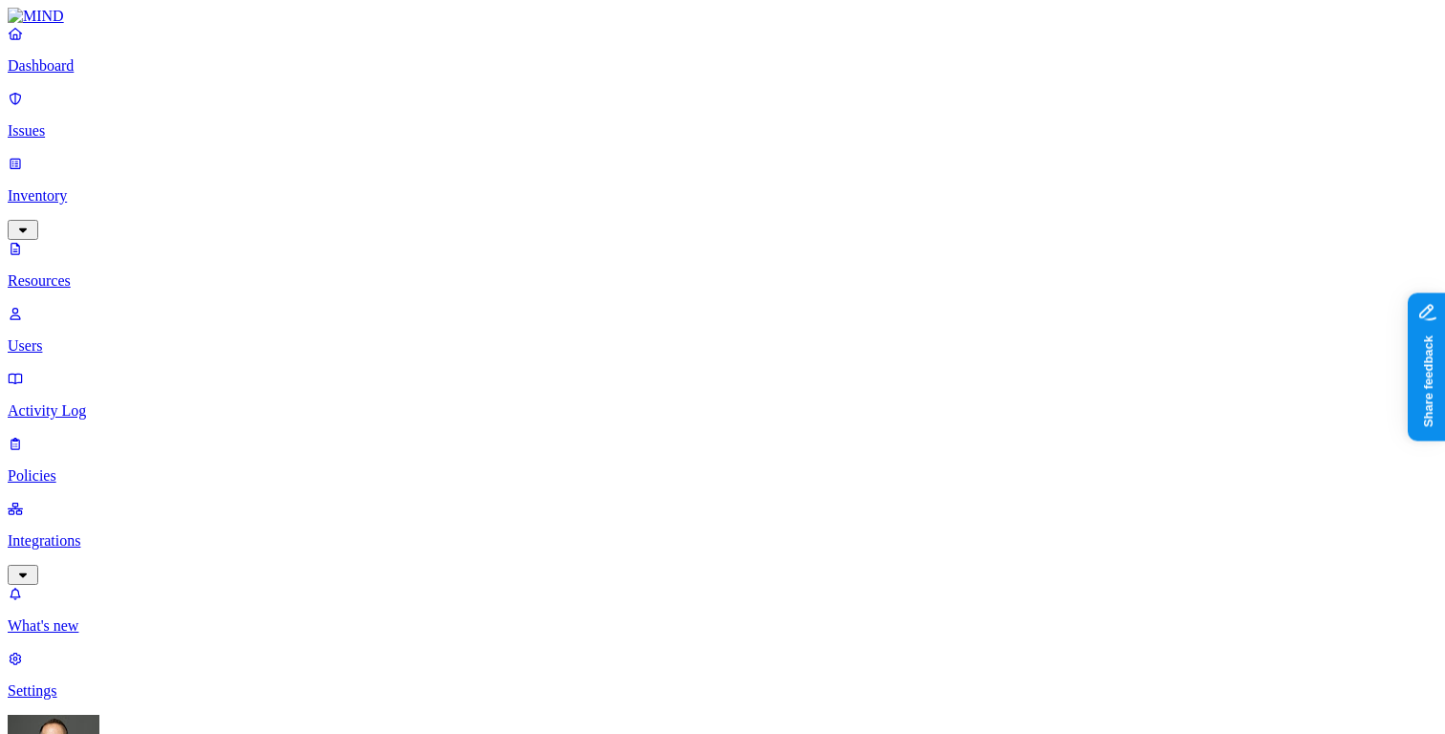
scroll to position [38, 0]
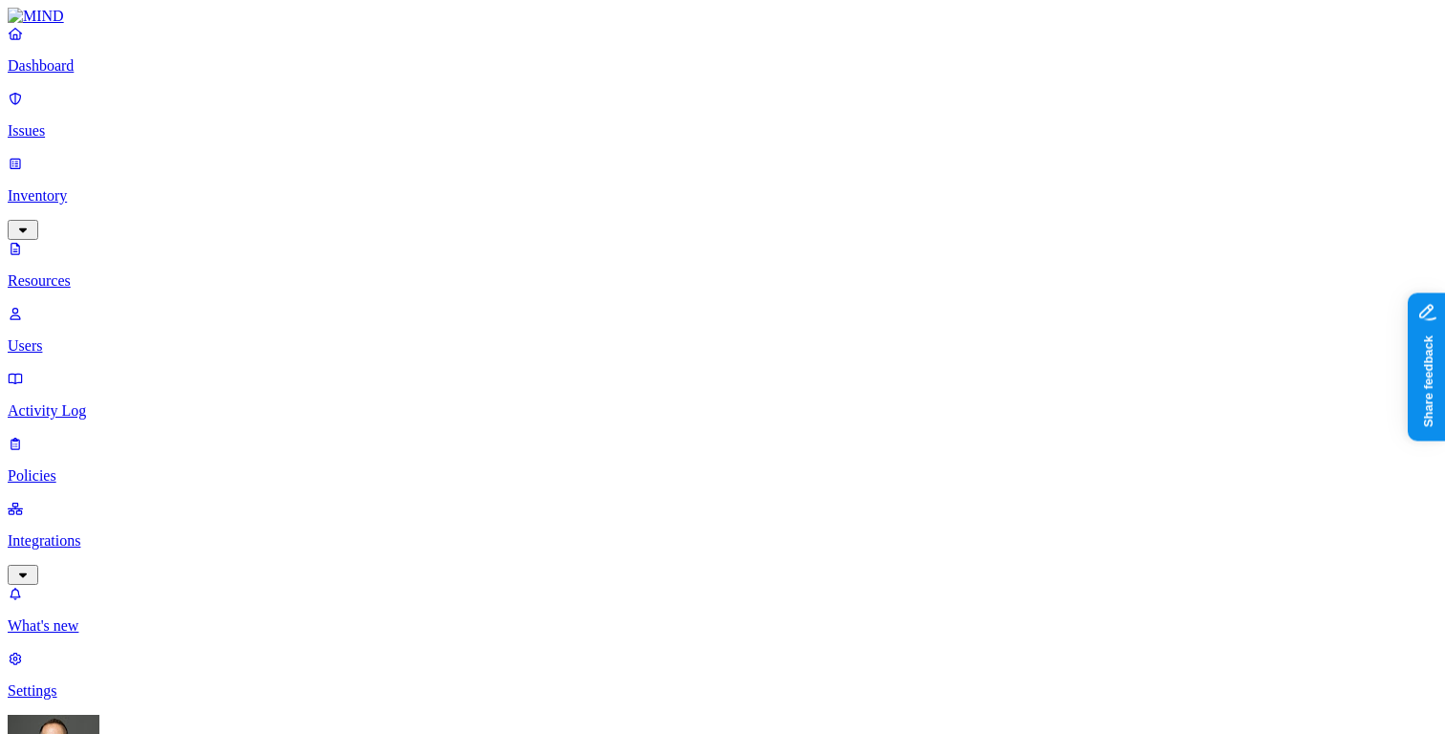
scroll to position [102, 0]
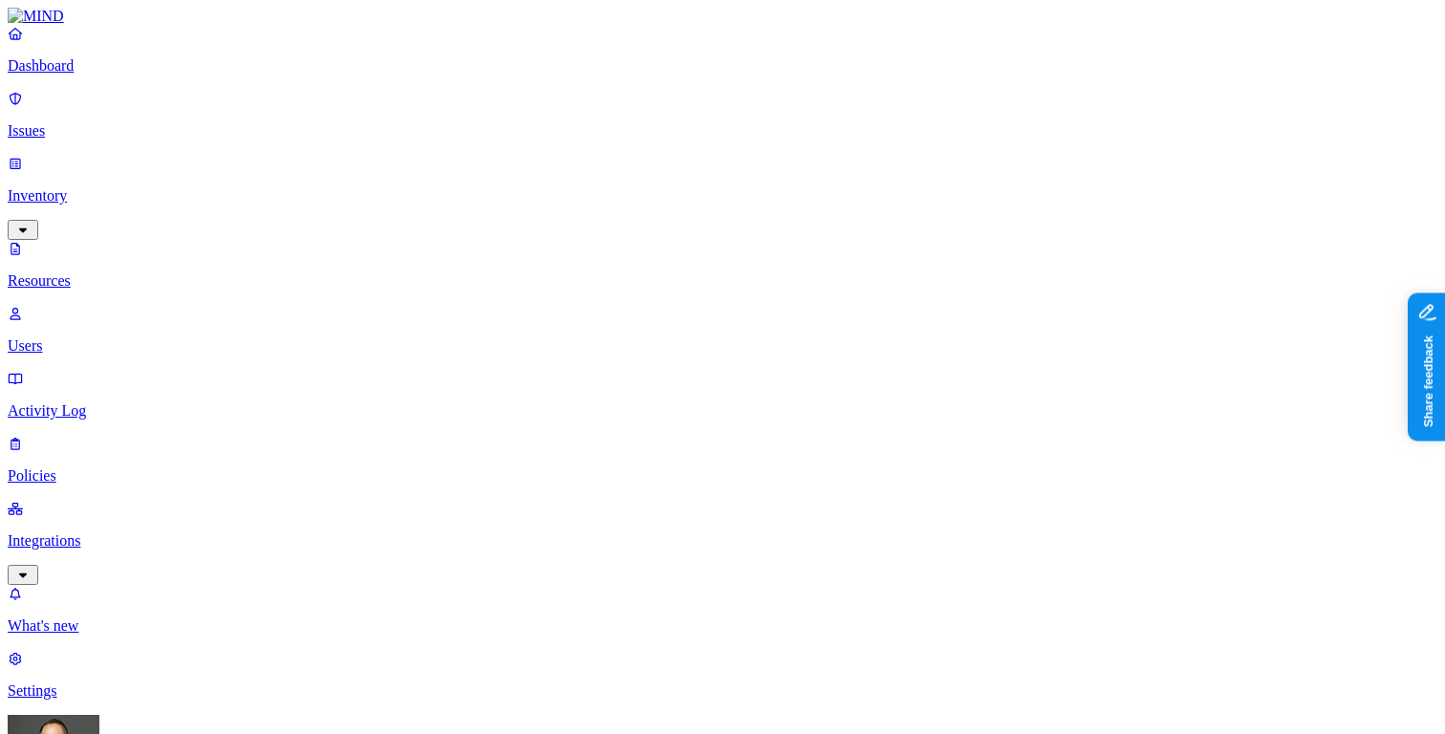
click at [104, 75] on p "Dashboard" at bounding box center [723, 65] width 1430 height 17
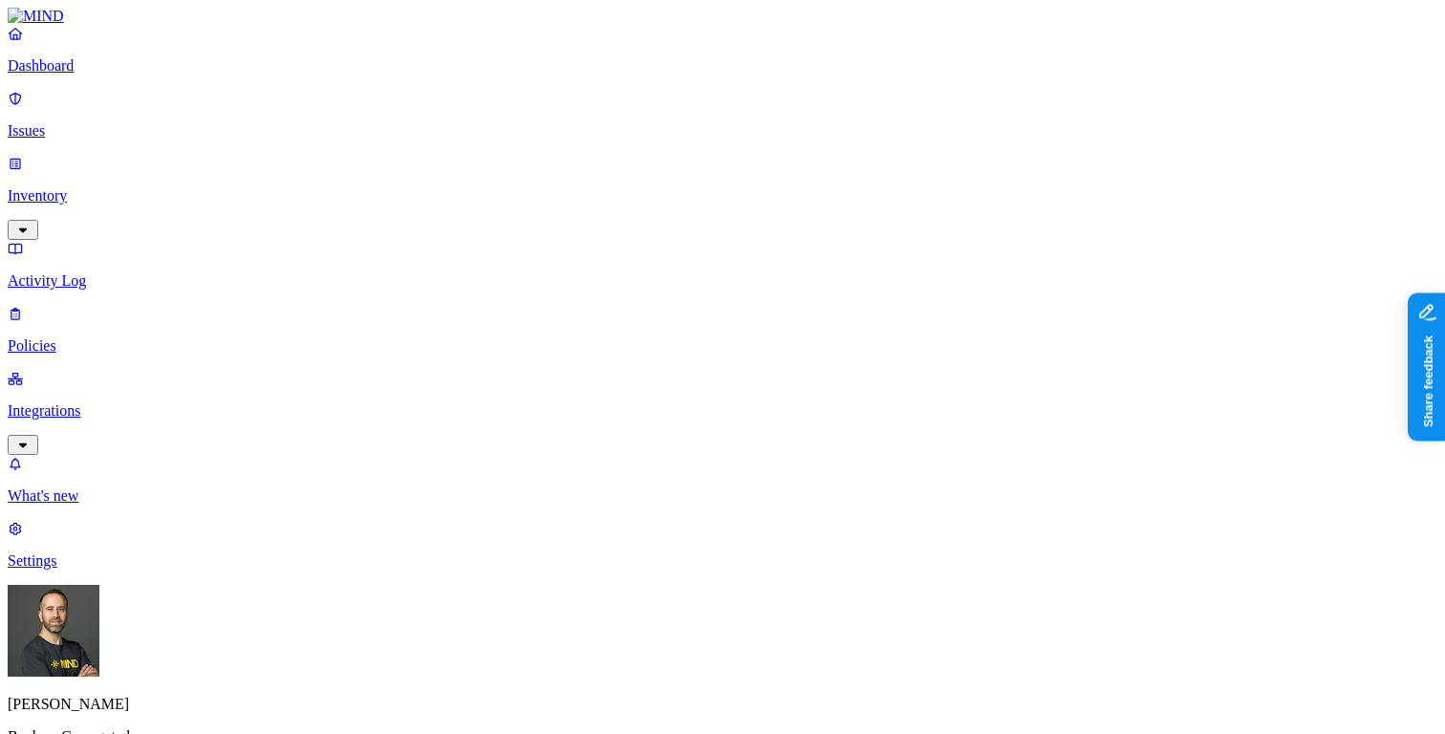
click at [97, 337] on p "Policies" at bounding box center [723, 345] width 1430 height 17
click at [423, 101] on div "Cloud" at bounding box center [423, 122] width 0 height 52
click at [161, 75] on p "Dashboard" at bounding box center [723, 65] width 1430 height 17
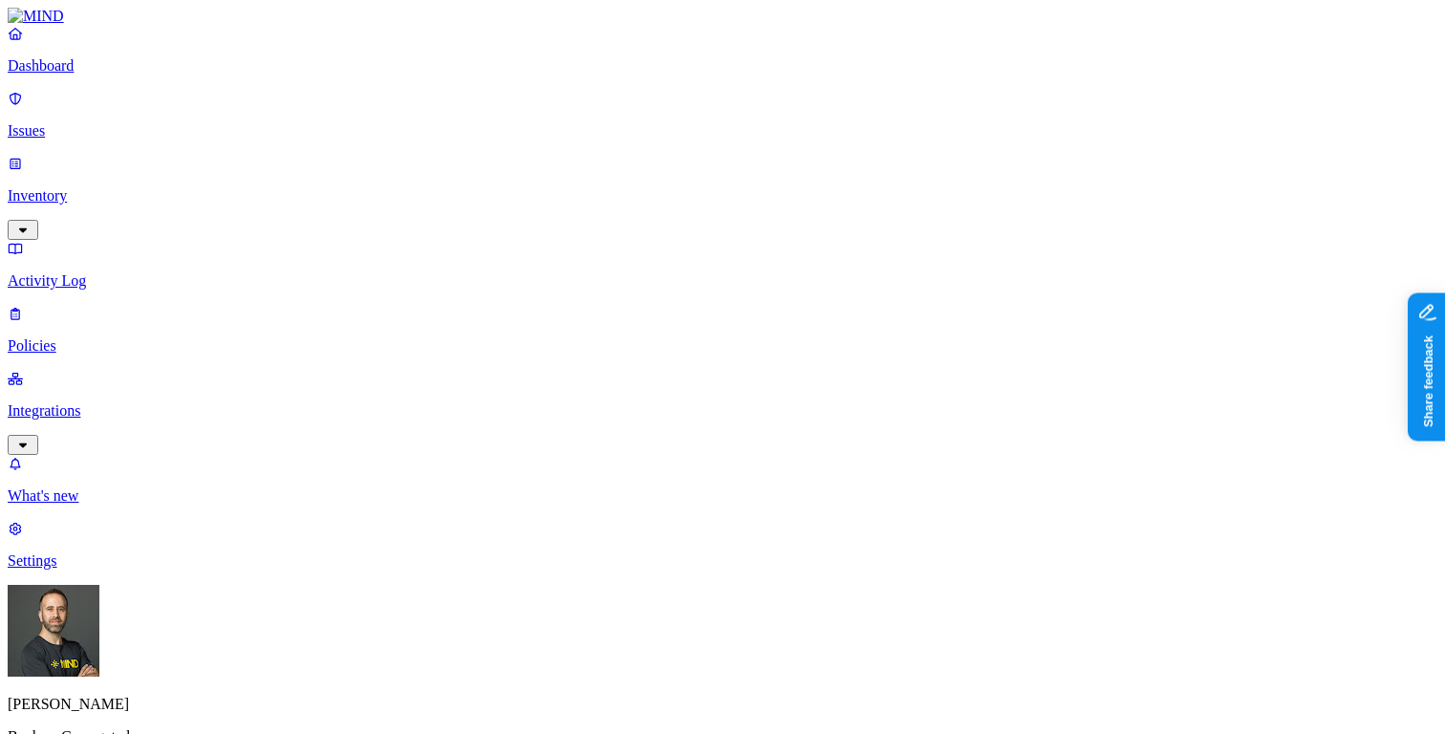
click at [140, 187] on p "Inventory" at bounding box center [723, 195] width 1430 height 17
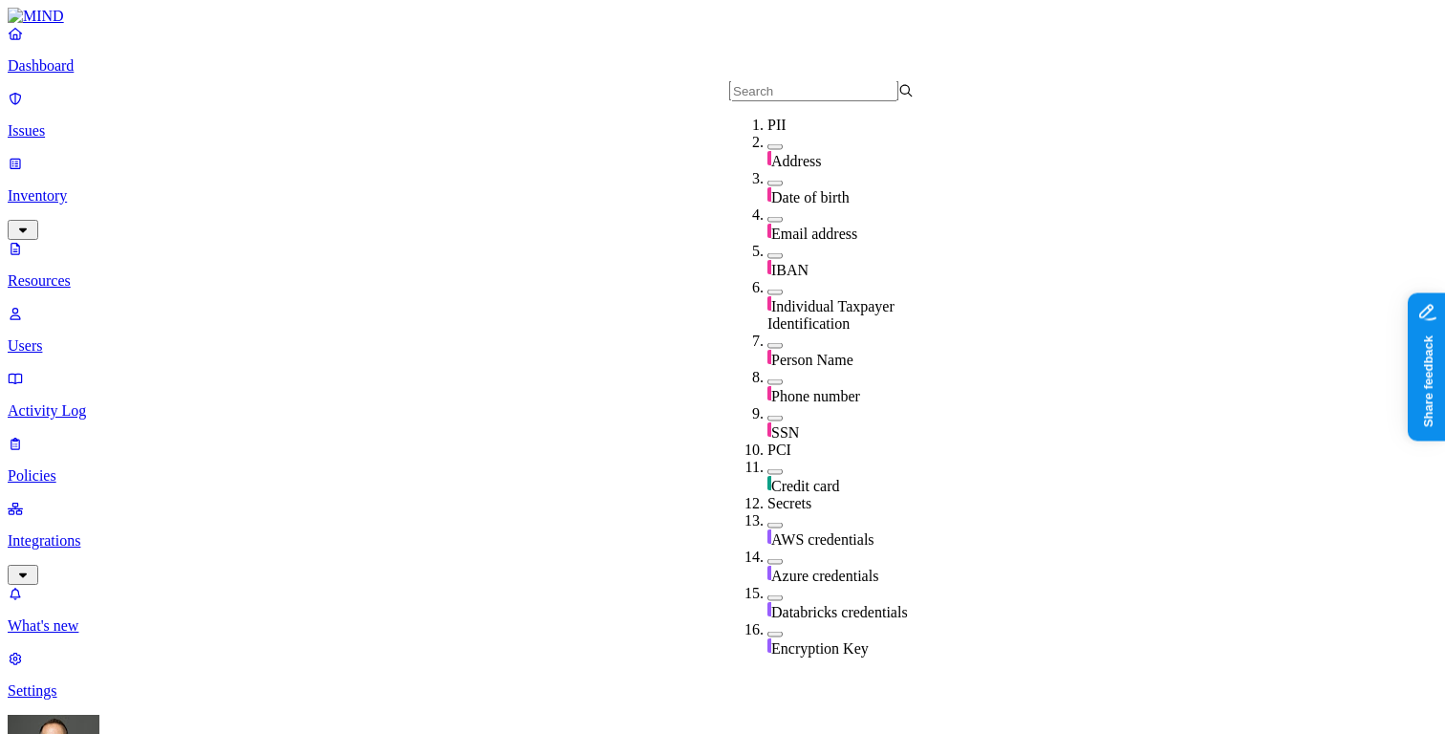
scroll to position [121, 0]
click at [767, 416] on button "button" at bounding box center [774, 419] width 15 height 6
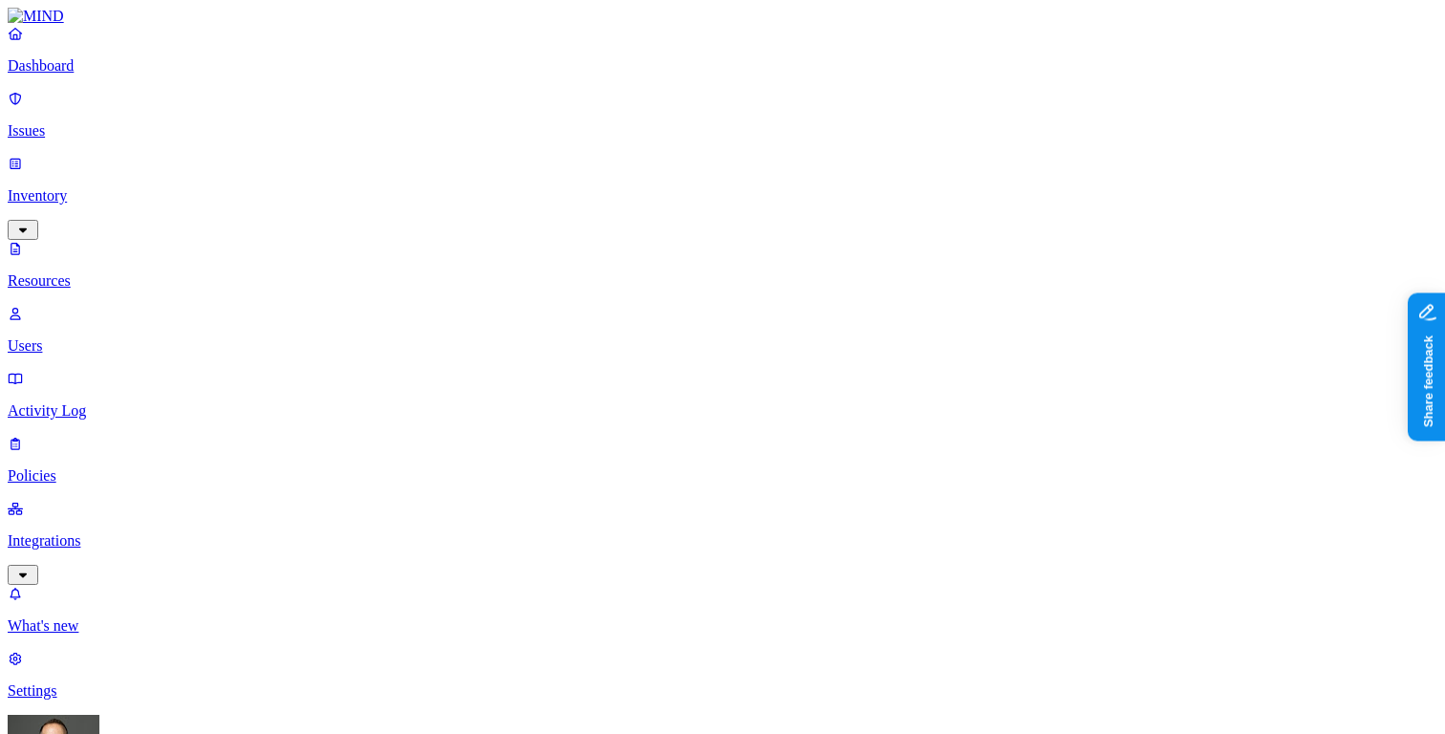
scroll to position [128, 0]
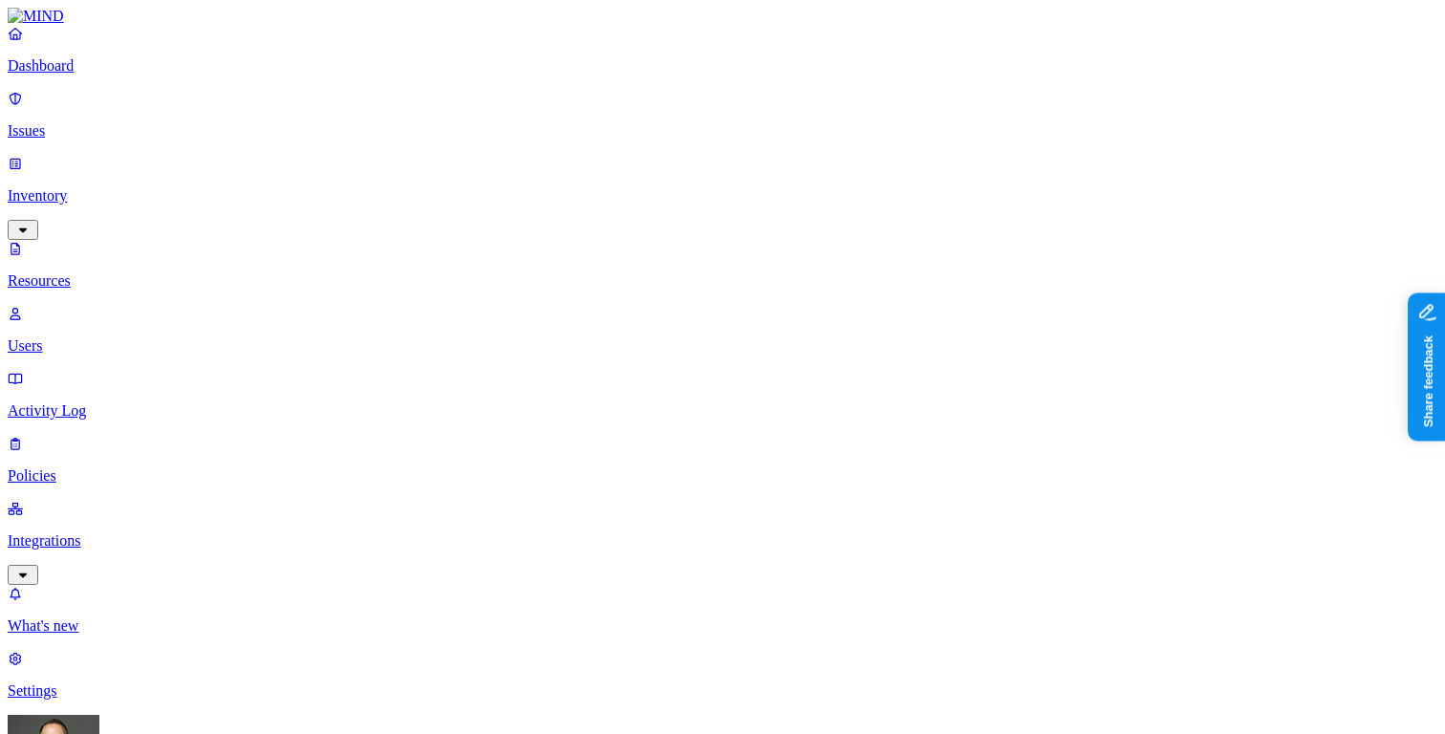
scroll to position [108, 0]
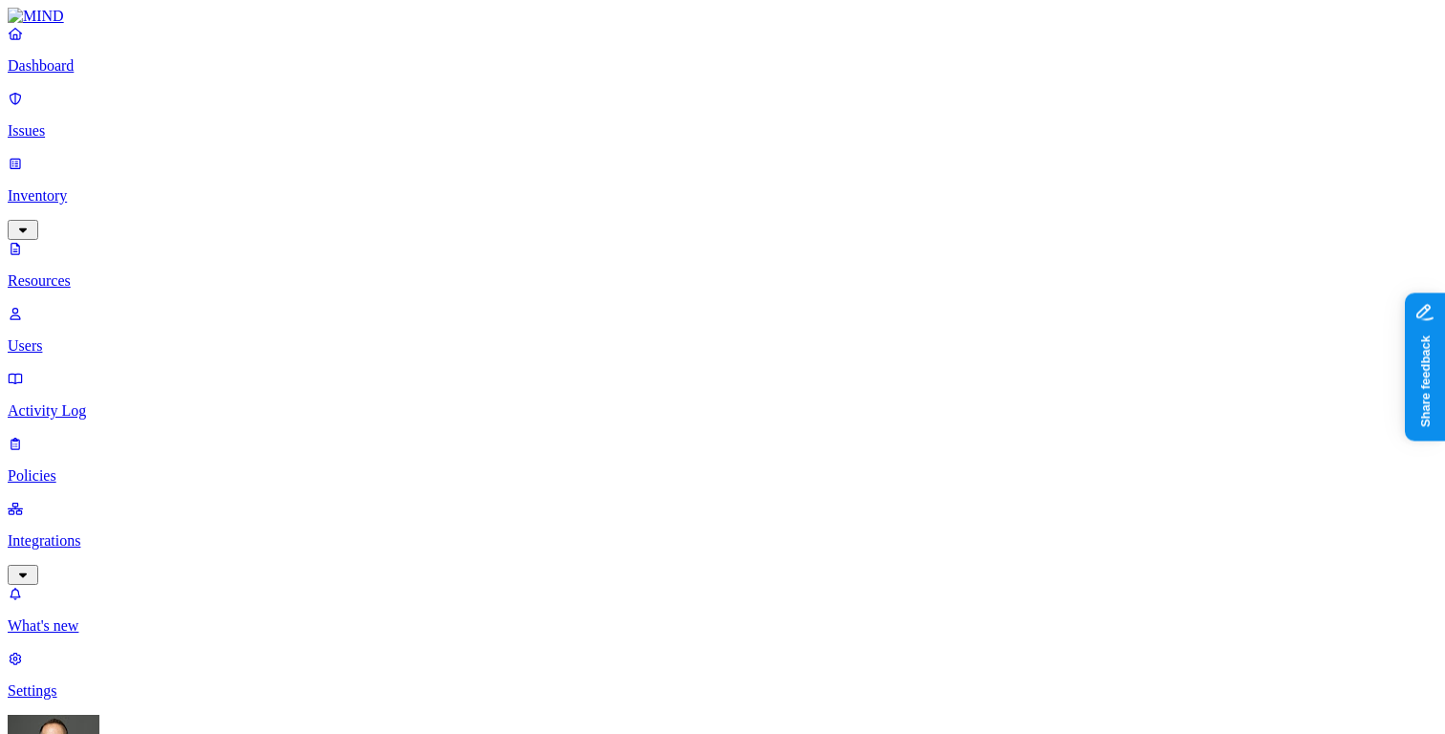
scroll to position [71, 0]
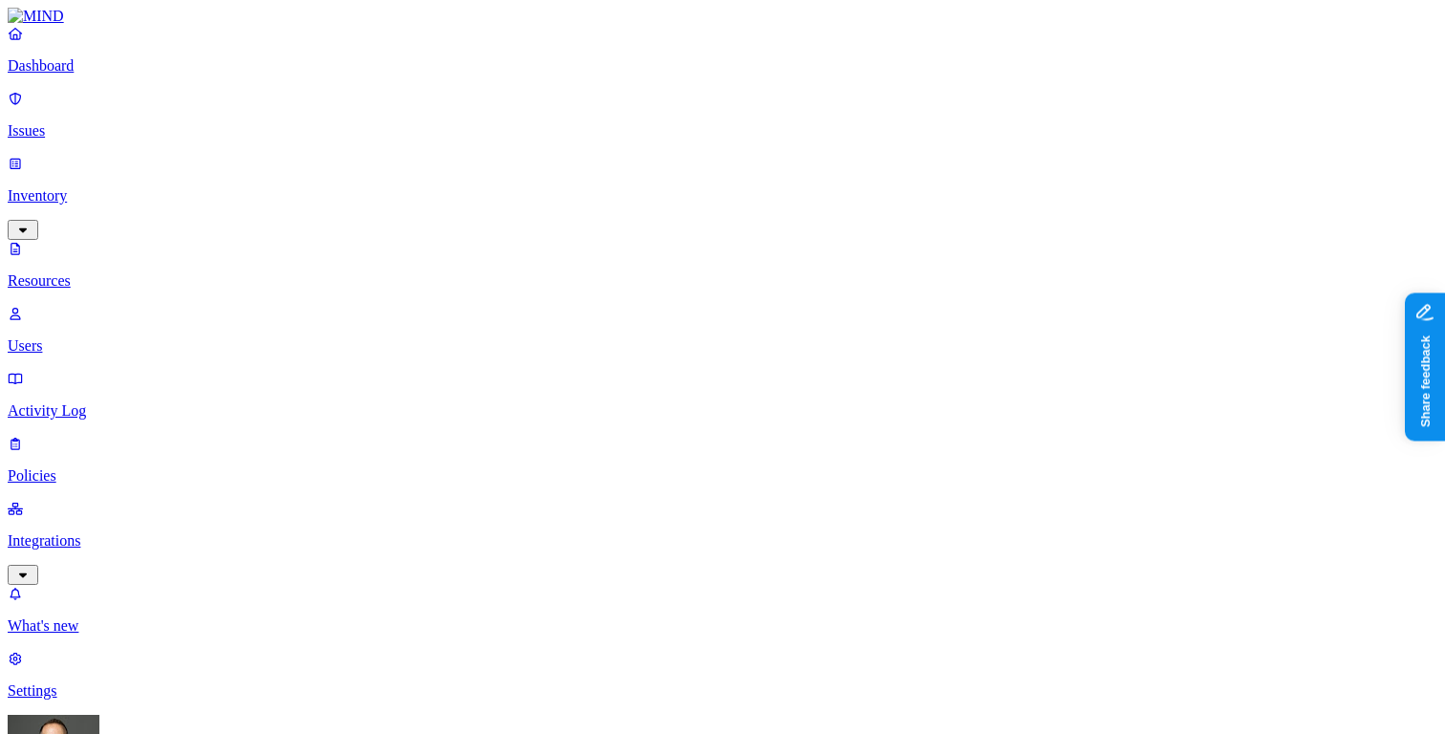
click div "PII 4"
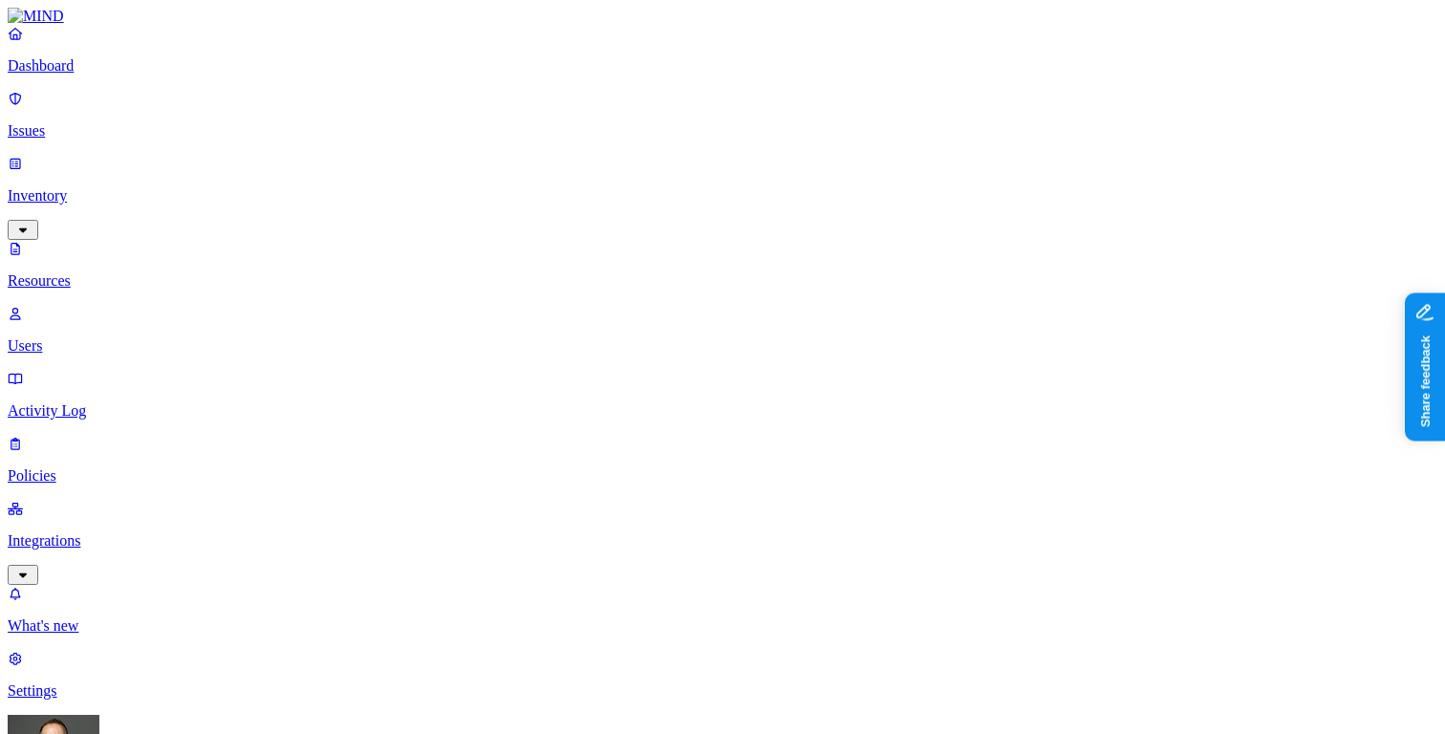
click div "PII SSNS 4"
click div "PII SSNS 90 Addresses 36 Person Names 48"
click td "PII 320"
click div "Person Names 118 SSNS 98 Email addresses 67 Addresses 37"
click h2 "Resources"
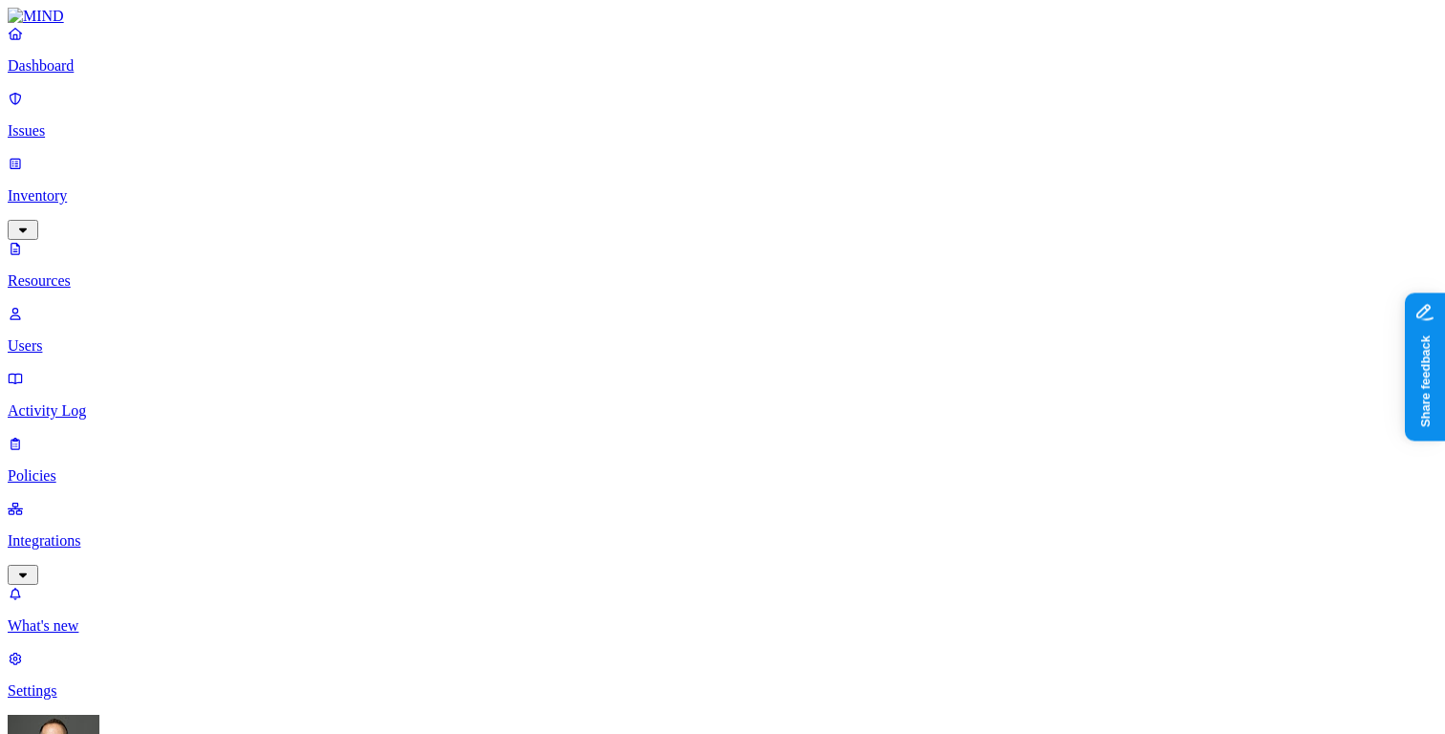
click span "Data types: SSN"
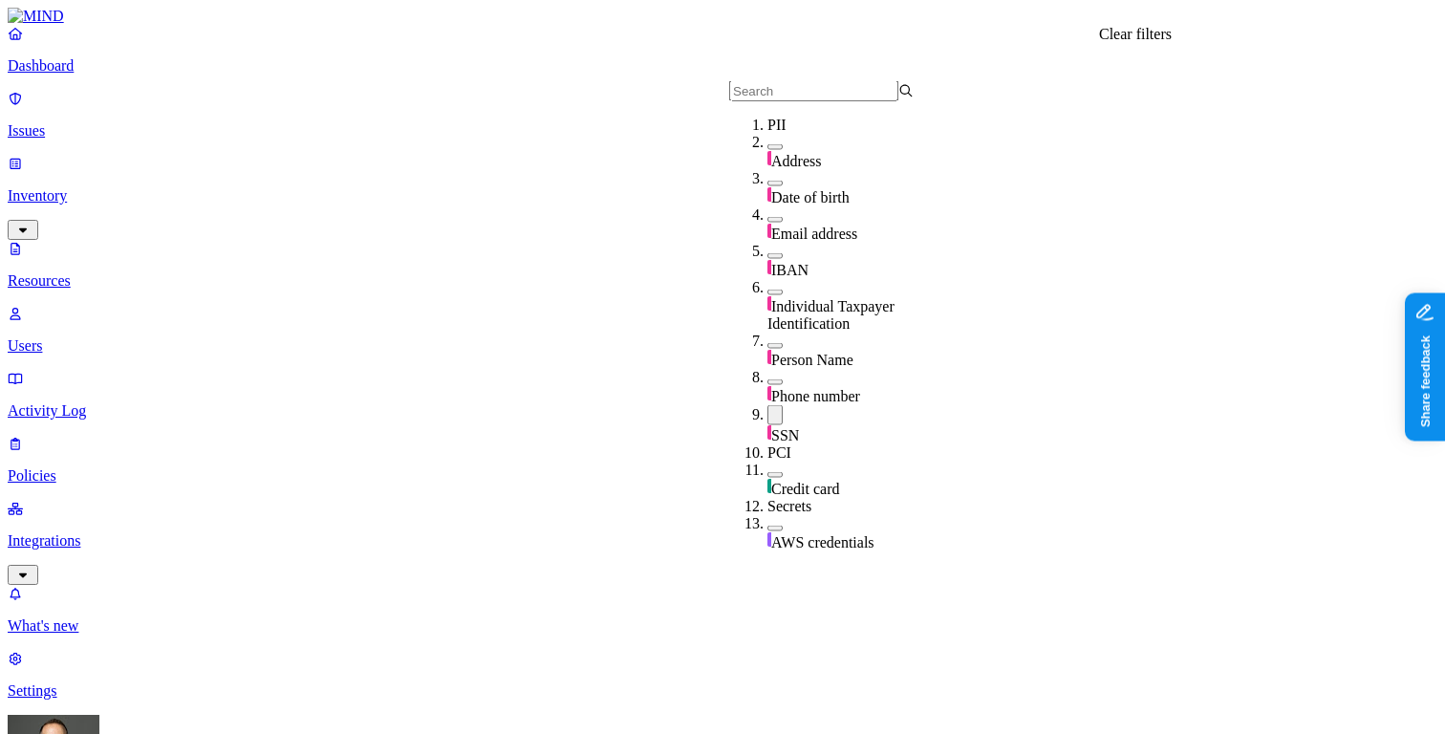
click icon
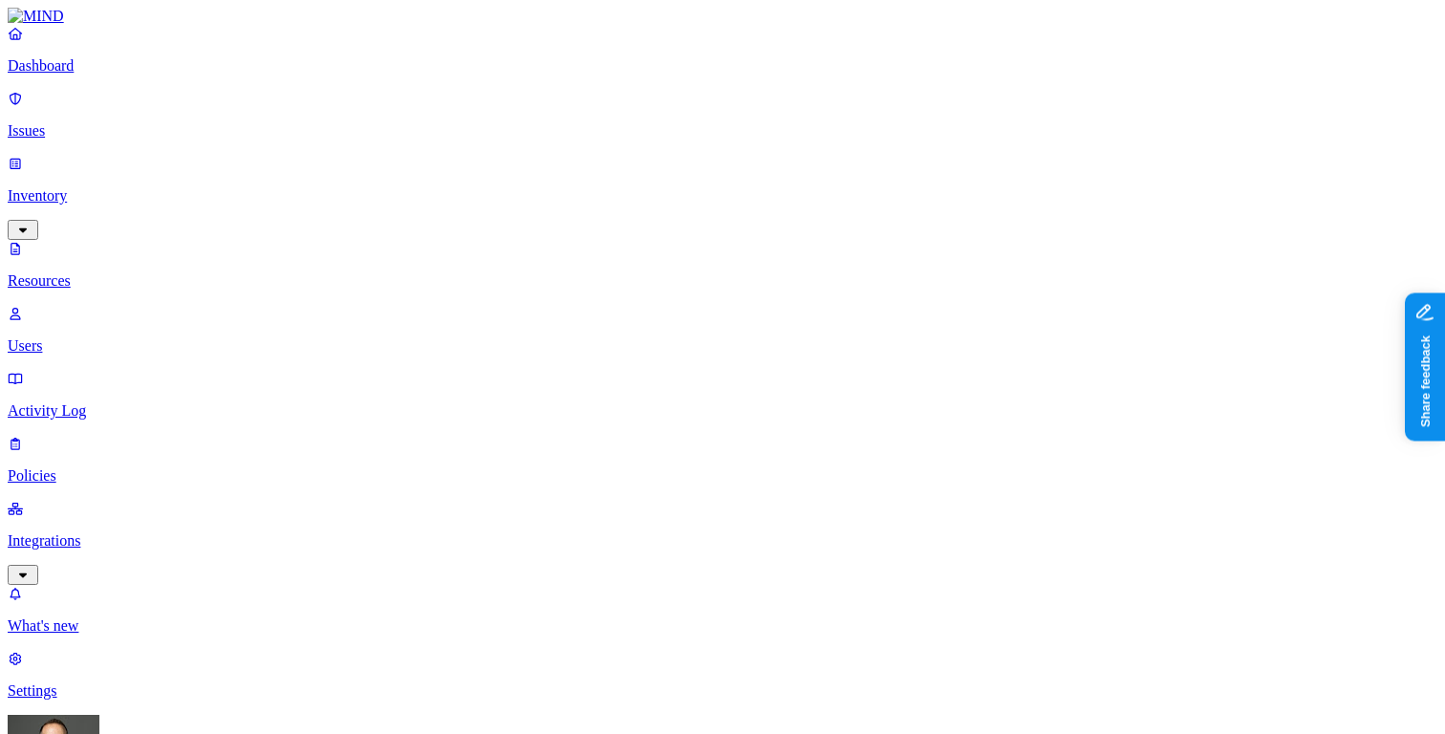
click p "Dashboard"
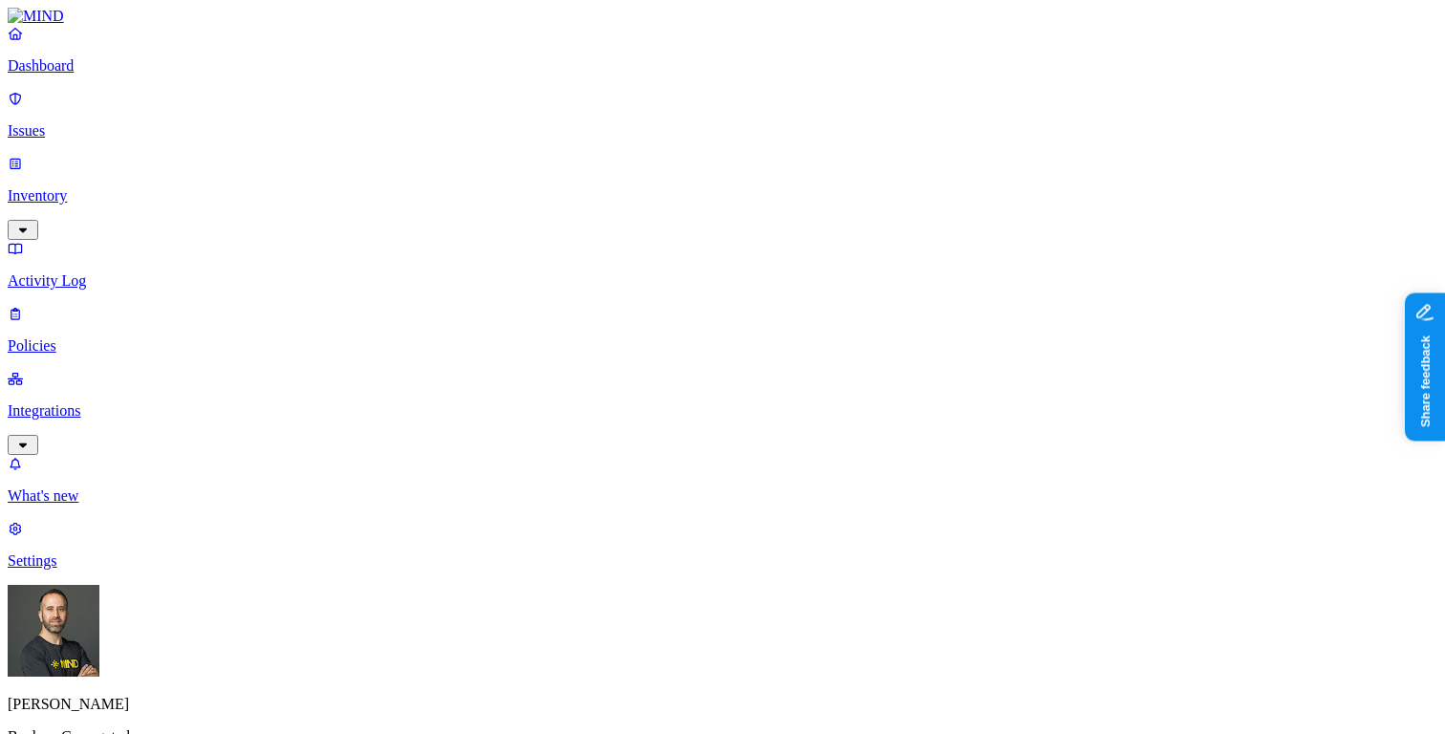
click html "Dashboard Issues Inventory Activity Log Policies Integrations What's new 1 Sett…"
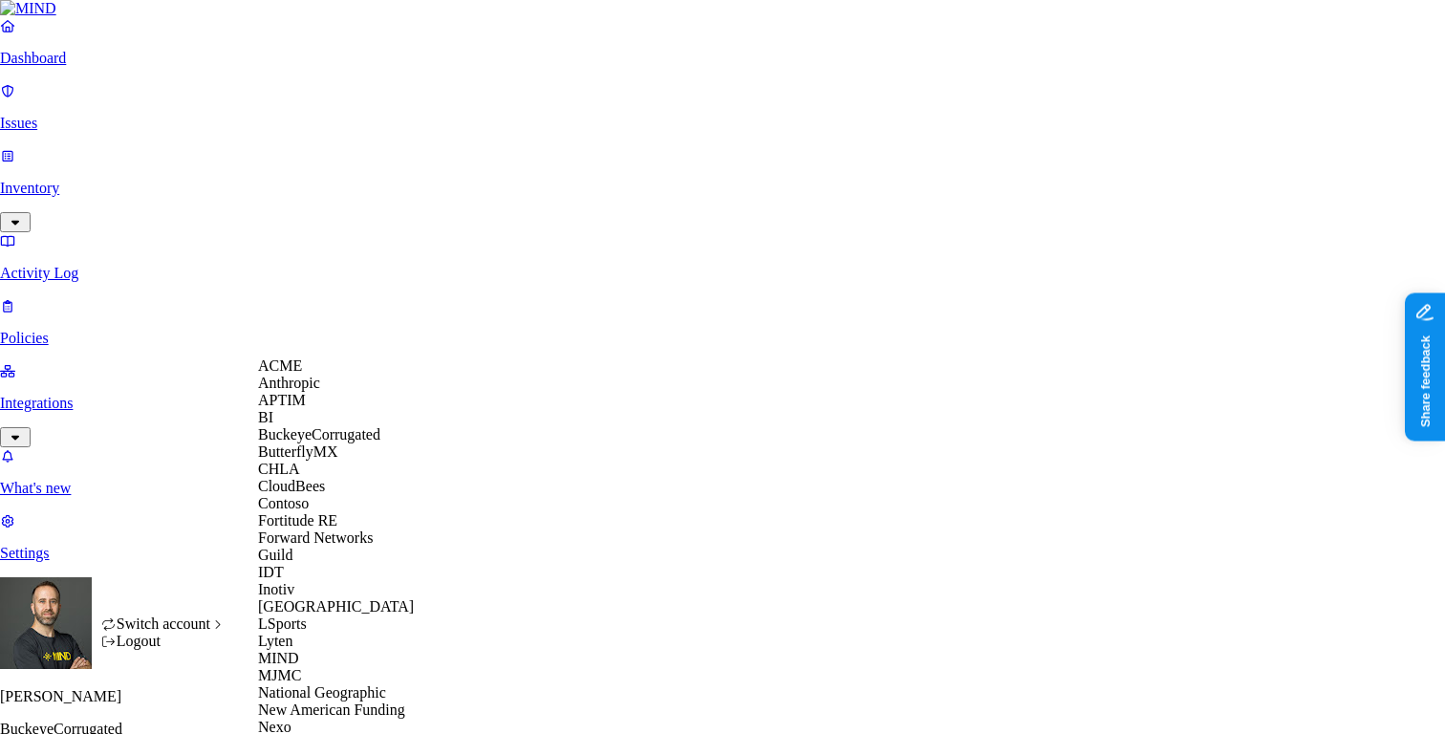
scroll to position [563, 0]
click span "National Geographic"
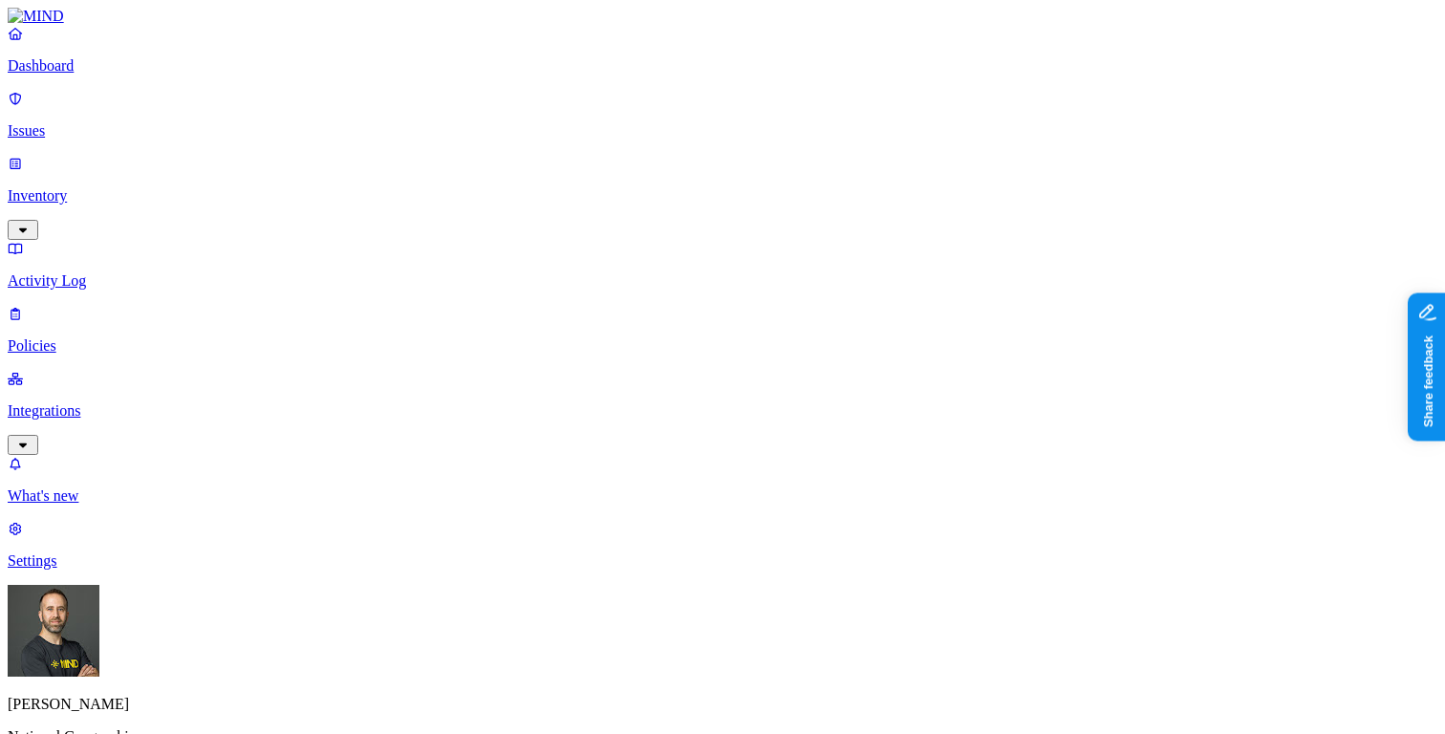
click at [162, 337] on p "Policies" at bounding box center [723, 345] width 1430 height 17
click at [120, 75] on p "Dashboard" at bounding box center [723, 65] width 1430 height 17
